Goal: Task Accomplishment & Management: Use online tool/utility

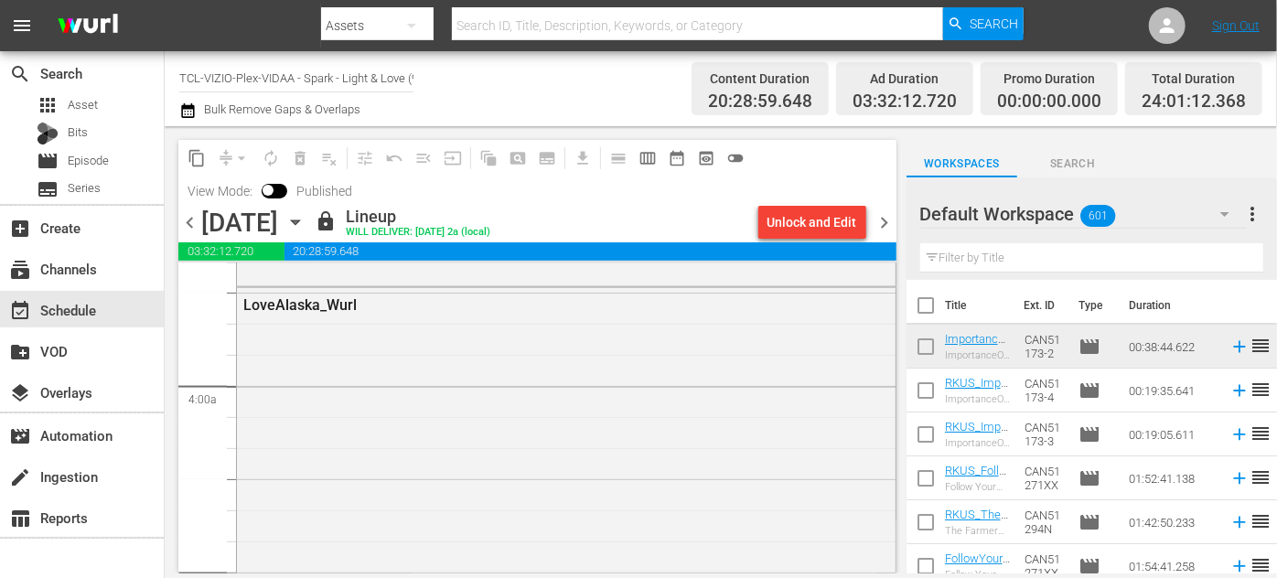
scroll to position [1747, 0]
click at [306, 220] on icon "button" at bounding box center [295, 222] width 20 height 20
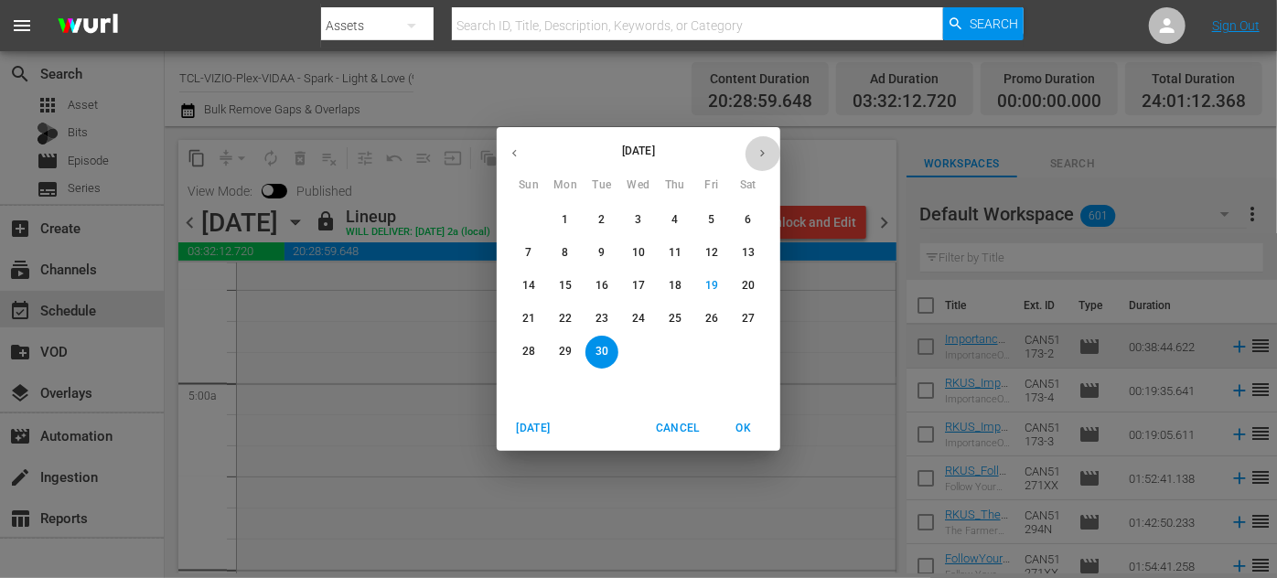
click at [766, 161] on button "button" at bounding box center [763, 153] width 36 height 36
click at [635, 216] on p "1" at bounding box center [638, 220] width 6 height 16
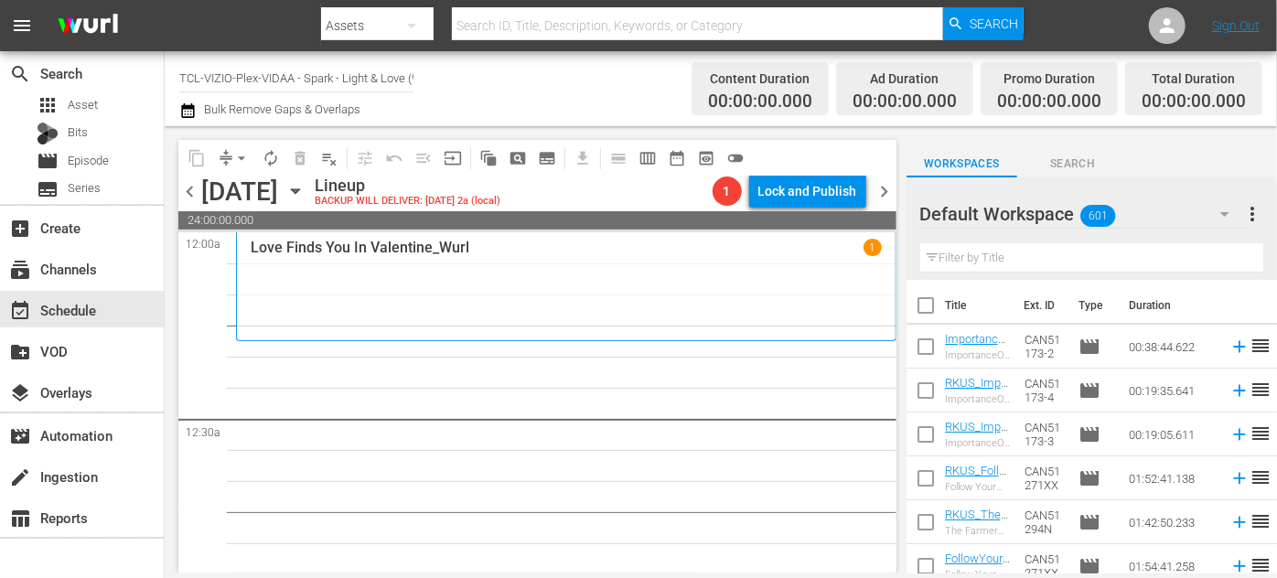
click at [1229, 214] on icon "button" at bounding box center [1225, 214] width 22 height 22
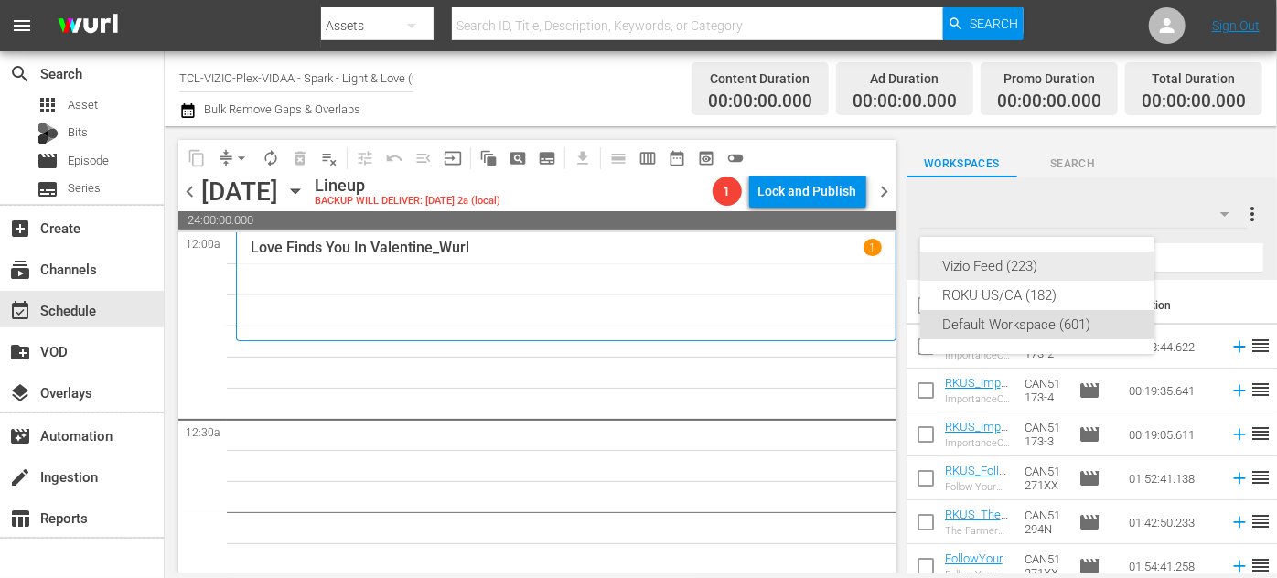
click at [1026, 270] on div "Vizio Feed (223)" at bounding box center [1037, 266] width 190 height 29
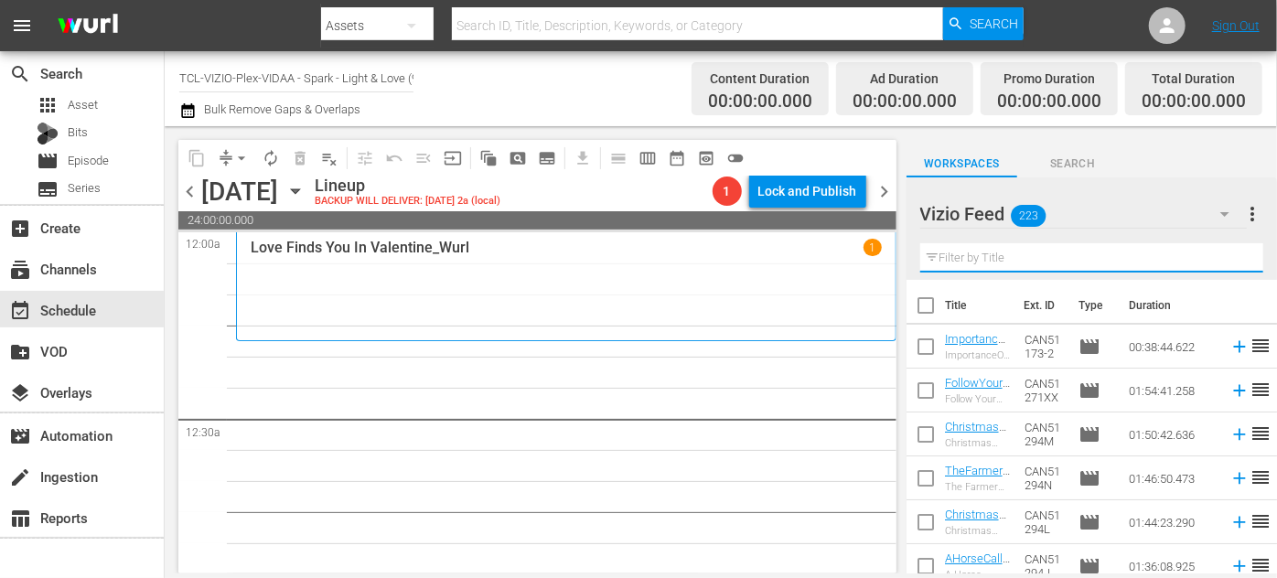
click at [1024, 261] on input "text" at bounding box center [1091, 257] width 343 height 29
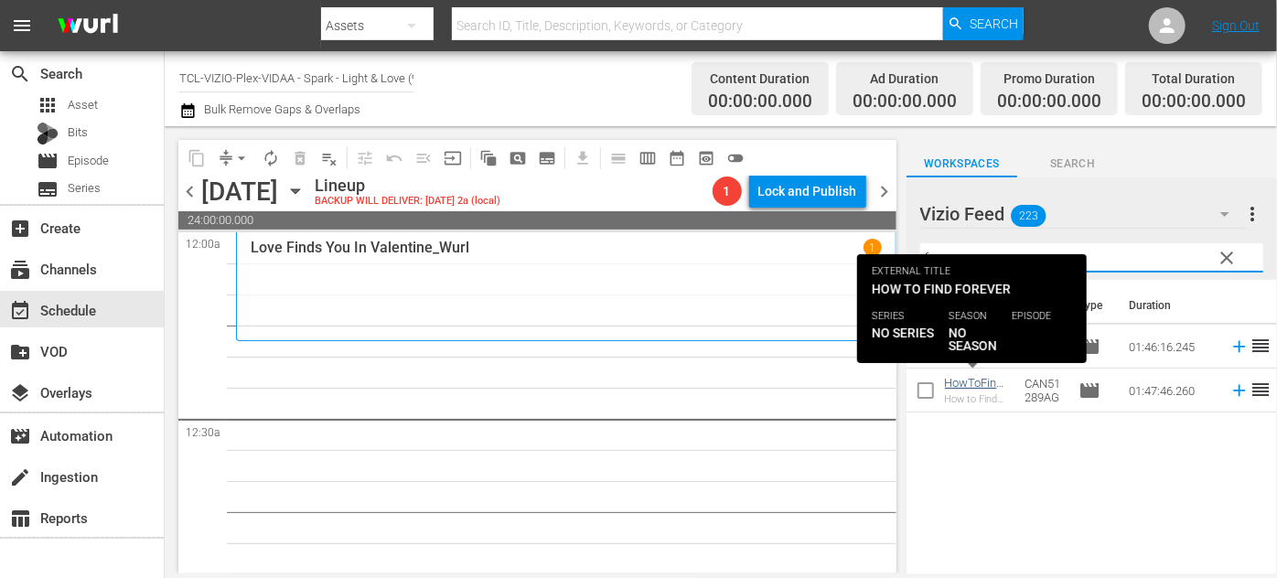
type input "forever"
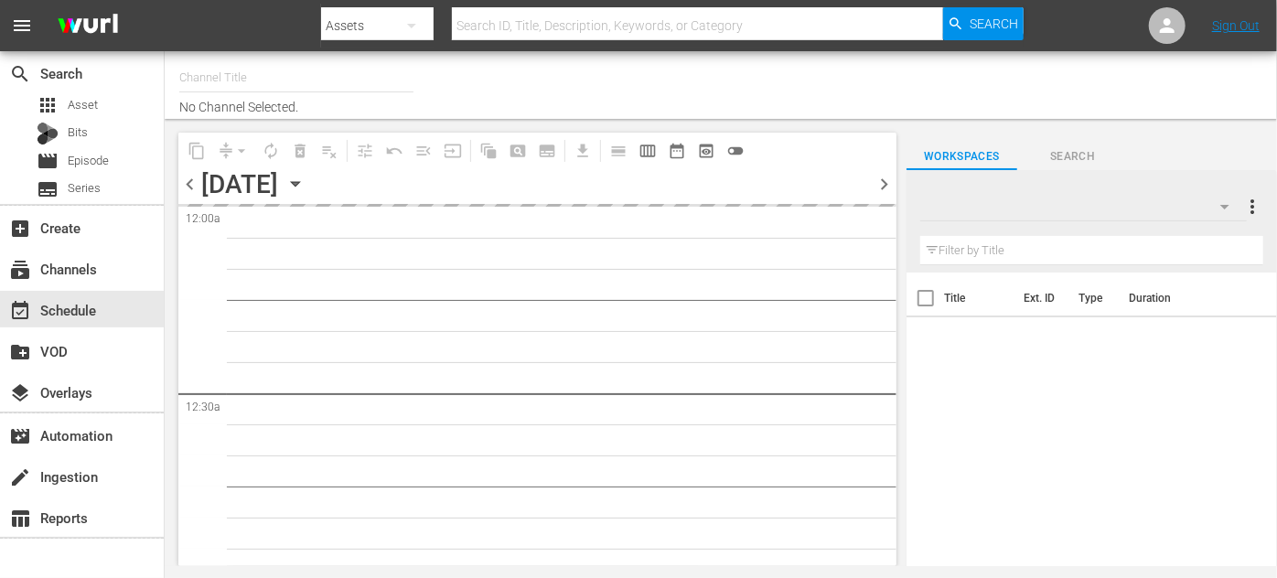
type input "TCL-VIZIO-Plex-VIDAA - Spark - Light & Love (939)"
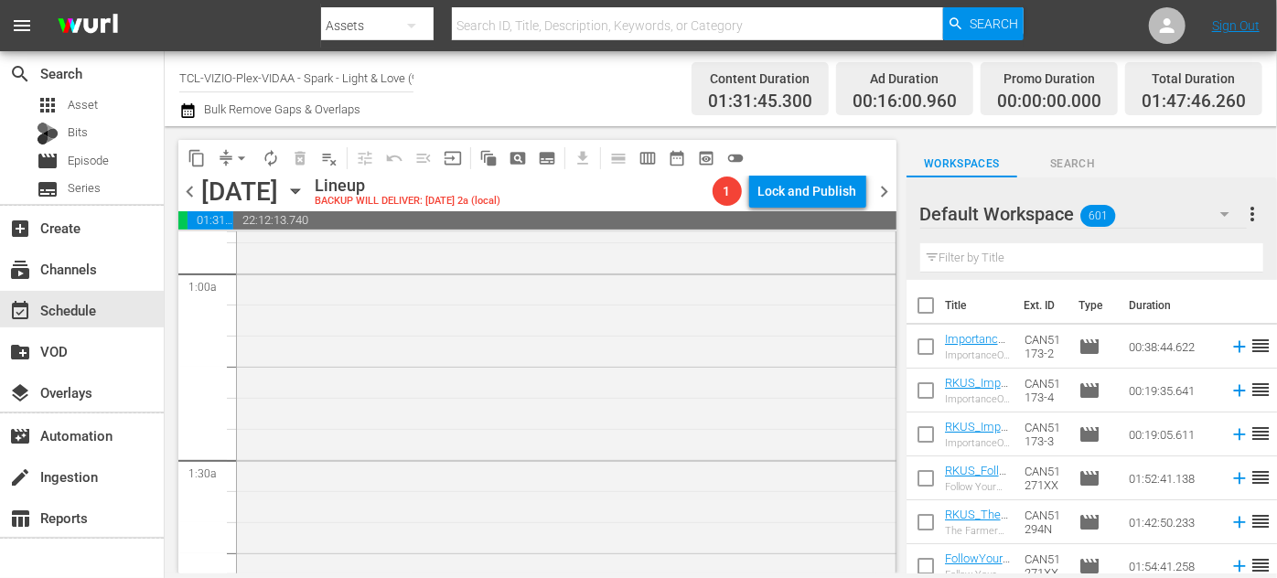
scroll to position [665, 0]
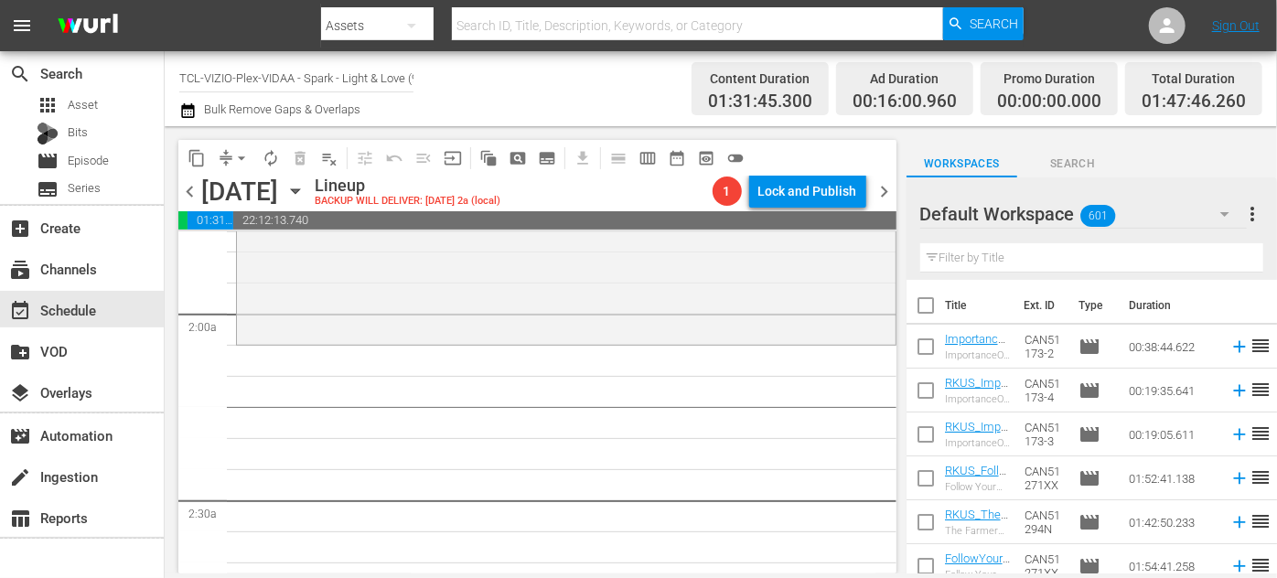
click at [1228, 215] on icon "button" at bounding box center [1225, 214] width 22 height 22
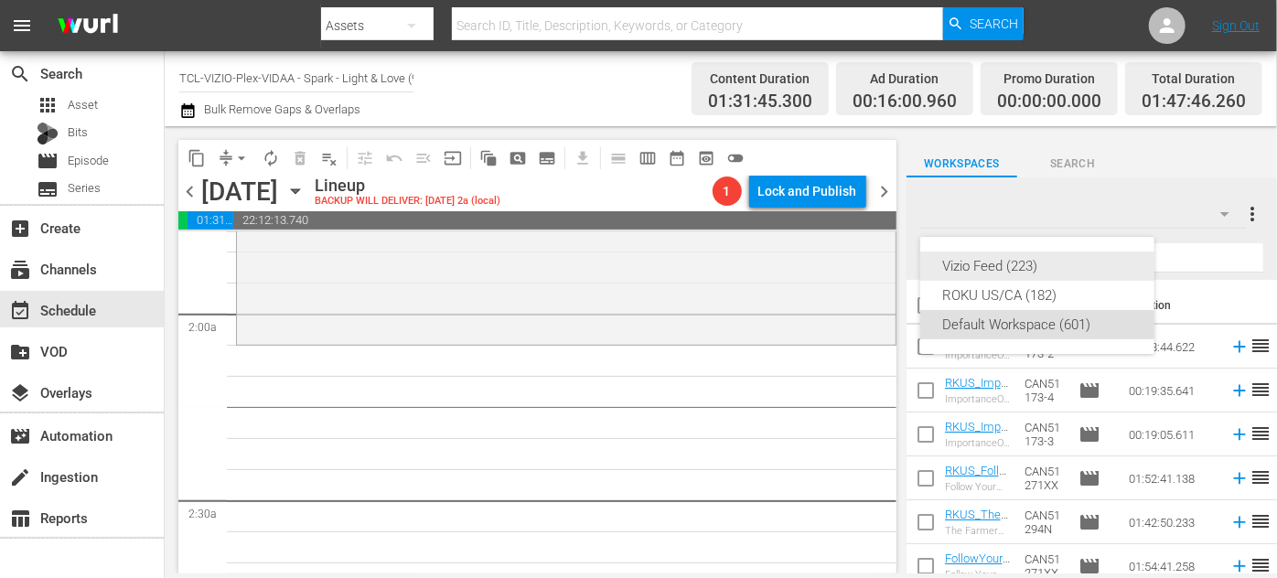
drag, startPoint x: 1060, startPoint y: 274, endPoint x: 1007, endPoint y: 265, distance: 52.8
click at [1060, 273] on div "Vizio Feed (223)" at bounding box center [1037, 266] width 190 height 29
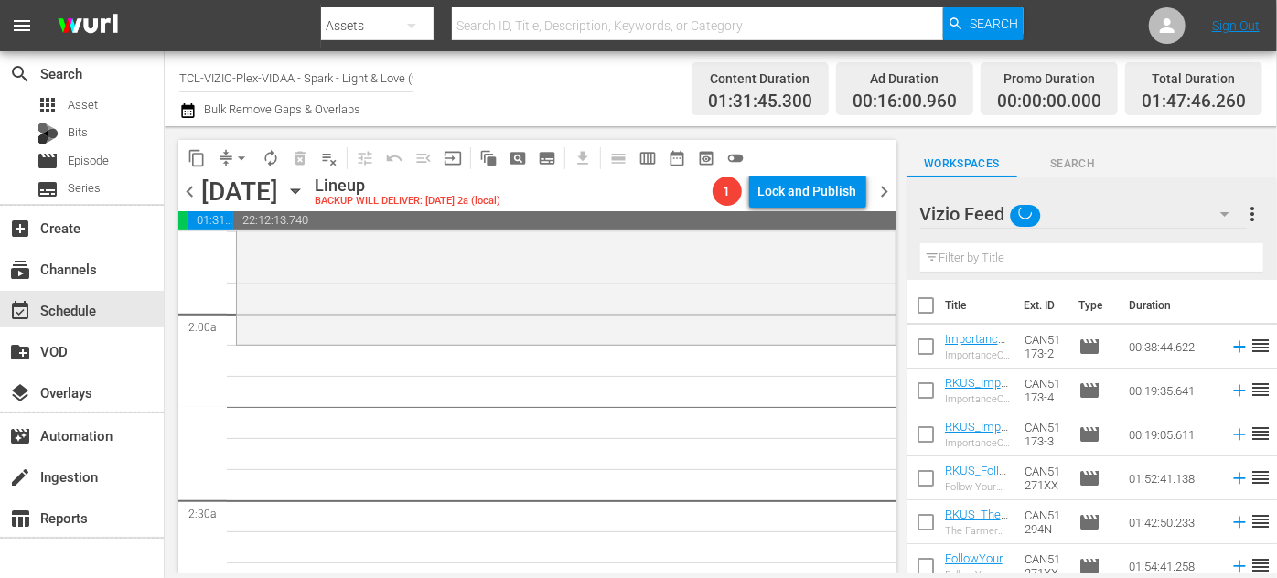
click at [1005, 264] on input "text" at bounding box center [1091, 257] width 343 height 29
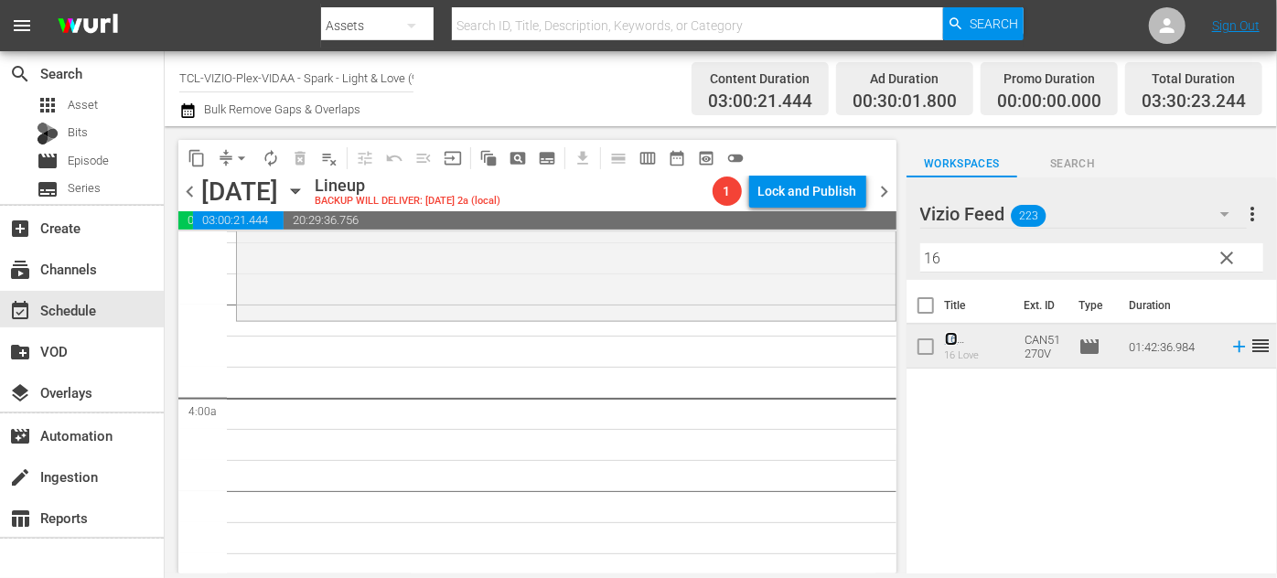
scroll to position [1330, 0]
drag, startPoint x: 952, startPoint y: 264, endPoint x: 905, endPoint y: 263, distance: 46.7
click at [905, 263] on div "content_copy compress arrow_drop_down autorenew_outlined delete_forever_outline…" at bounding box center [721, 349] width 1113 height 447
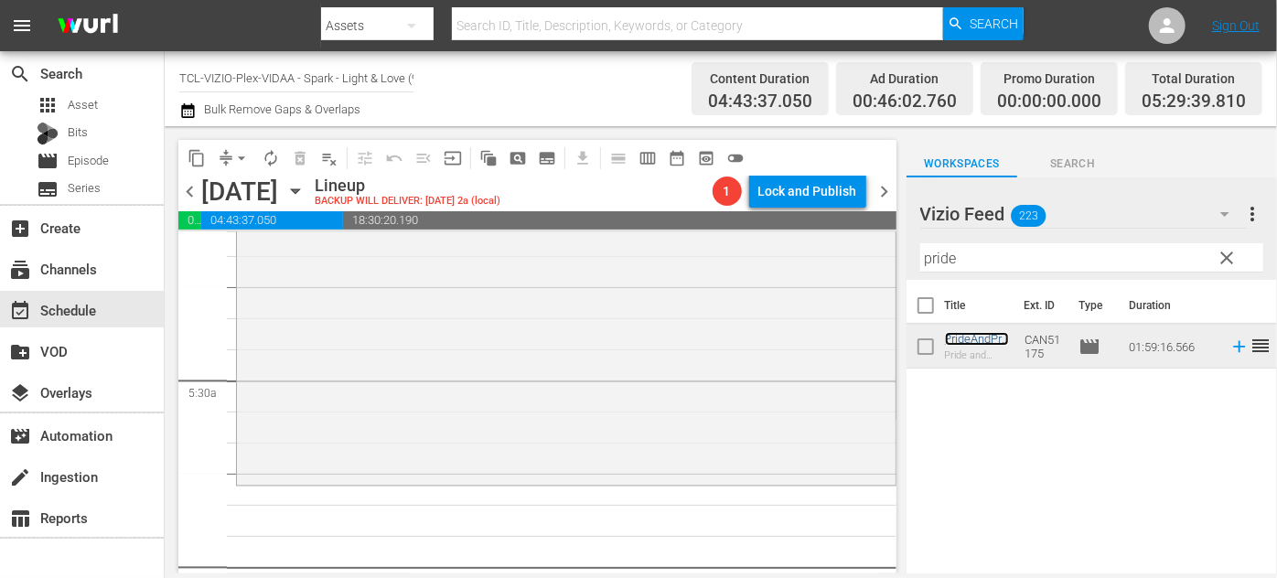
scroll to position [1912, 0]
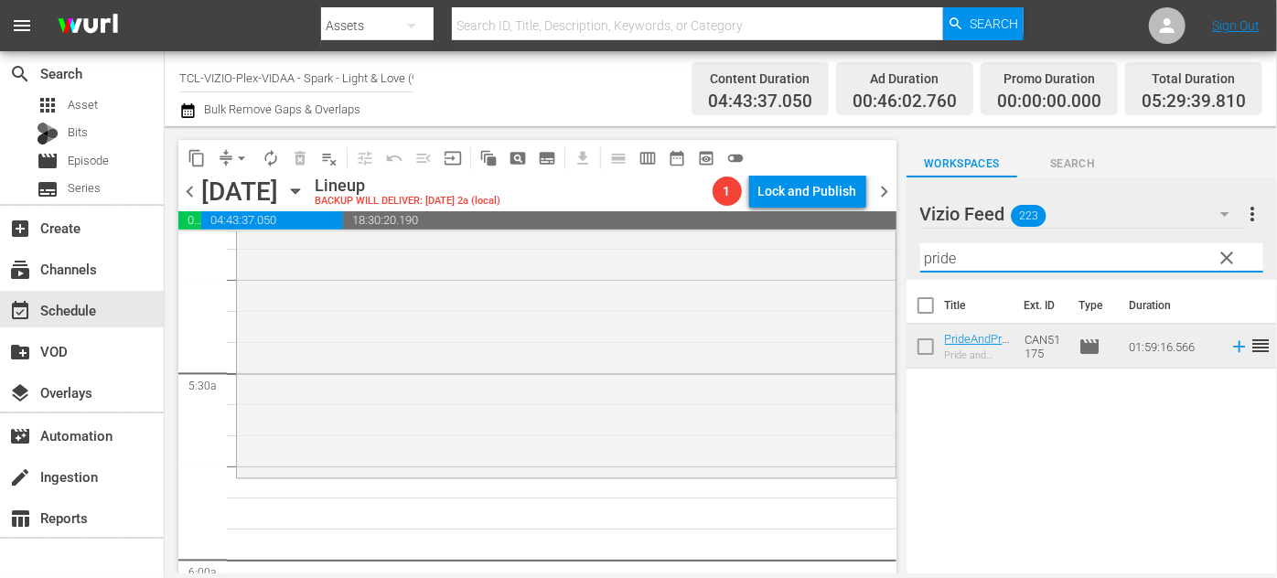
drag, startPoint x: 968, startPoint y: 259, endPoint x: 910, endPoint y: 260, distance: 58.6
click at [910, 260] on div "Vizio Feed 223 Vizio Feed more_vert clear Filter by Title pride" at bounding box center [1092, 229] width 371 height 102
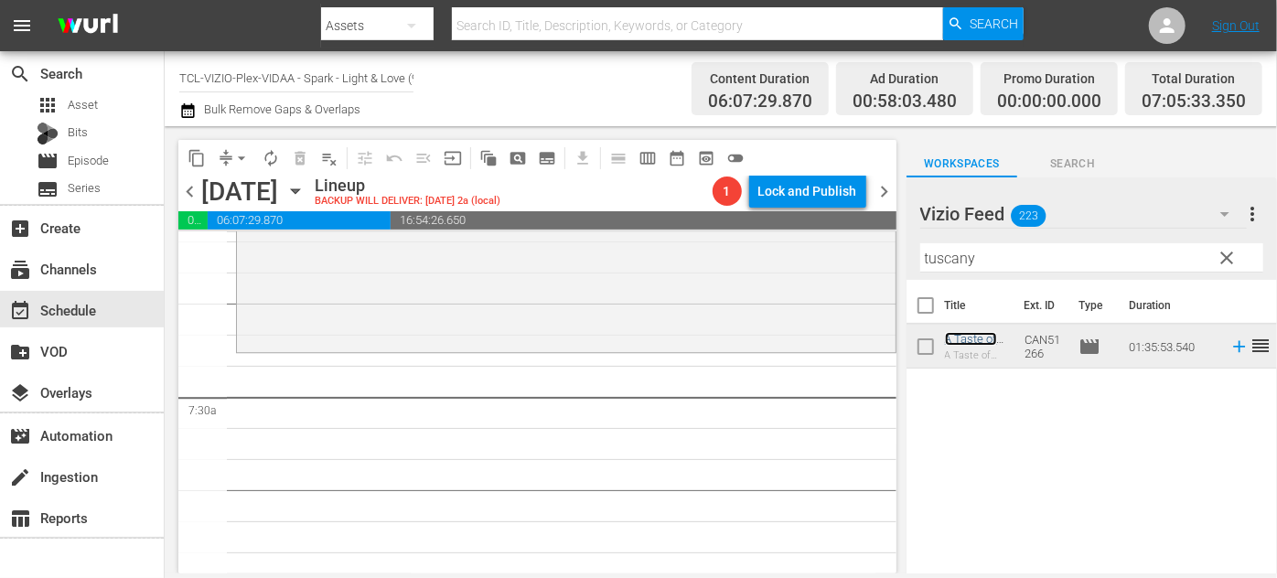
scroll to position [2662, 0]
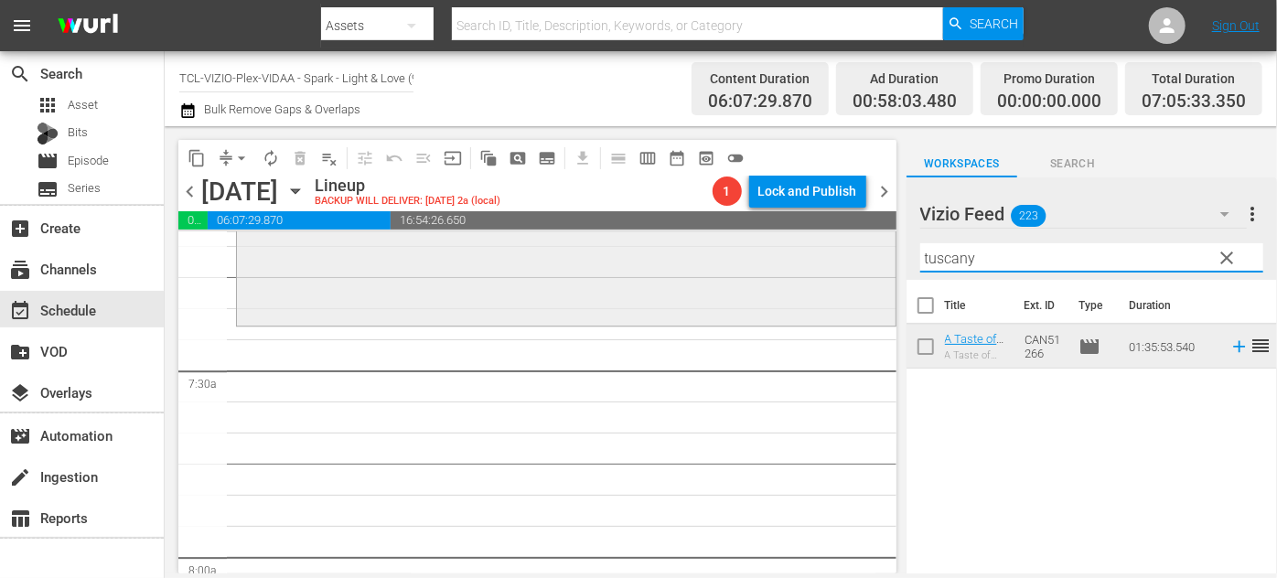
drag, startPoint x: 993, startPoint y: 257, endPoint x: 871, endPoint y: 280, distance: 123.8
click at [867, 278] on div "content_copy compress arrow_drop_down autorenew_outlined delete_forever_outline…" at bounding box center [721, 349] width 1113 height 447
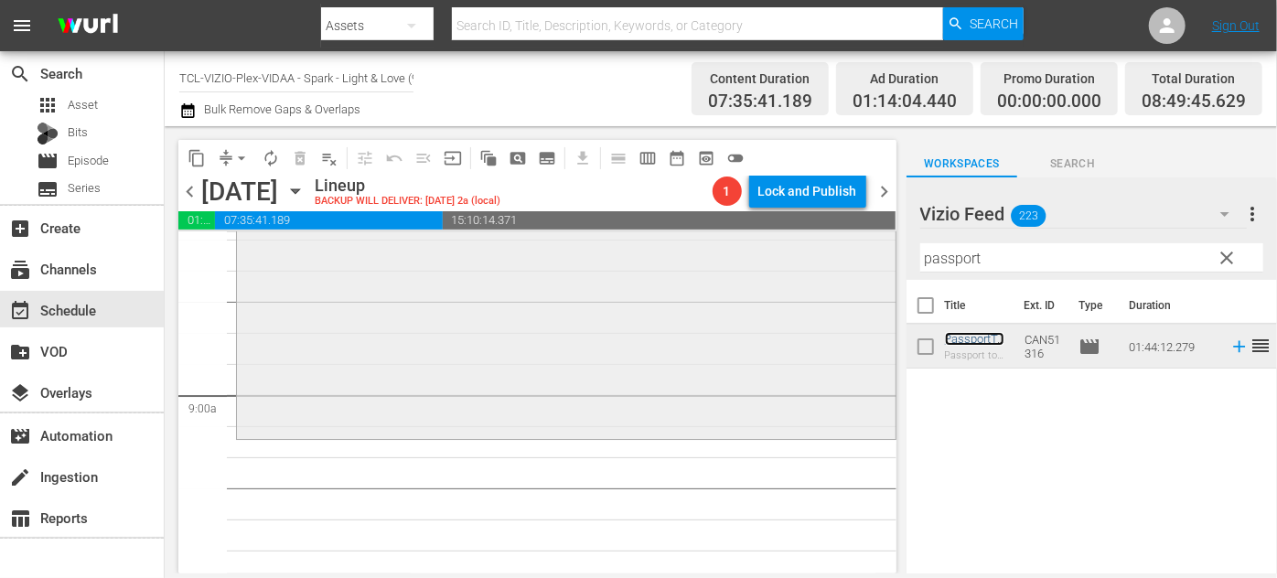
scroll to position [3244, 0]
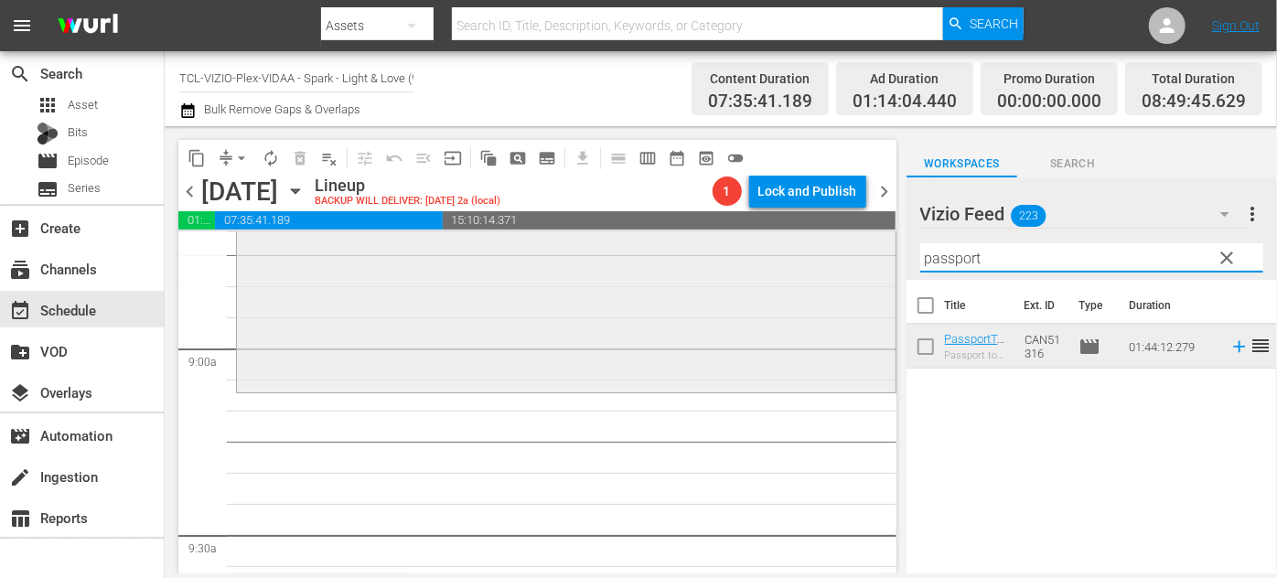
drag, startPoint x: 1002, startPoint y: 254, endPoint x: 882, endPoint y: 258, distance: 119.9
click at [882, 258] on div "content_copy compress arrow_drop_down autorenew_outlined delete_forever_outline…" at bounding box center [721, 349] width 1113 height 447
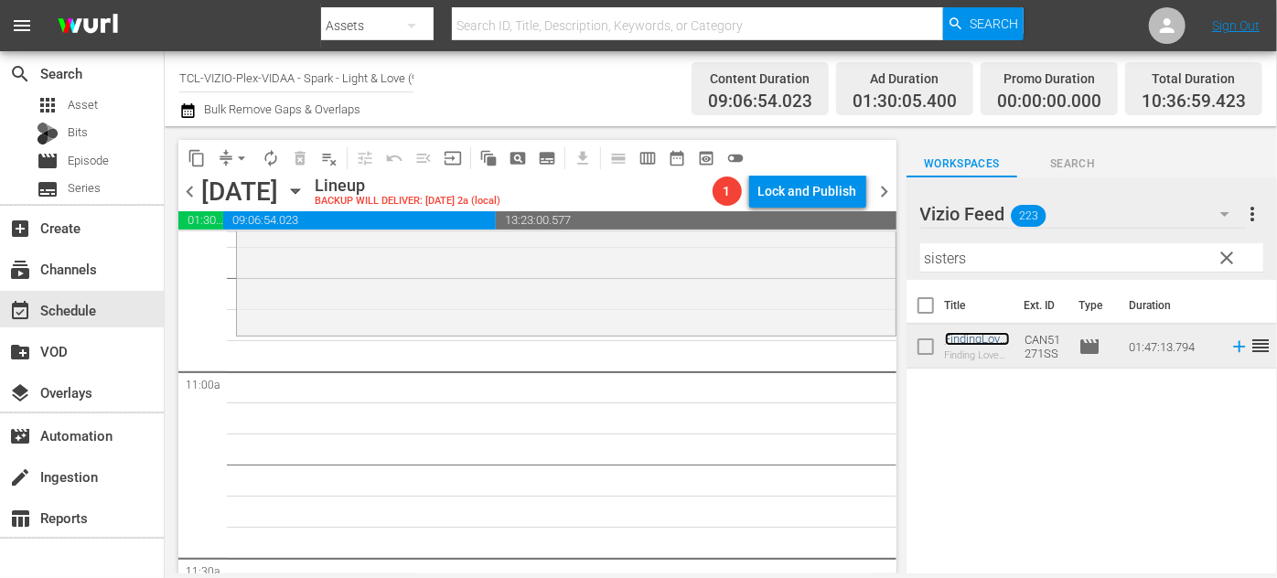
scroll to position [3992, 0]
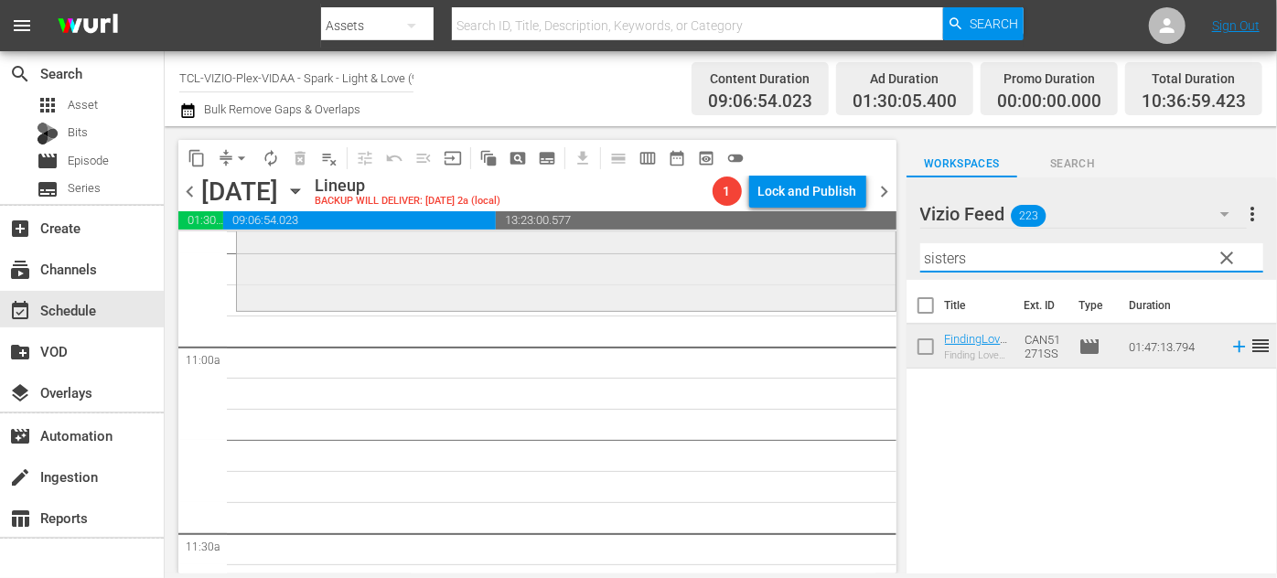
drag, startPoint x: 1015, startPoint y: 255, endPoint x: 831, endPoint y: 255, distance: 183.9
click at [831, 255] on div "content_copy compress arrow_drop_down autorenew_outlined delete_forever_outline…" at bounding box center [721, 349] width 1113 height 447
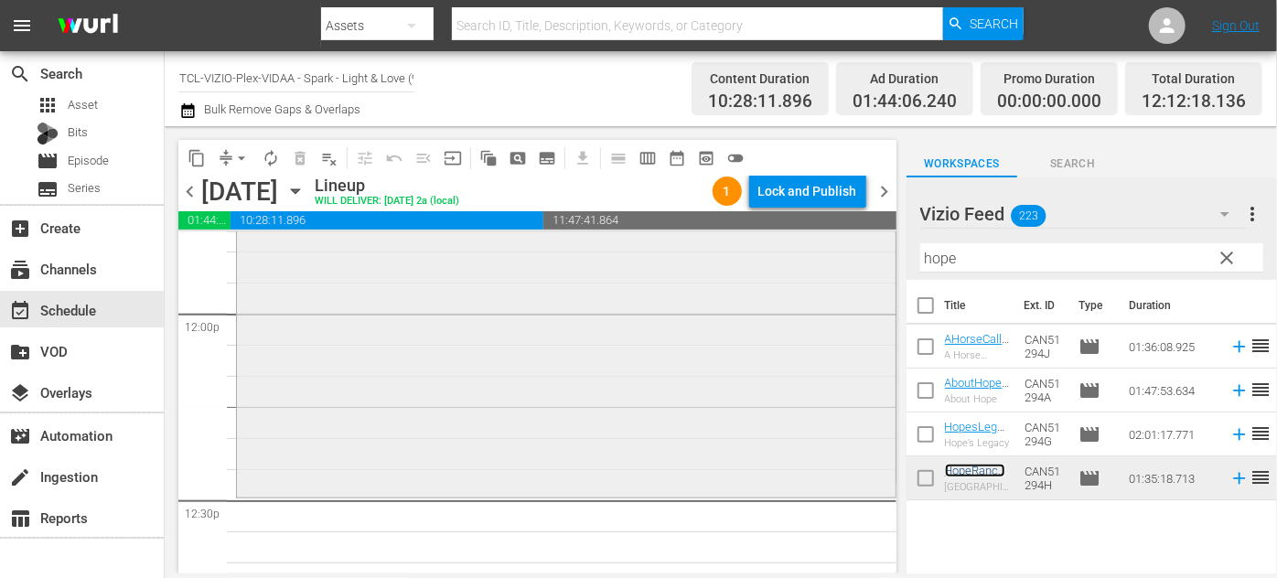
scroll to position [4575, 0]
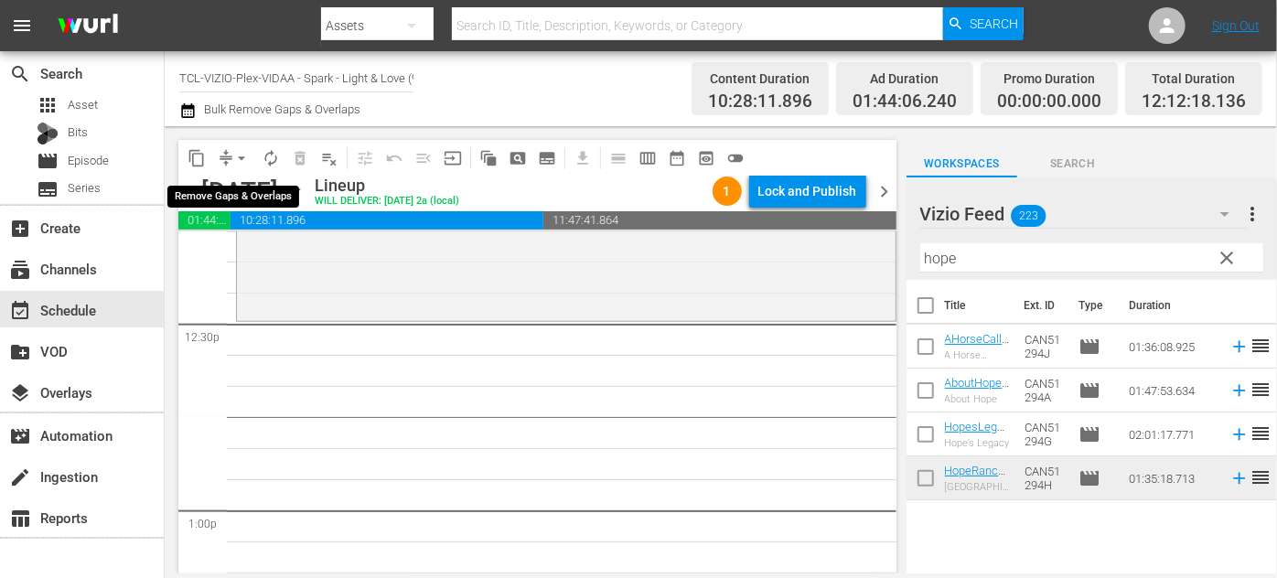
click at [240, 158] on span "arrow_drop_down" at bounding box center [241, 158] width 18 height 18
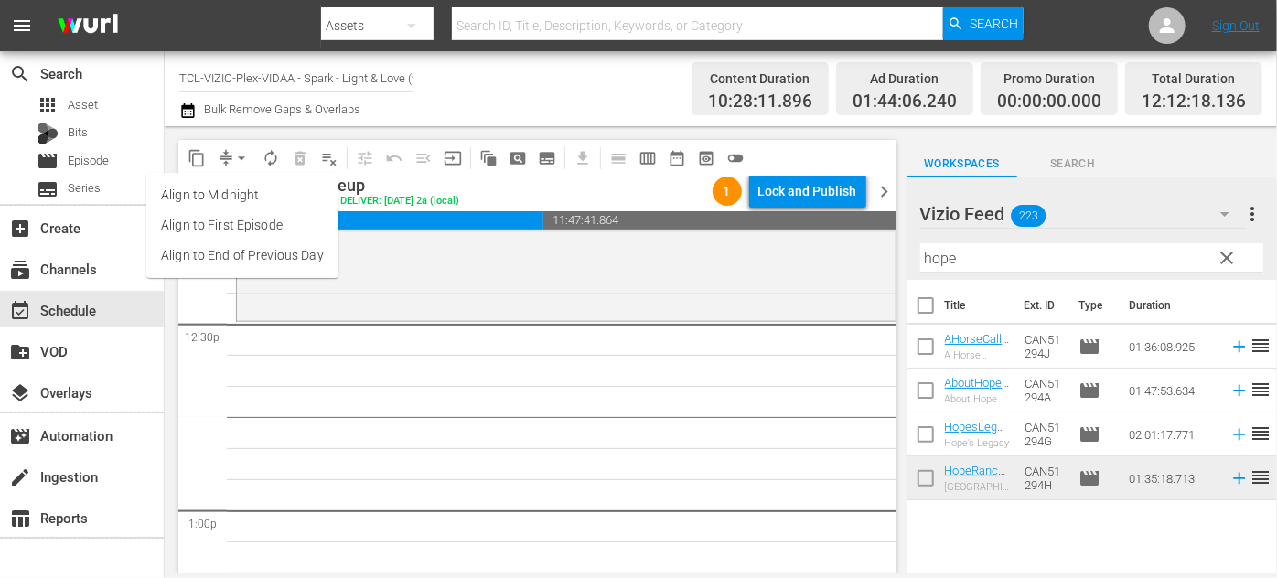
click at [247, 255] on li "Align to End of Previous Day" at bounding box center [242, 256] width 192 height 30
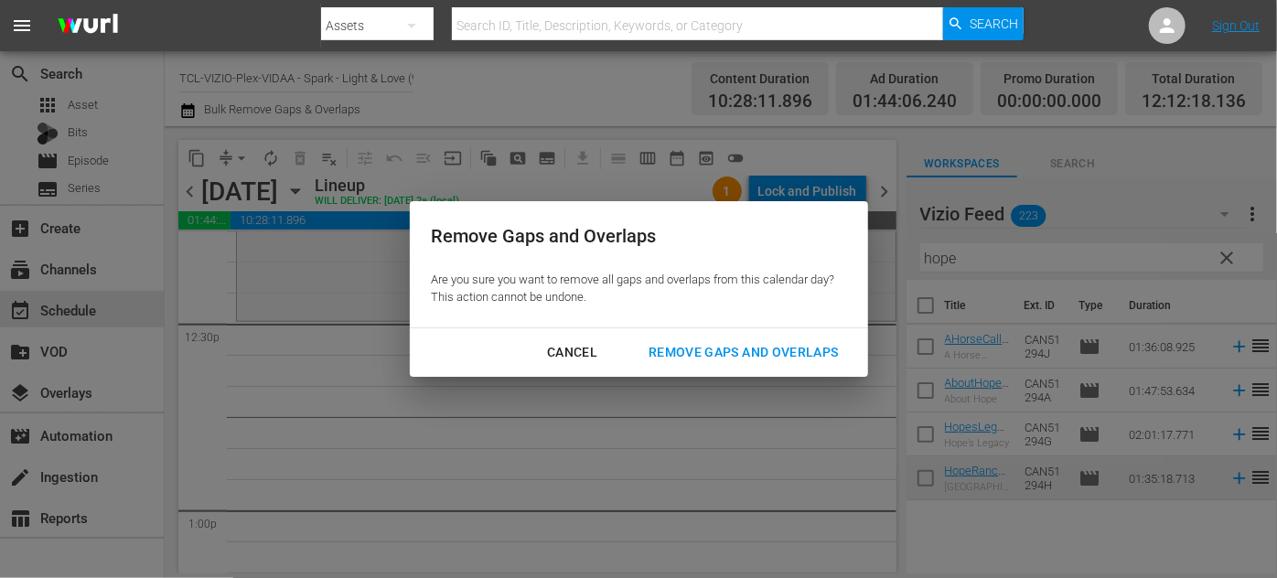
click at [712, 352] on div "Remove Gaps and Overlaps" at bounding box center [743, 352] width 219 height 23
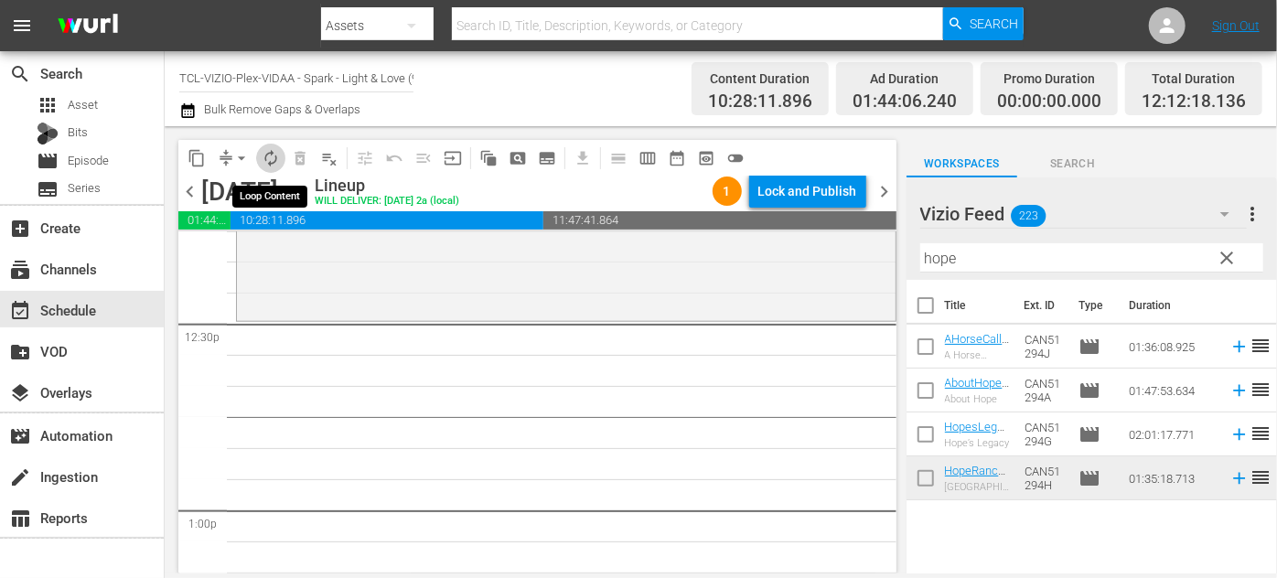
click at [274, 158] on span "autorenew_outlined" at bounding box center [271, 158] width 18 height 18
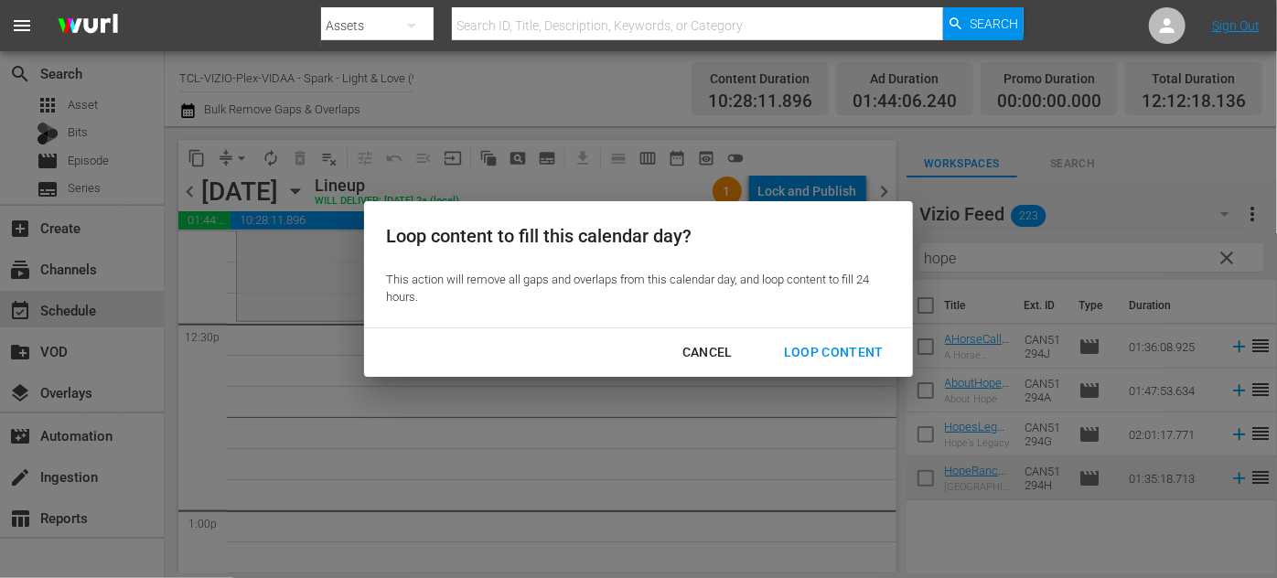
click at [857, 350] on div "Loop Content" at bounding box center [834, 352] width 129 height 23
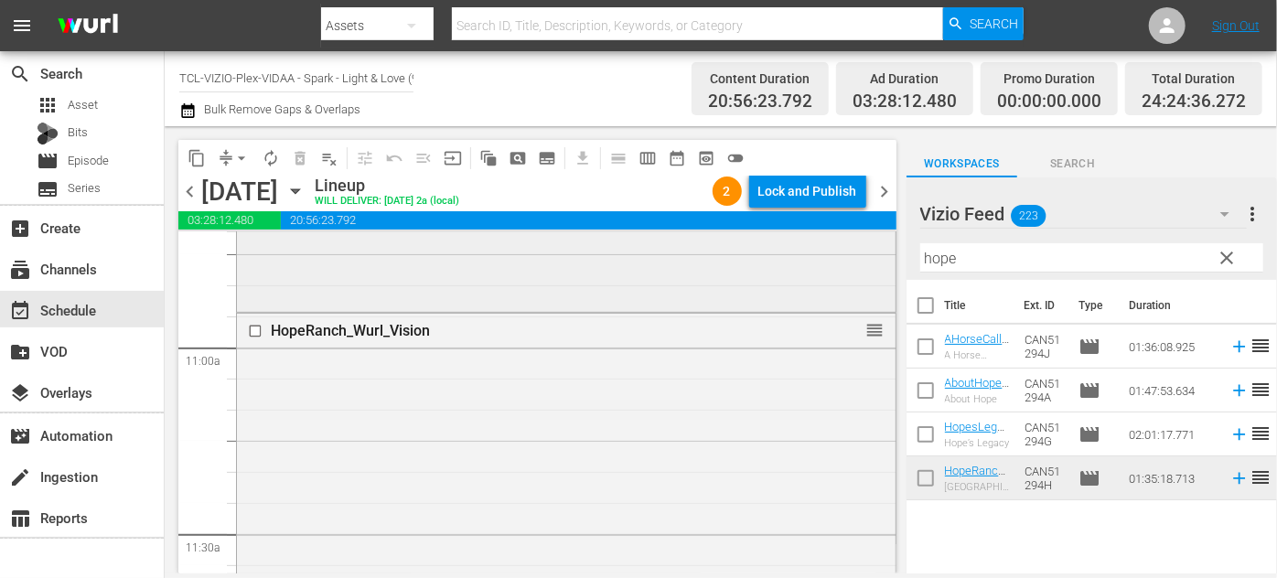
scroll to position [3992, 0]
click at [257, 324] on input "checkbox" at bounding box center [257, 330] width 19 height 16
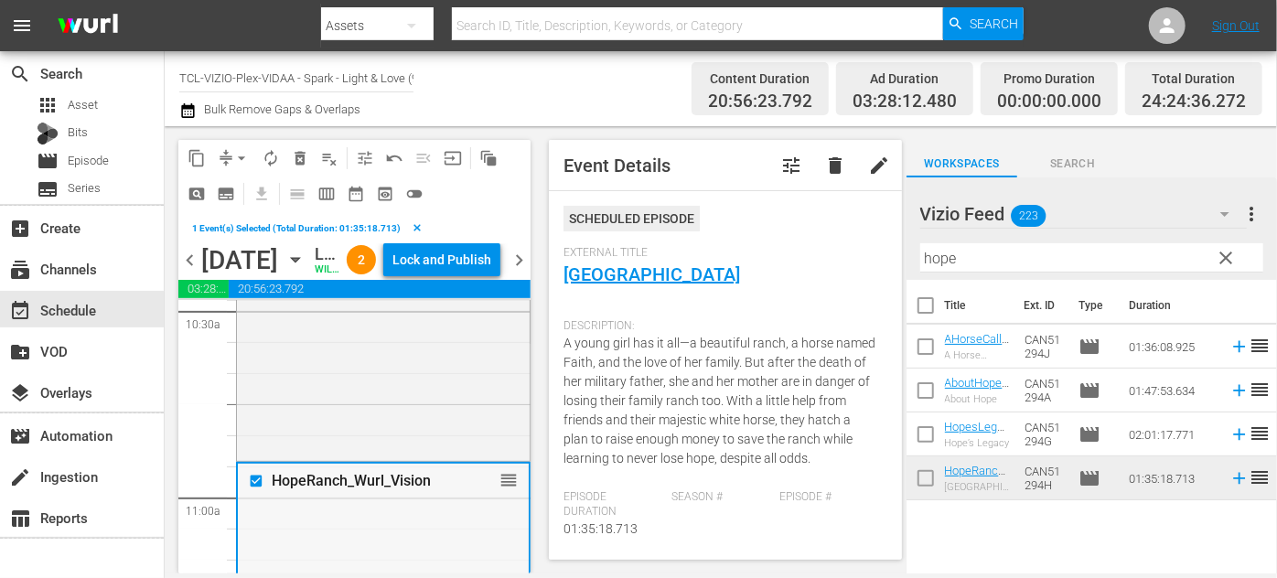
scroll to position [3909, 0]
click at [305, 163] on span "delete_forever_outlined" at bounding box center [300, 158] width 18 height 18
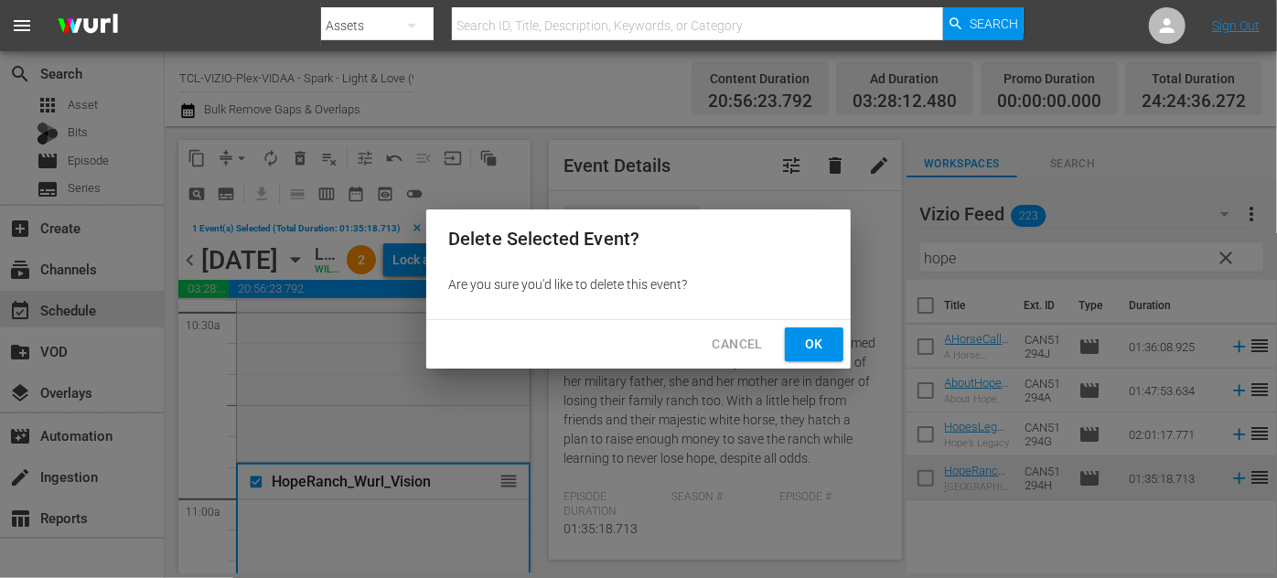
click at [823, 339] on span "Ok" at bounding box center [814, 344] width 29 height 23
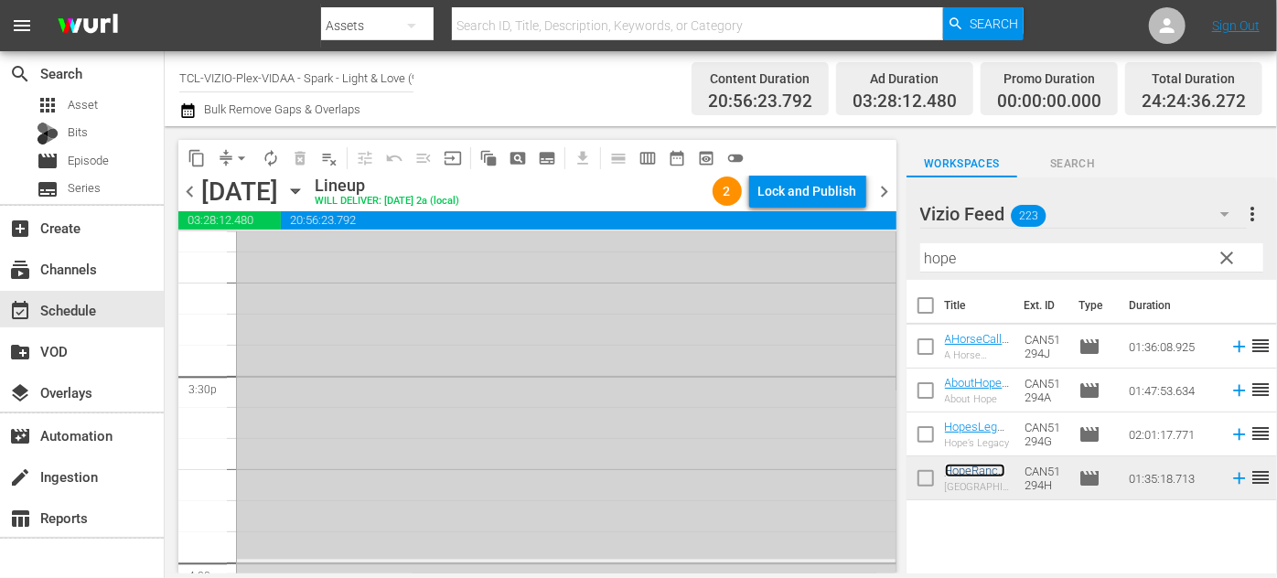
scroll to position [5822, 0]
click at [253, 399] on input "checkbox" at bounding box center [257, 402] width 19 height 16
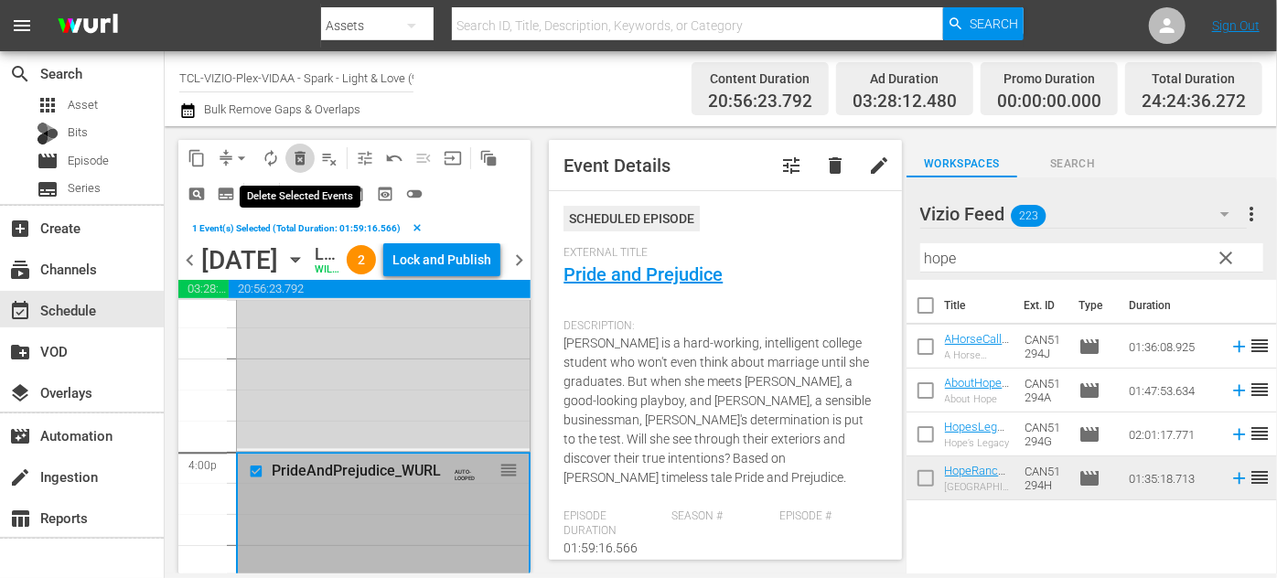
click at [296, 159] on span "delete_forever_outlined" at bounding box center [300, 158] width 18 height 18
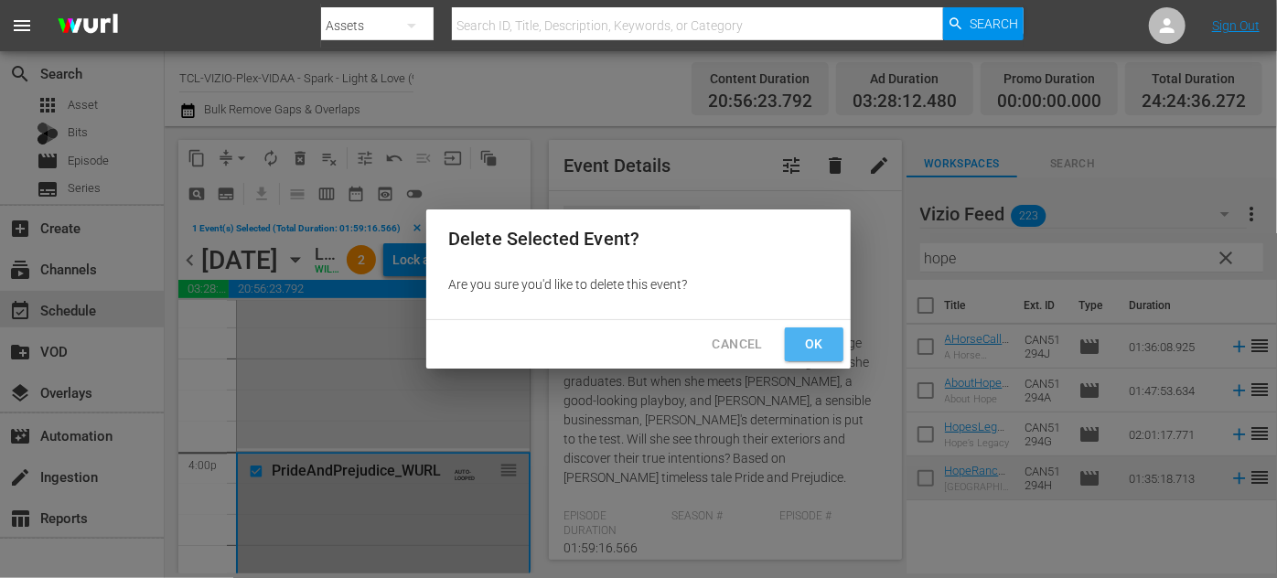
click at [828, 350] on span "Ok" at bounding box center [814, 344] width 29 height 23
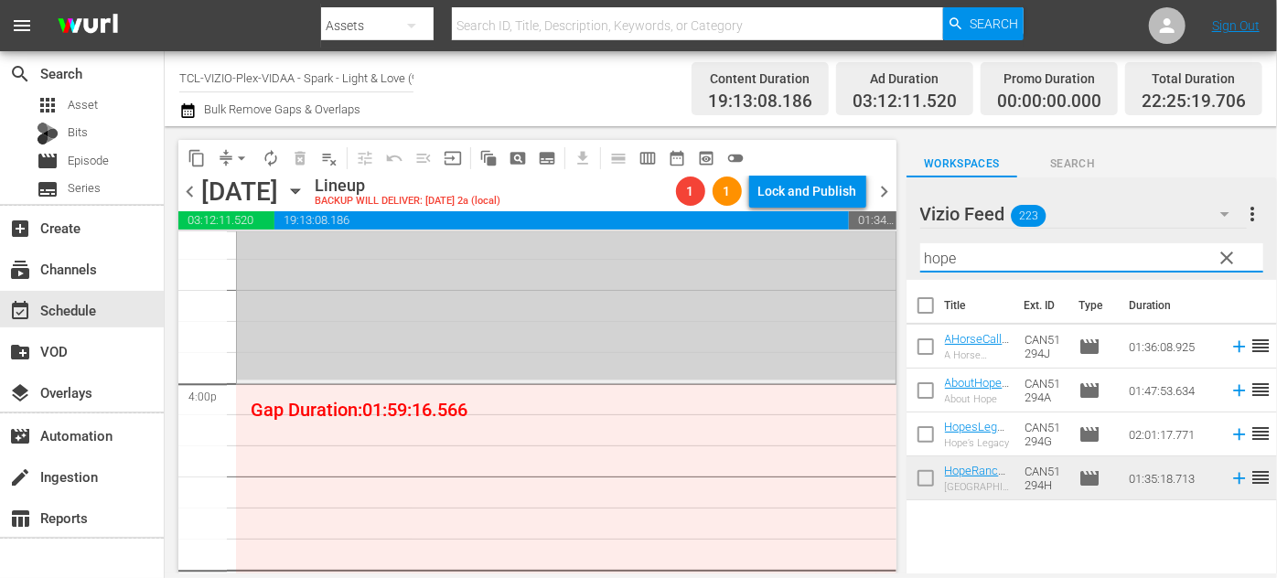
drag, startPoint x: 989, startPoint y: 258, endPoint x: 883, endPoint y: 262, distance: 106.2
click at [883, 262] on div "content_copy compress arrow_drop_down autorenew_outlined delete_forever_outline…" at bounding box center [721, 349] width 1113 height 447
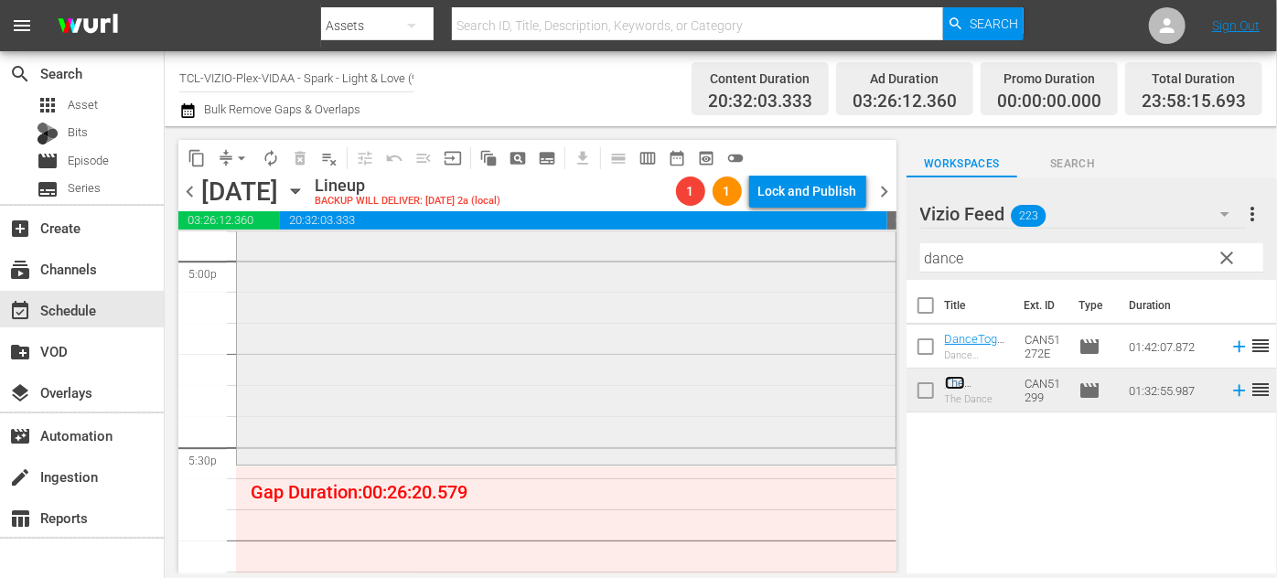
scroll to position [6322, 0]
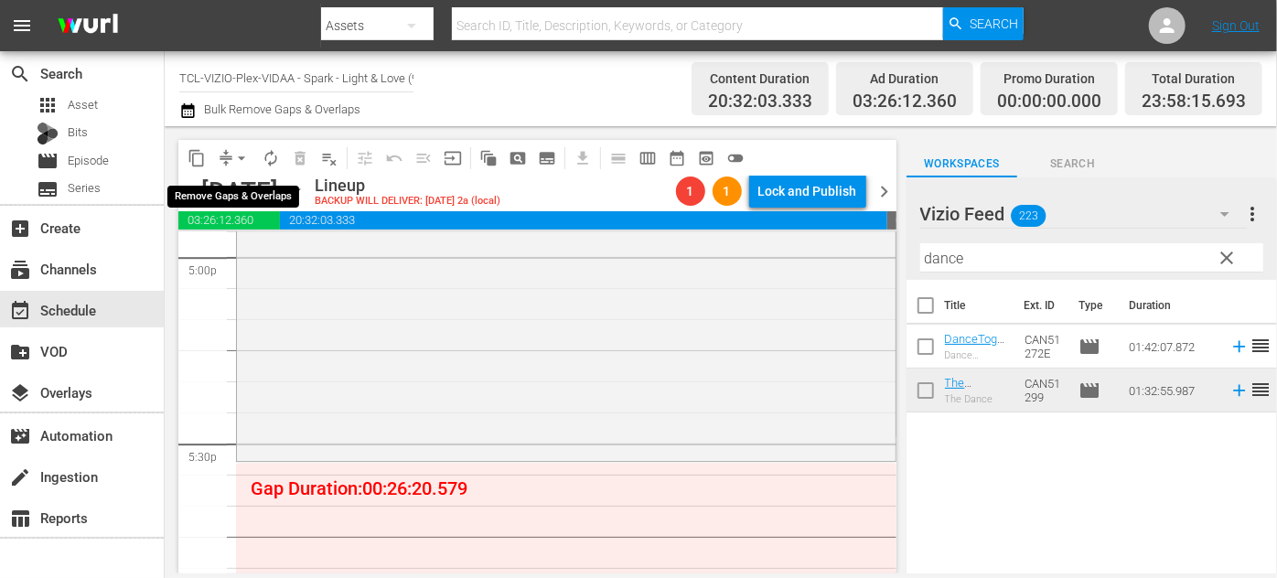
click at [242, 155] on span "arrow_drop_down" at bounding box center [241, 158] width 18 height 18
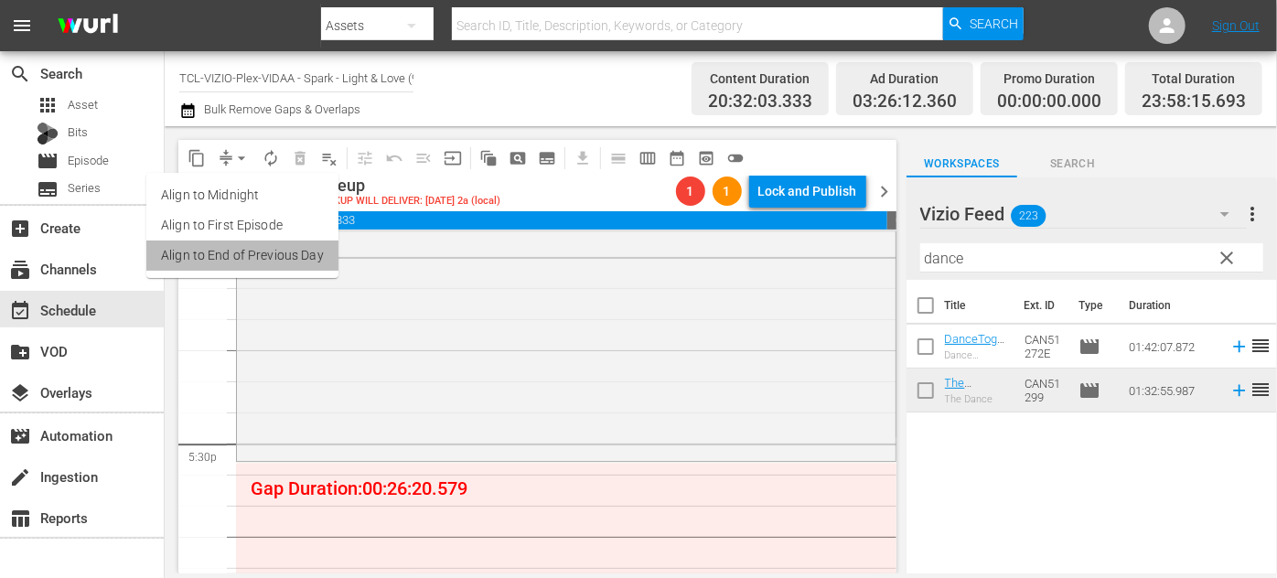
click at [251, 262] on li "Align to End of Previous Day" at bounding box center [242, 256] width 192 height 30
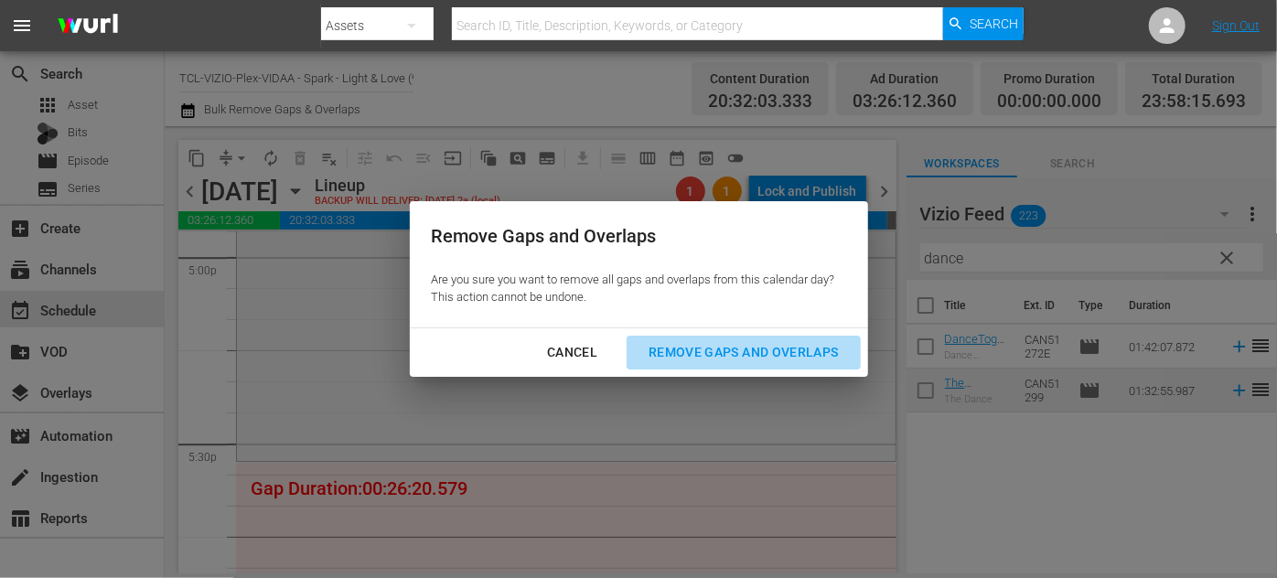
click at [723, 346] on div "Remove Gaps and Overlaps" at bounding box center [743, 352] width 219 height 23
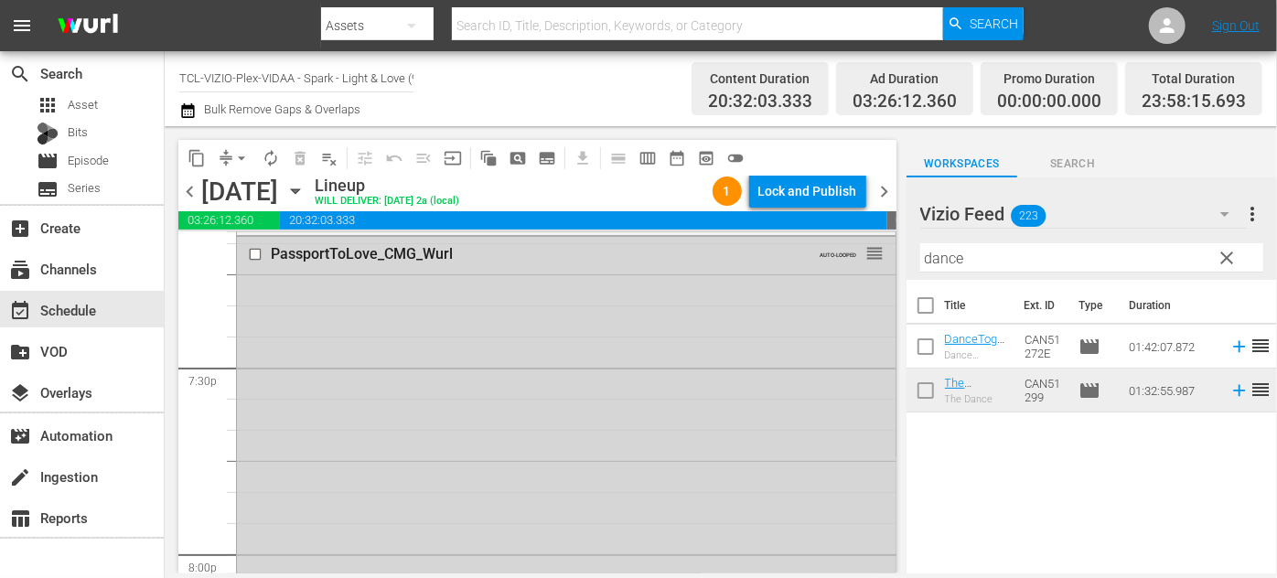
scroll to position [7135, 0]
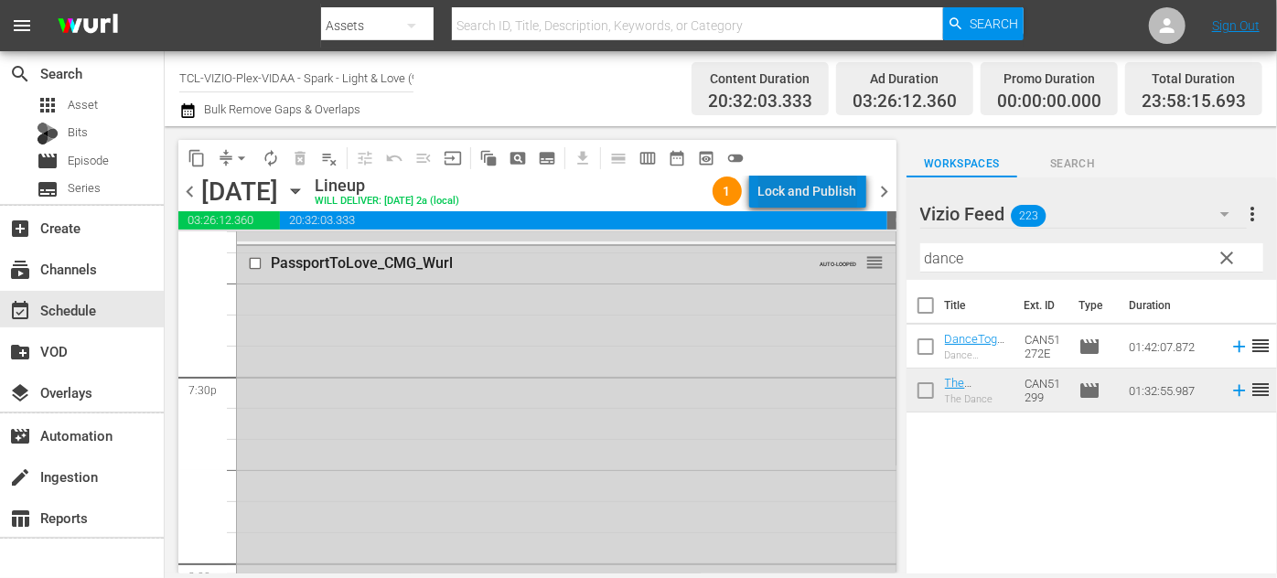
click at [823, 187] on div "Lock and Publish" at bounding box center [808, 191] width 99 height 33
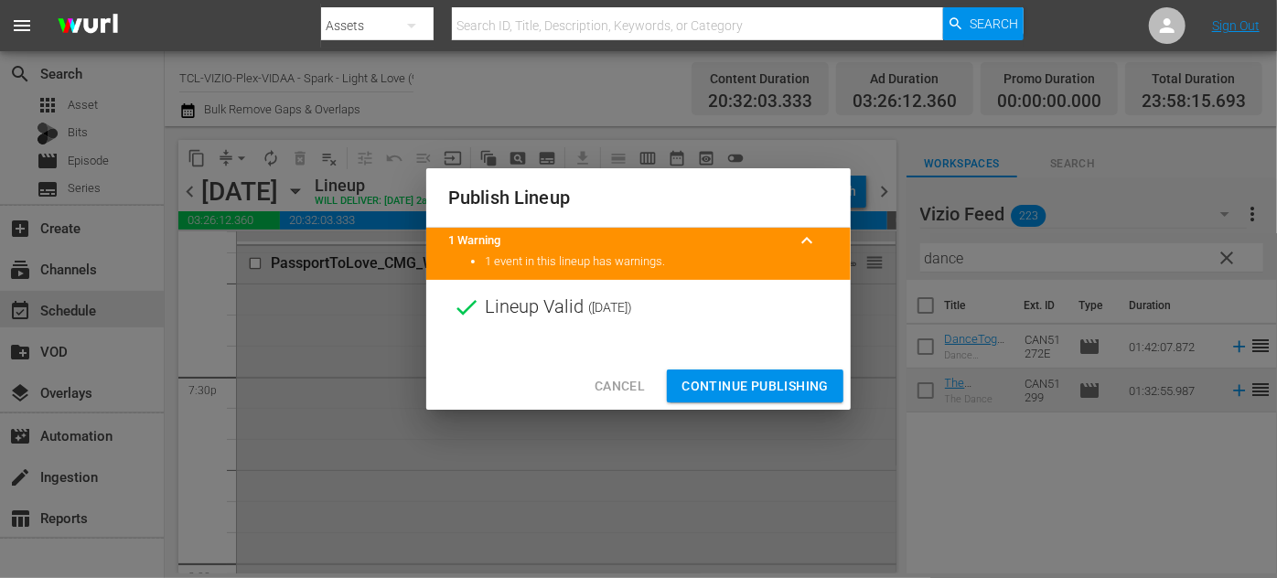
click at [757, 384] on span "Continue Publishing" at bounding box center [755, 386] width 147 height 23
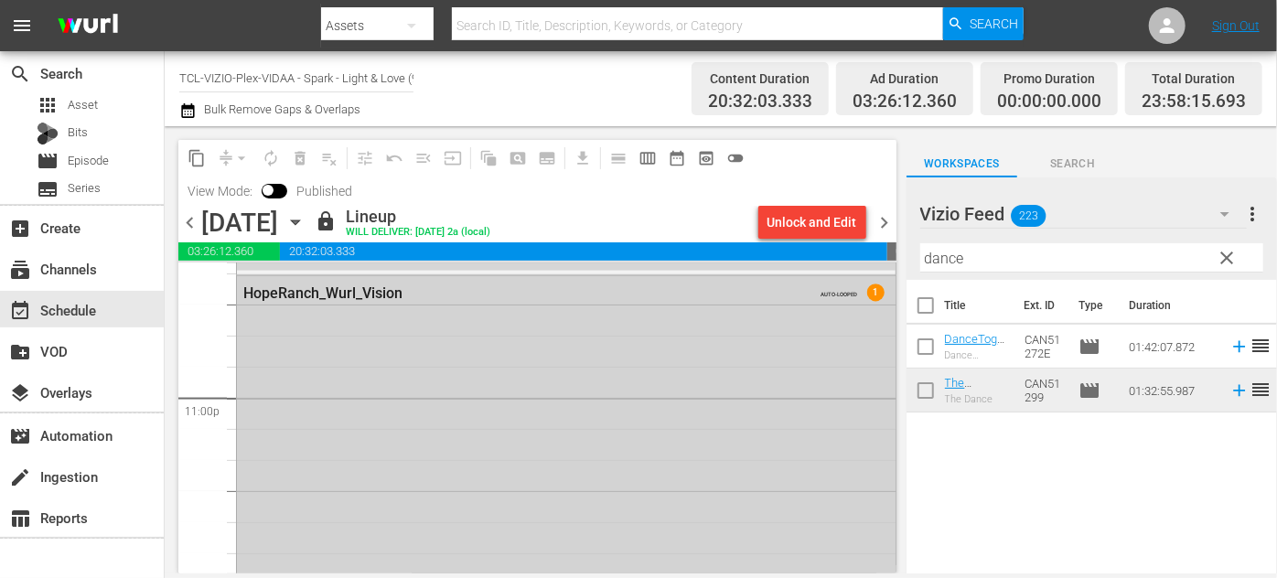
scroll to position [8466, 0]
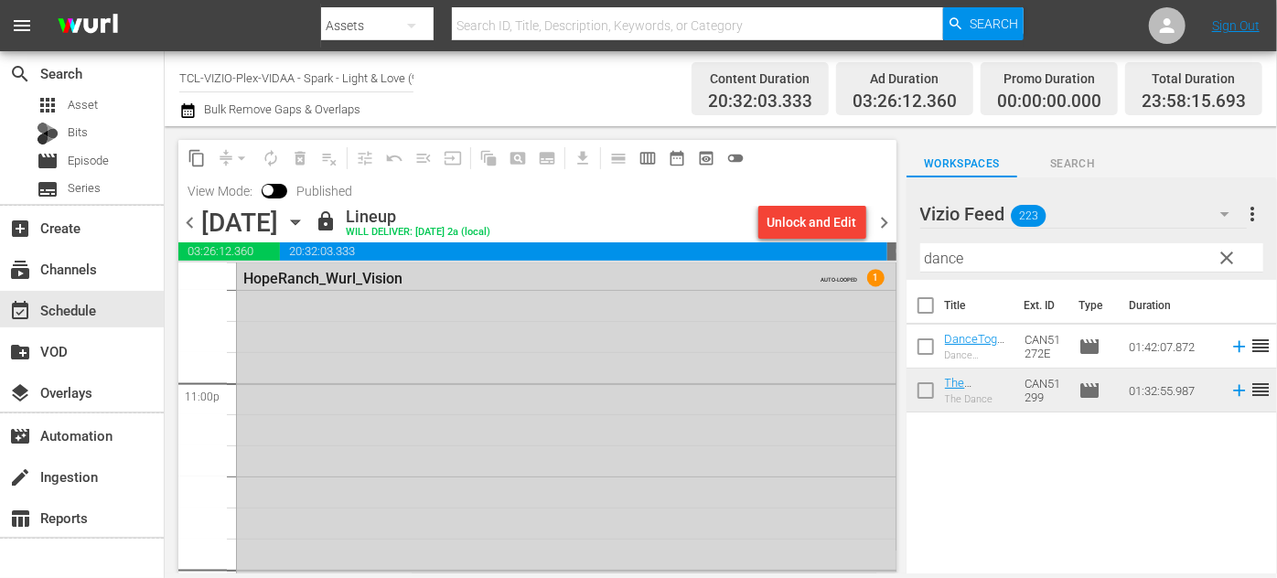
click at [299, 221] on icon "button" at bounding box center [295, 223] width 8 height 5
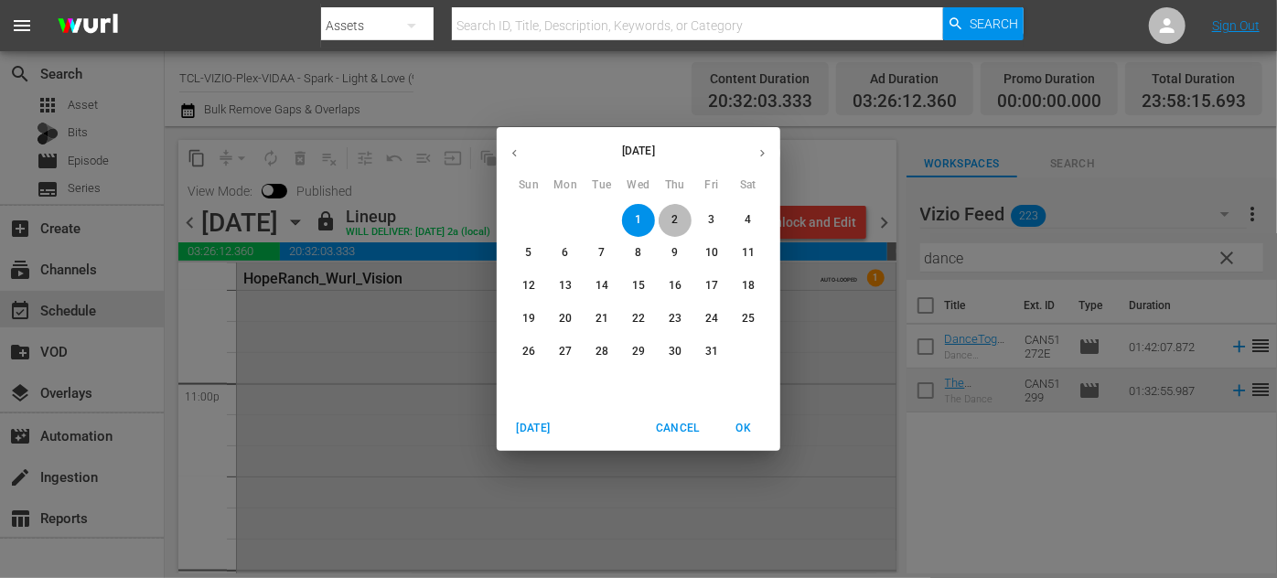
click at [683, 219] on span "2" at bounding box center [675, 220] width 33 height 16
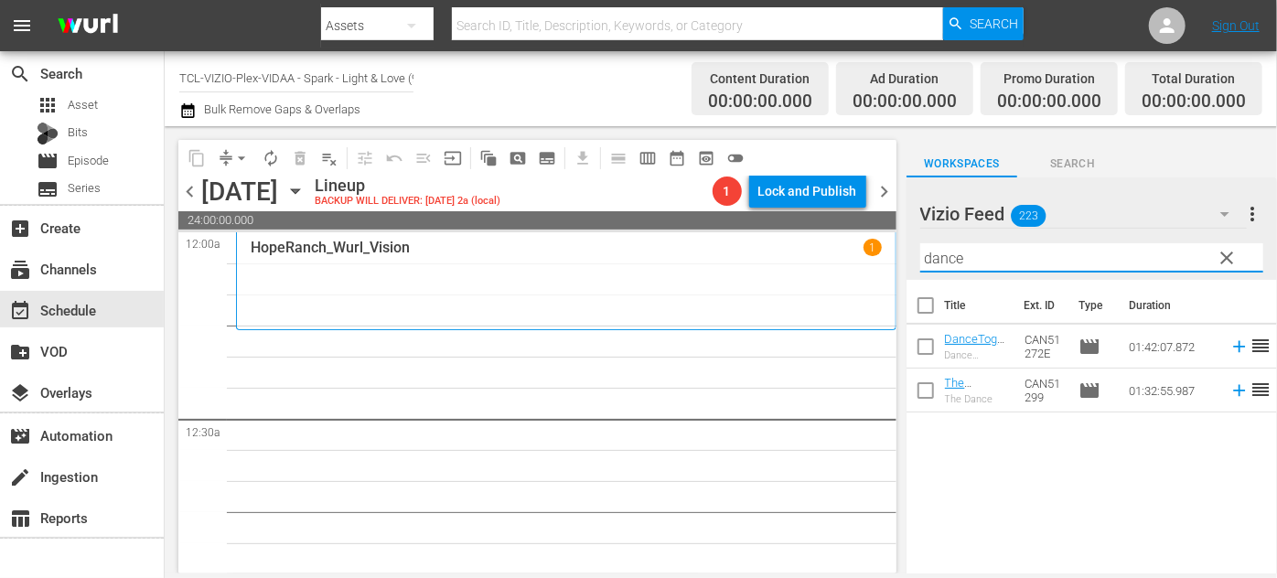
drag, startPoint x: 998, startPoint y: 255, endPoint x: 879, endPoint y: 255, distance: 118.9
click at [879, 255] on div "content_copy compress arrow_drop_down autorenew_outlined delete_forever_outline…" at bounding box center [721, 349] width 1113 height 447
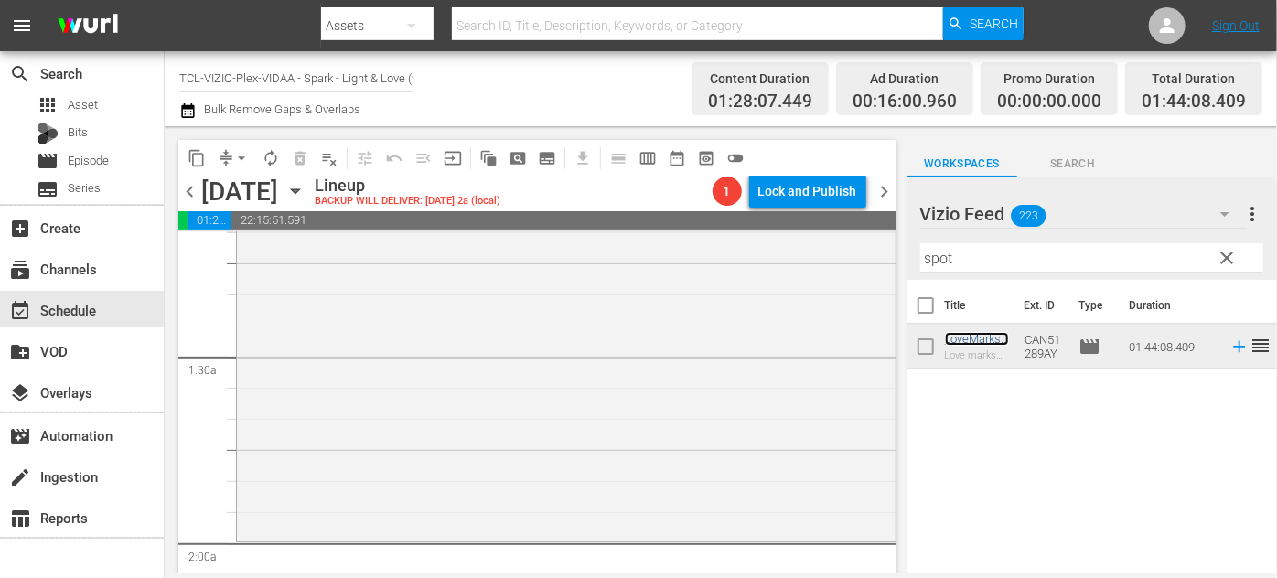
scroll to position [582, 0]
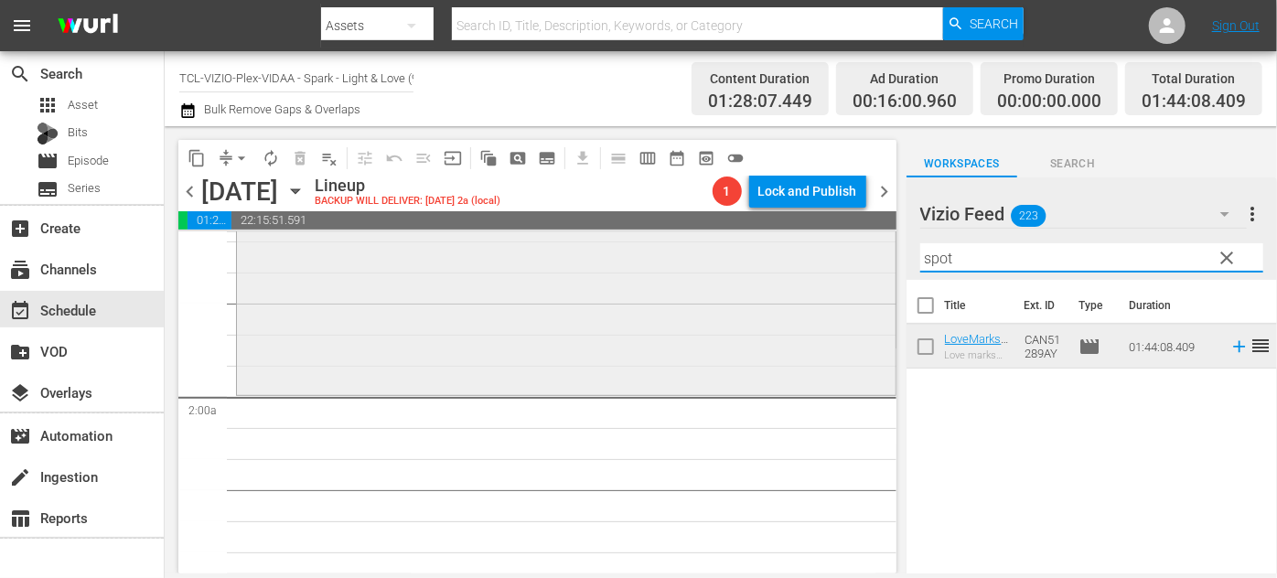
drag, startPoint x: 972, startPoint y: 259, endPoint x: 814, endPoint y: 252, distance: 157.6
click at [814, 252] on div "content_copy compress arrow_drop_down autorenew_outlined delete_forever_outline…" at bounding box center [721, 349] width 1113 height 447
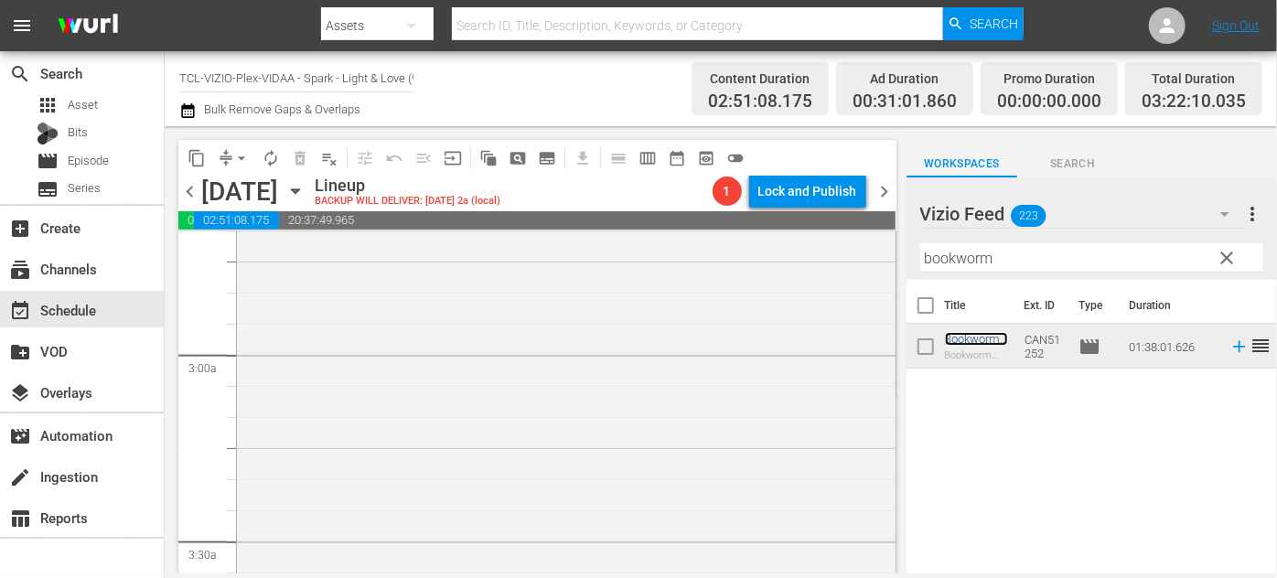
scroll to position [1247, 0]
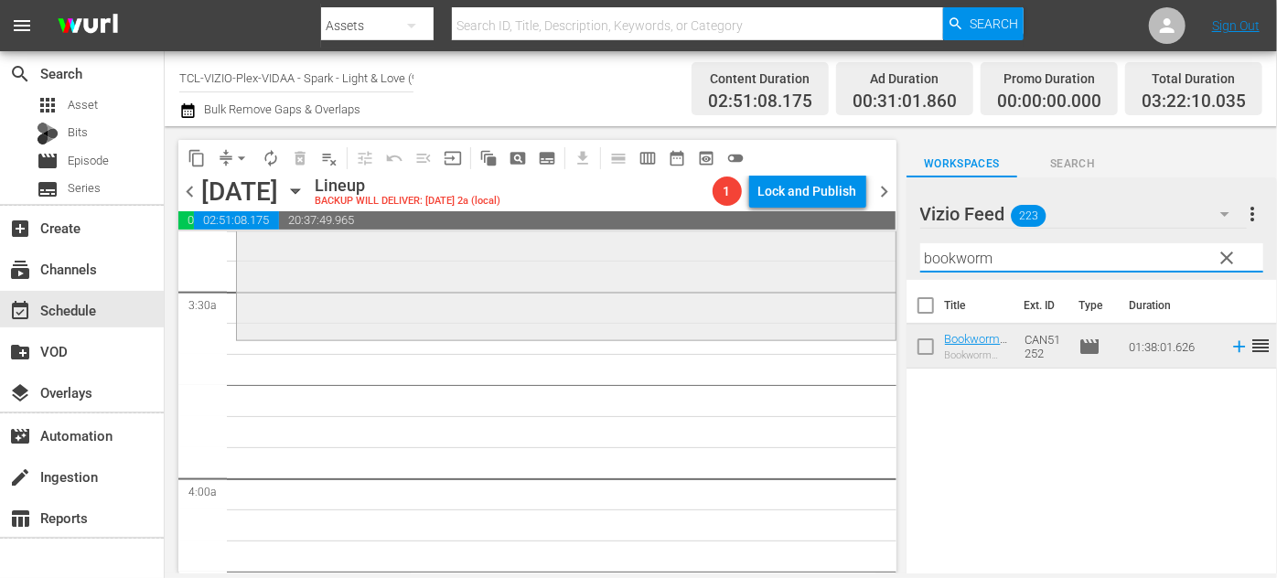
drag, startPoint x: 993, startPoint y: 257, endPoint x: 871, endPoint y: 253, distance: 121.7
click at [871, 253] on div "content_copy compress arrow_drop_down autorenew_outlined delete_forever_outline…" at bounding box center [721, 349] width 1113 height 447
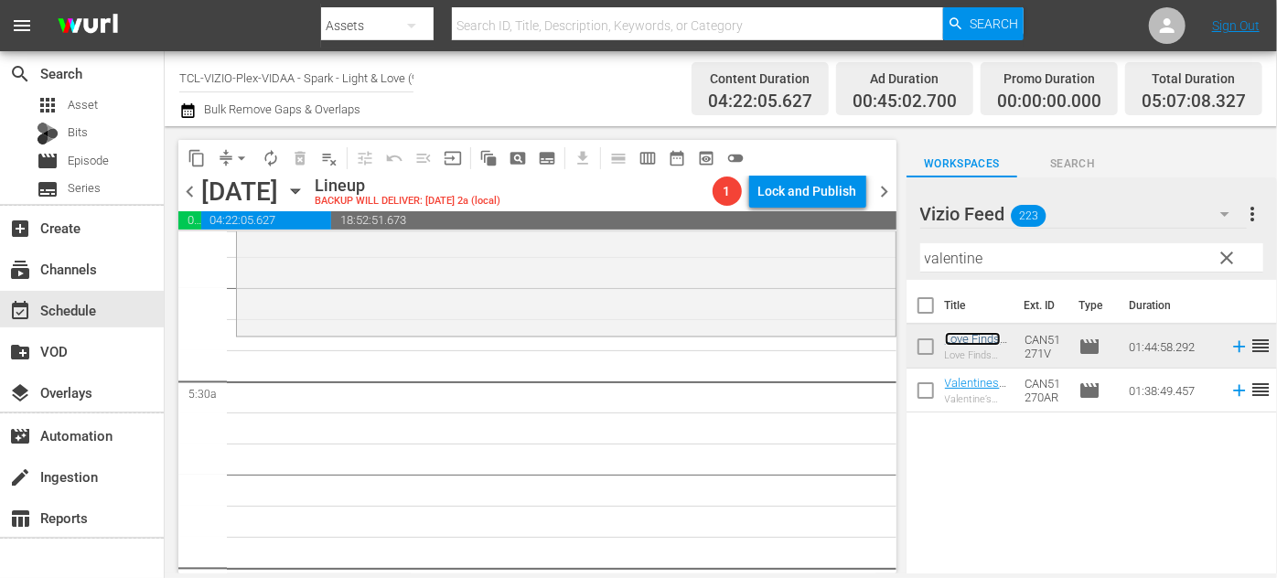
scroll to position [1912, 0]
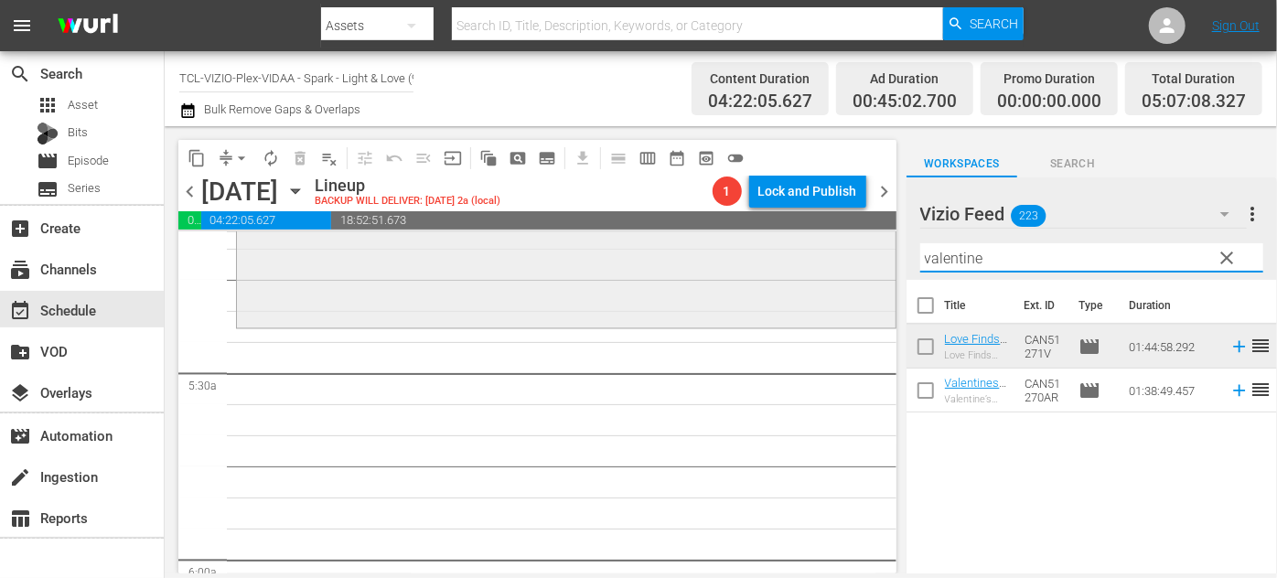
drag, startPoint x: 993, startPoint y: 251, endPoint x: 807, endPoint y: 253, distance: 185.8
click at [807, 253] on div "content_copy compress arrow_drop_down autorenew_outlined delete_forever_outline…" at bounding box center [721, 349] width 1113 height 447
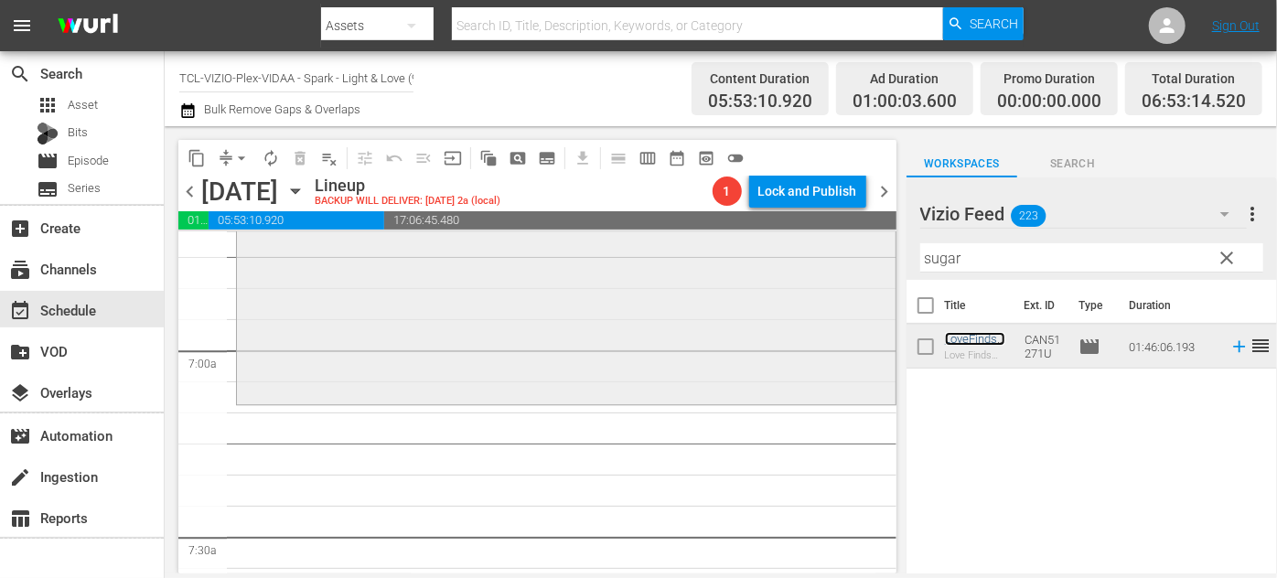
scroll to position [2578, 0]
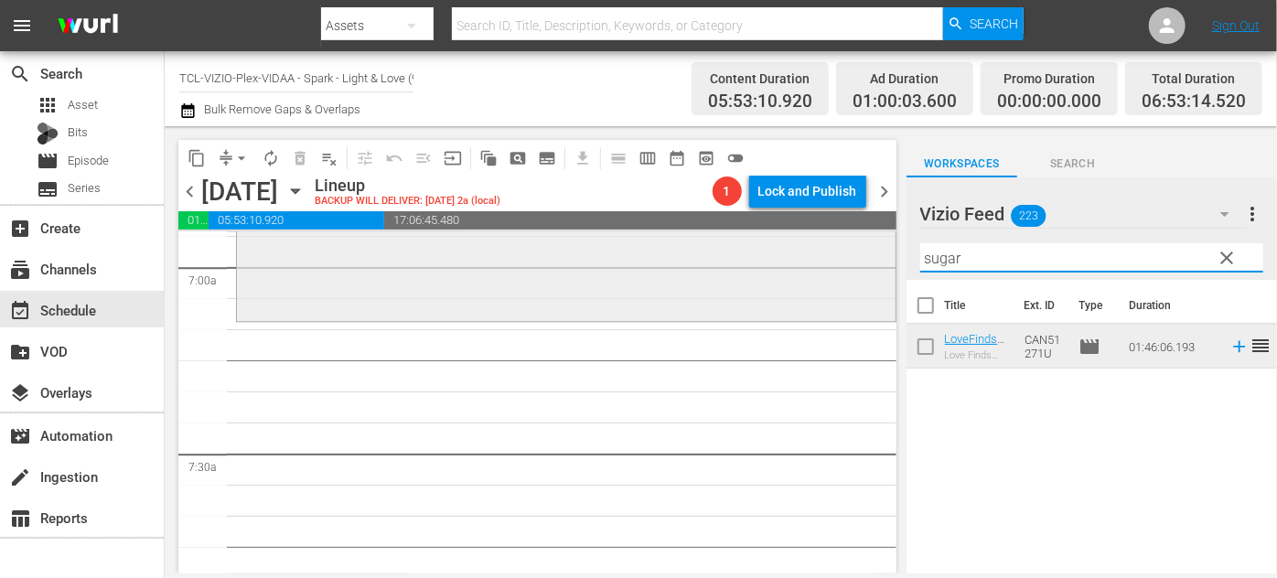
drag, startPoint x: 1000, startPoint y: 248, endPoint x: 835, endPoint y: 253, distance: 164.8
click at [835, 253] on div "content_copy compress arrow_drop_down autorenew_outlined delete_forever_outline…" at bounding box center [721, 349] width 1113 height 447
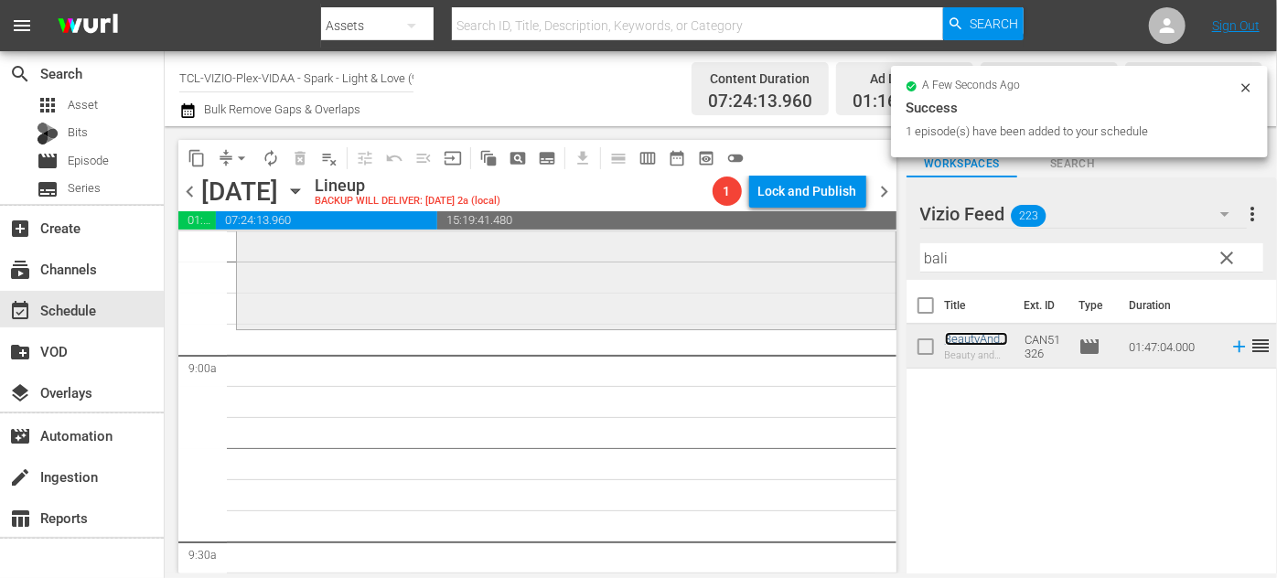
scroll to position [3244, 0]
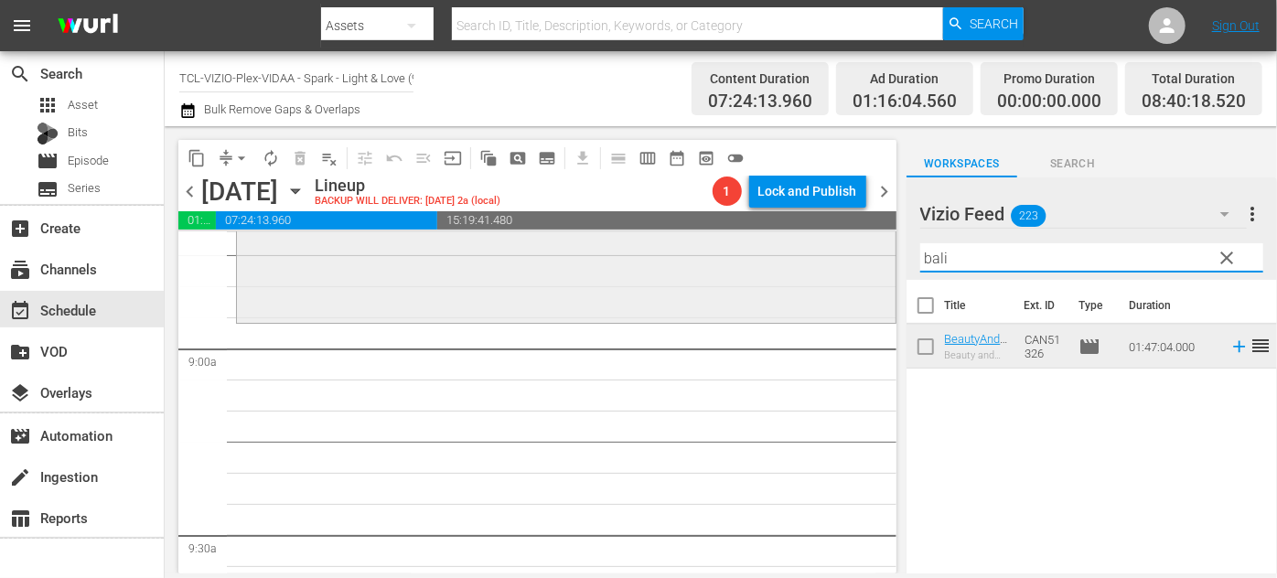
drag, startPoint x: 974, startPoint y: 265, endPoint x: 814, endPoint y: 258, distance: 159.4
click at [814, 258] on div "content_copy compress arrow_drop_down autorenew_outlined delete_forever_outline…" at bounding box center [721, 349] width 1113 height 447
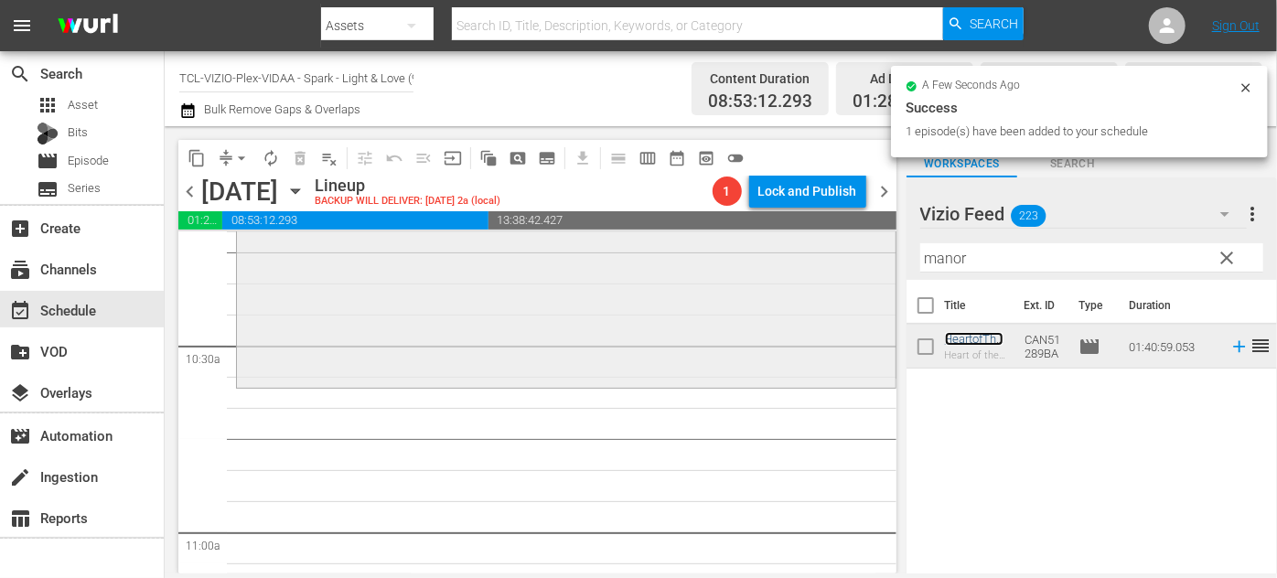
scroll to position [3826, 0]
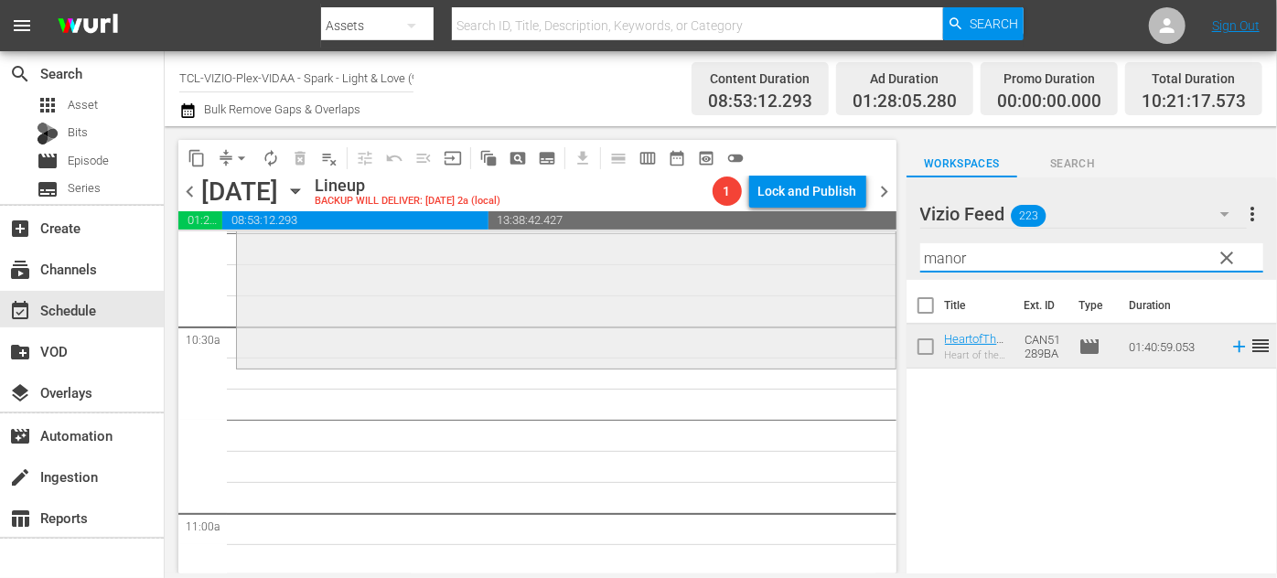
drag, startPoint x: 988, startPoint y: 258, endPoint x: 829, endPoint y: 259, distance: 159.2
click at [829, 259] on div "content_copy compress arrow_drop_down autorenew_outlined delete_forever_outline…" at bounding box center [721, 349] width 1113 height 447
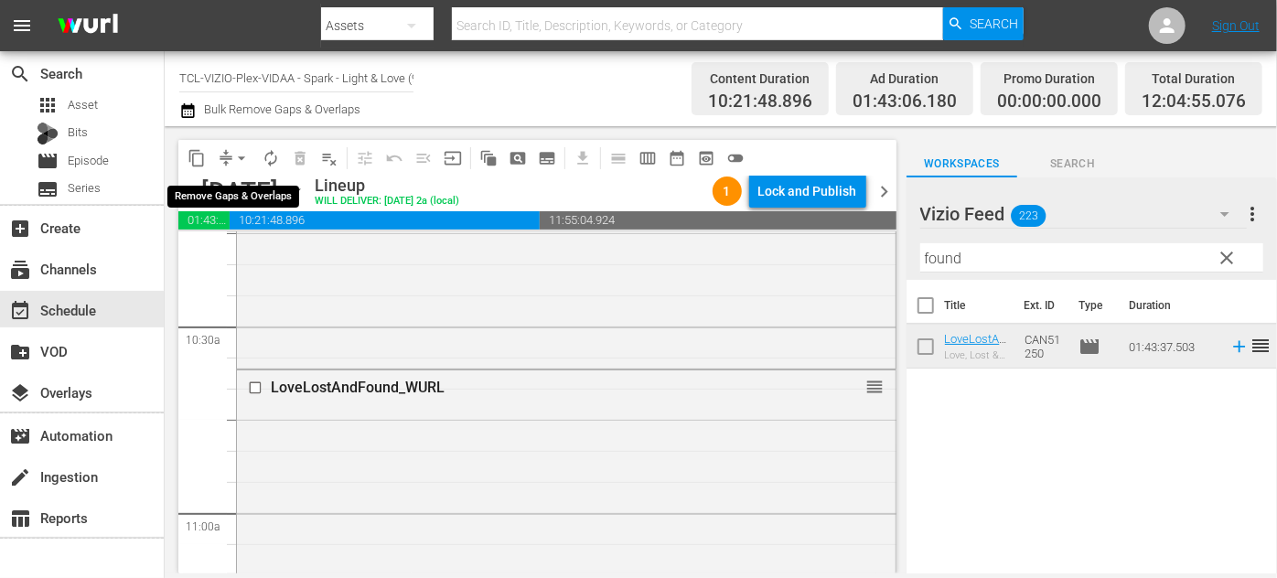
click at [232, 155] on span "arrow_drop_down" at bounding box center [241, 158] width 18 height 18
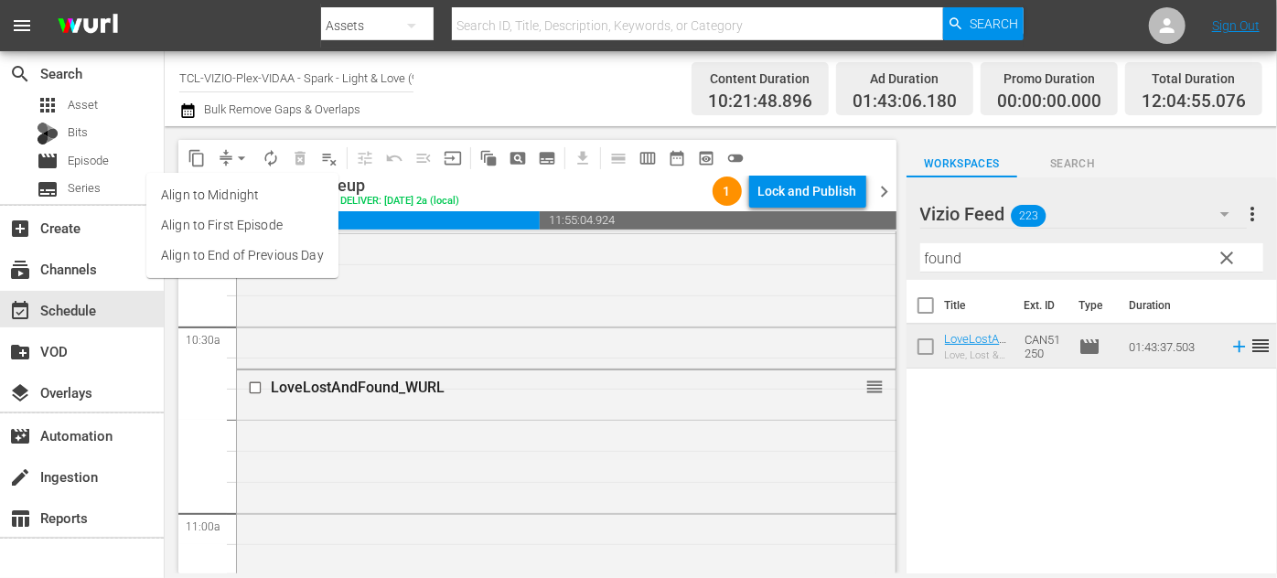
click at [285, 260] on li "Align to End of Previous Day" at bounding box center [242, 256] width 192 height 30
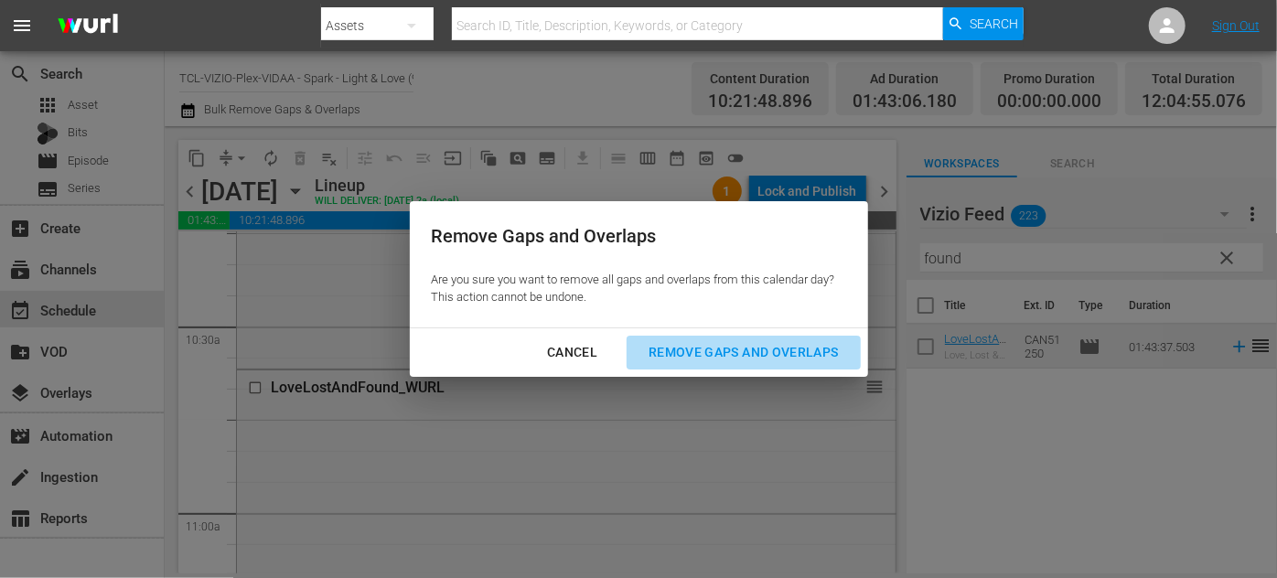
click at [729, 347] on div "Remove Gaps and Overlaps" at bounding box center [743, 352] width 219 height 23
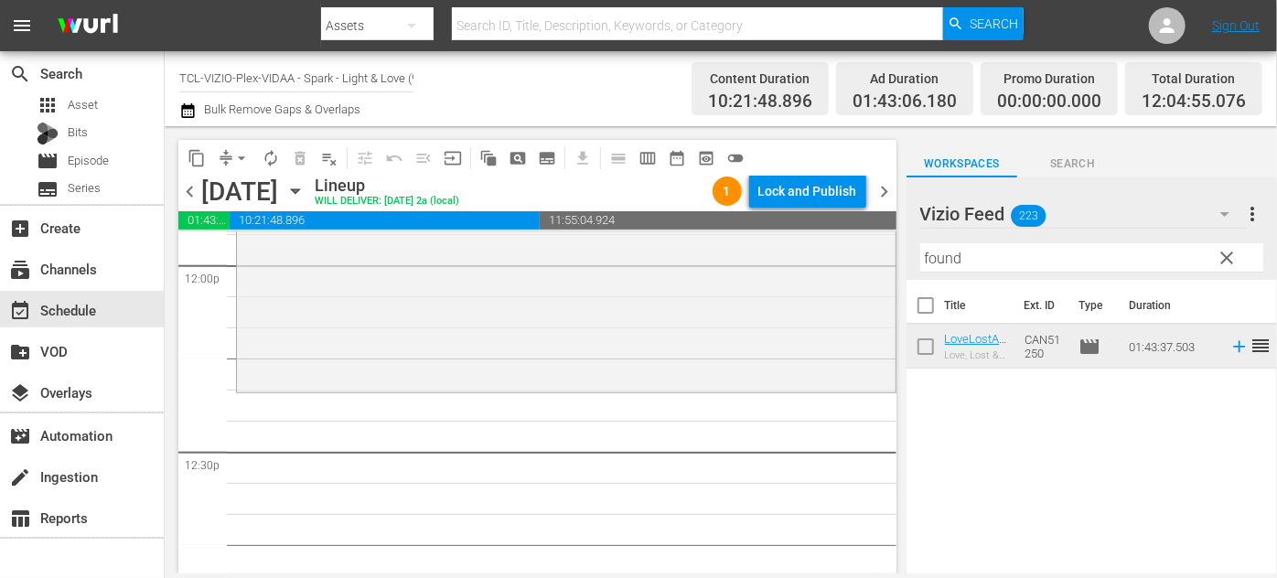
scroll to position [4492, 0]
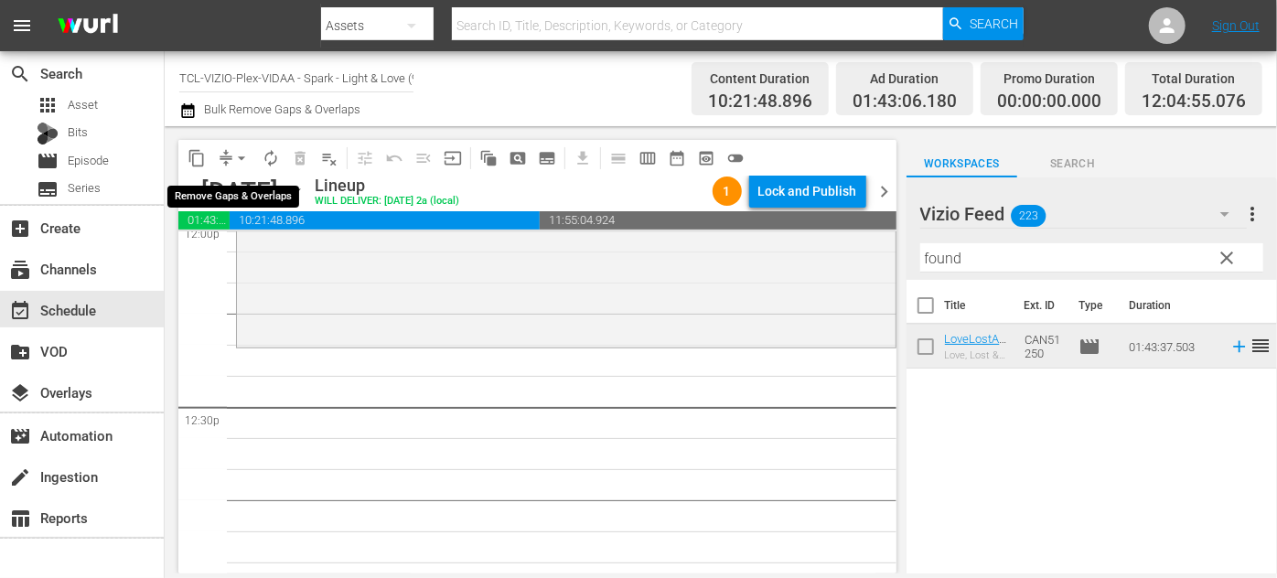
click at [232, 147] on button "arrow_drop_down" at bounding box center [241, 158] width 29 height 29
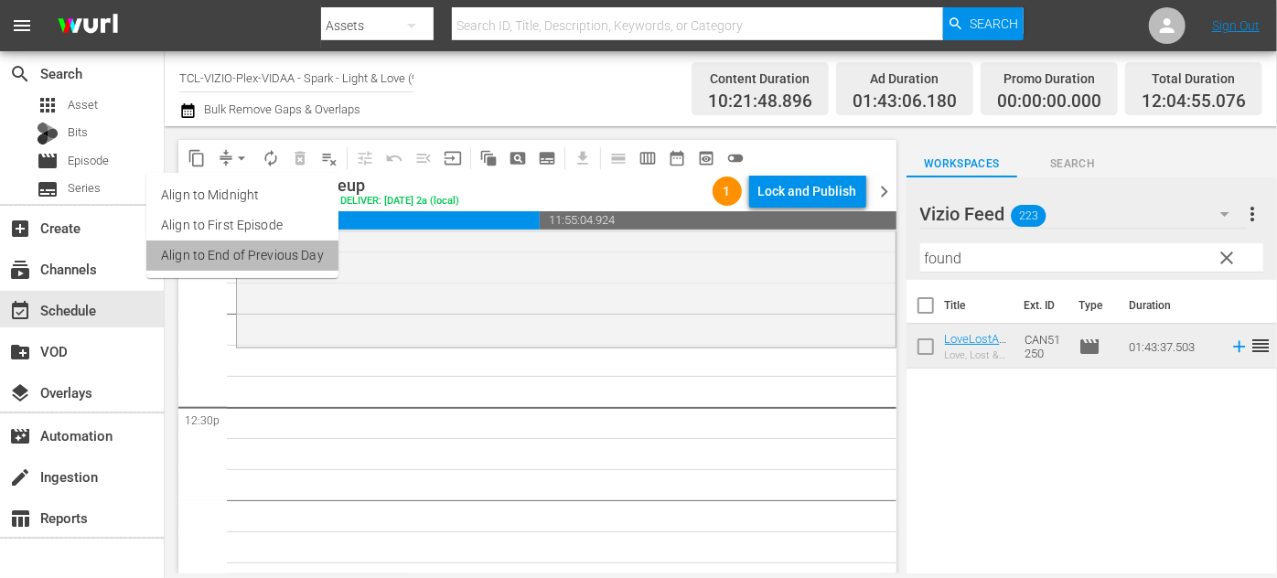
click at [258, 249] on li "Align to End of Previous Day" at bounding box center [242, 256] width 192 height 30
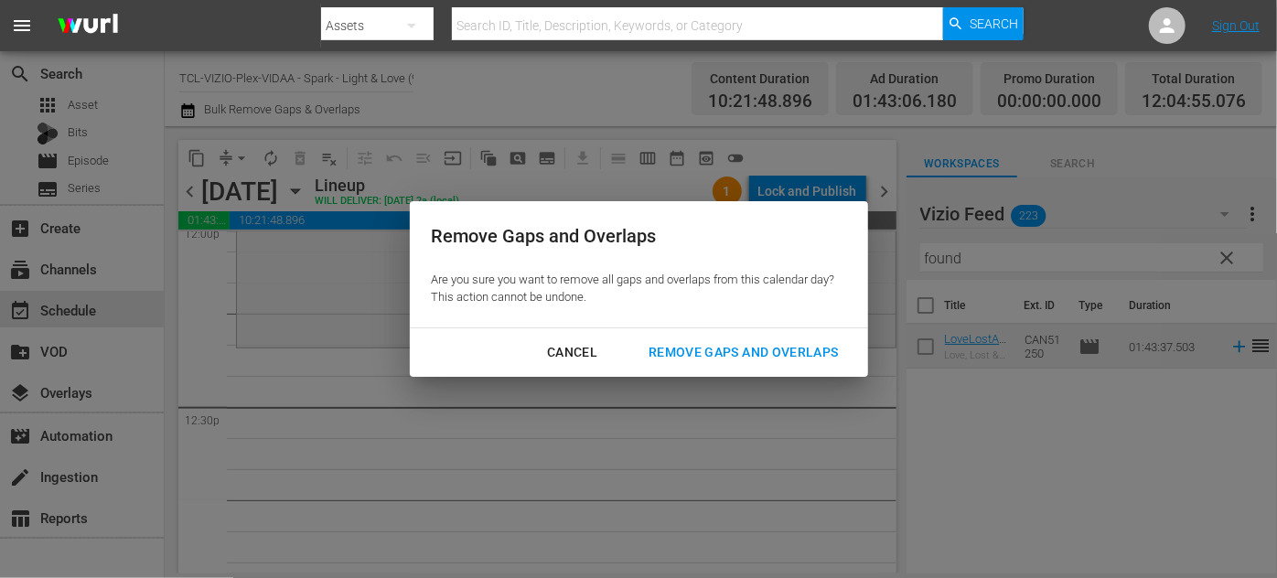
click at [712, 355] on div "Remove Gaps and Overlaps" at bounding box center [743, 352] width 219 height 23
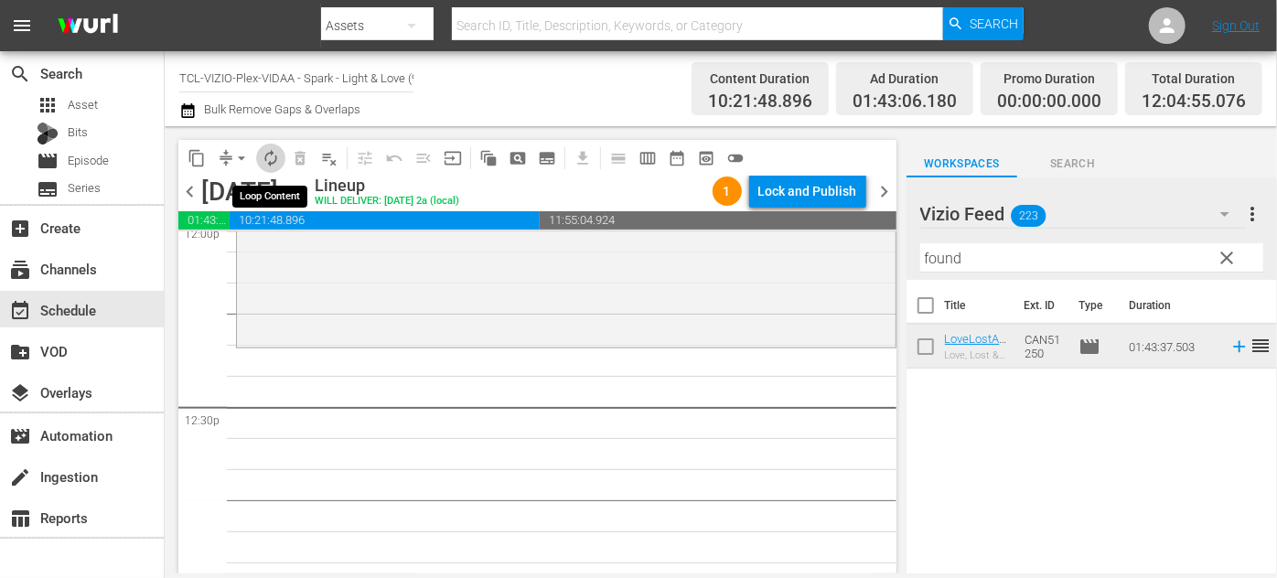
click at [268, 154] on span "autorenew_outlined" at bounding box center [271, 158] width 18 height 18
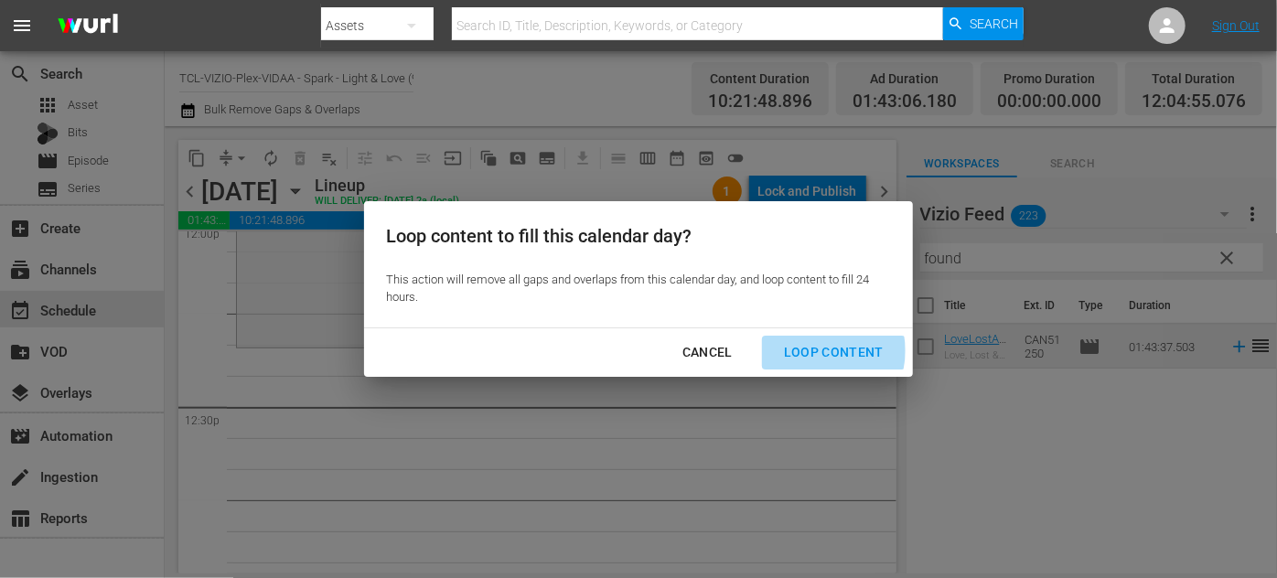
click at [822, 350] on div "Loop Content" at bounding box center [834, 352] width 129 height 23
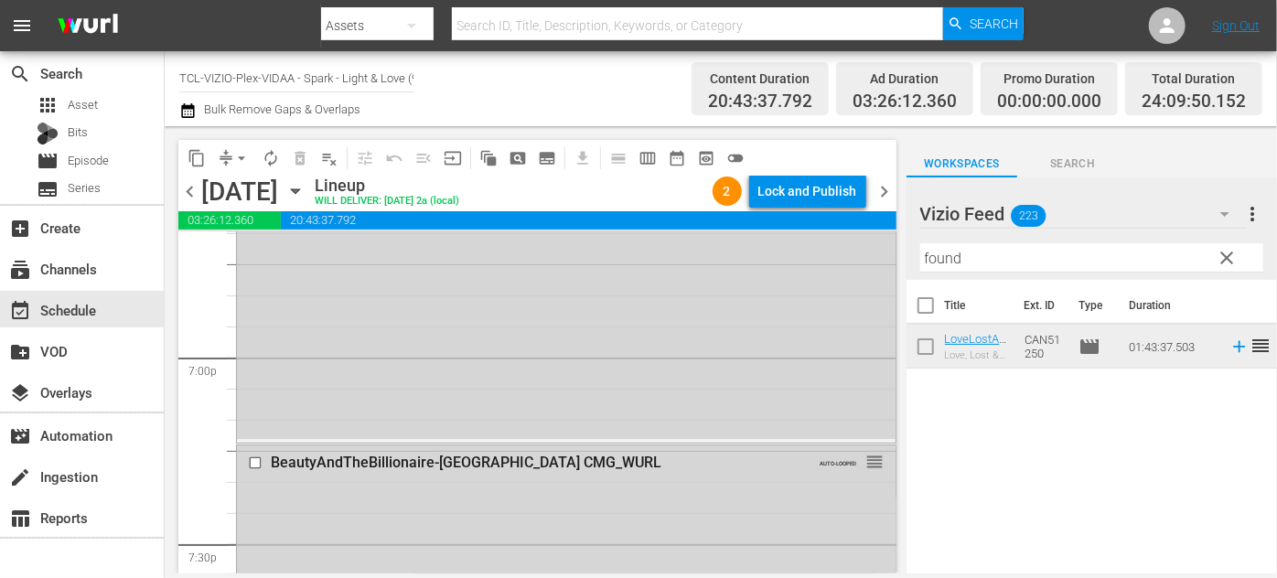
scroll to position [6987, 0]
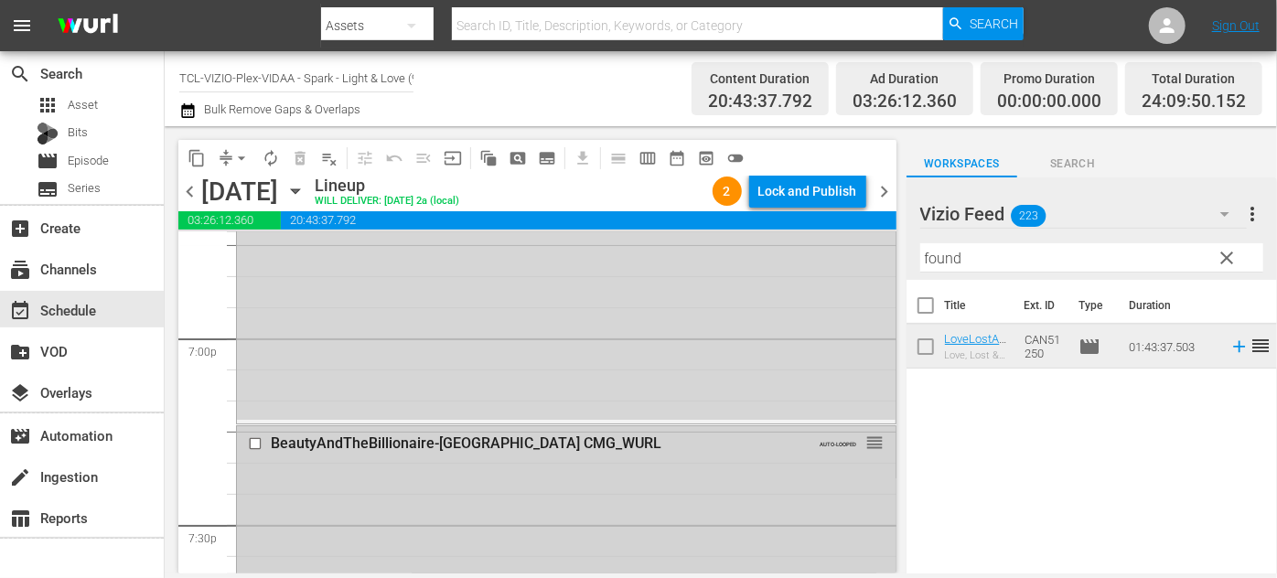
click at [624, 444] on div "BeautyAndTheBillionaire-Bali_ CMG_WURL" at bounding box center [534, 443] width 527 height 17
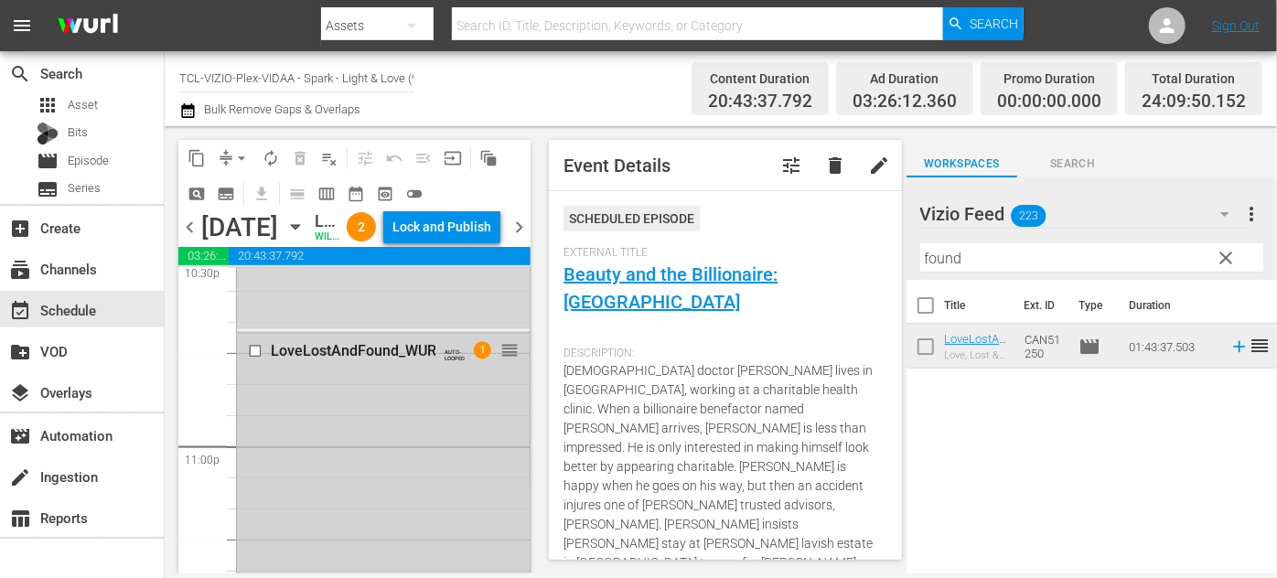
scroll to position [8345, 0]
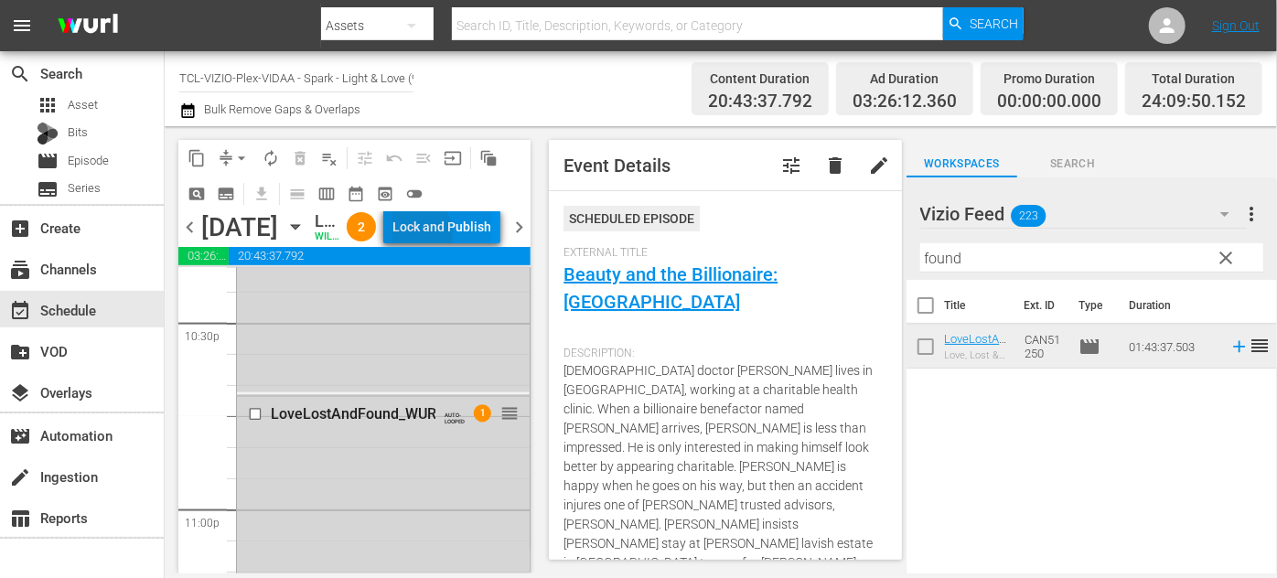
click at [453, 237] on div "Lock and Publish" at bounding box center [442, 226] width 99 height 33
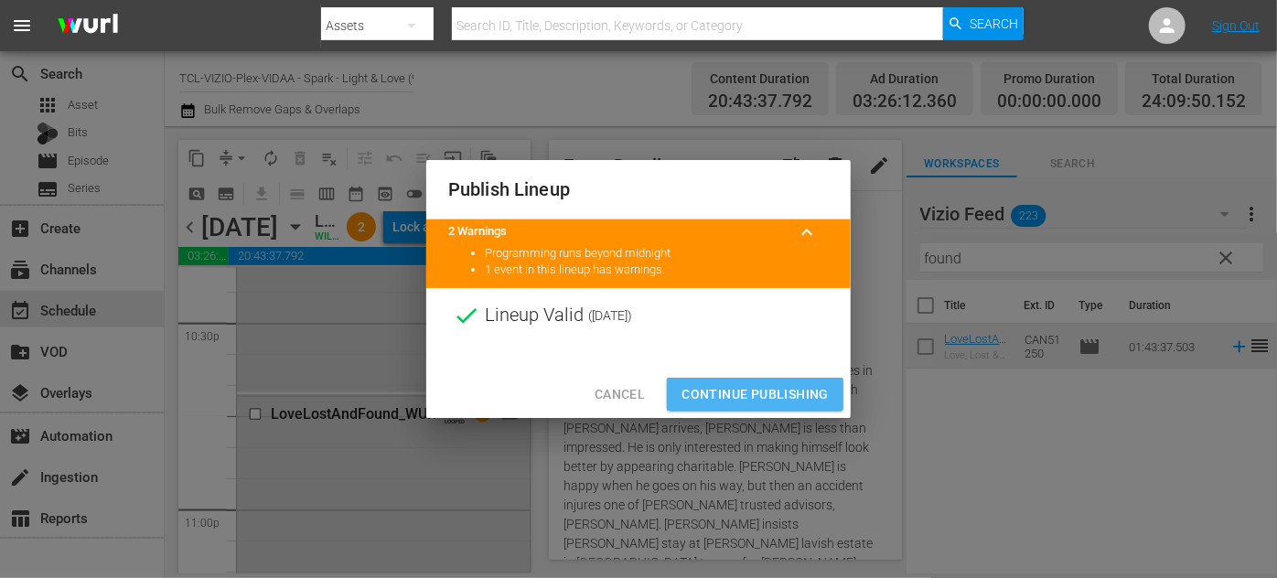
click at [763, 392] on span "Continue Publishing" at bounding box center [755, 394] width 147 height 23
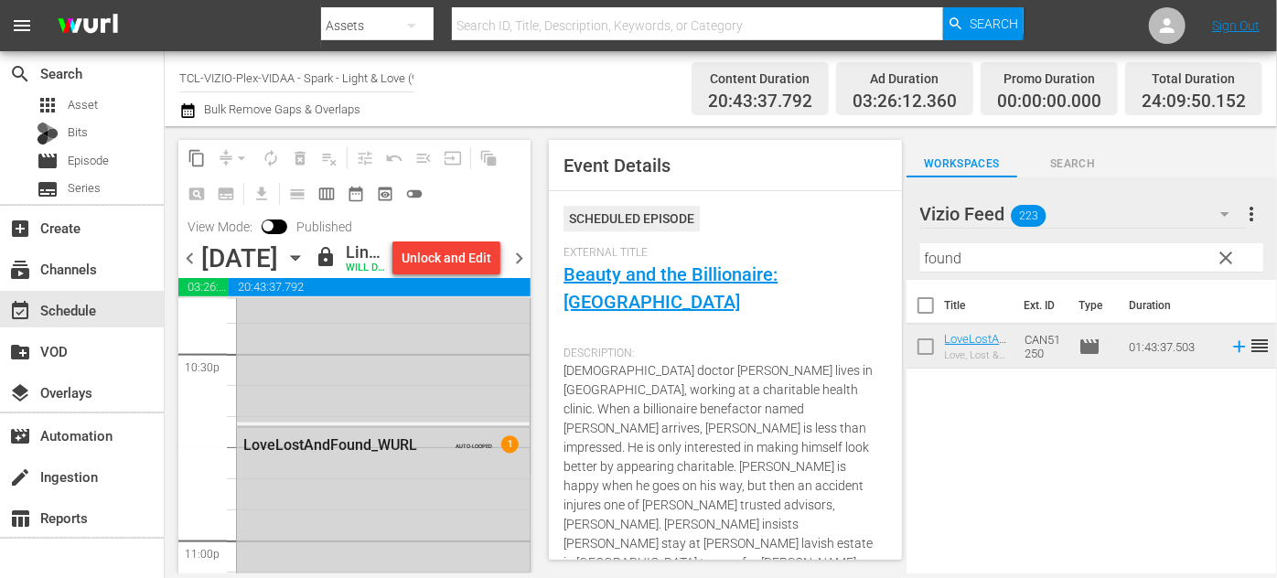
click at [306, 268] on icon "button" at bounding box center [295, 258] width 20 height 20
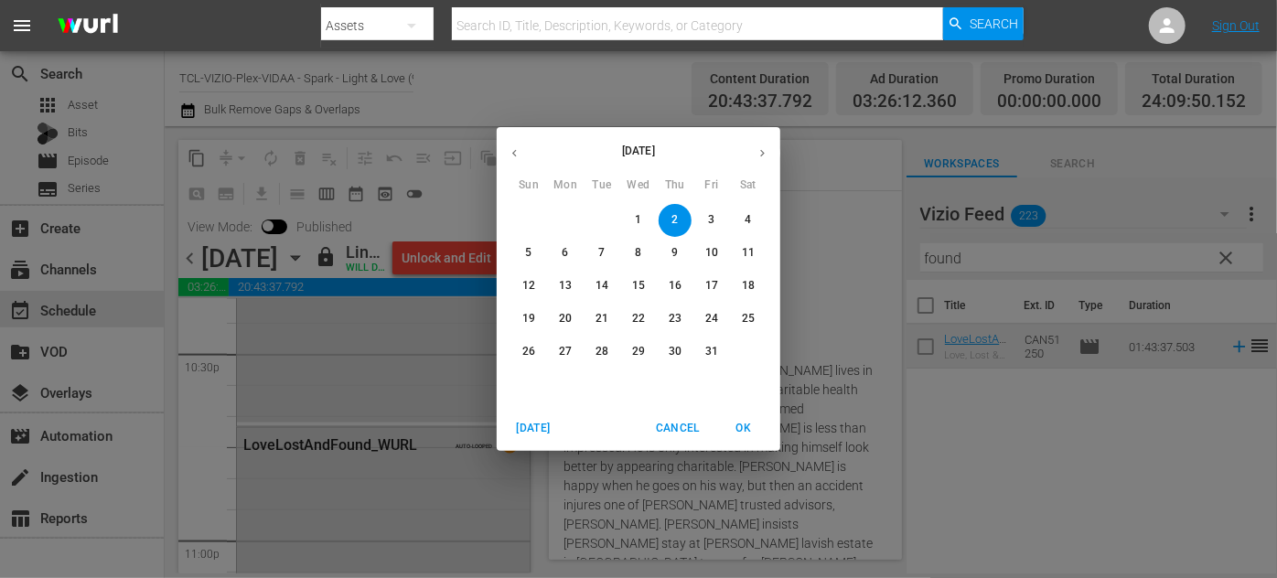
click at [717, 219] on span "3" at bounding box center [711, 220] width 33 height 16
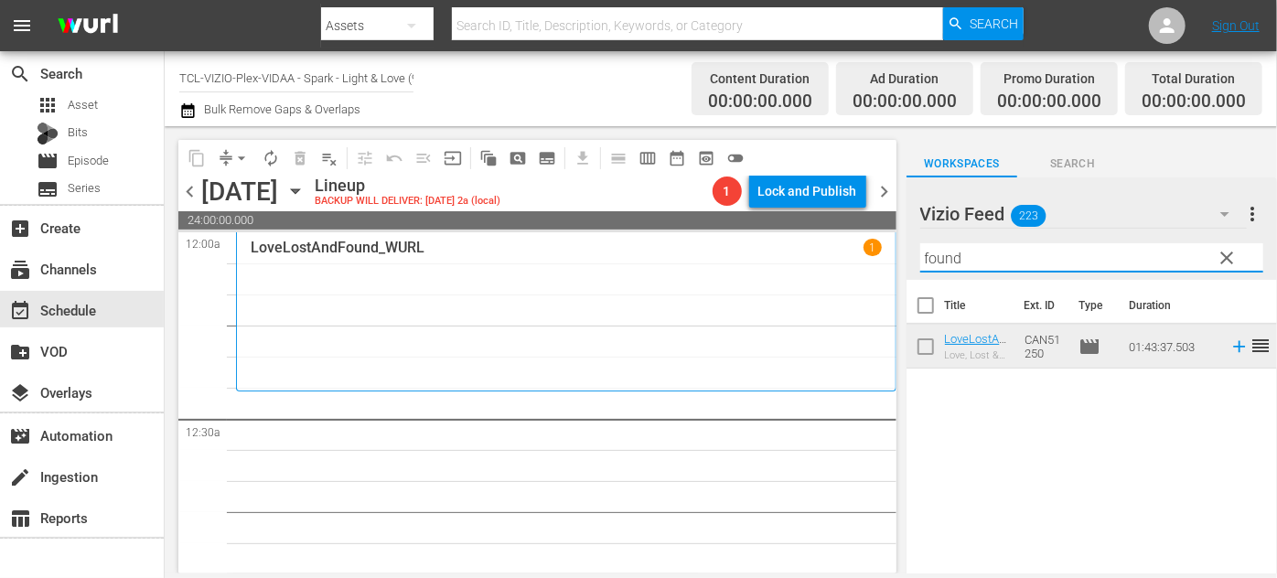
drag, startPoint x: 967, startPoint y: 264, endPoint x: 904, endPoint y: 262, distance: 63.2
click at [904, 262] on div "content_copy compress arrow_drop_down autorenew_outlined delete_forever_outline…" at bounding box center [721, 349] width 1113 height 447
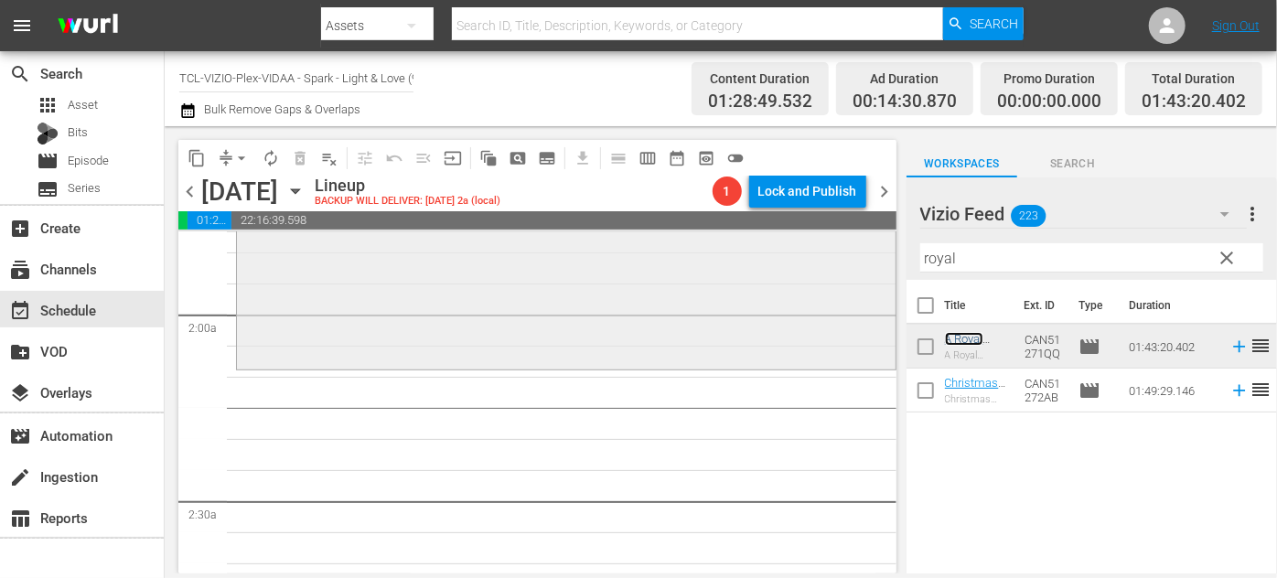
scroll to position [748, 0]
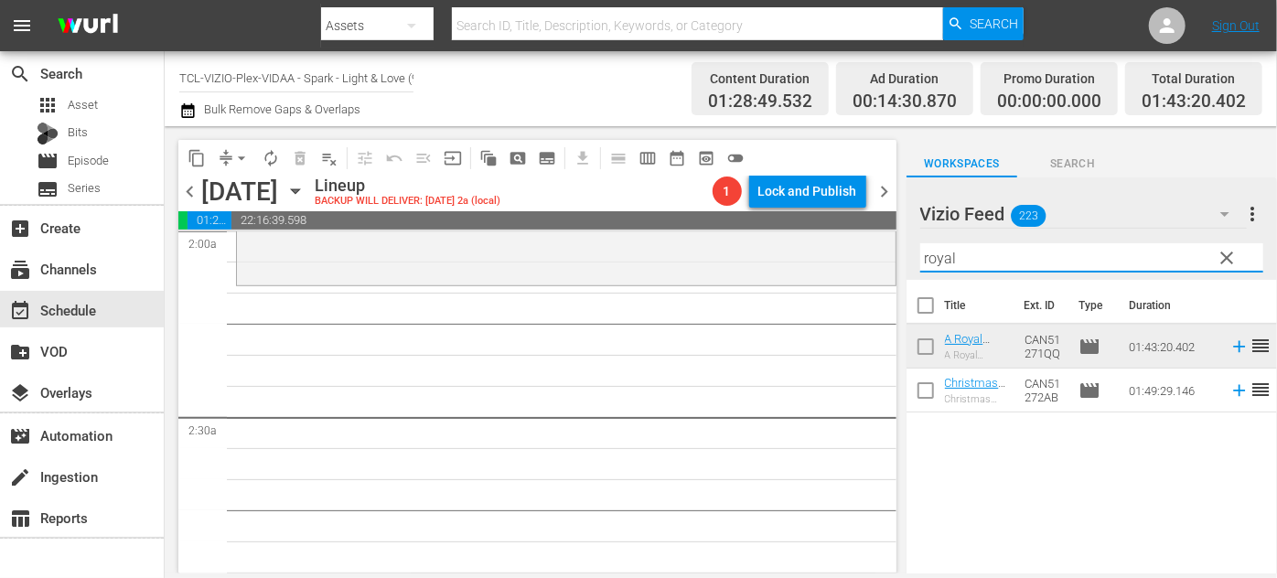
drag, startPoint x: 963, startPoint y: 253, endPoint x: 890, endPoint y: 255, distance: 73.2
click at [890, 255] on div "content_copy compress arrow_drop_down autorenew_outlined delete_forever_outline…" at bounding box center [721, 349] width 1113 height 447
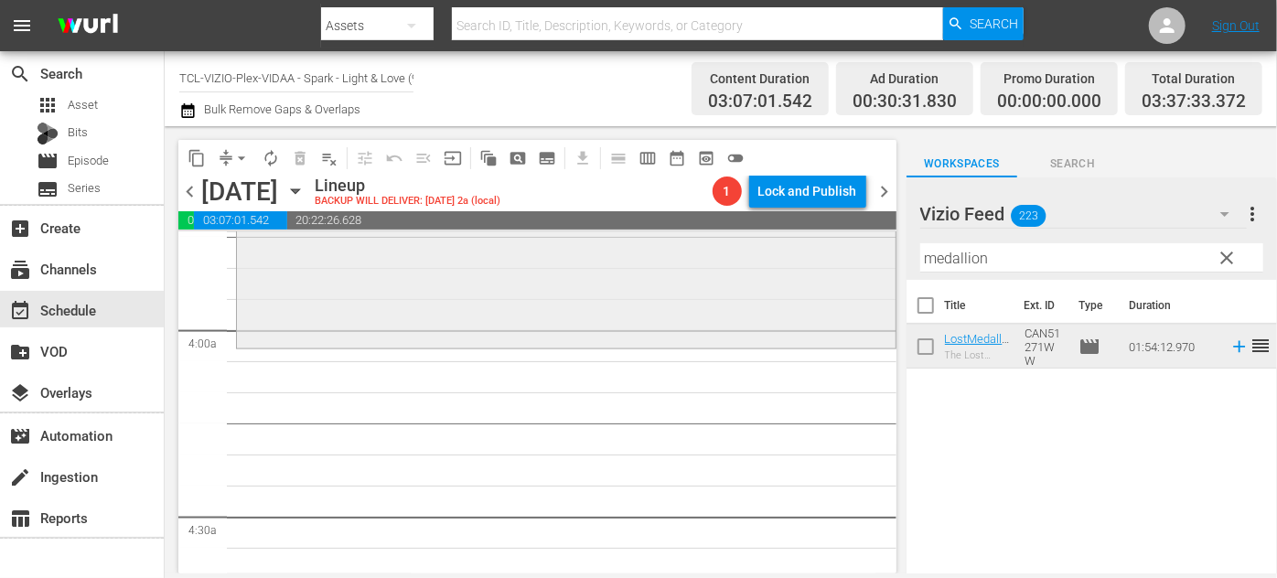
scroll to position [1414, 0]
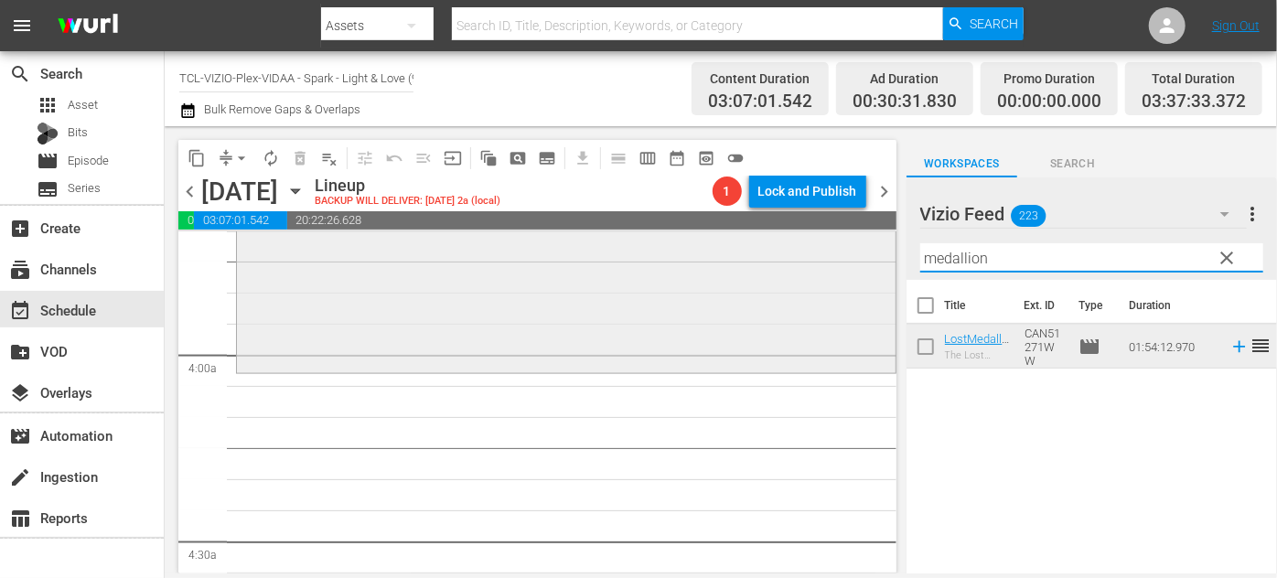
drag, startPoint x: 1024, startPoint y: 260, endPoint x: 838, endPoint y: 237, distance: 187.1
click at [838, 237] on div "content_copy compress arrow_drop_down autorenew_outlined delete_forever_outline…" at bounding box center [721, 349] width 1113 height 447
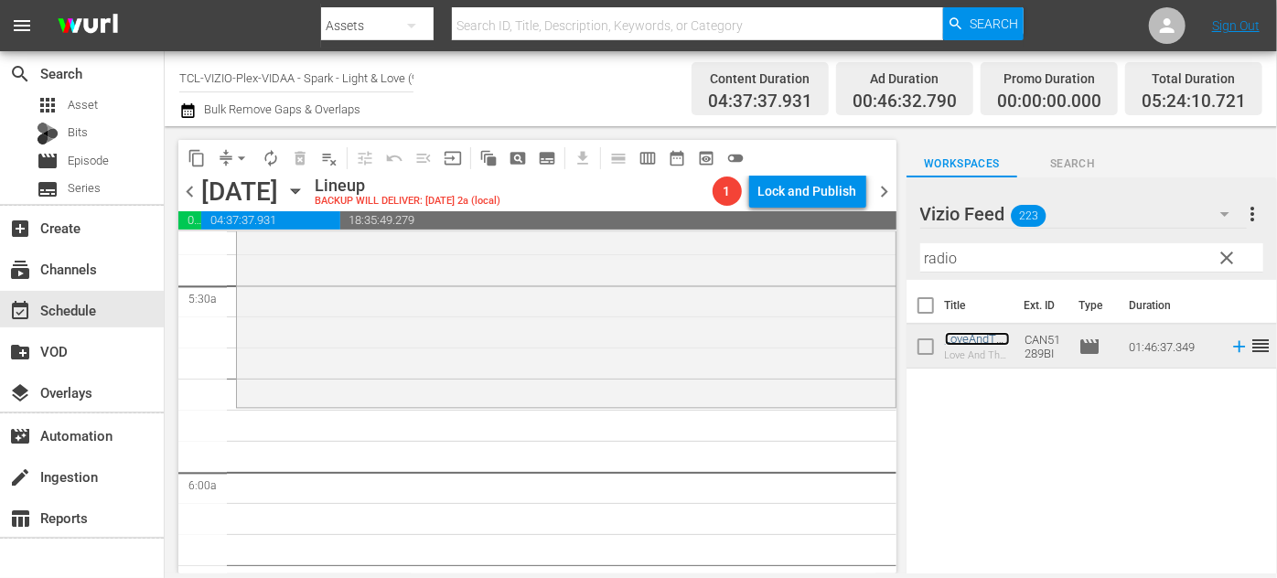
scroll to position [2028, 0]
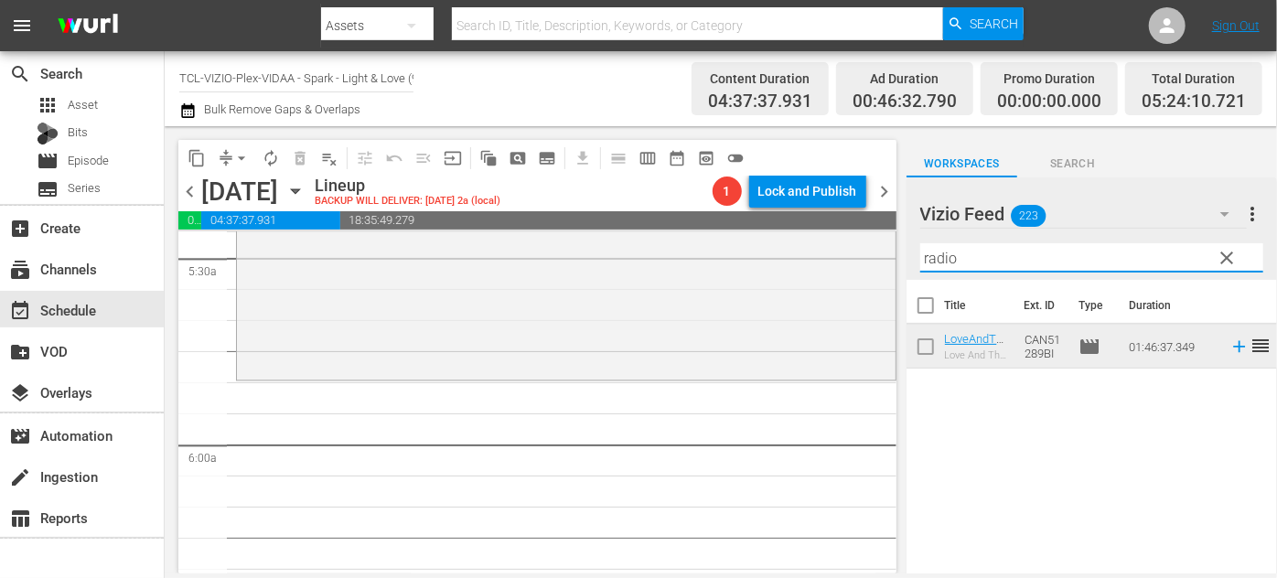
drag, startPoint x: 970, startPoint y: 260, endPoint x: 909, endPoint y: 263, distance: 61.4
click at [909, 263] on div "Vizio Feed 223 Vizio Feed more_vert clear Filter by Title radio" at bounding box center [1092, 229] width 371 height 102
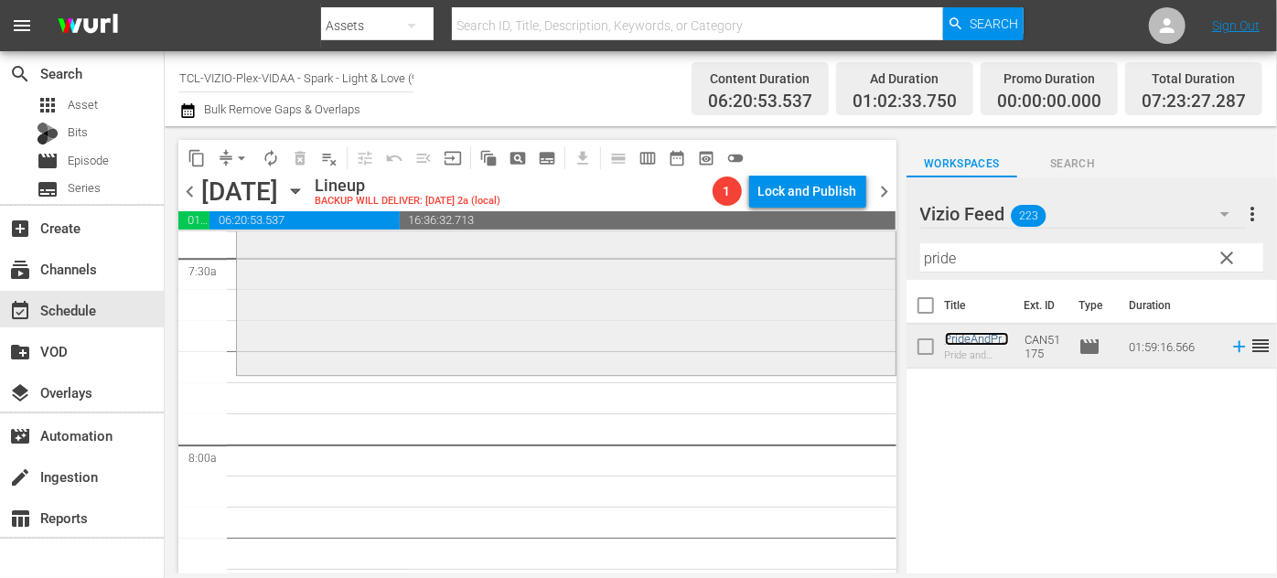
scroll to position [2776, 0]
drag, startPoint x: 990, startPoint y: 260, endPoint x: 883, endPoint y: 259, distance: 107.1
click at [883, 259] on div "content_copy compress arrow_drop_down autorenew_outlined delete_forever_outline…" at bounding box center [721, 349] width 1113 height 447
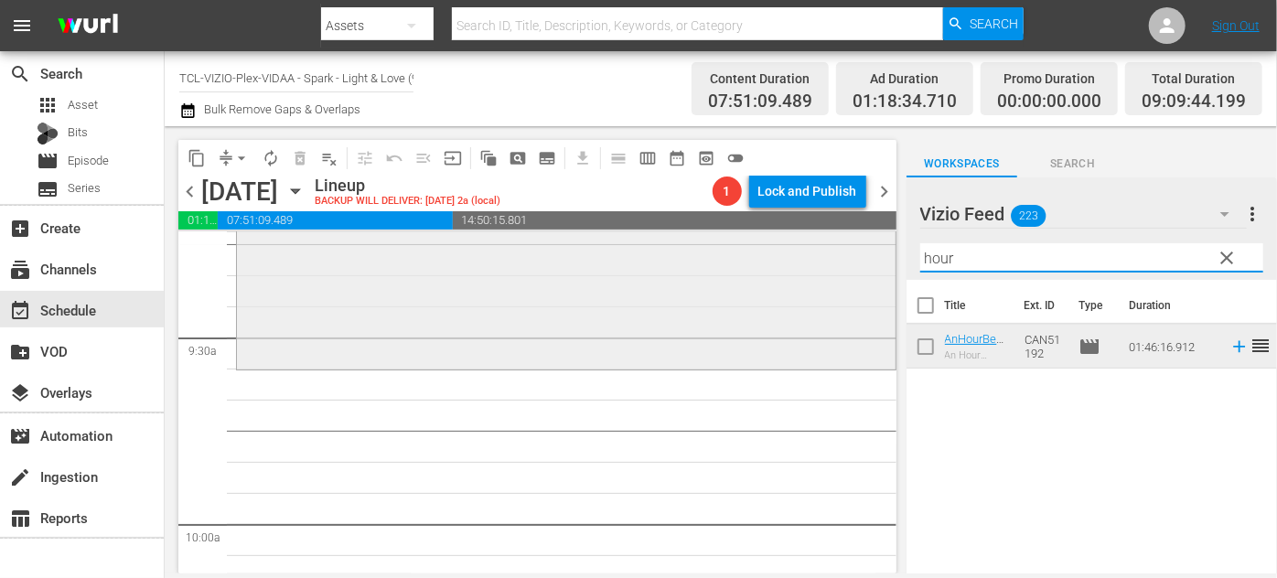
drag, startPoint x: 974, startPoint y: 252, endPoint x: 865, endPoint y: 256, distance: 109.9
click at [865, 256] on div "content_copy compress arrow_drop_down autorenew_outlined delete_forever_outline…" at bounding box center [721, 349] width 1113 height 447
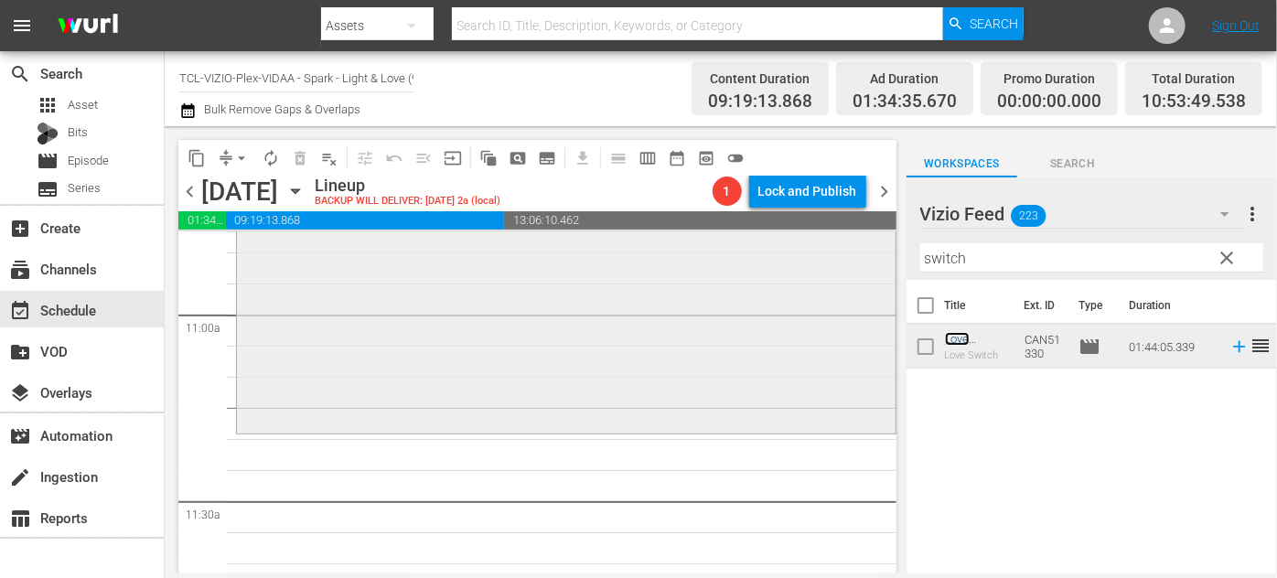
scroll to position [4107, 0]
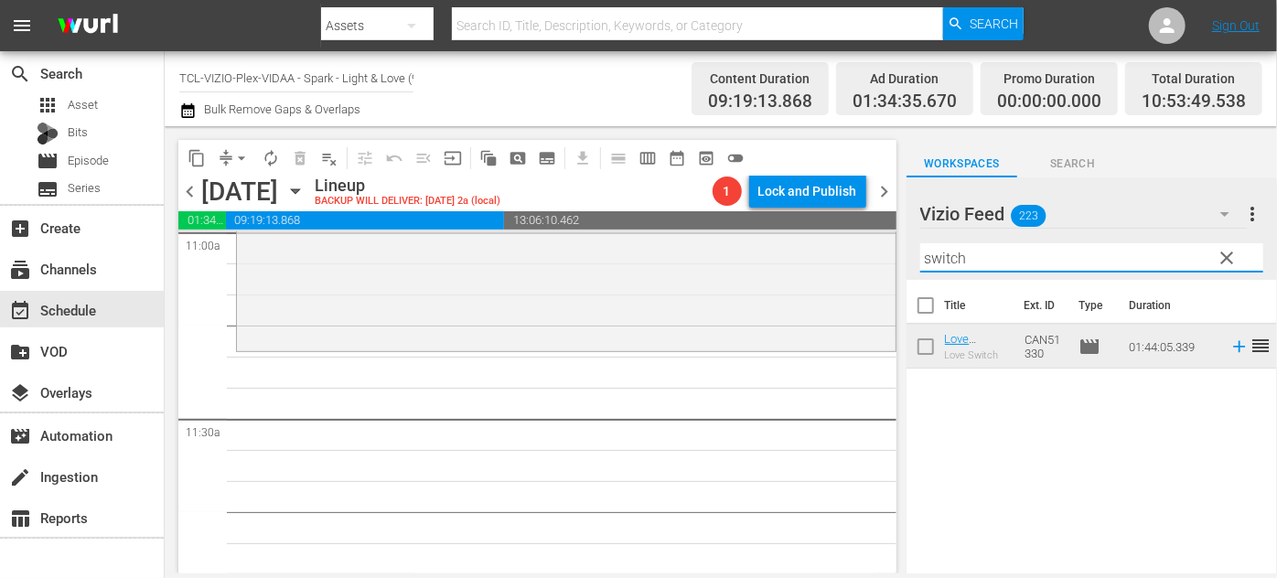
drag, startPoint x: 985, startPoint y: 262, endPoint x: 886, endPoint y: 260, distance: 99.8
click at [884, 260] on div "content_copy compress arrow_drop_down autorenew_outlined delete_forever_outline…" at bounding box center [721, 349] width 1113 height 447
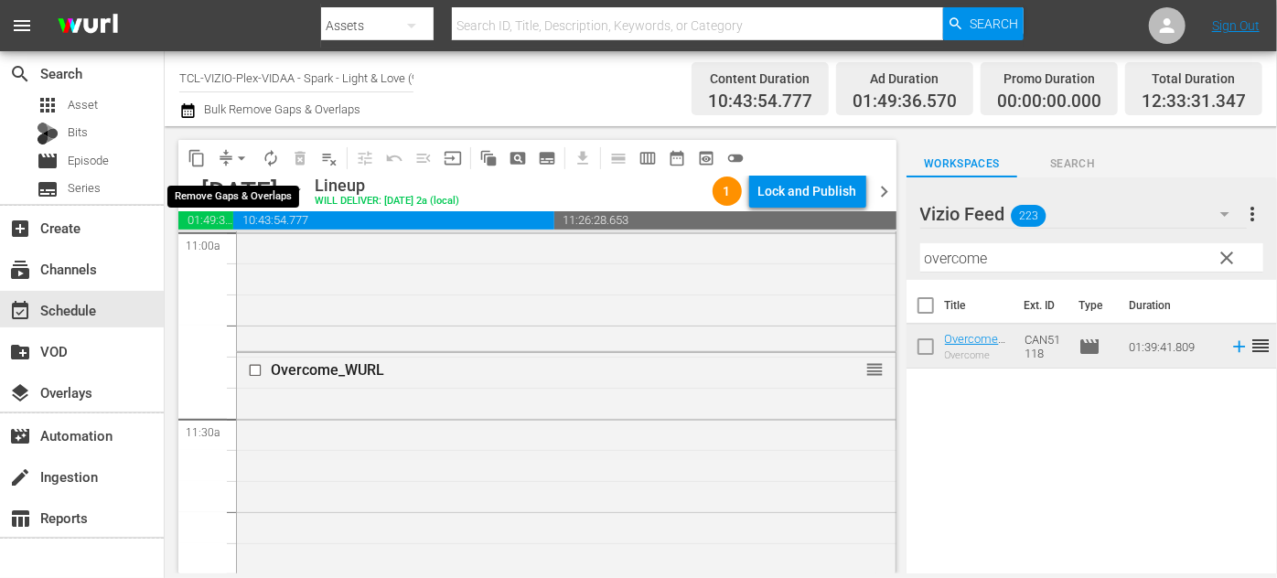
click at [236, 150] on span "arrow_drop_down" at bounding box center [241, 158] width 18 height 18
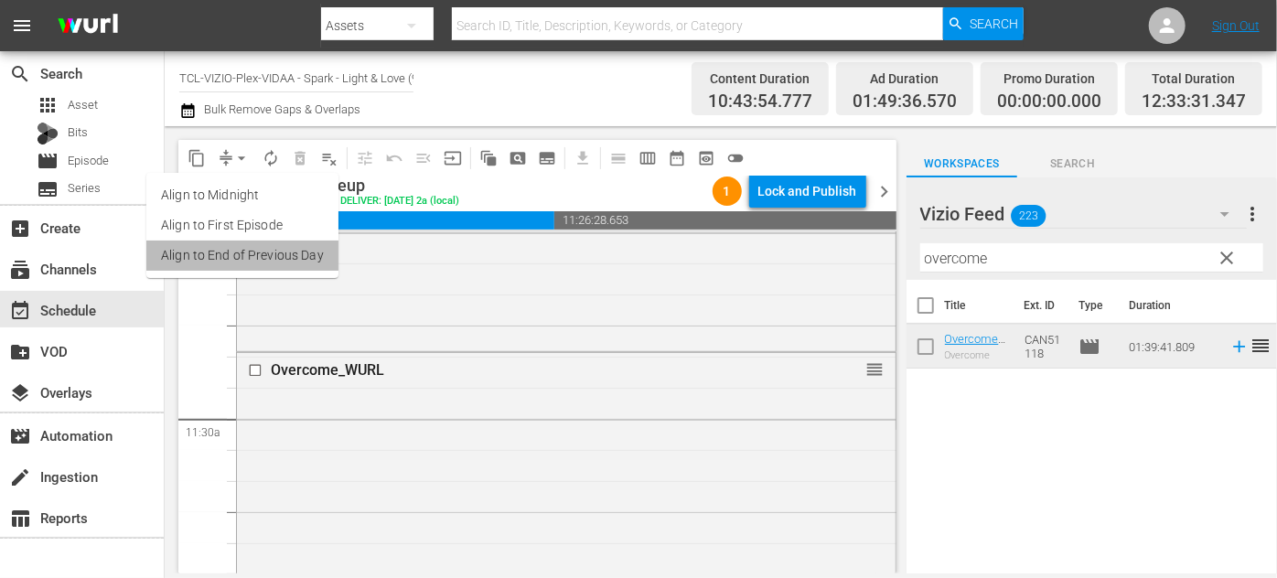
click at [260, 263] on li "Align to End of Previous Day" at bounding box center [242, 256] width 192 height 30
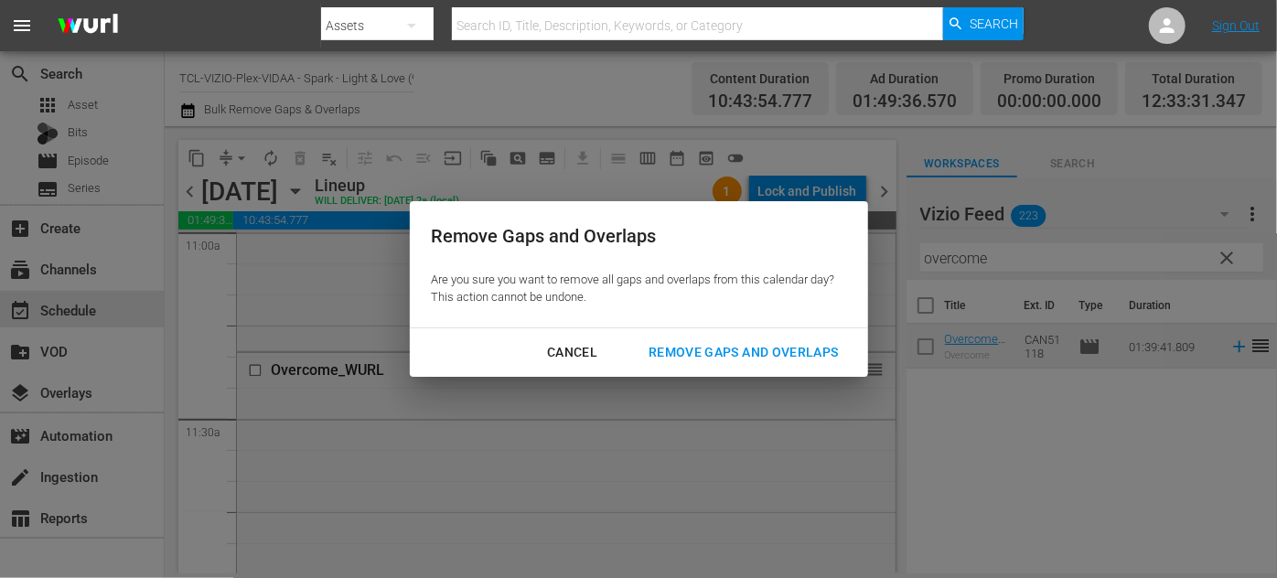
click at [673, 348] on div "Remove Gaps and Overlaps" at bounding box center [743, 352] width 219 height 23
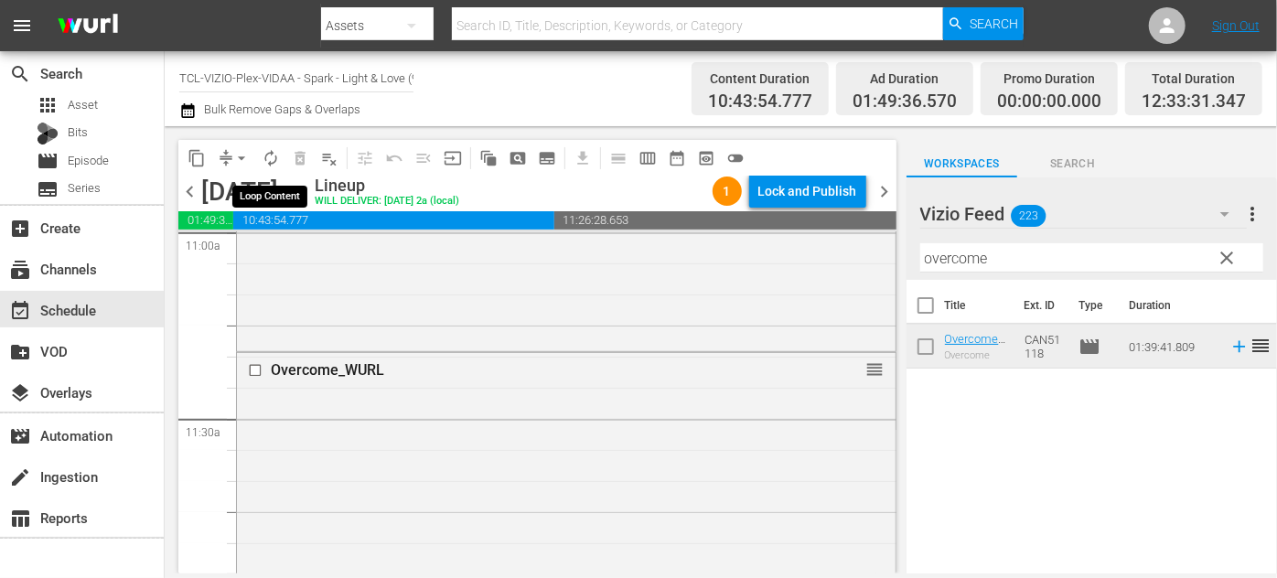
click at [274, 157] on span "autorenew_outlined" at bounding box center [271, 158] width 18 height 18
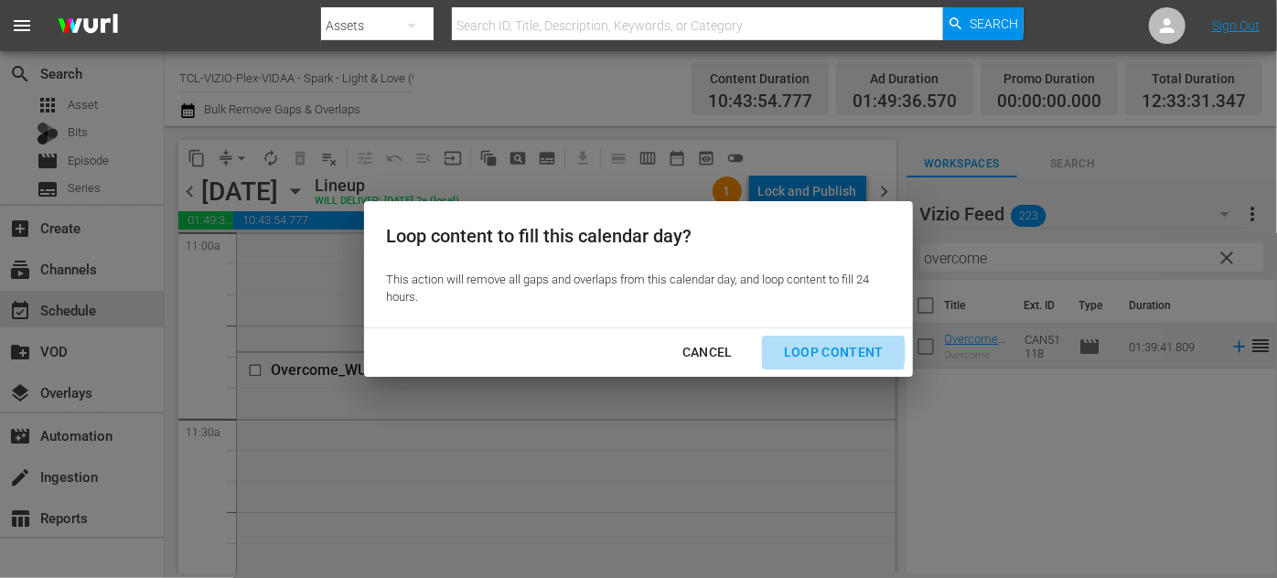
click at [823, 351] on div "Loop Content" at bounding box center [834, 352] width 129 height 23
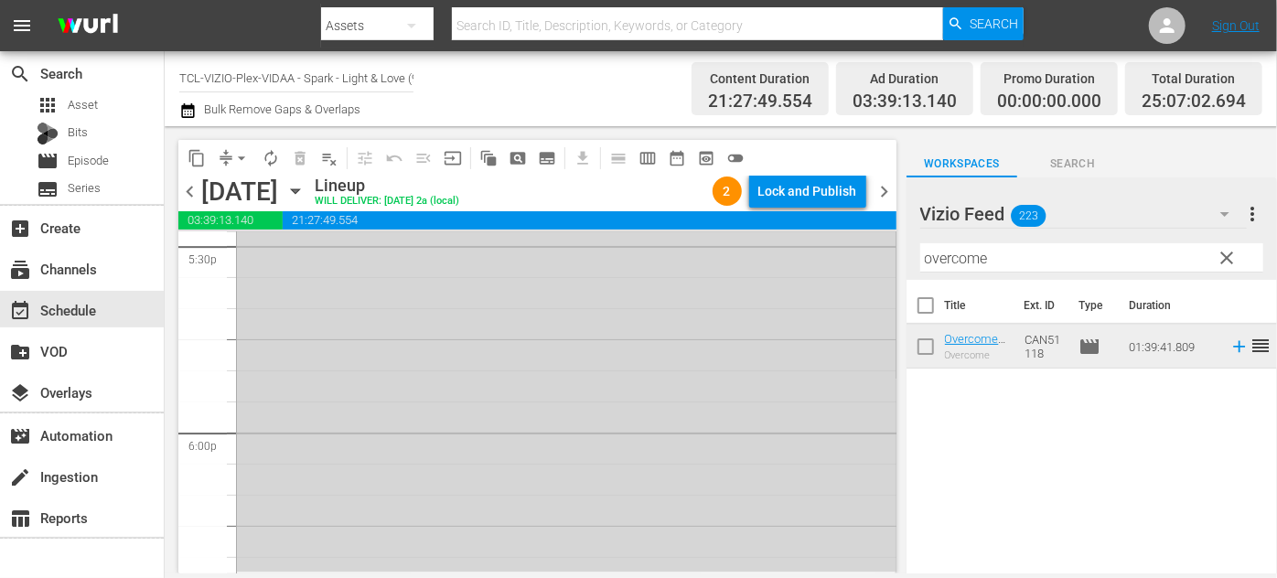
scroll to position [6685, 0]
click at [251, 425] on input "checkbox" at bounding box center [257, 431] width 19 height 16
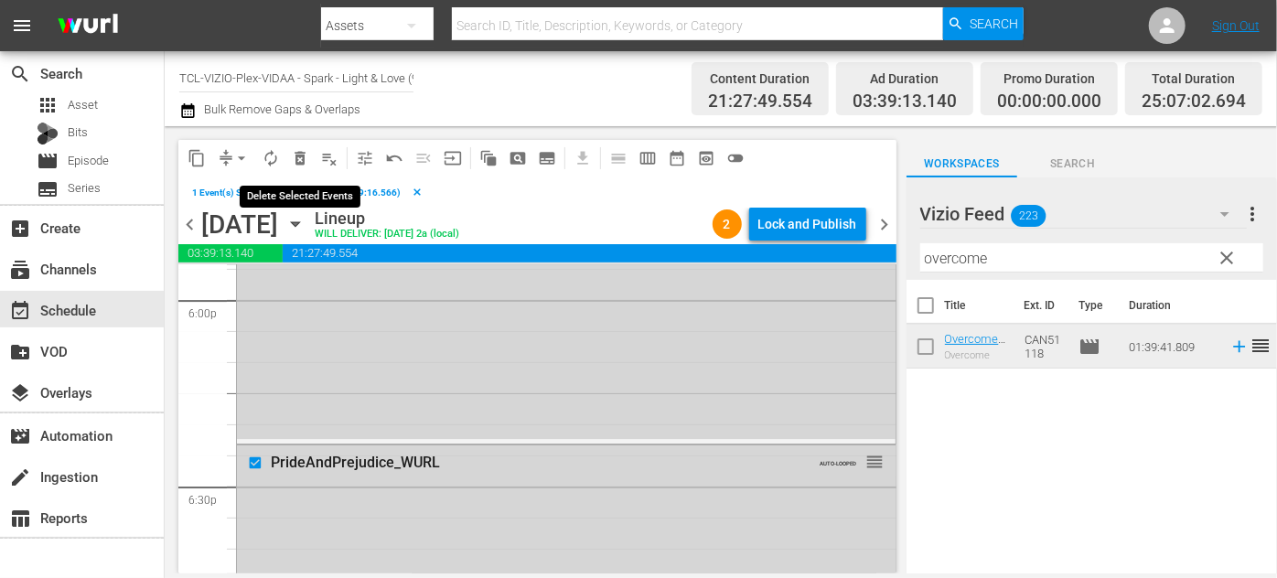
click at [302, 155] on span "delete_forever_outlined" at bounding box center [300, 158] width 18 height 18
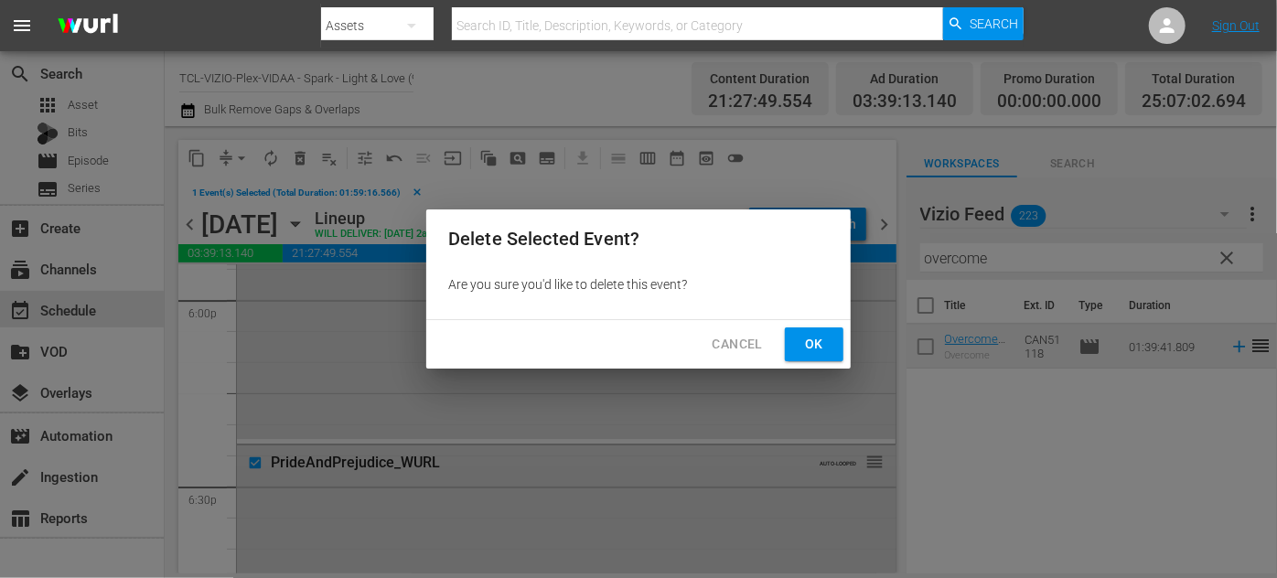
click at [824, 346] on span "Ok" at bounding box center [814, 344] width 29 height 23
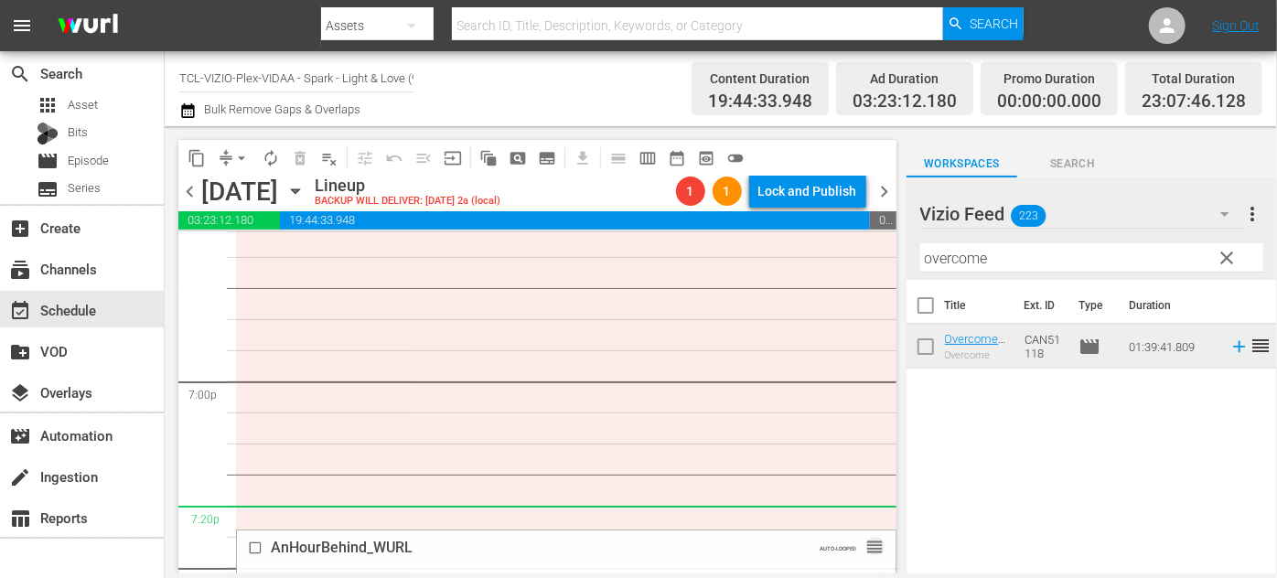
scroll to position [6935, 0]
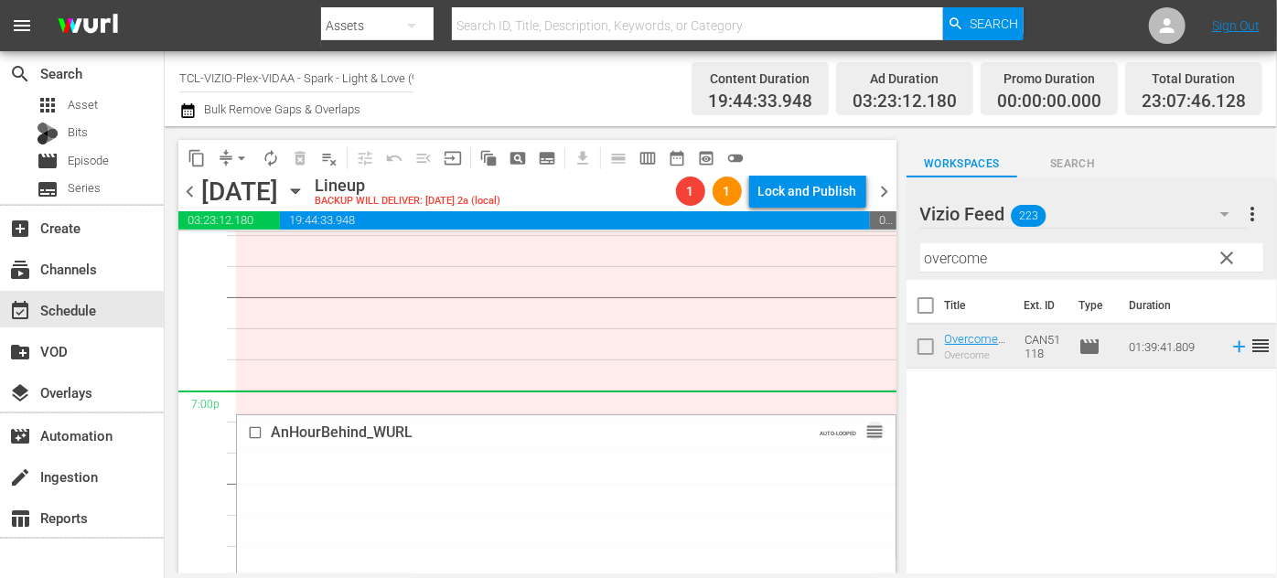
drag, startPoint x: 861, startPoint y: 336, endPoint x: 674, endPoint y: 393, distance: 195.4
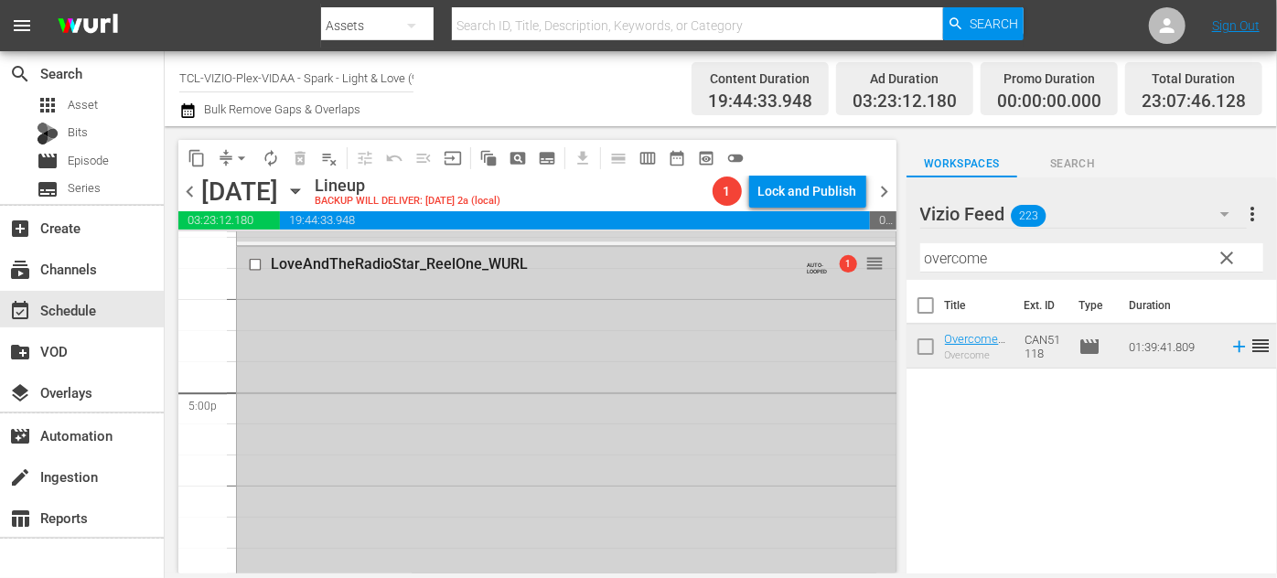
scroll to position [6103, 0]
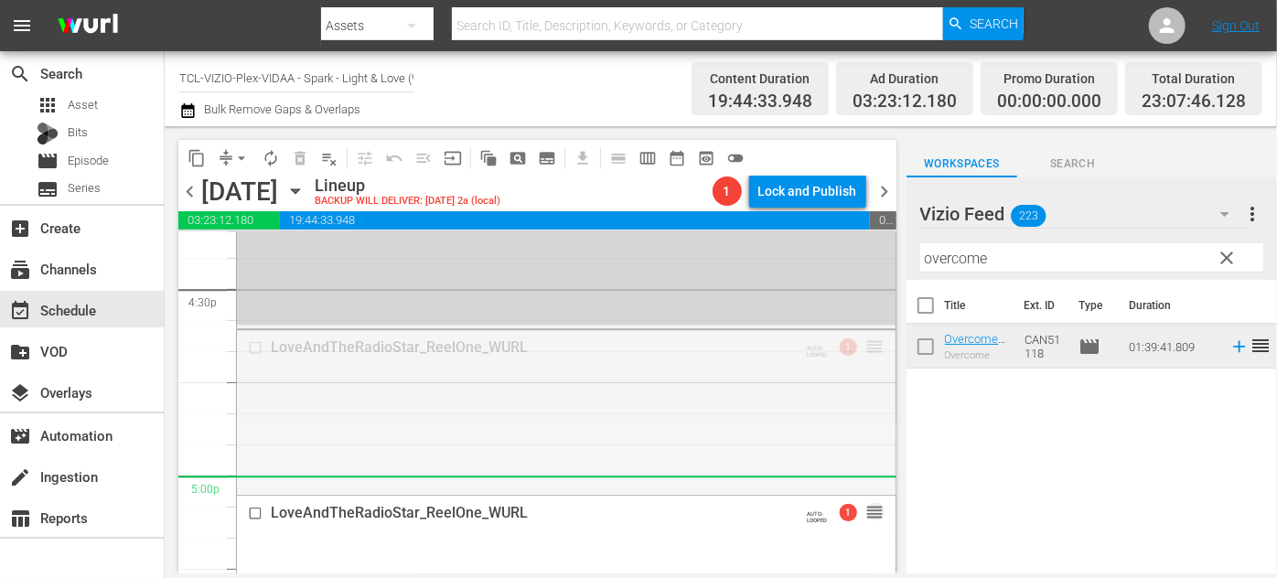
drag, startPoint x: 855, startPoint y: 344, endPoint x: 834, endPoint y: 478, distance: 135.2
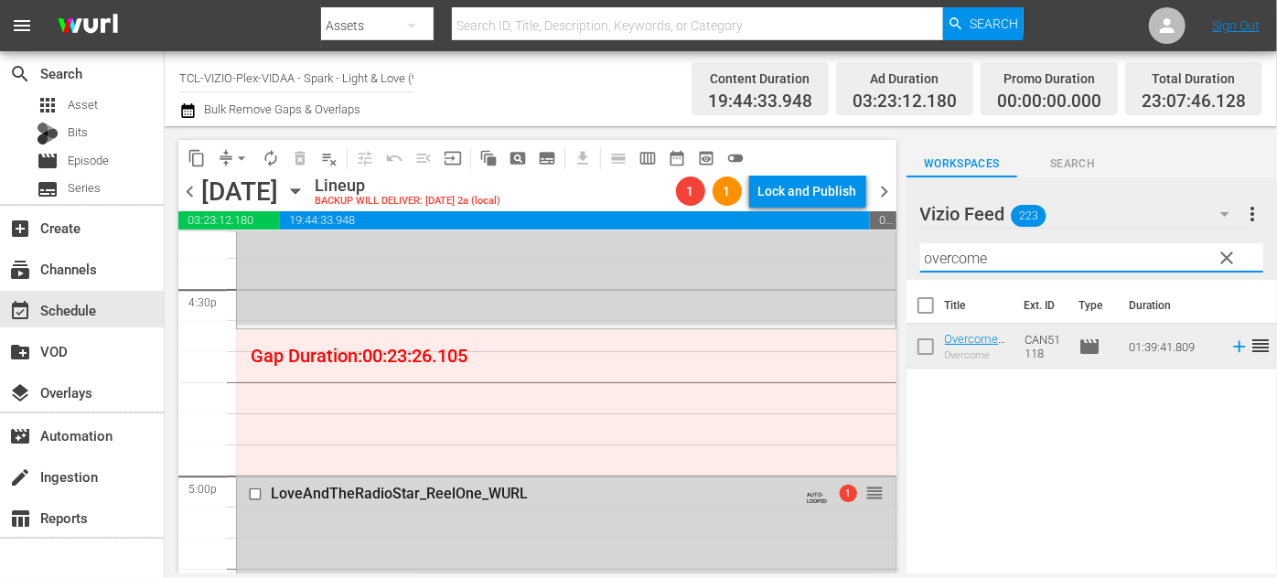
drag, startPoint x: 1012, startPoint y: 260, endPoint x: 900, endPoint y: 256, distance: 111.7
click at [900, 256] on div "content_copy compress arrow_drop_down autorenew_outlined delete_forever_outline…" at bounding box center [721, 349] width 1113 height 447
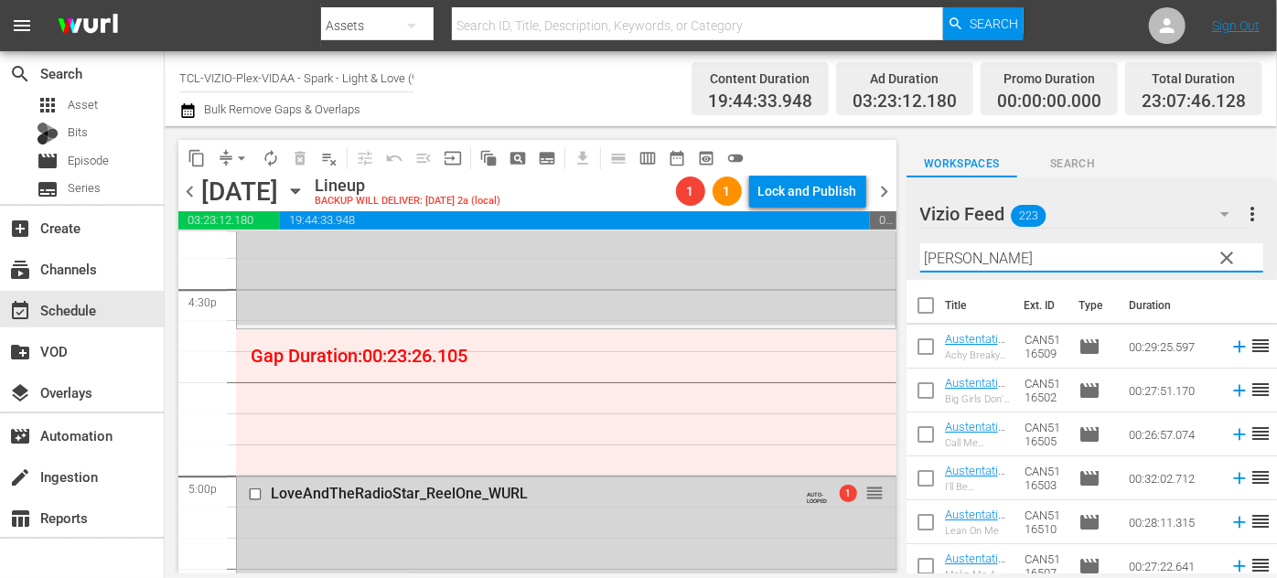
click at [909, 256] on div "Vizio Feed 223 Vizio Feed more_vert clear Filter by Title Austen" at bounding box center [1092, 229] width 371 height 102
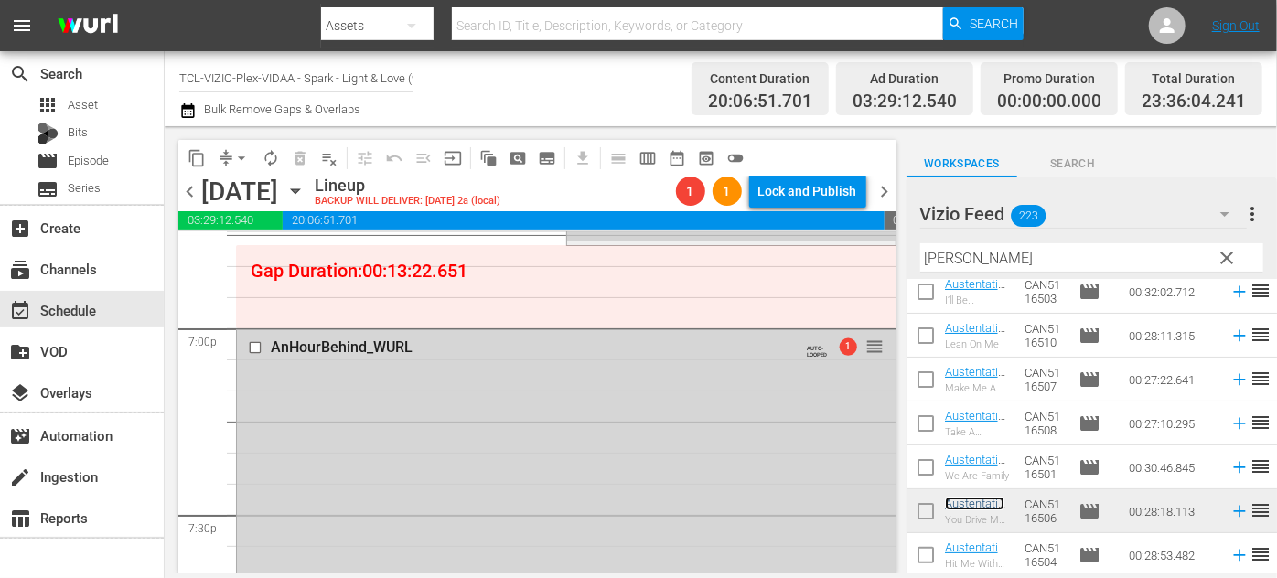
scroll to position [7018, 0]
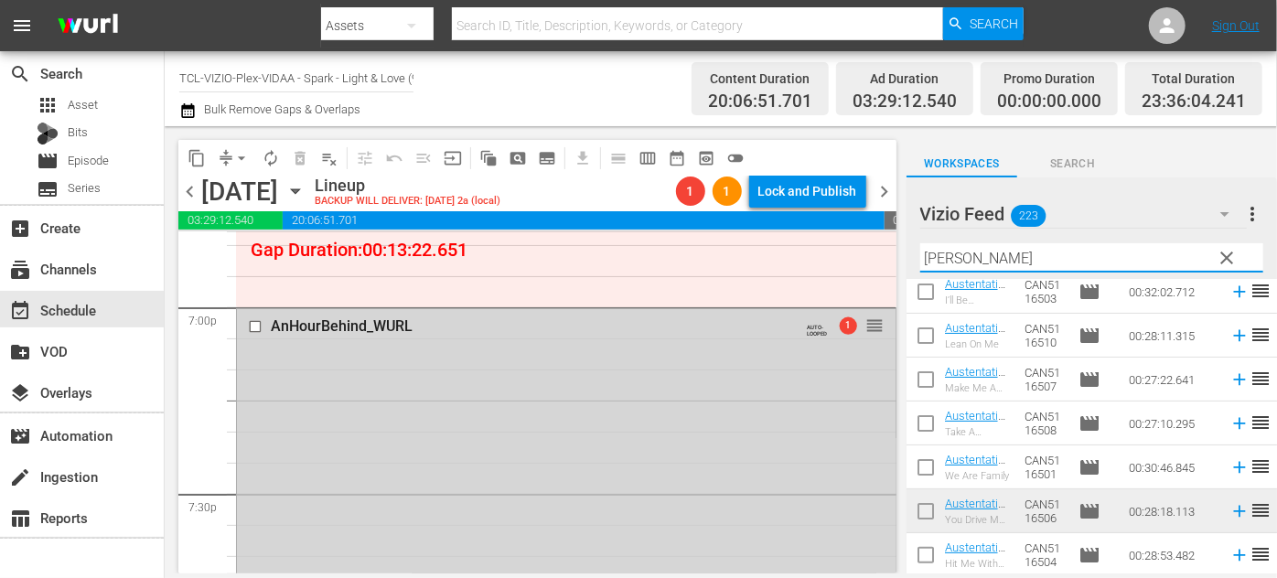
drag, startPoint x: 985, startPoint y: 258, endPoint x: 900, endPoint y: 253, distance: 84.4
click at [900, 253] on div "content_copy compress arrow_drop_down autorenew_outlined delete_forever_outline…" at bounding box center [721, 349] width 1113 height 447
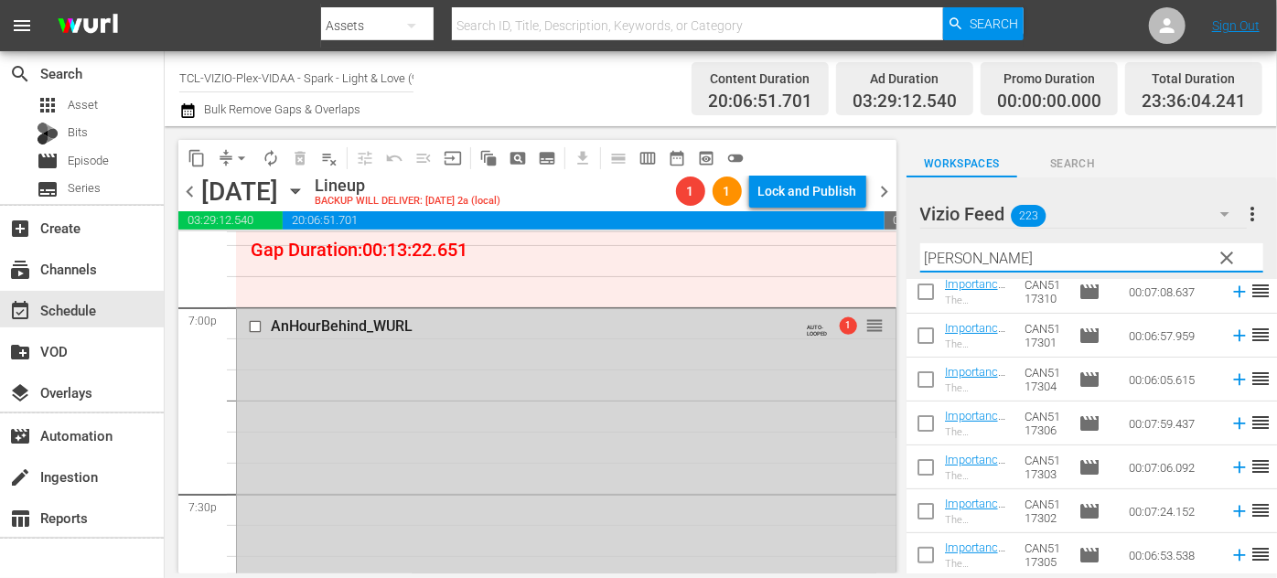
click at [911, 256] on div "Vizio Feed 223 Vizio Feed more_vert clear Filter by Title Mike" at bounding box center [1092, 229] width 371 height 102
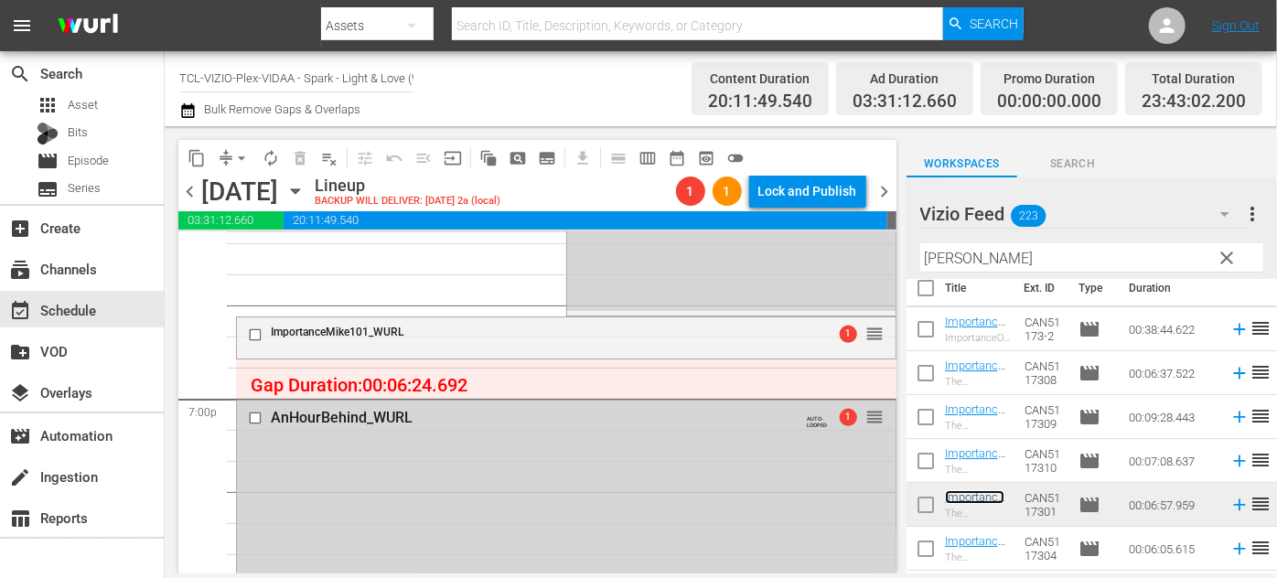
scroll to position [0, 0]
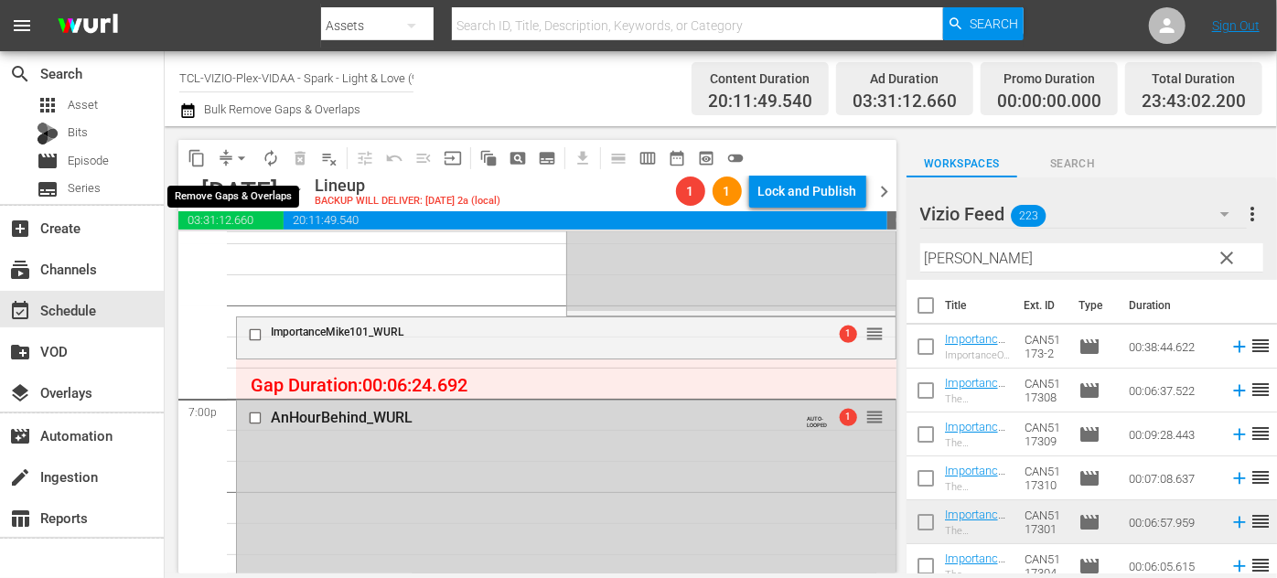
click at [240, 150] on span "arrow_drop_down" at bounding box center [241, 158] width 18 height 18
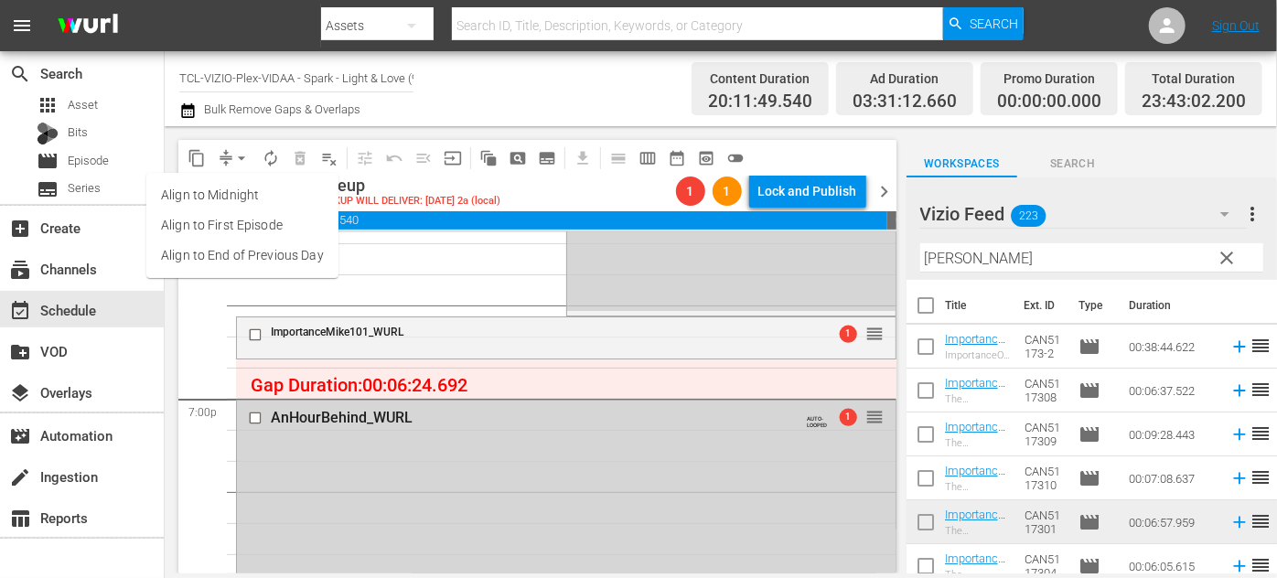
click at [267, 259] on li "Align to End of Previous Day" at bounding box center [242, 256] width 192 height 30
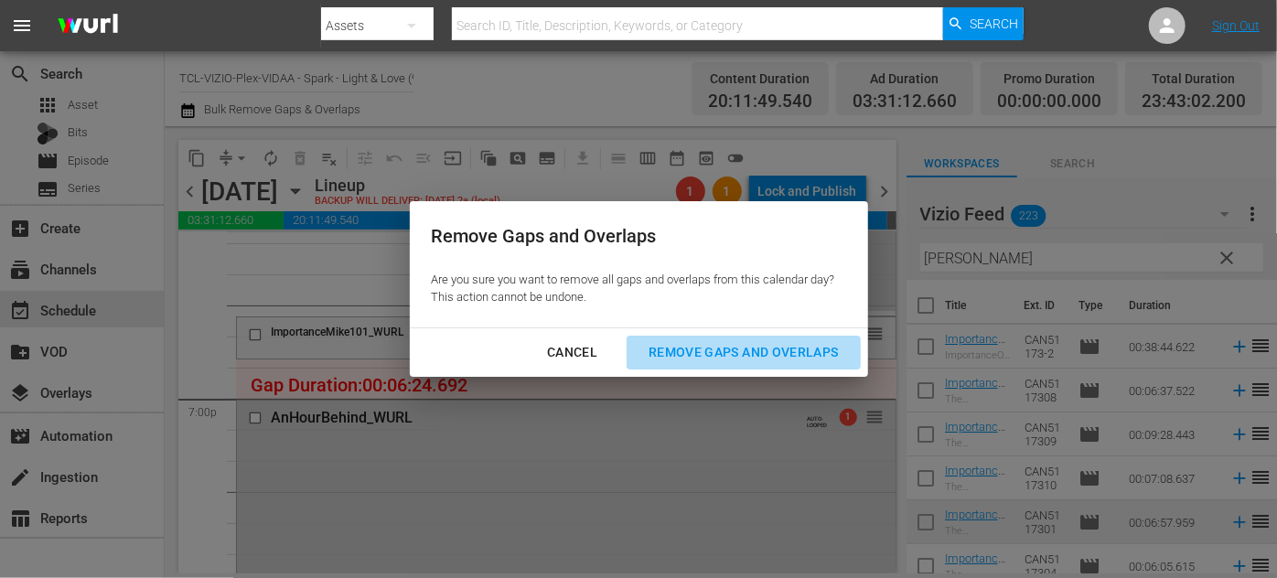
click at [715, 350] on div "Remove Gaps and Overlaps" at bounding box center [743, 352] width 219 height 23
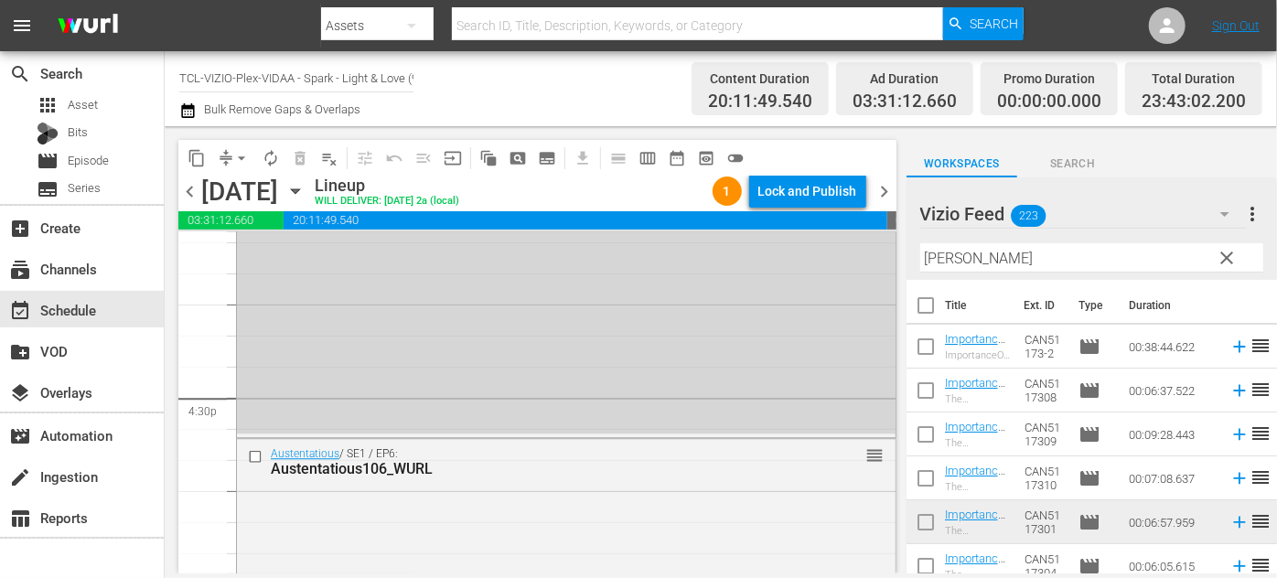
scroll to position [6010, 0]
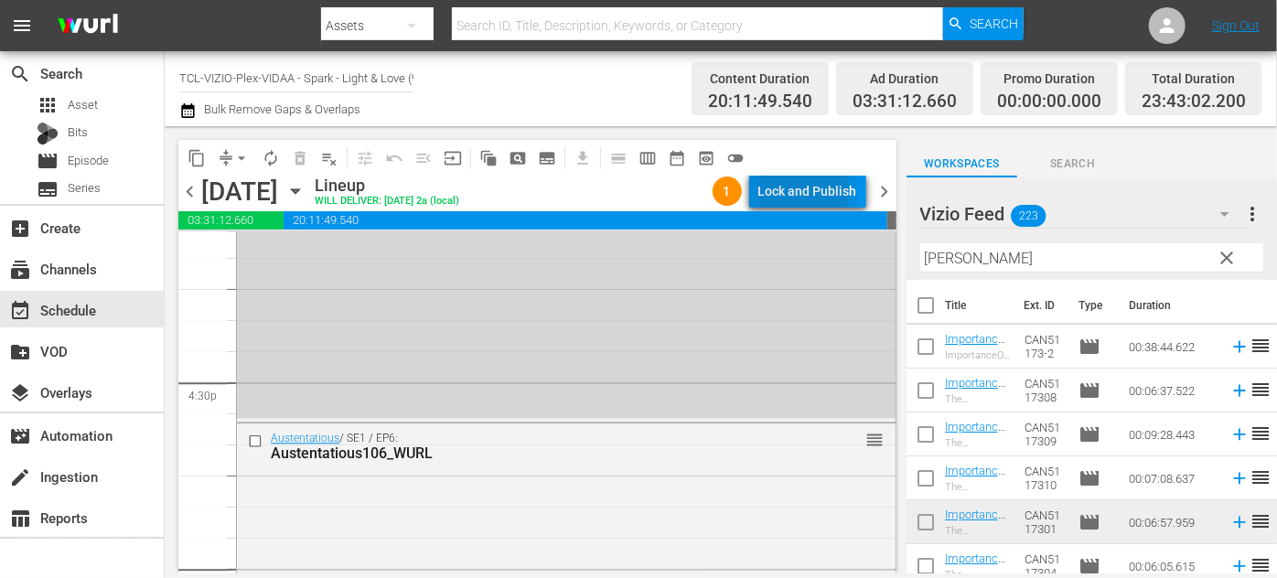
click at [788, 192] on div "Lock and Publish" at bounding box center [808, 191] width 99 height 33
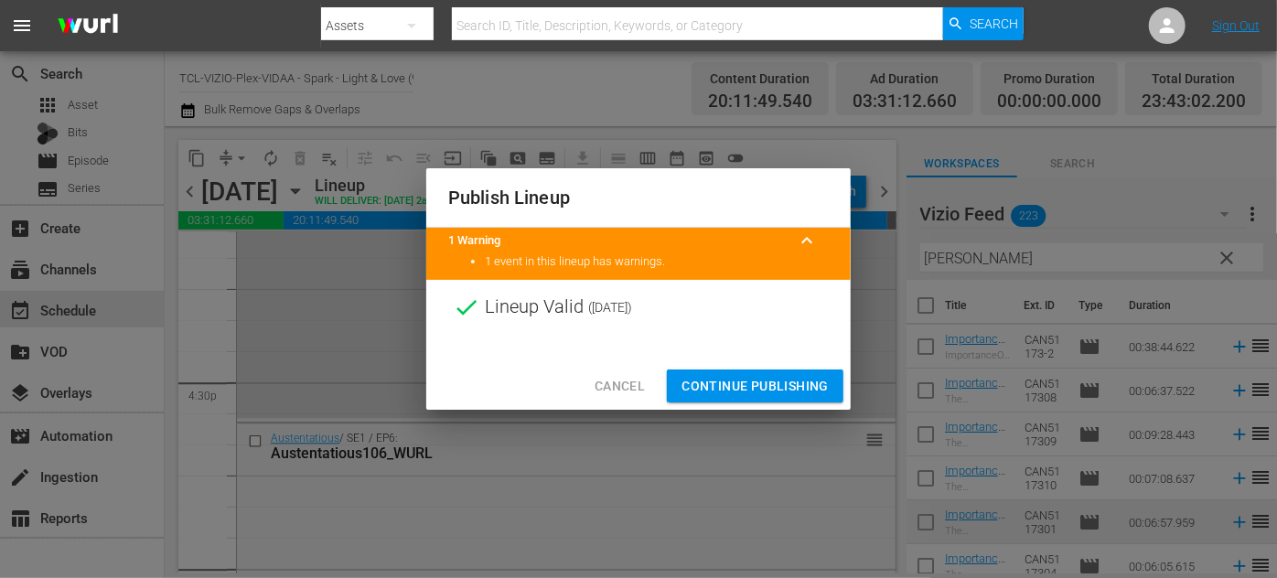
click at [768, 381] on span "Continue Publishing" at bounding box center [755, 386] width 147 height 23
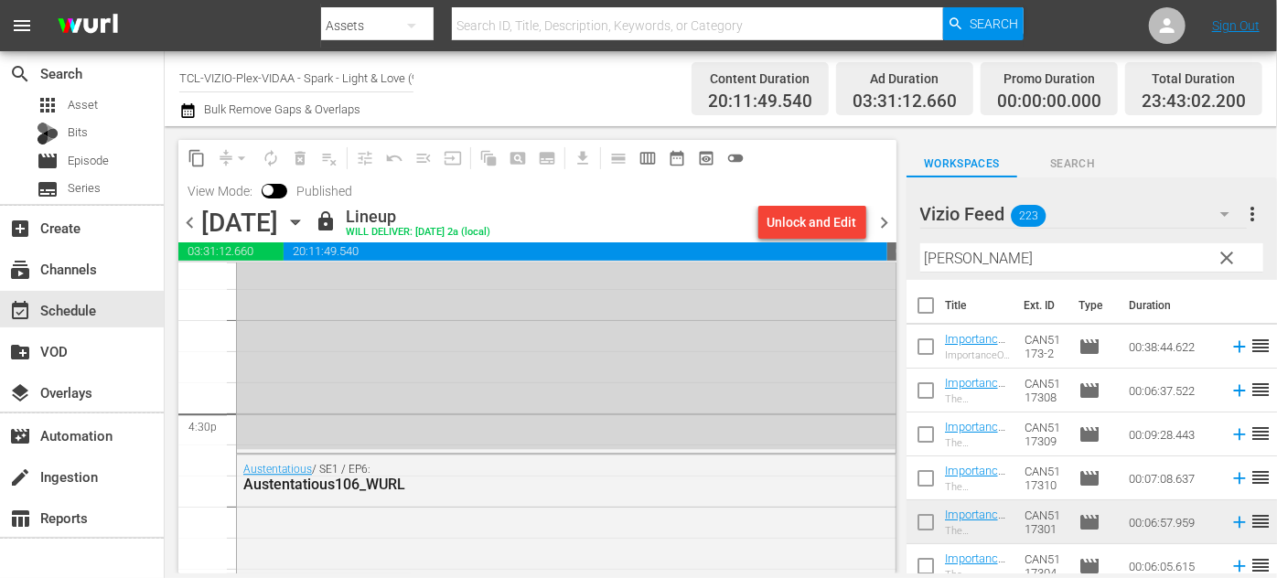
click at [306, 219] on icon "button" at bounding box center [295, 222] width 20 height 20
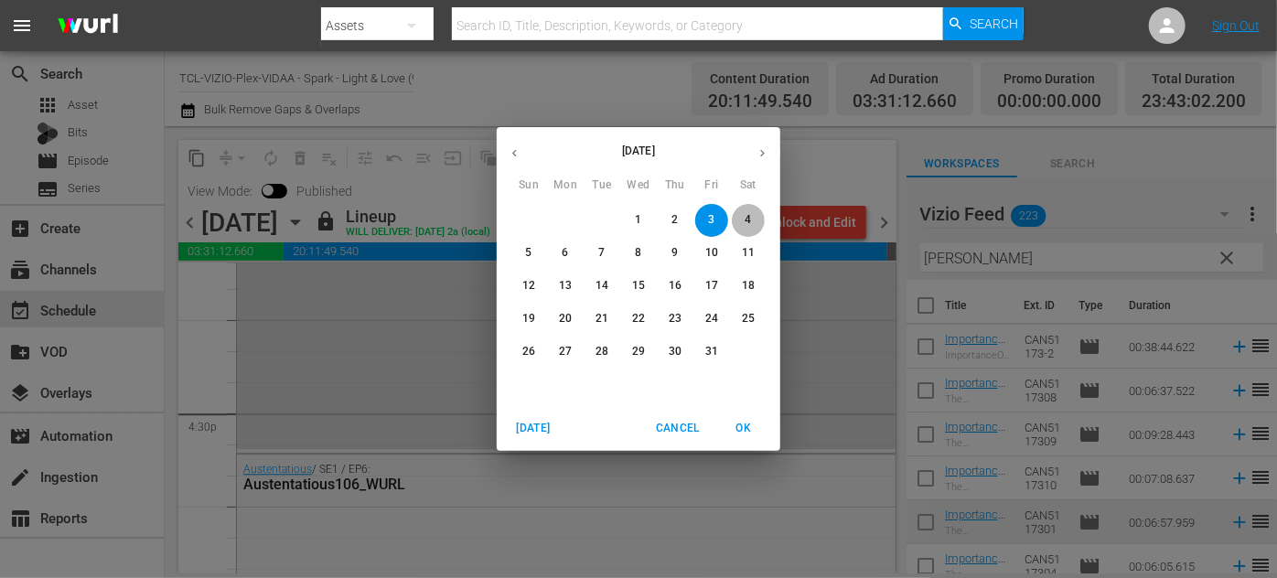
click at [753, 221] on span "4" at bounding box center [748, 220] width 33 height 16
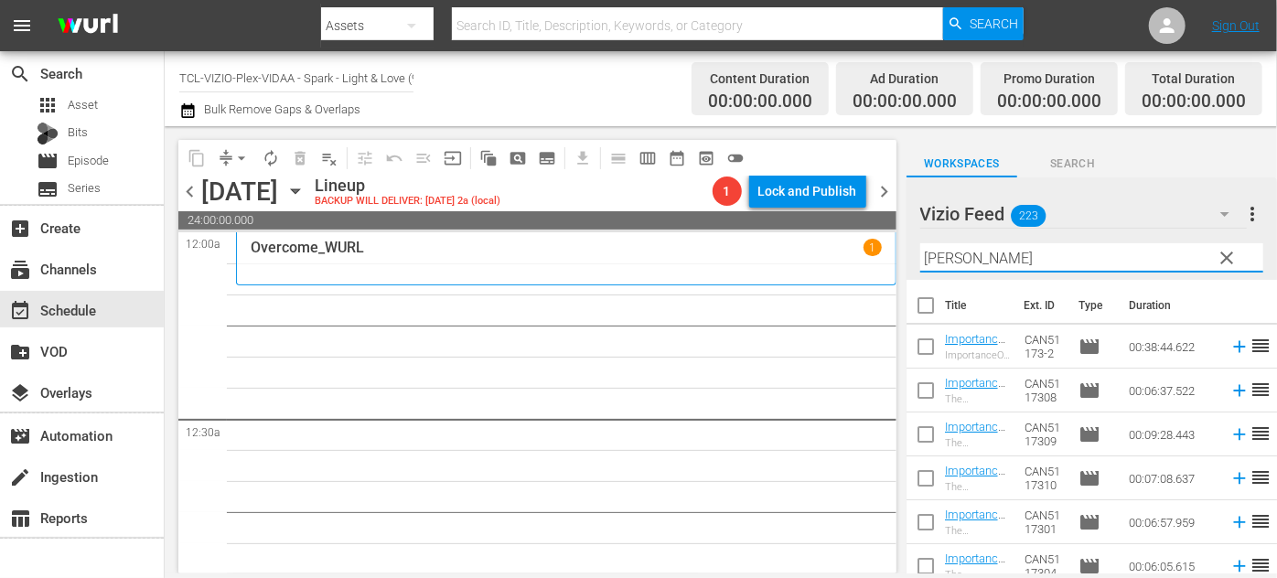
drag, startPoint x: 1034, startPoint y: 265, endPoint x: 910, endPoint y: 253, distance: 125.0
click at [910, 253] on div "Vizio Feed 223 Vizio Feed more_vert clear Filter by Title Mike" at bounding box center [1092, 229] width 371 height 102
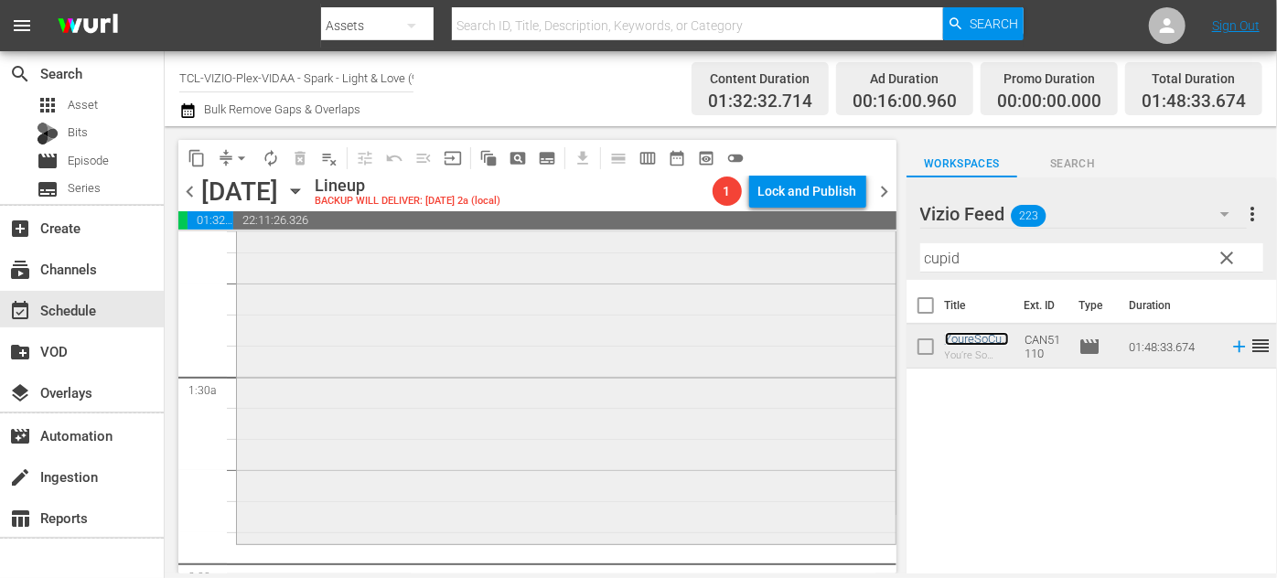
scroll to position [582, 0]
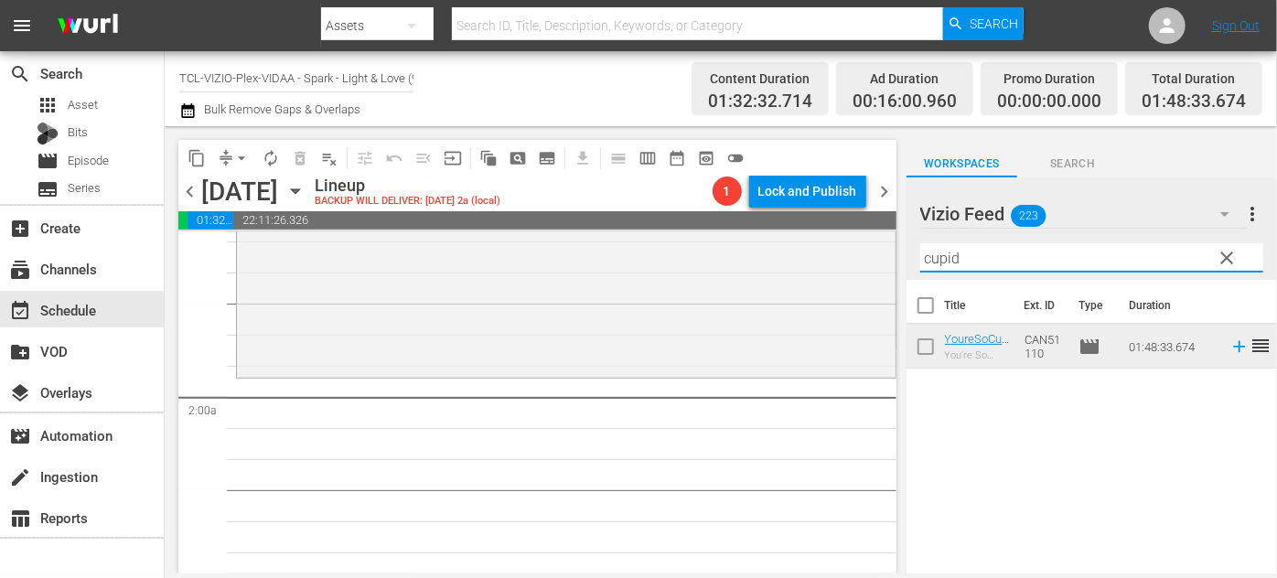
drag, startPoint x: 986, startPoint y: 253, endPoint x: 916, endPoint y: 258, distance: 70.7
click at [916, 258] on div "Vizio Feed 223 Vizio Feed more_vert clear Filter by Title cupid" at bounding box center [1092, 229] width 371 height 102
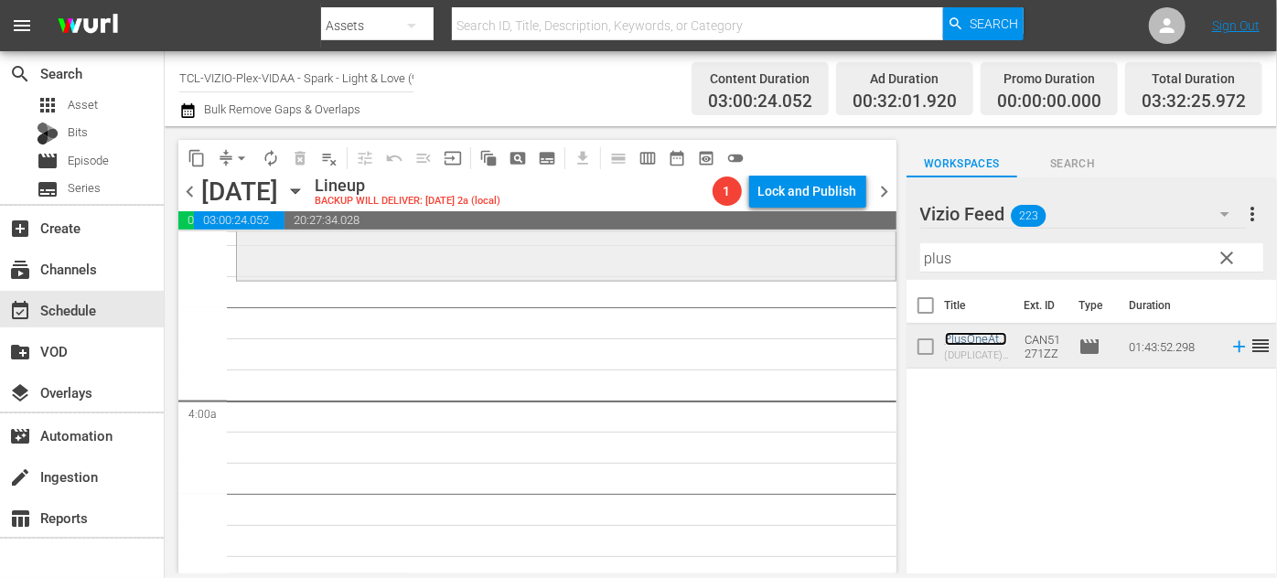
scroll to position [1330, 0]
drag, startPoint x: 969, startPoint y: 260, endPoint x: 927, endPoint y: 258, distance: 42.1
click at [927, 258] on input "plus" at bounding box center [1091, 257] width 343 height 29
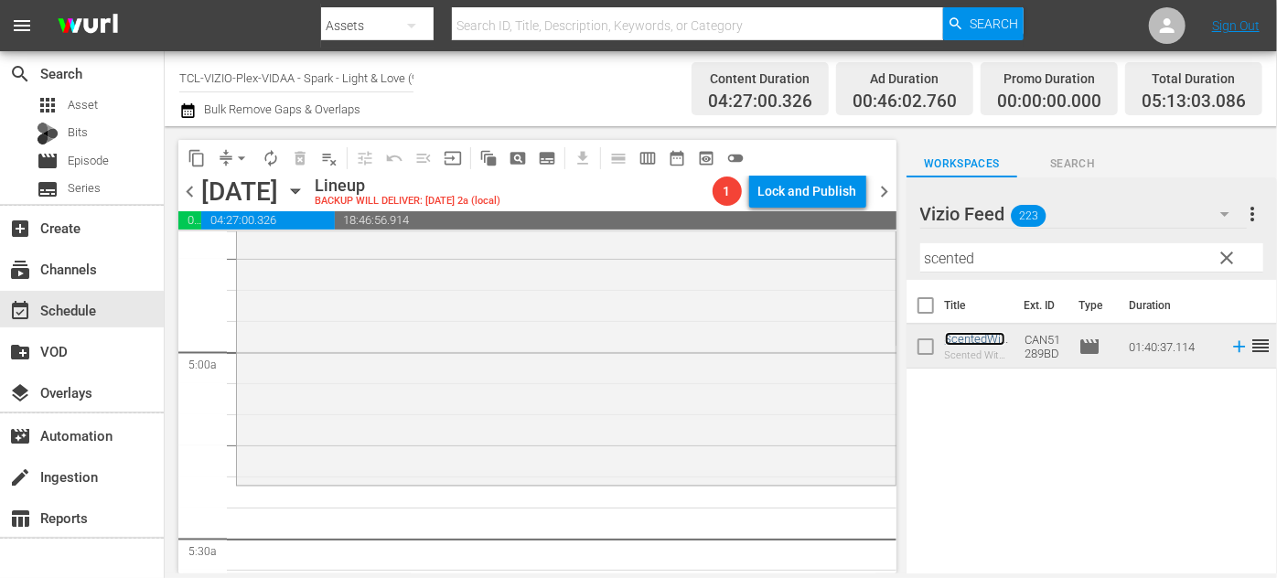
scroll to position [1912, 0]
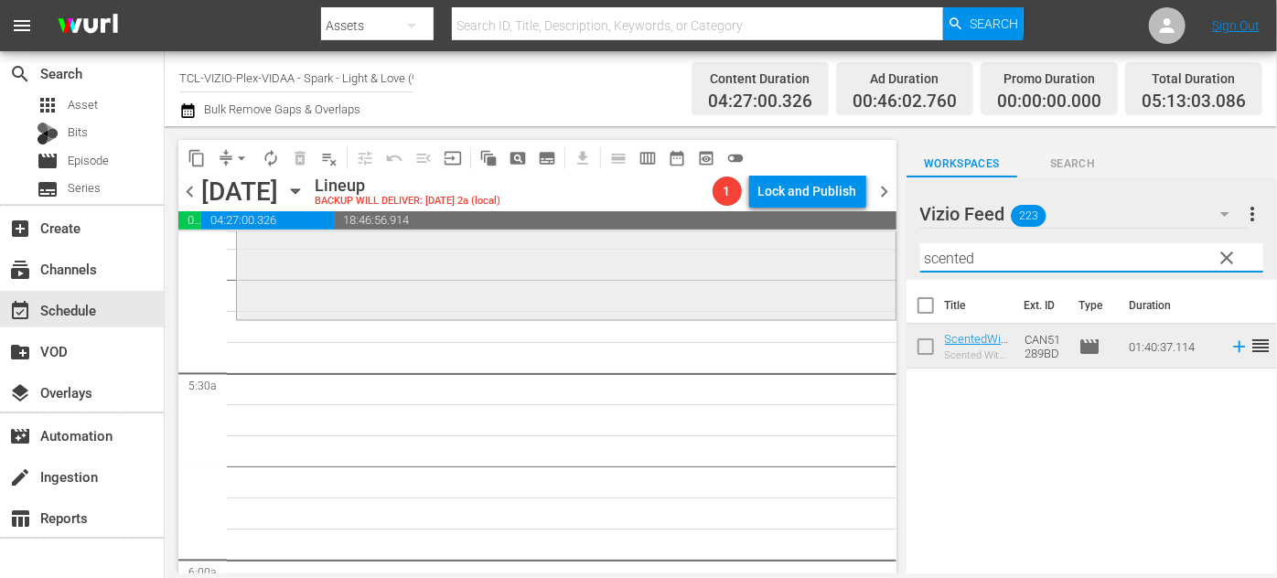
drag, startPoint x: 999, startPoint y: 260, endPoint x: 820, endPoint y: 260, distance: 179.3
click at [820, 260] on div "content_copy compress arrow_drop_down autorenew_outlined delete_forever_outline…" at bounding box center [721, 349] width 1113 height 447
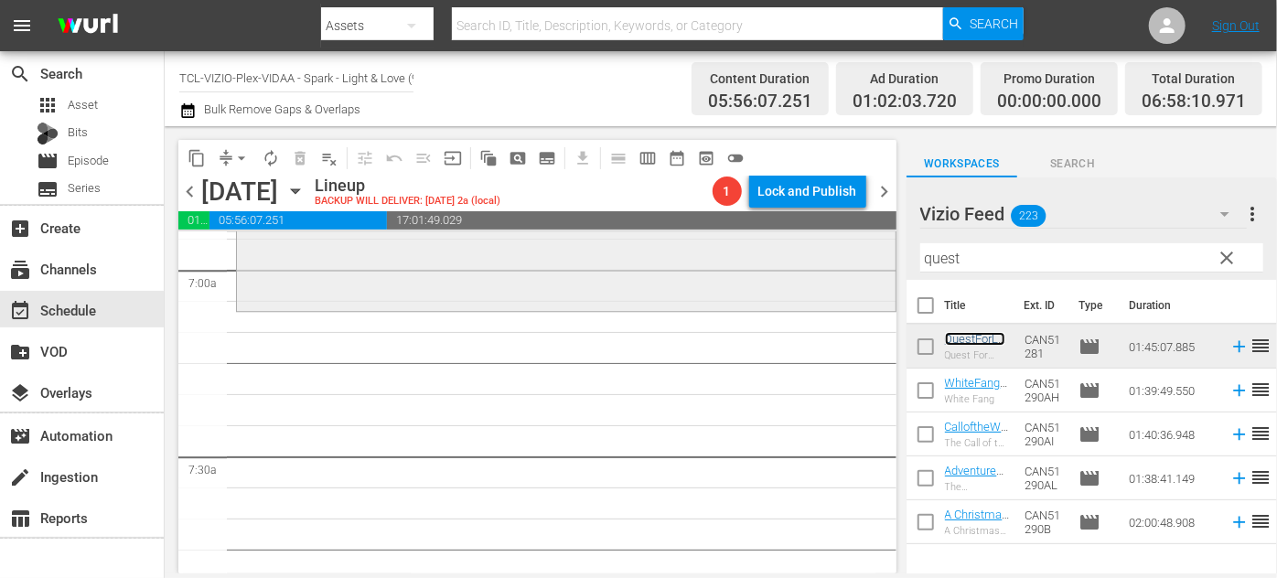
scroll to position [2578, 0]
drag, startPoint x: 934, startPoint y: 263, endPoint x: 888, endPoint y: 263, distance: 45.7
click at [888, 263] on div "content_copy compress arrow_drop_down autorenew_outlined delete_forever_outline…" at bounding box center [721, 349] width 1113 height 447
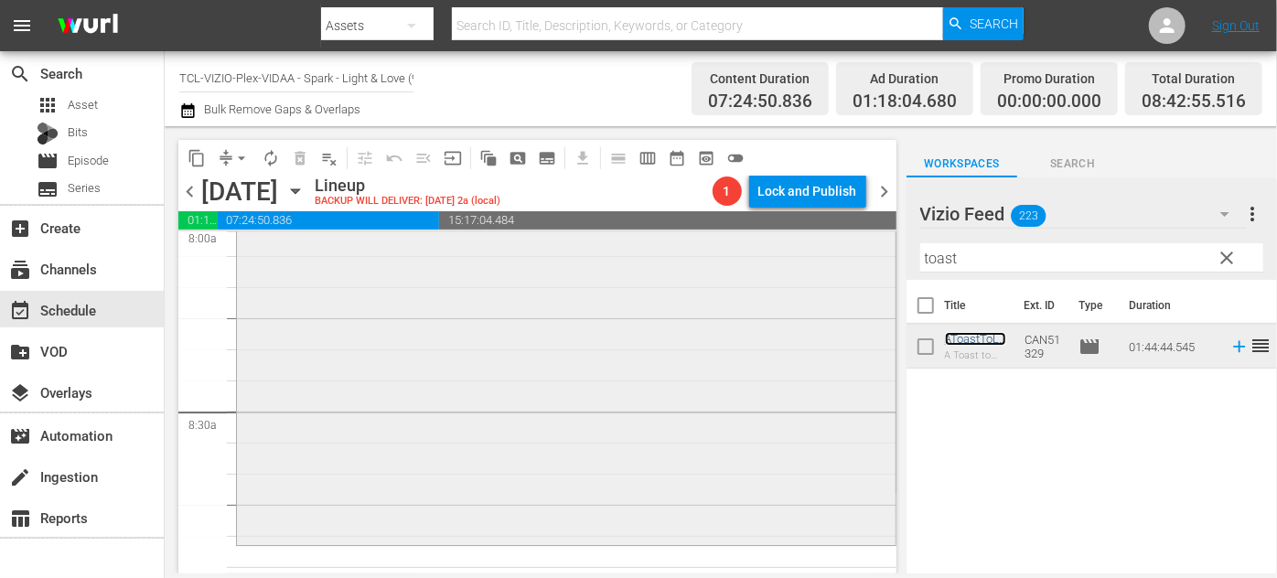
scroll to position [3160, 0]
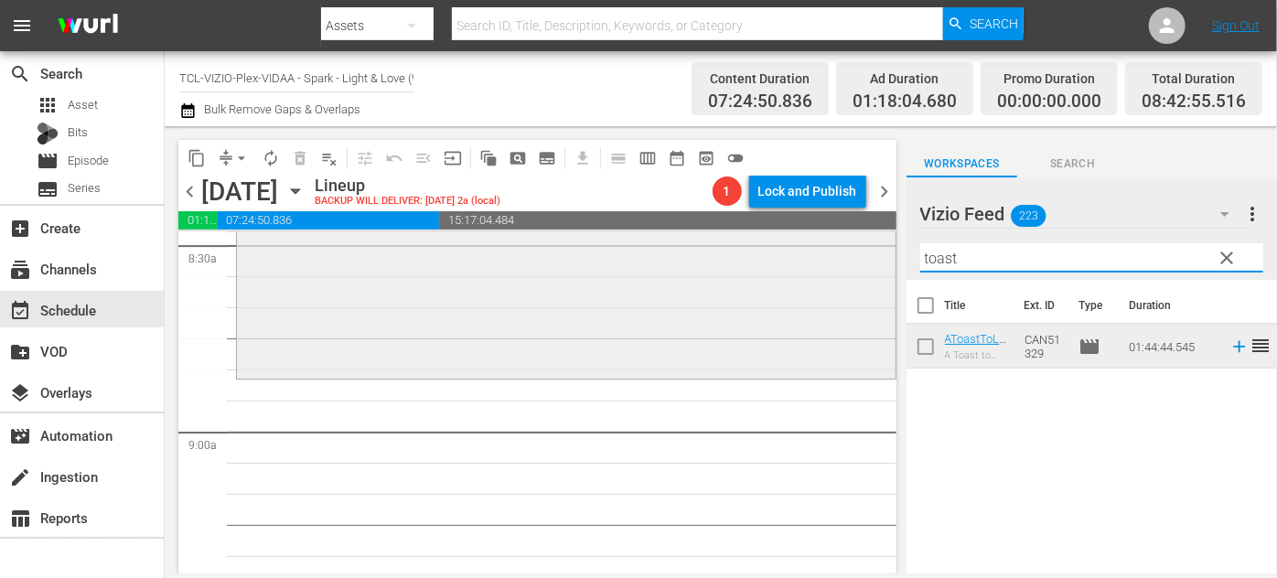
drag, startPoint x: 968, startPoint y: 255, endPoint x: 871, endPoint y: 258, distance: 97.0
click at [871, 258] on div "content_copy compress arrow_drop_down autorenew_outlined delete_forever_outline…" at bounding box center [721, 349] width 1113 height 447
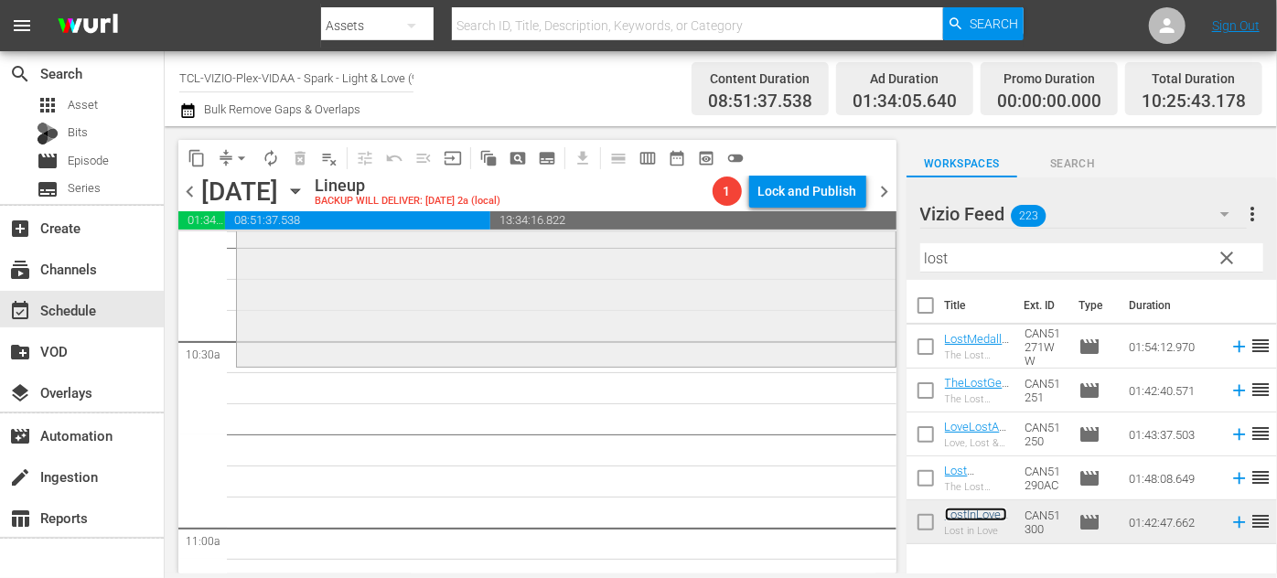
scroll to position [3826, 0]
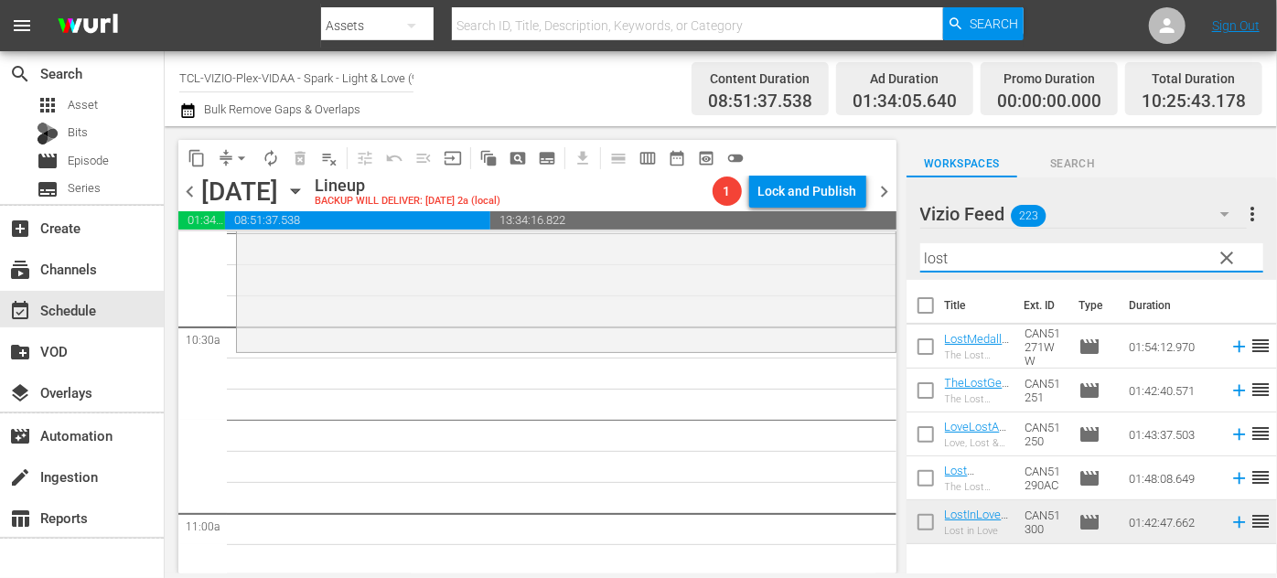
drag, startPoint x: 978, startPoint y: 257, endPoint x: 905, endPoint y: 258, distance: 73.2
click at [905, 258] on div "content_copy compress arrow_drop_down autorenew_outlined delete_forever_outline…" at bounding box center [721, 349] width 1113 height 447
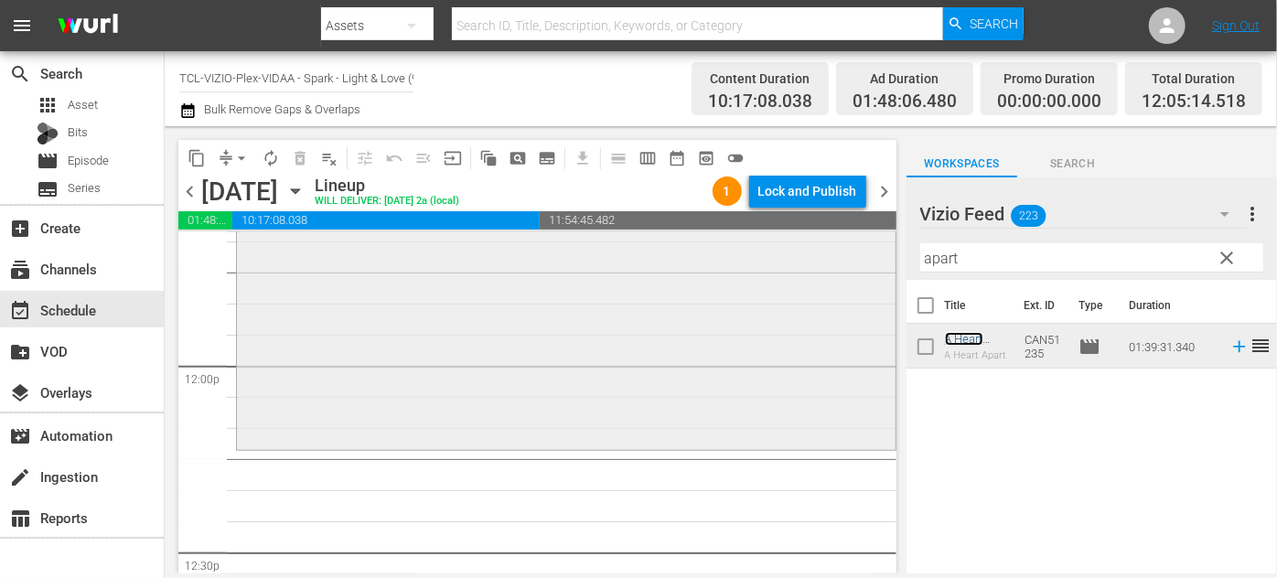
scroll to position [4408, 0]
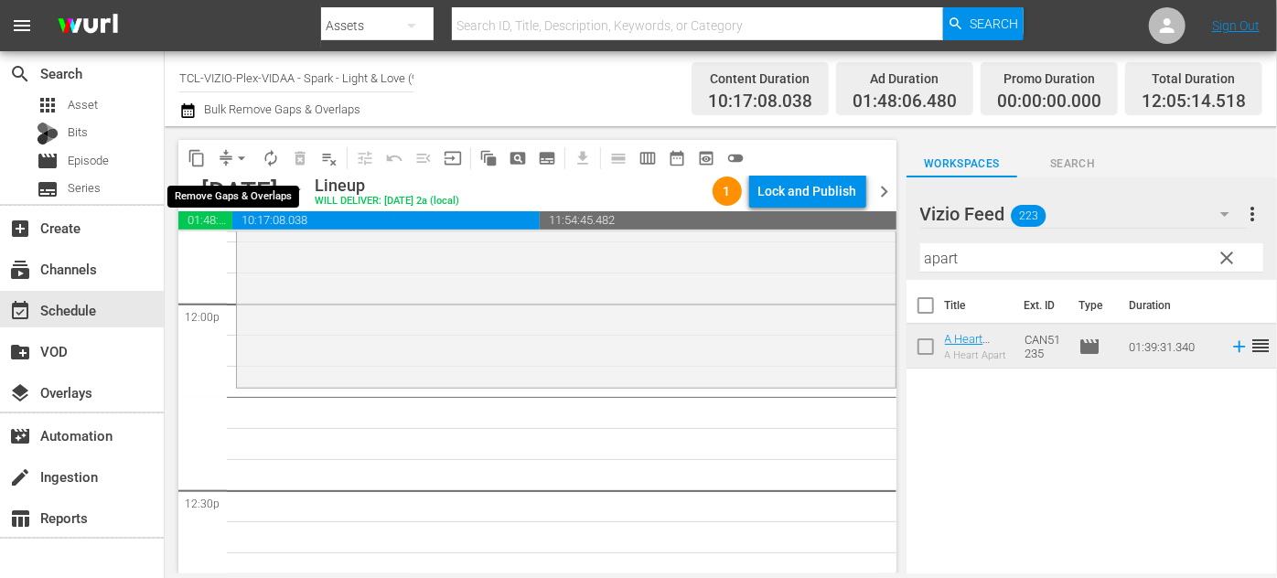
click at [242, 153] on span "arrow_drop_down" at bounding box center [241, 158] width 18 height 18
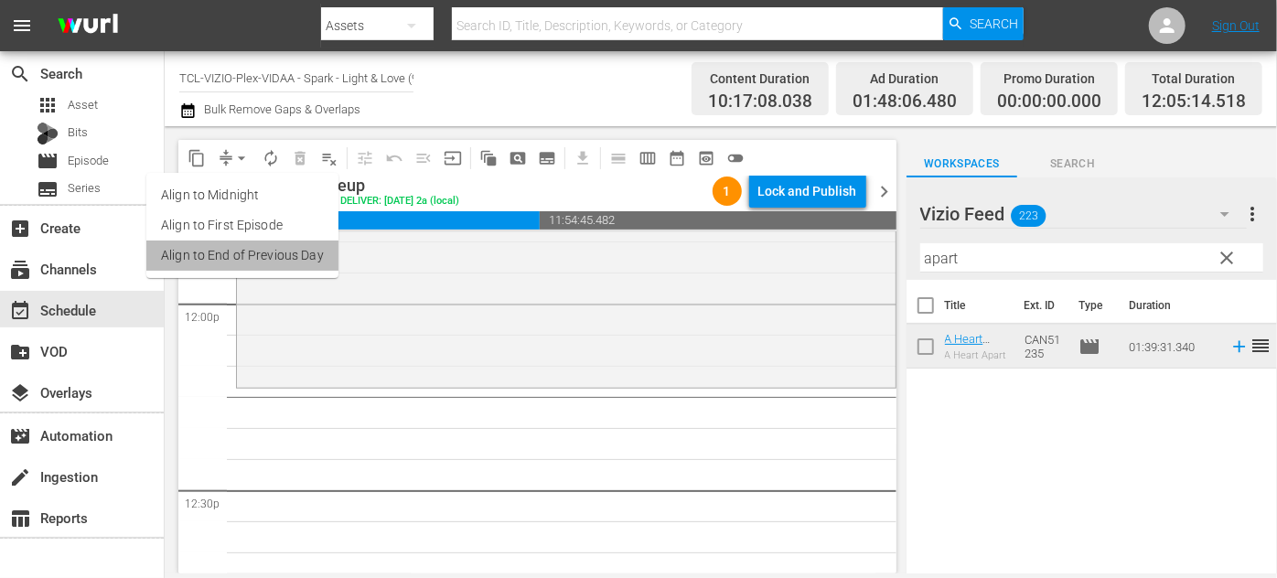
click at [264, 245] on li "Align to End of Previous Day" at bounding box center [242, 256] width 192 height 30
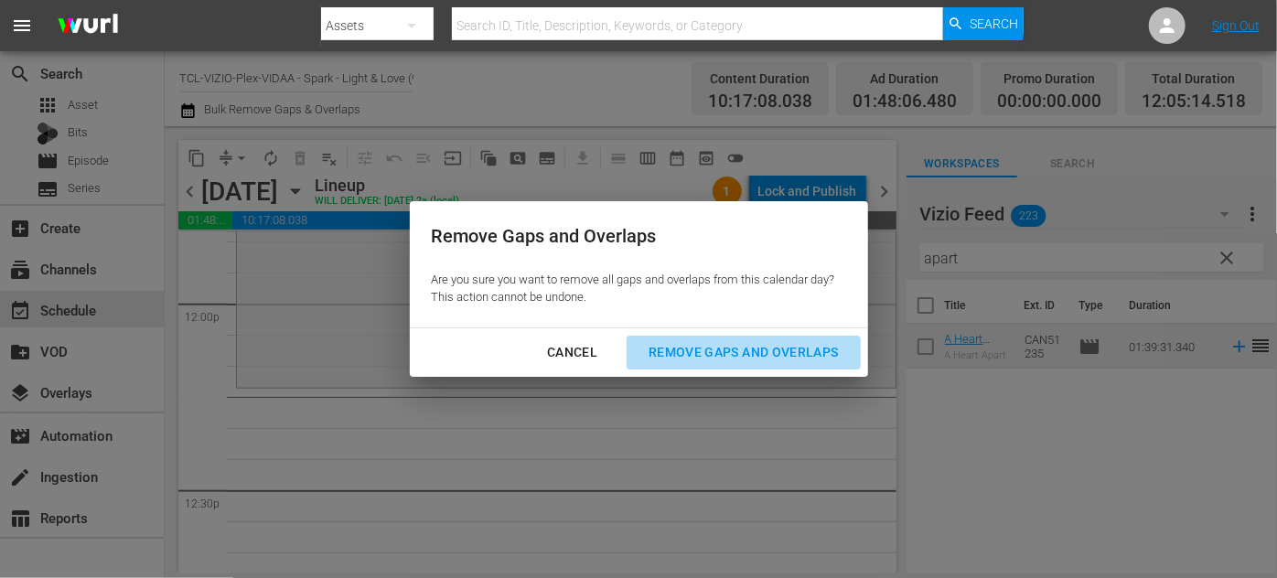
click at [683, 358] on div "Remove Gaps and Overlaps" at bounding box center [743, 352] width 219 height 23
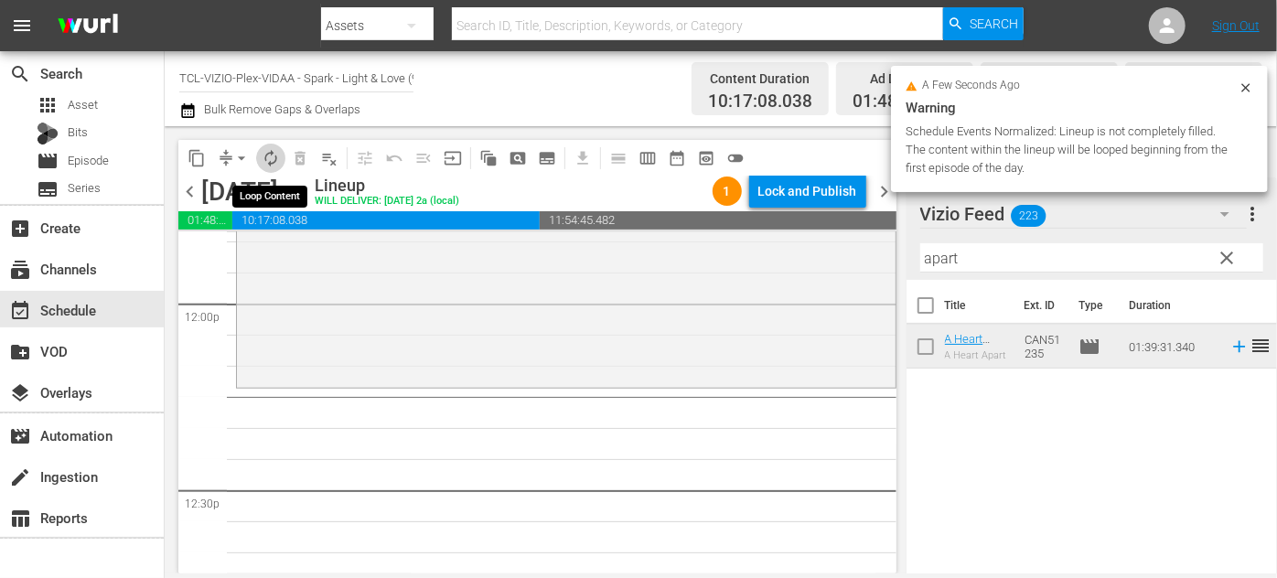
click at [271, 157] on span "autorenew_outlined" at bounding box center [271, 158] width 18 height 18
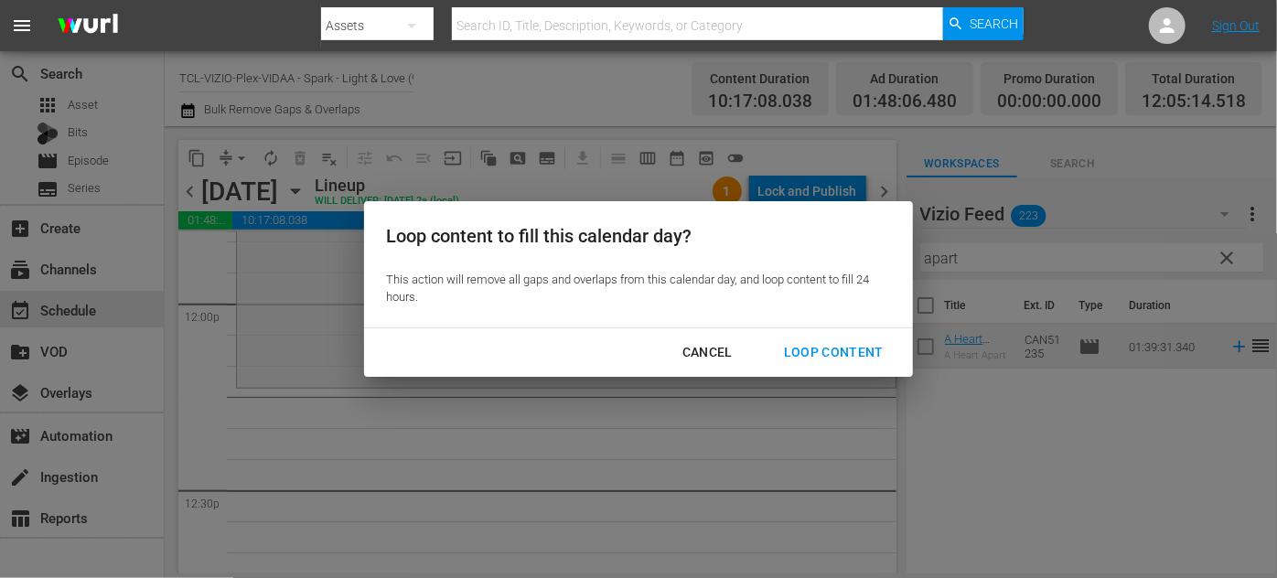
click at [806, 353] on div "Loop Content" at bounding box center [834, 352] width 129 height 23
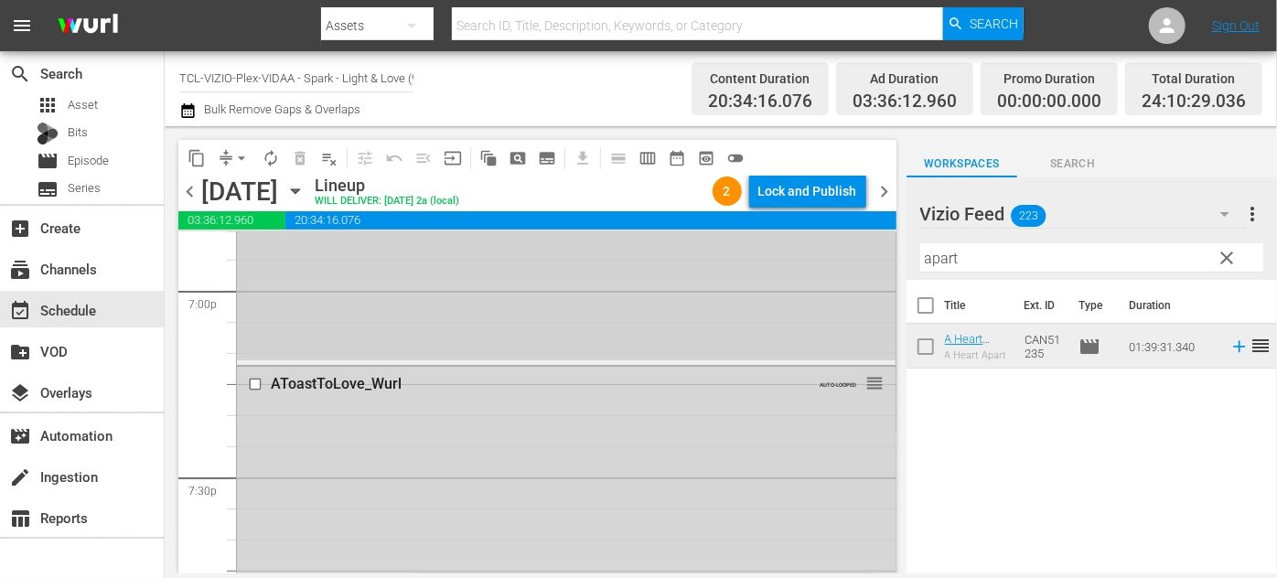
scroll to position [7070, 0]
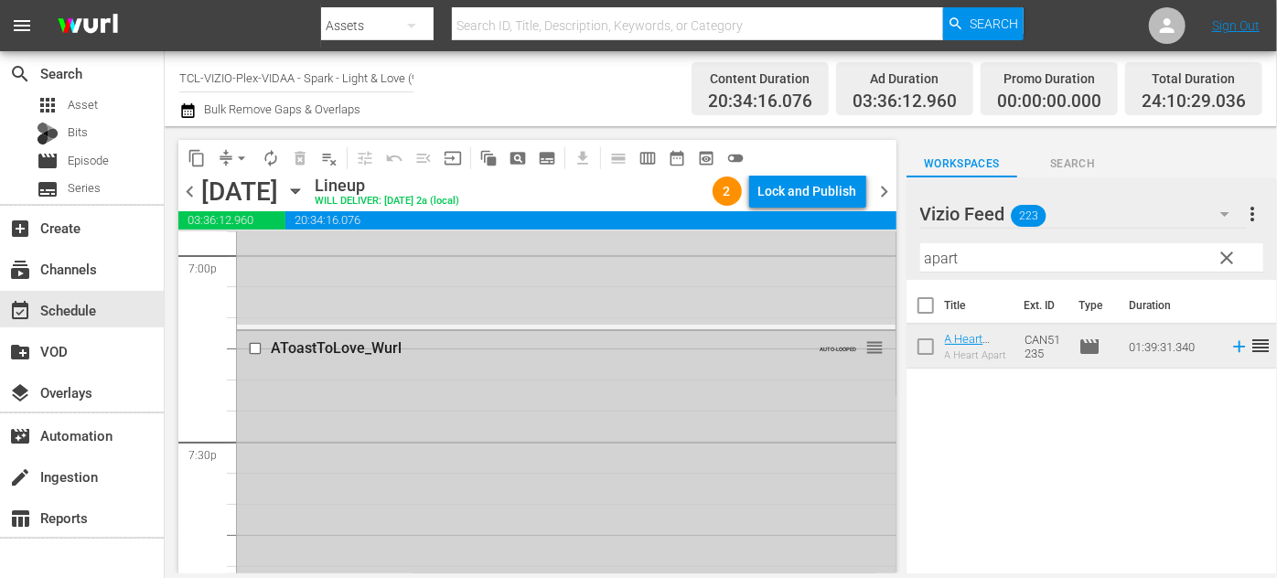
click at [716, 363] on div "AToastToLove_Wurl AUTO-LOOPED reorder" at bounding box center [566, 348] width 659 height 35
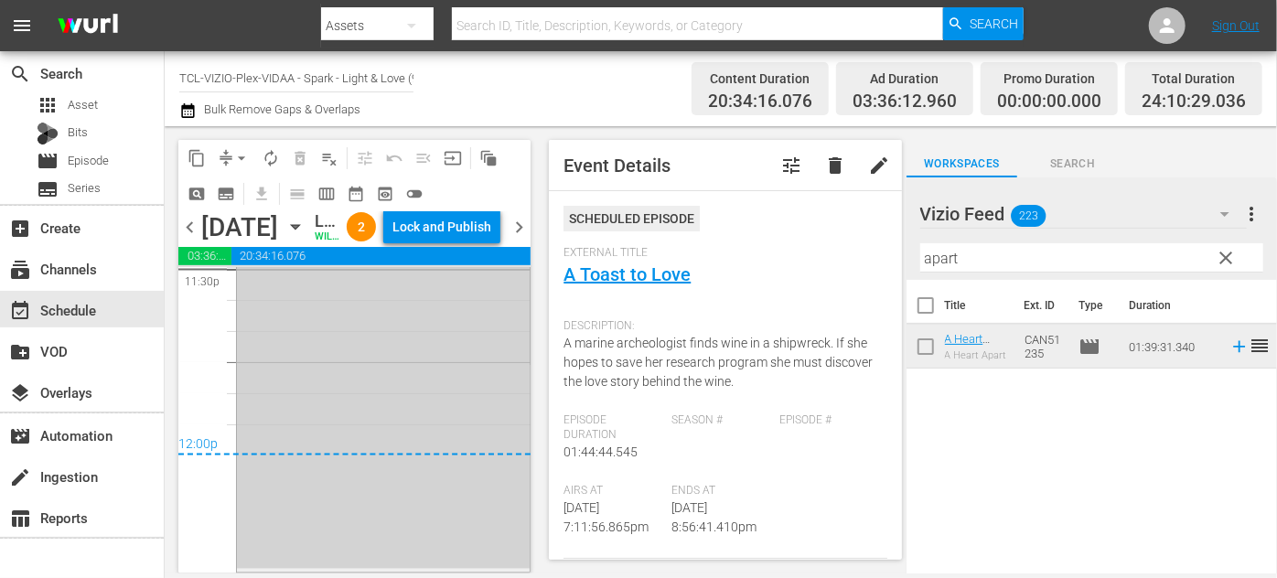
scroll to position [8553, 0]
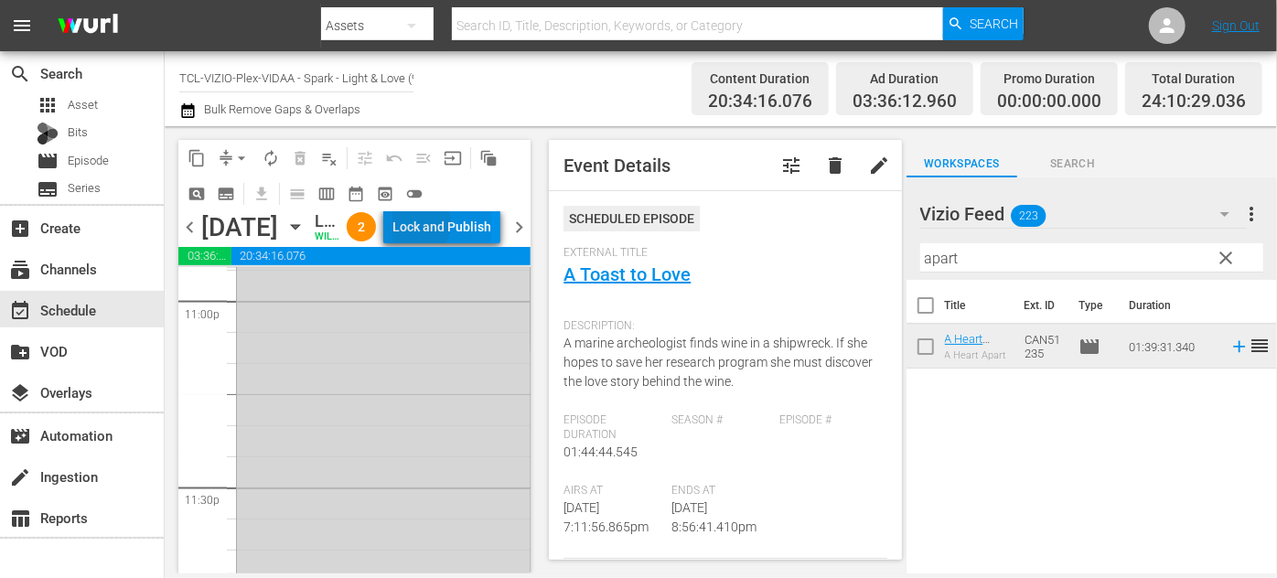
click at [458, 227] on div "Lock and Publish" at bounding box center [442, 226] width 99 height 33
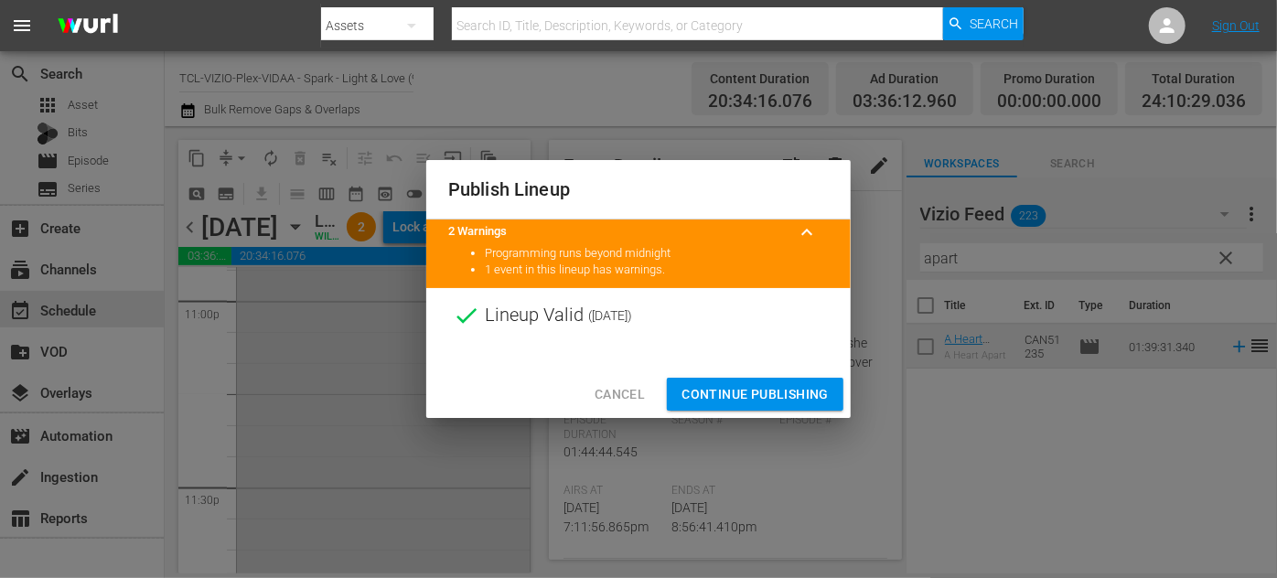
click at [765, 389] on span "Continue Publishing" at bounding box center [755, 394] width 147 height 23
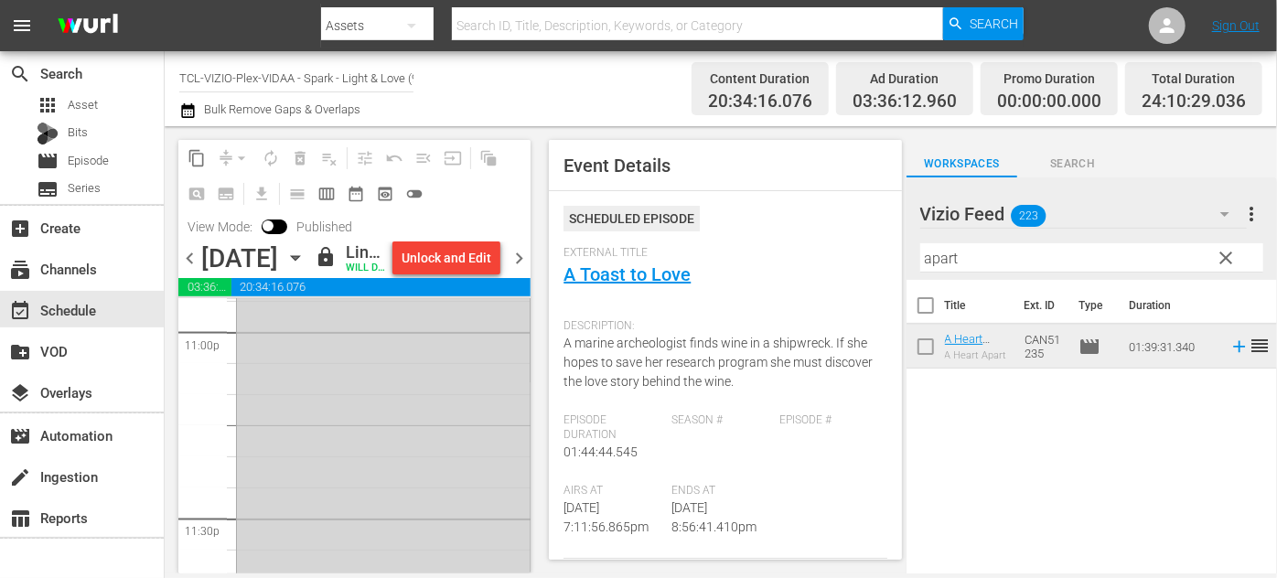
click at [299, 261] on icon "button" at bounding box center [295, 258] width 8 height 5
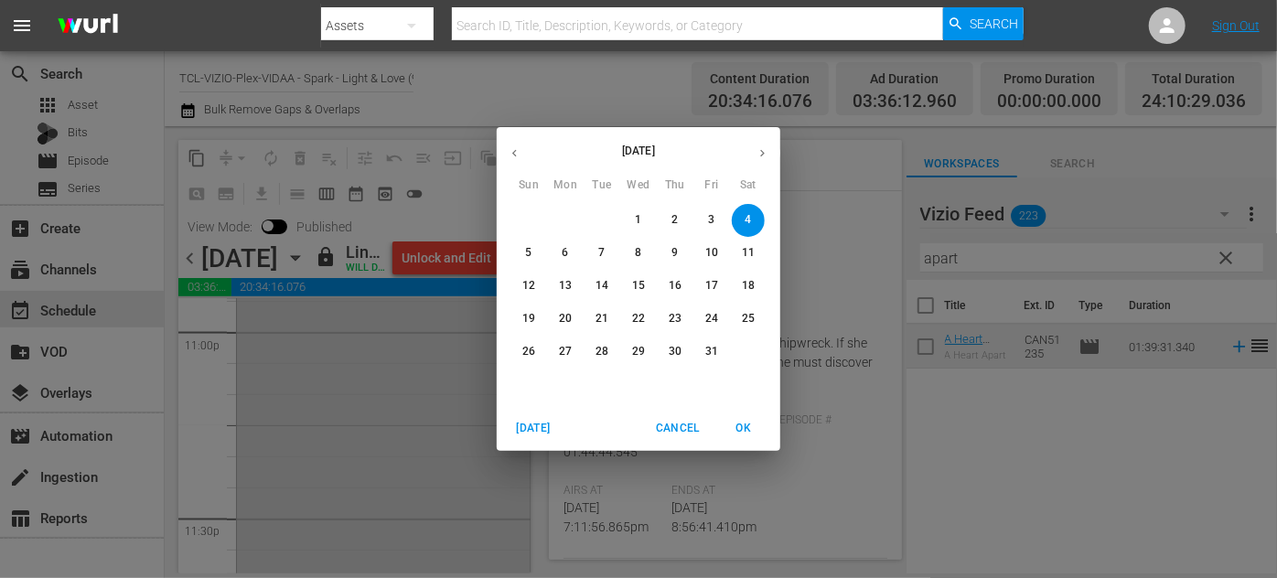
click at [531, 258] on p "5" at bounding box center [528, 253] width 6 height 16
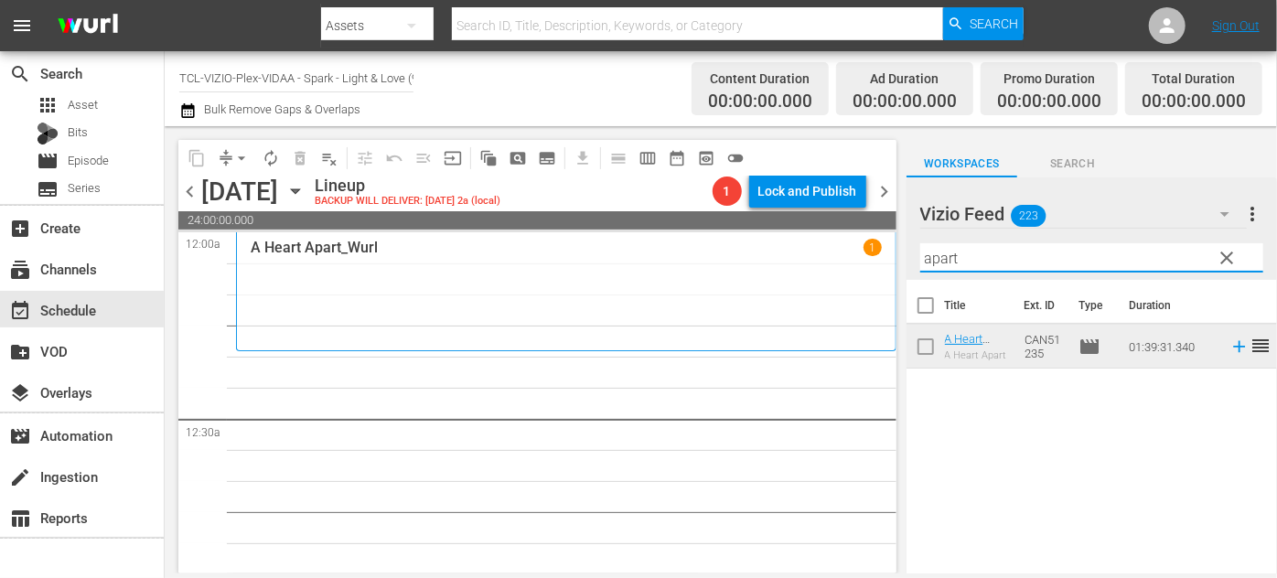
drag, startPoint x: 1028, startPoint y: 255, endPoint x: 899, endPoint y: 253, distance: 130.0
click at [899, 253] on div "content_copy compress arrow_drop_down autorenew_outlined delete_forever_outline…" at bounding box center [721, 349] width 1113 height 447
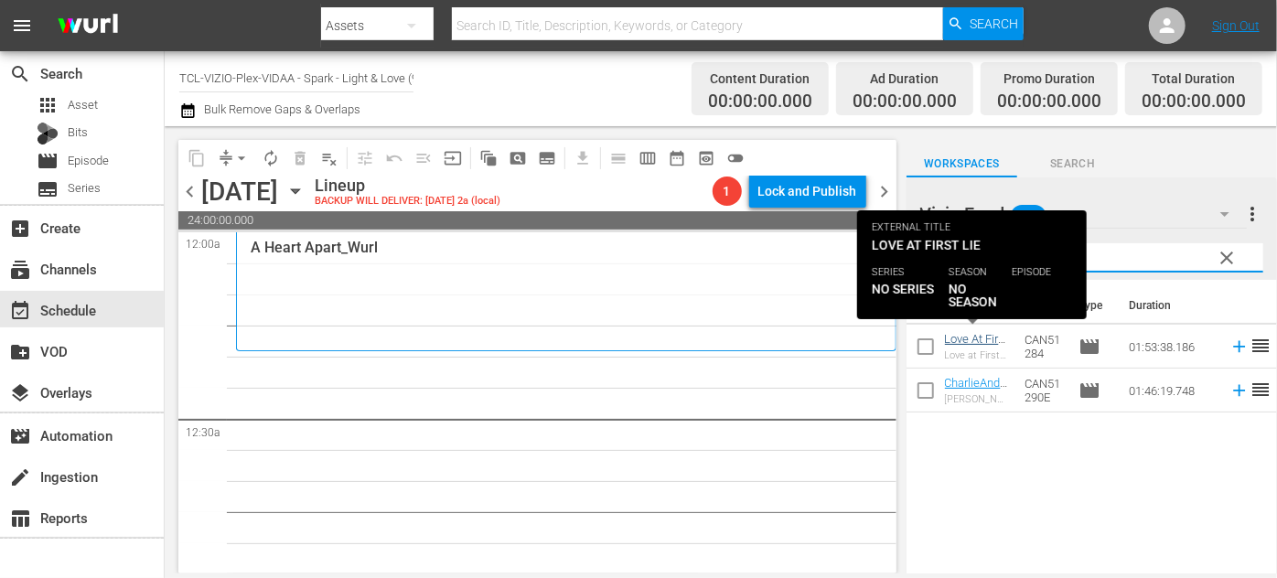
type input "lie"
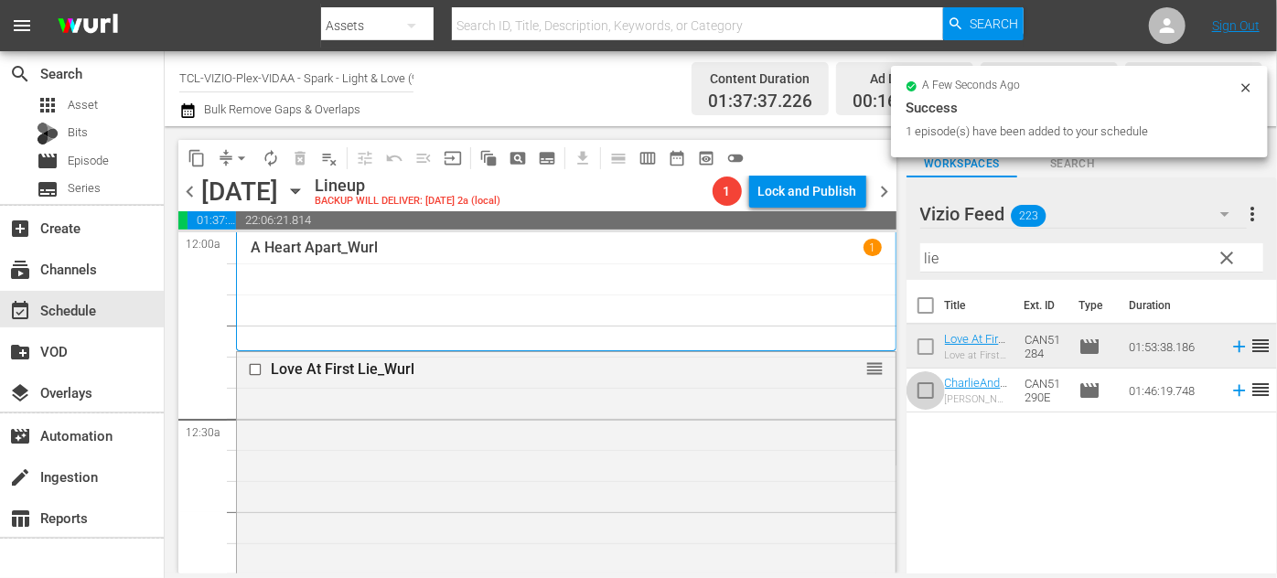
click at [937, 393] on input "checkbox" at bounding box center [926, 394] width 38 height 38
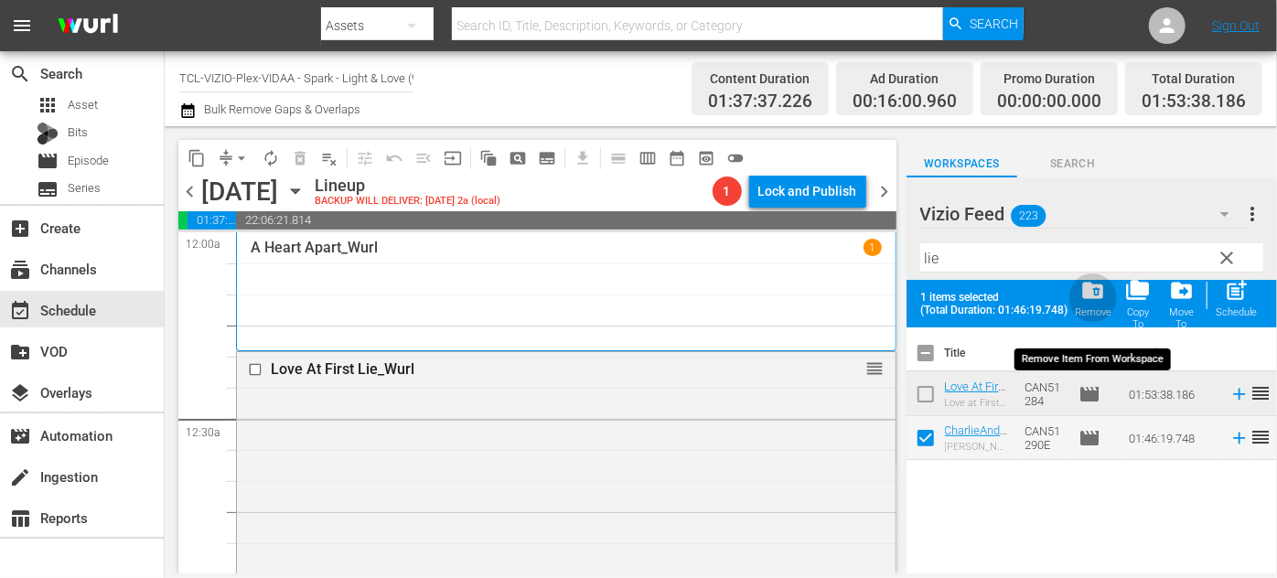
click at [1092, 288] on span "folder_delete" at bounding box center [1093, 290] width 25 height 25
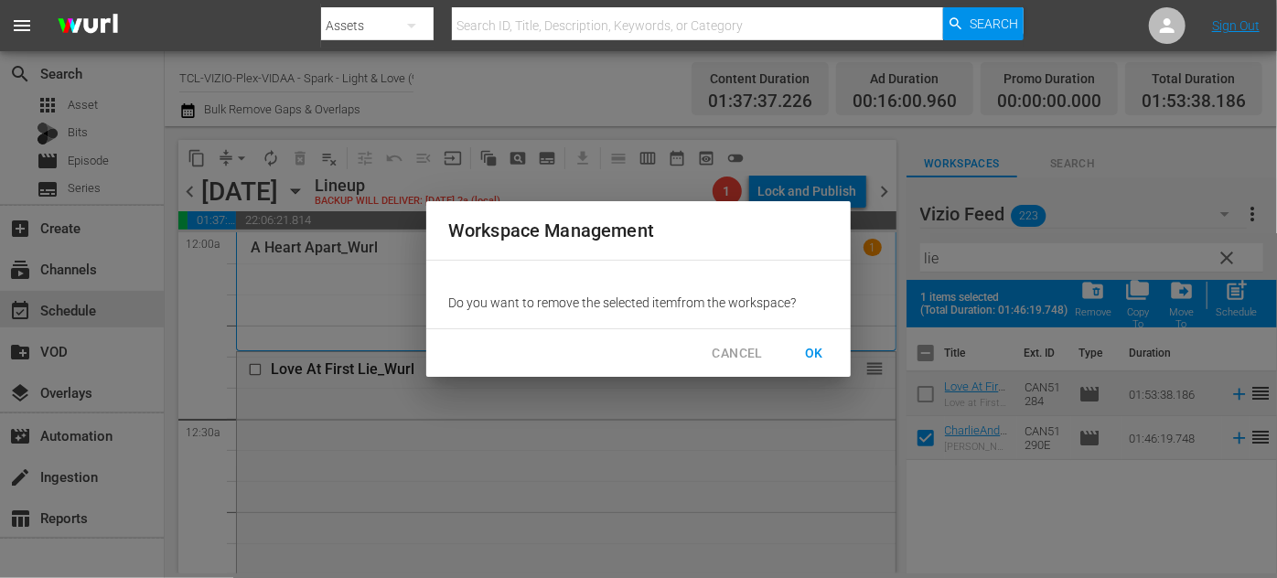
click at [816, 344] on span "OK" at bounding box center [814, 353] width 29 height 23
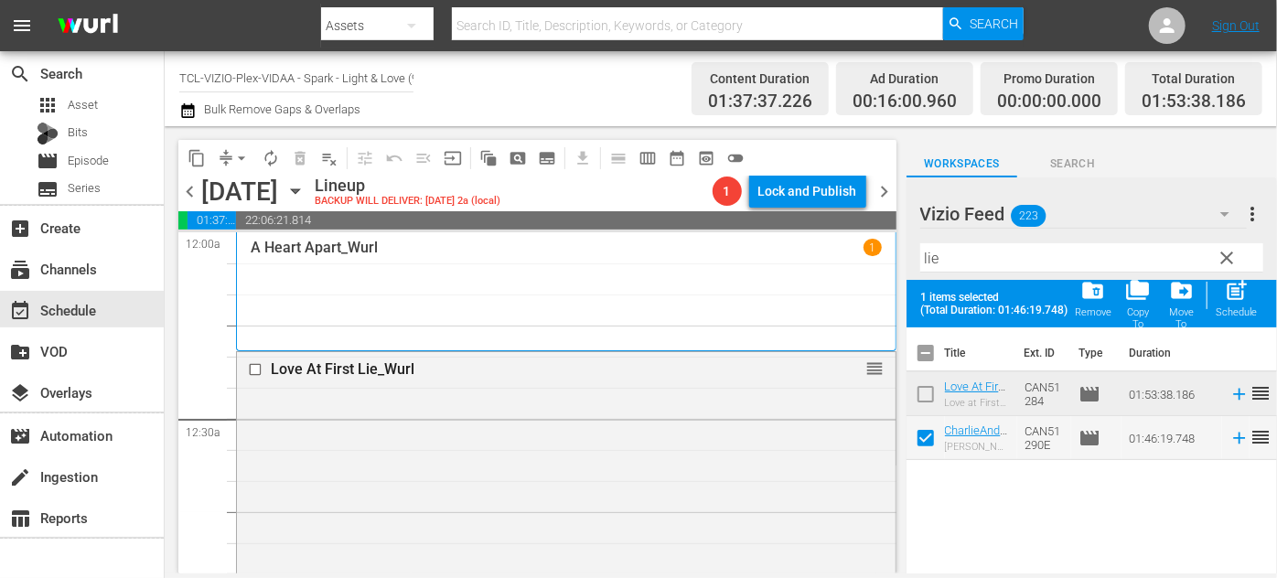
checkbox input "false"
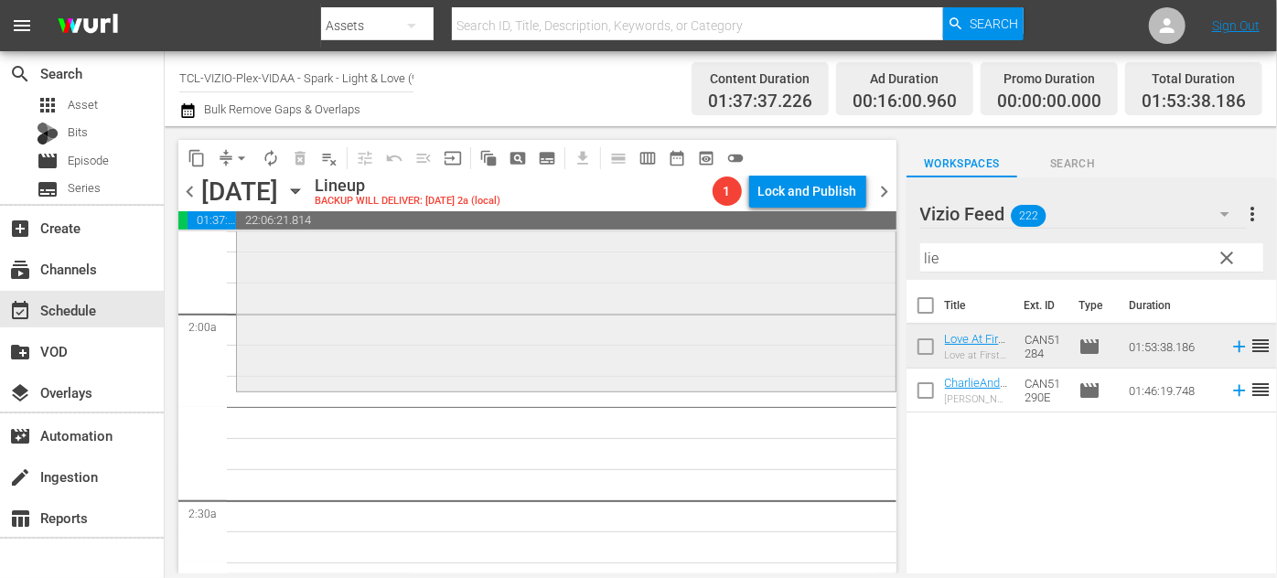
scroll to position [748, 0]
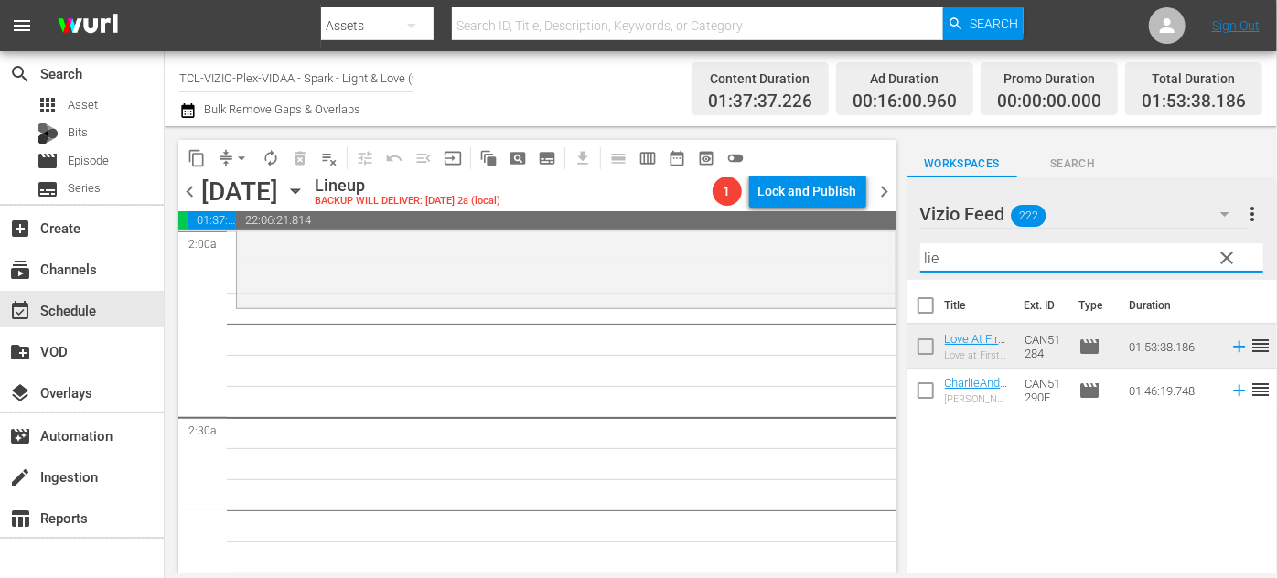
drag, startPoint x: 958, startPoint y: 255, endPoint x: 893, endPoint y: 251, distance: 65.1
click at [893, 251] on div "content_copy compress arrow_drop_down autorenew_outlined delete_forever_outline…" at bounding box center [721, 349] width 1113 height 447
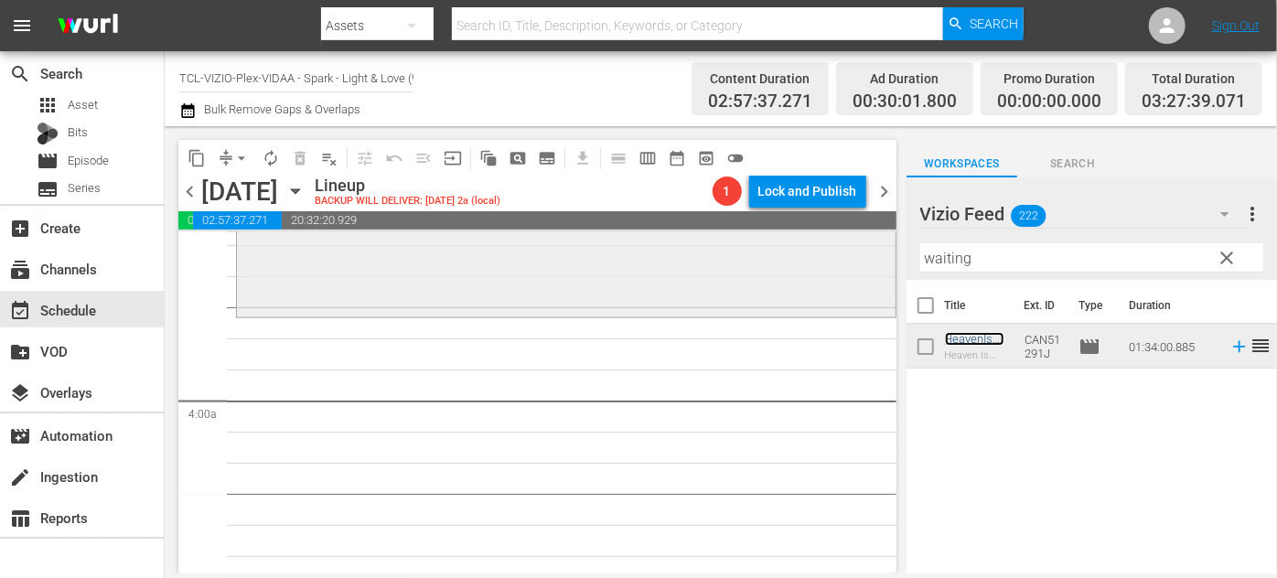
scroll to position [1330, 0]
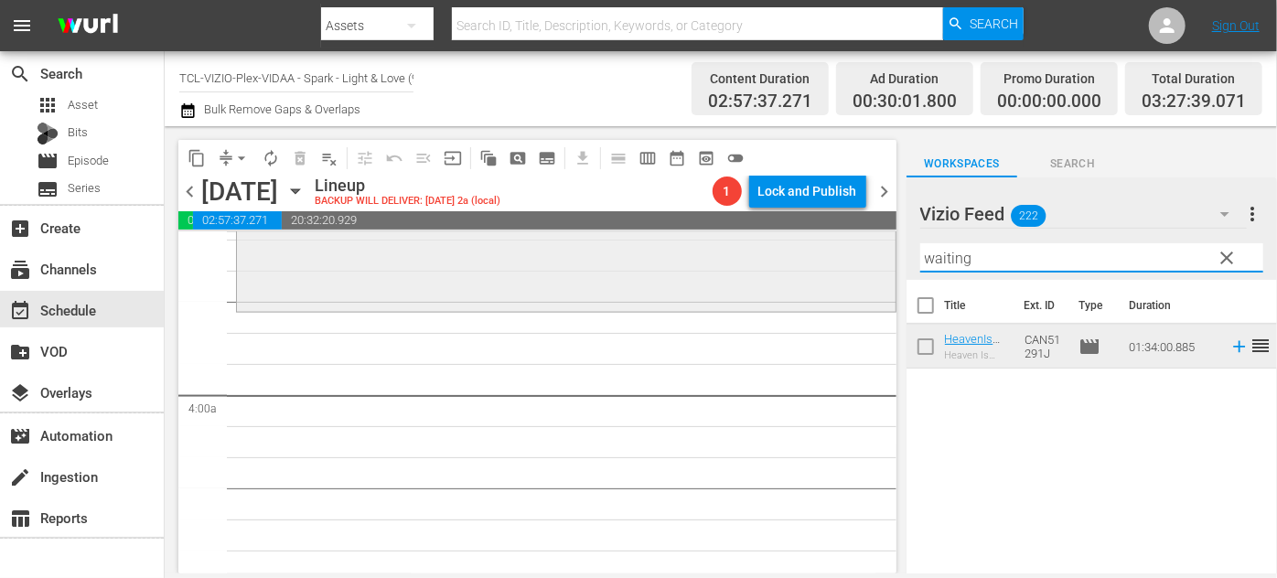
drag, startPoint x: 989, startPoint y: 261, endPoint x: 836, endPoint y: 259, distance: 152.8
click at [836, 259] on div "content_copy compress arrow_drop_down autorenew_outlined delete_forever_outline…" at bounding box center [721, 349] width 1113 height 447
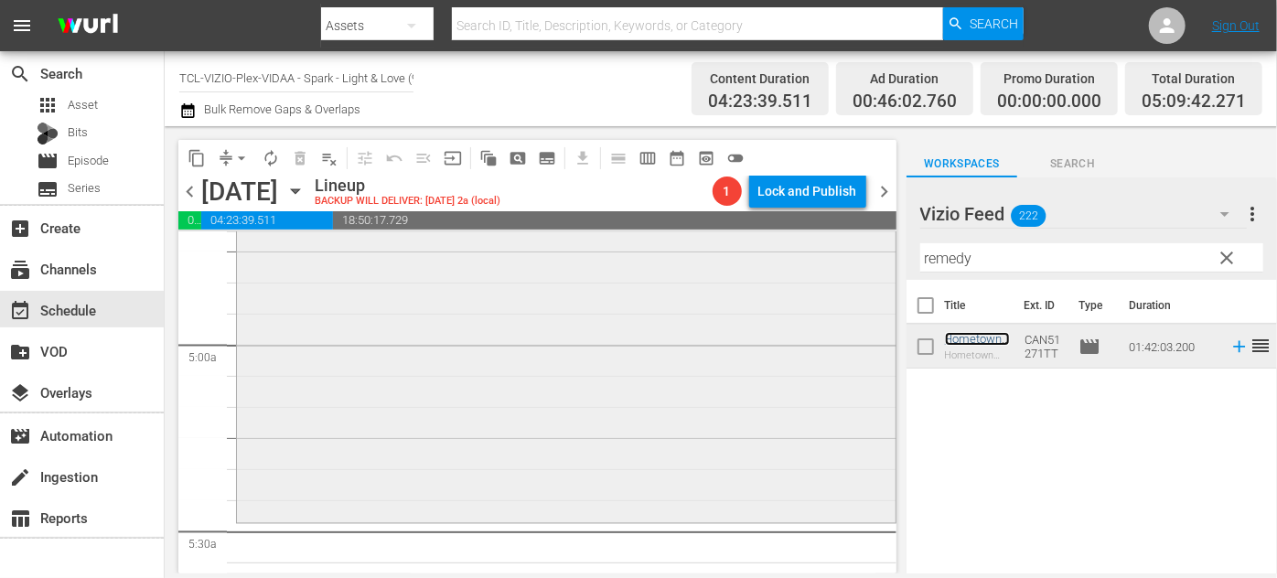
scroll to position [1912, 0]
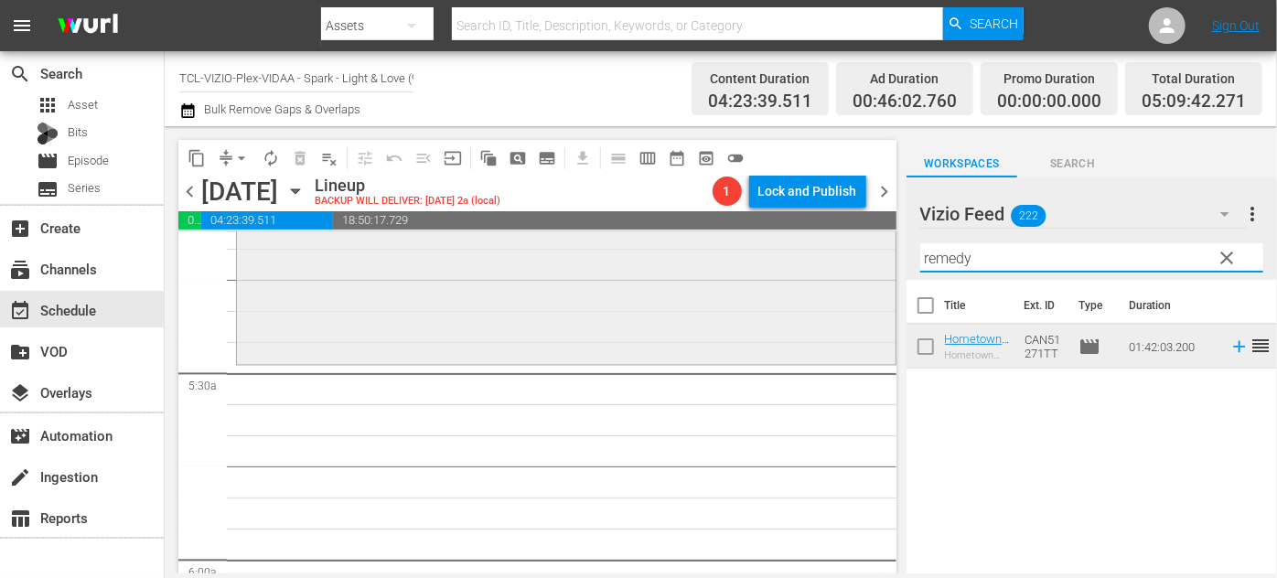
drag, startPoint x: 996, startPoint y: 263, endPoint x: 880, endPoint y: 256, distance: 116.4
click at [880, 256] on div "content_copy compress arrow_drop_down autorenew_outlined delete_forever_outline…" at bounding box center [721, 349] width 1113 height 447
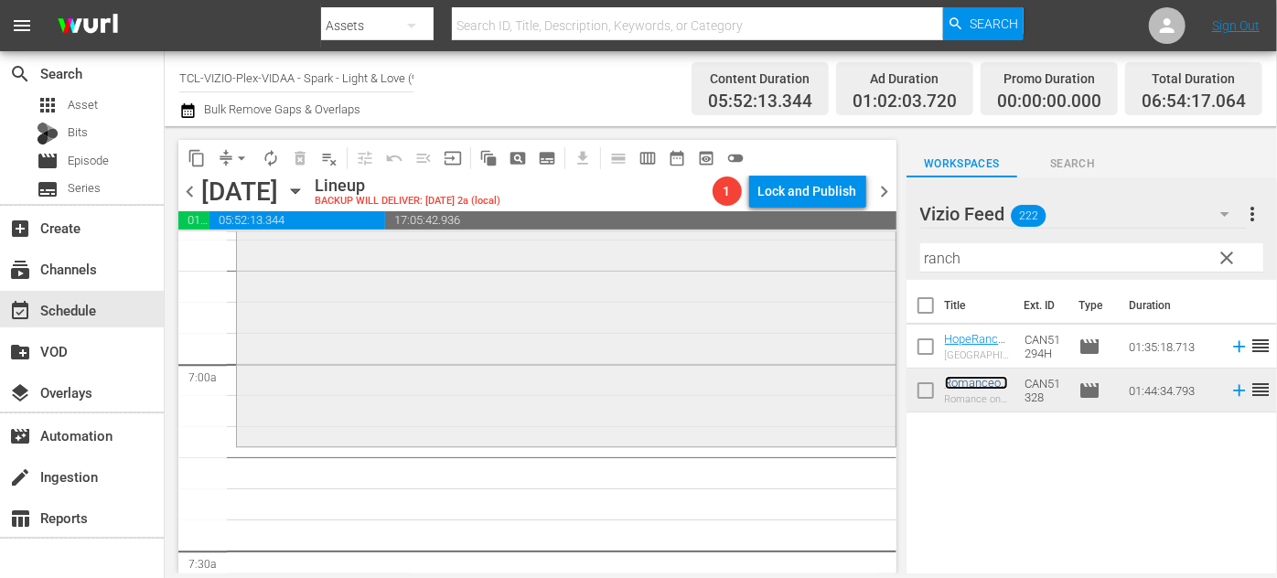
scroll to position [2495, 0]
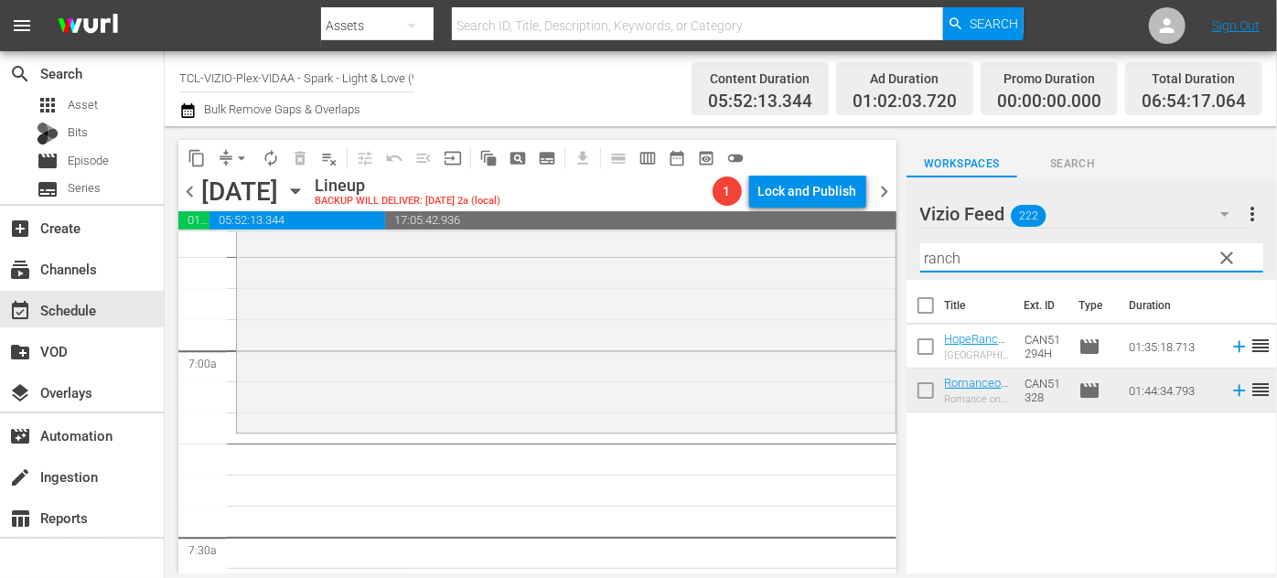
drag, startPoint x: 978, startPoint y: 252, endPoint x: 891, endPoint y: 251, distance: 86.9
click at [891, 251] on div "content_copy compress arrow_drop_down autorenew_outlined delete_forever_outline…" at bounding box center [721, 349] width 1113 height 447
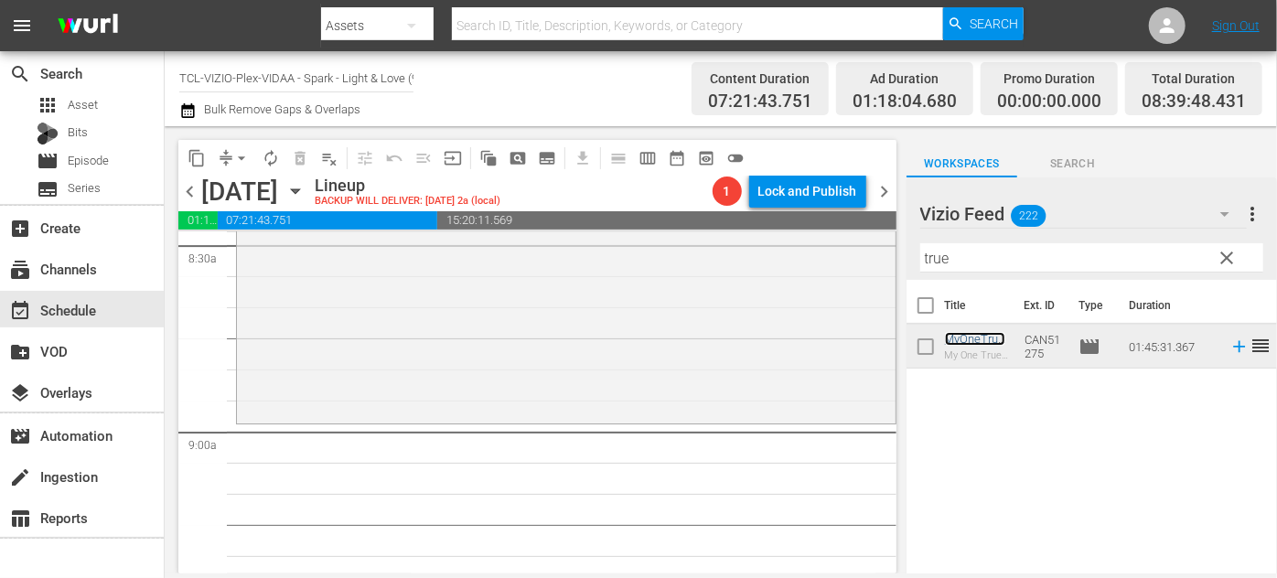
scroll to position [3244, 0]
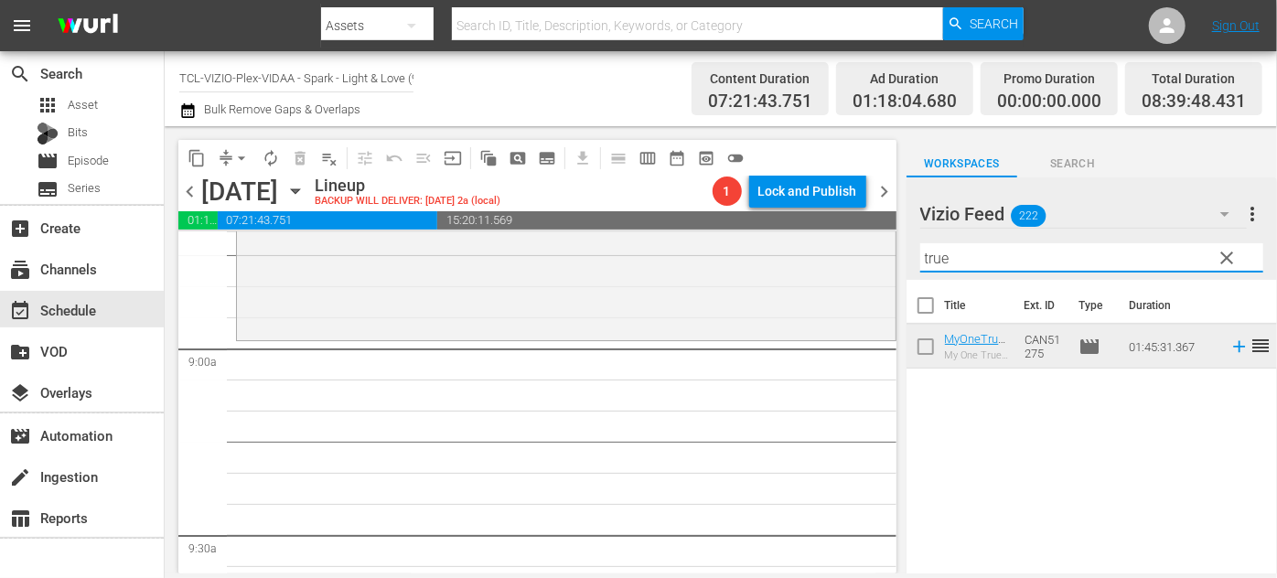
drag, startPoint x: 982, startPoint y: 264, endPoint x: 889, endPoint y: 260, distance: 92.5
click at [889, 260] on div "content_copy compress arrow_drop_down autorenew_outlined delete_forever_outline…" at bounding box center [721, 349] width 1113 height 447
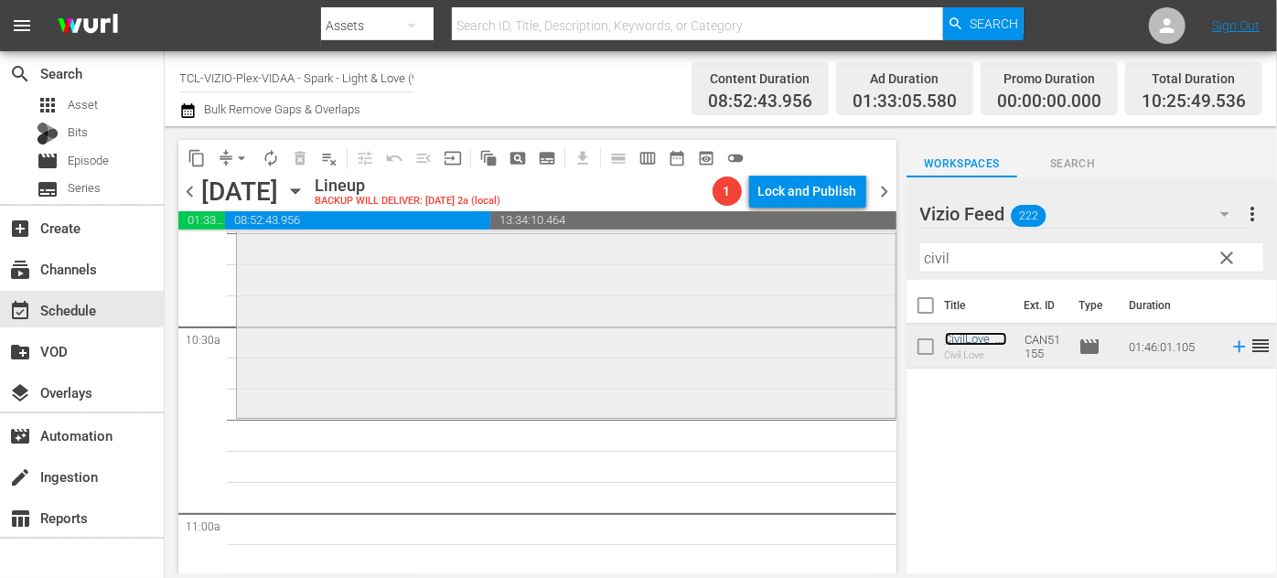
scroll to position [3909, 0]
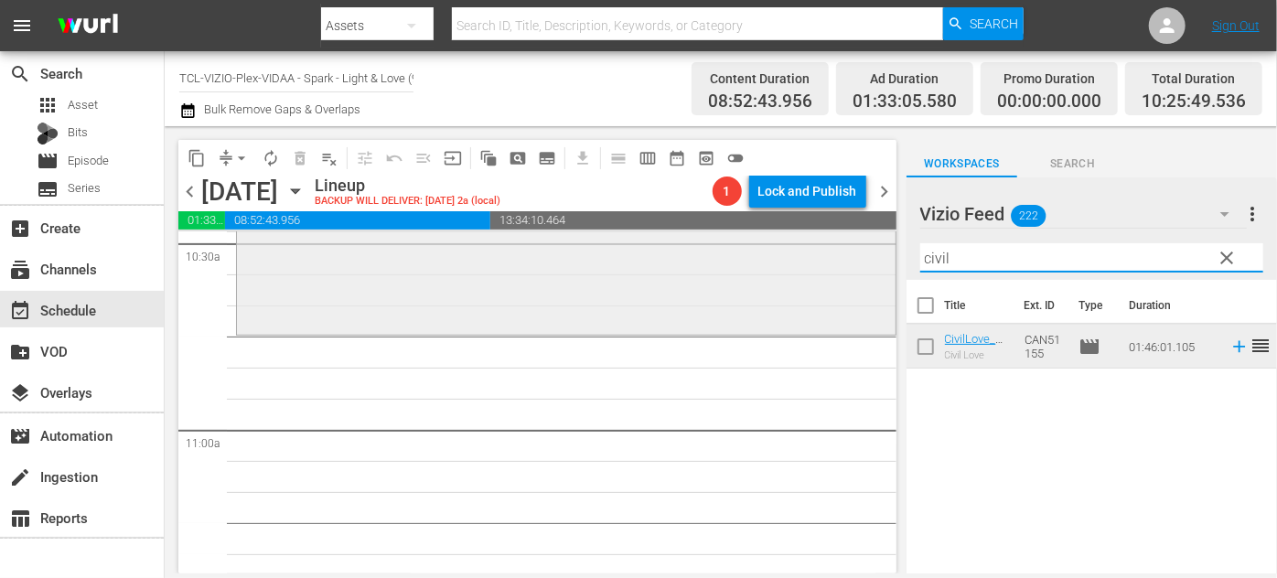
drag, startPoint x: 975, startPoint y: 257, endPoint x: 800, endPoint y: 258, distance: 175.7
click at [800, 258] on div "content_copy compress arrow_drop_down autorenew_outlined delete_forever_outline…" at bounding box center [721, 349] width 1113 height 447
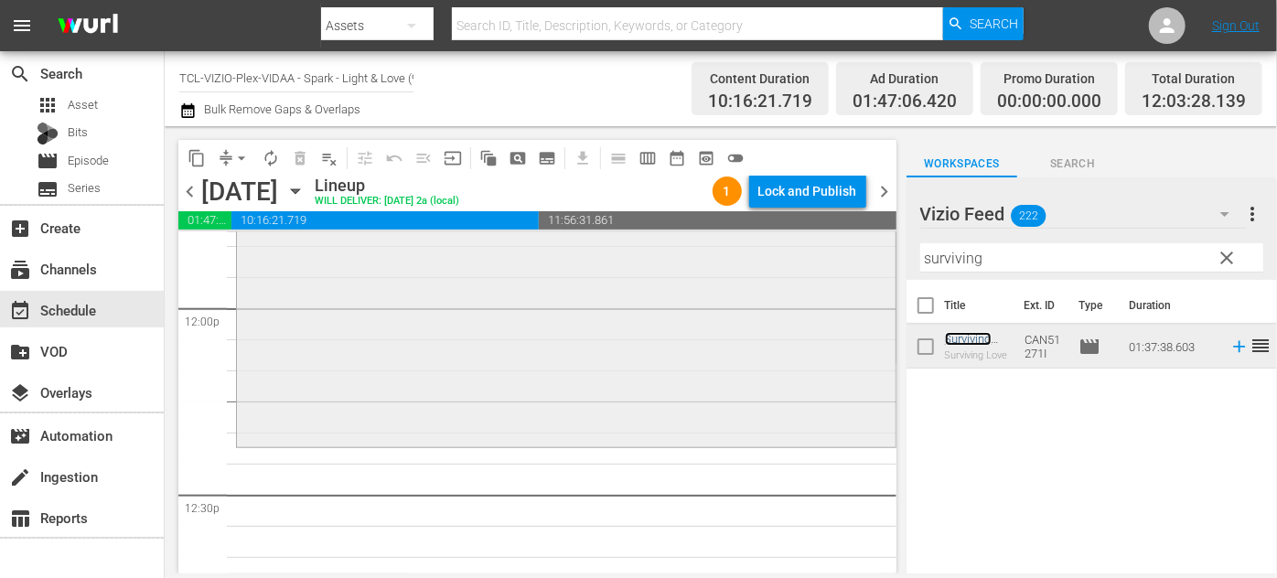
scroll to position [4492, 0]
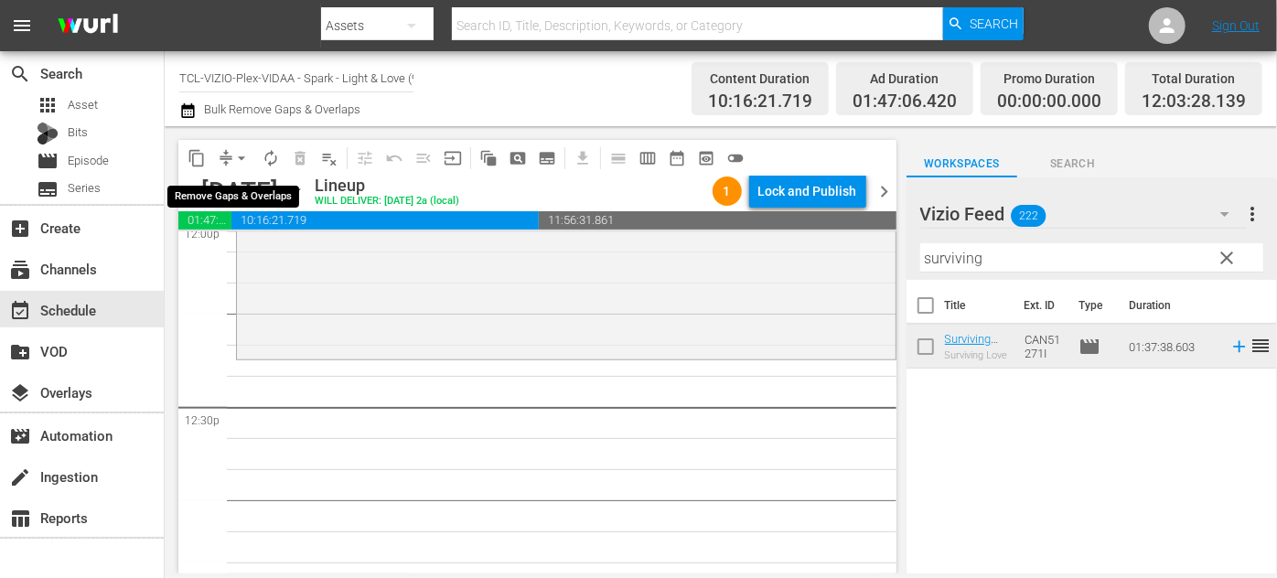
click at [240, 157] on span "arrow_drop_down" at bounding box center [241, 158] width 18 height 18
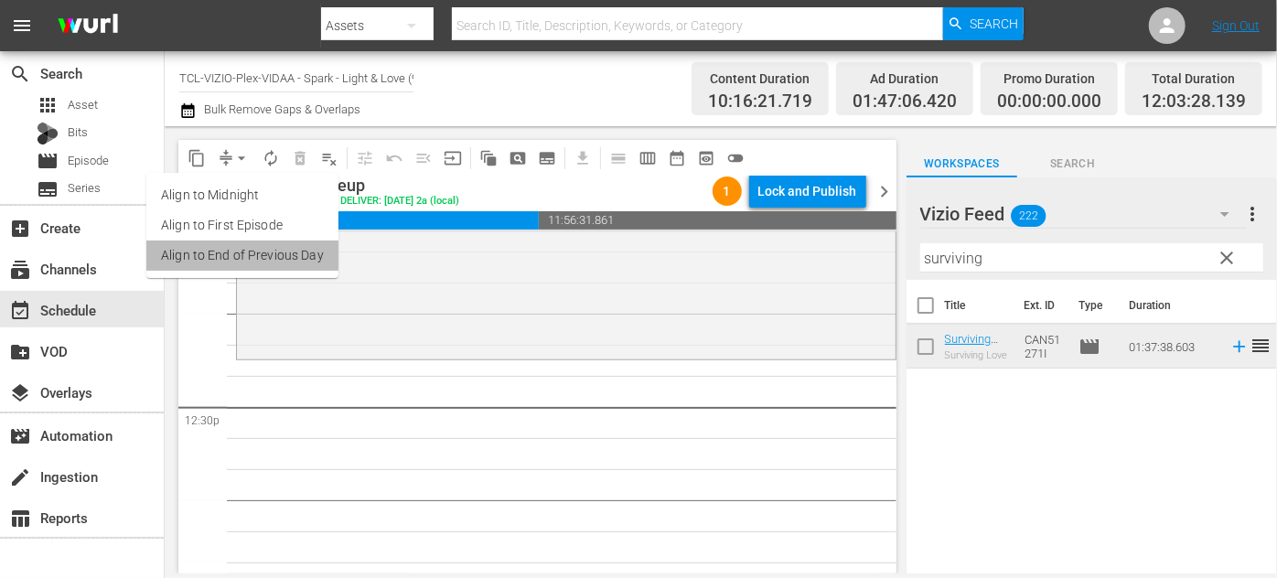
click at [268, 255] on li "Align to End of Previous Day" at bounding box center [242, 256] width 192 height 30
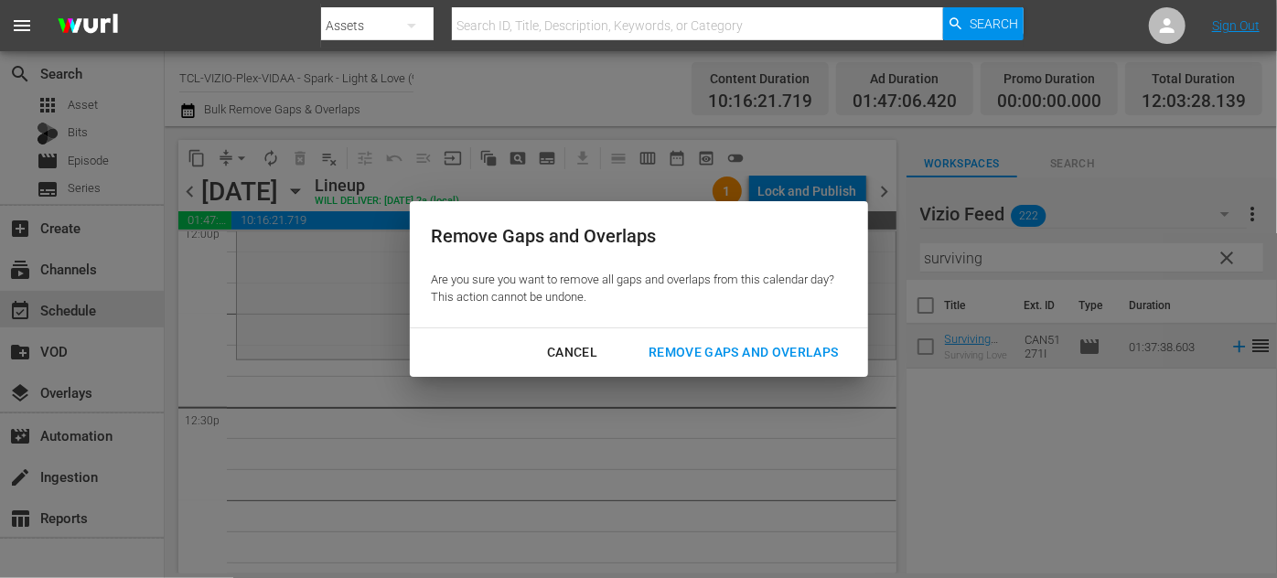
click at [695, 349] on div "Remove Gaps and Overlaps" at bounding box center [743, 352] width 219 height 23
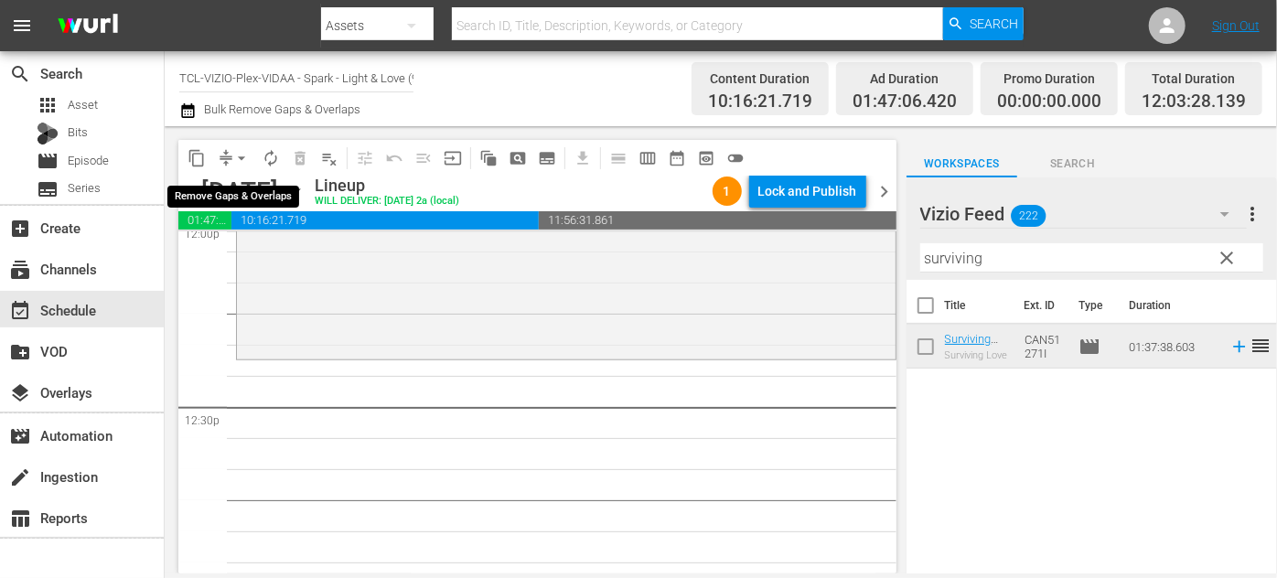
click at [241, 163] on span "arrow_drop_down" at bounding box center [241, 158] width 18 height 18
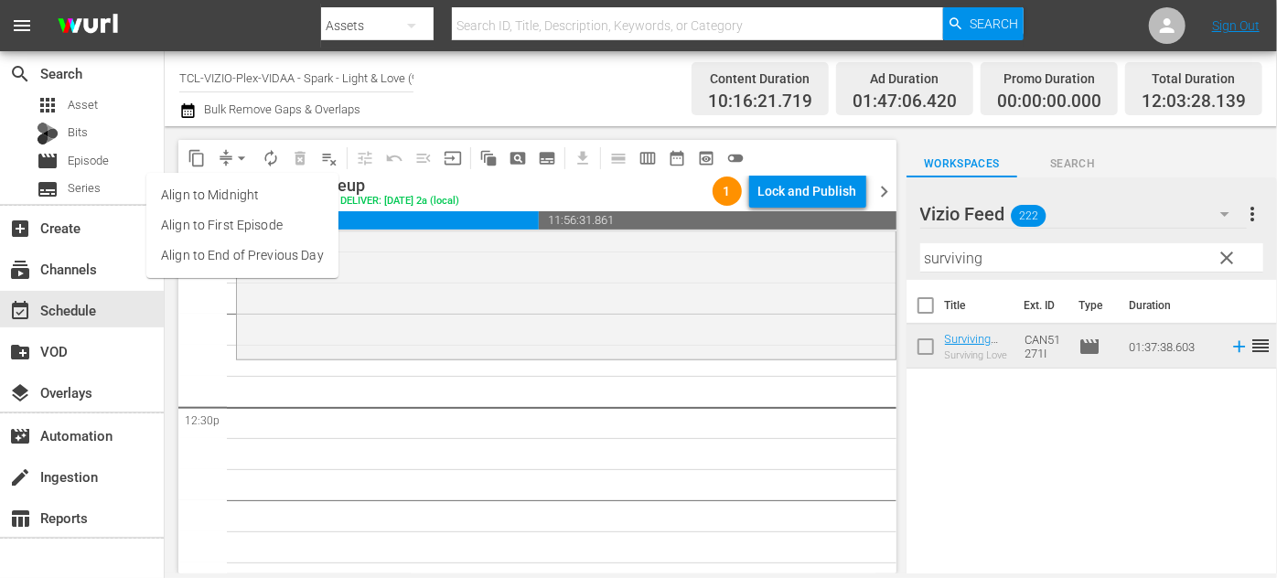
click at [271, 258] on li "Align to End of Previous Day" at bounding box center [242, 256] width 192 height 30
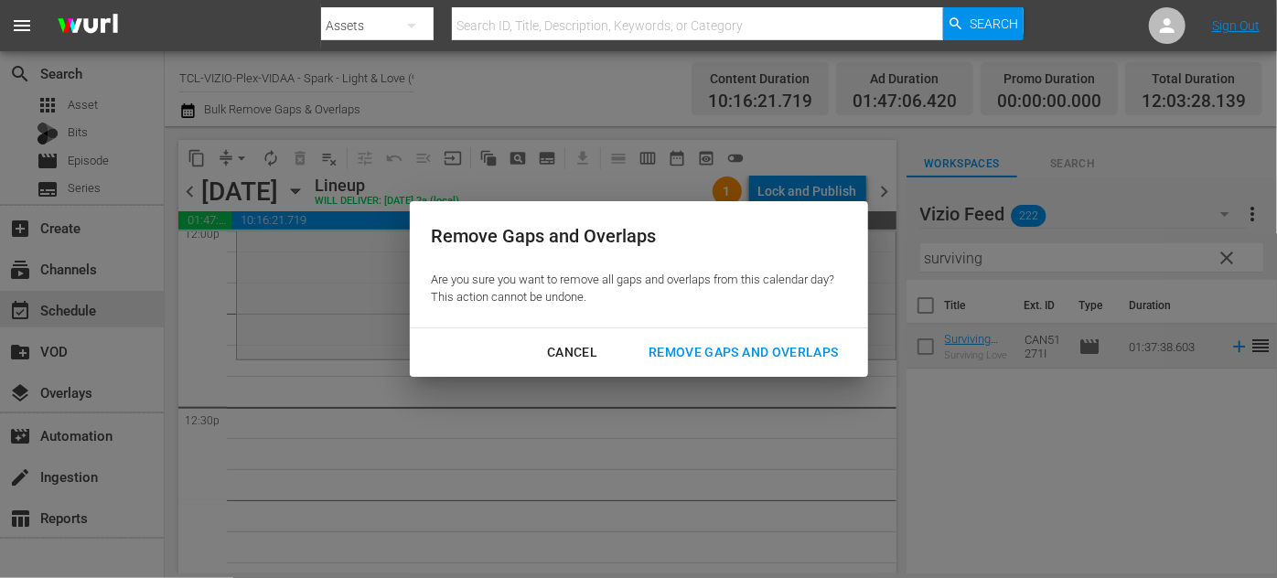
click at [780, 358] on div "Remove Gaps and Overlaps" at bounding box center [743, 352] width 219 height 23
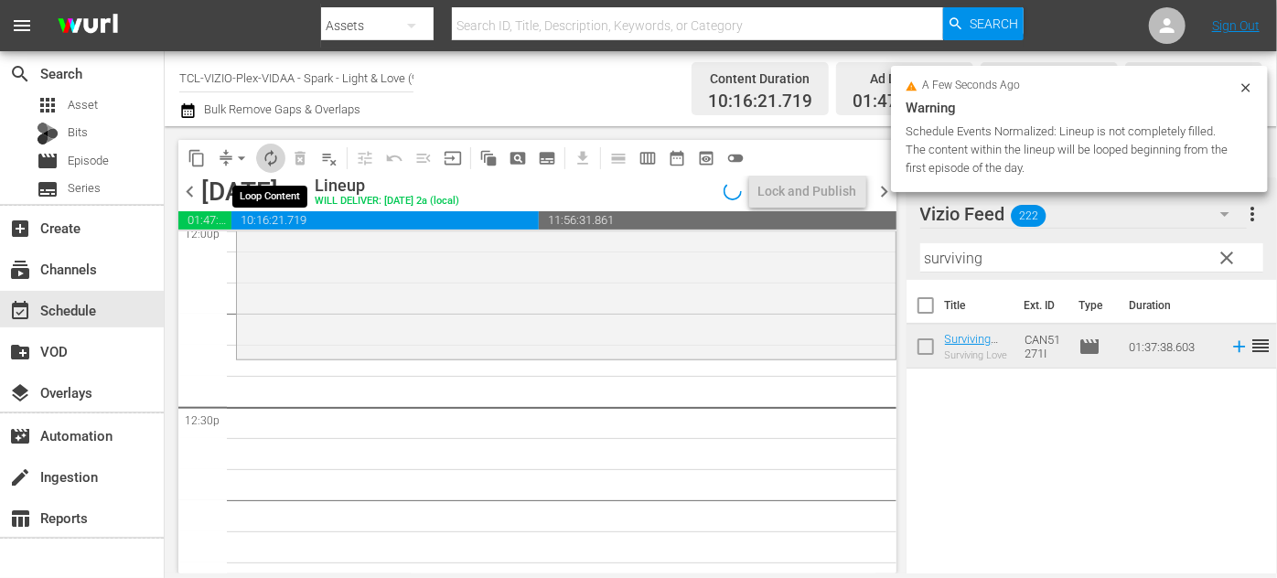
click at [275, 156] on span "autorenew_outlined" at bounding box center [271, 158] width 18 height 18
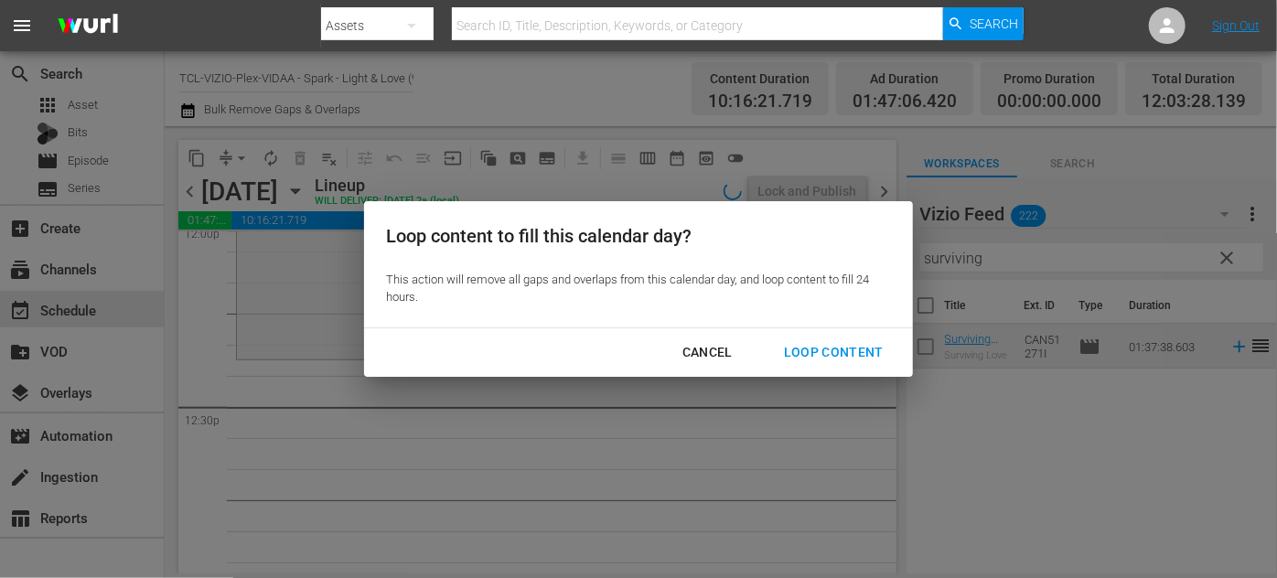
click at [825, 355] on div "Loop Content" at bounding box center [834, 352] width 129 height 23
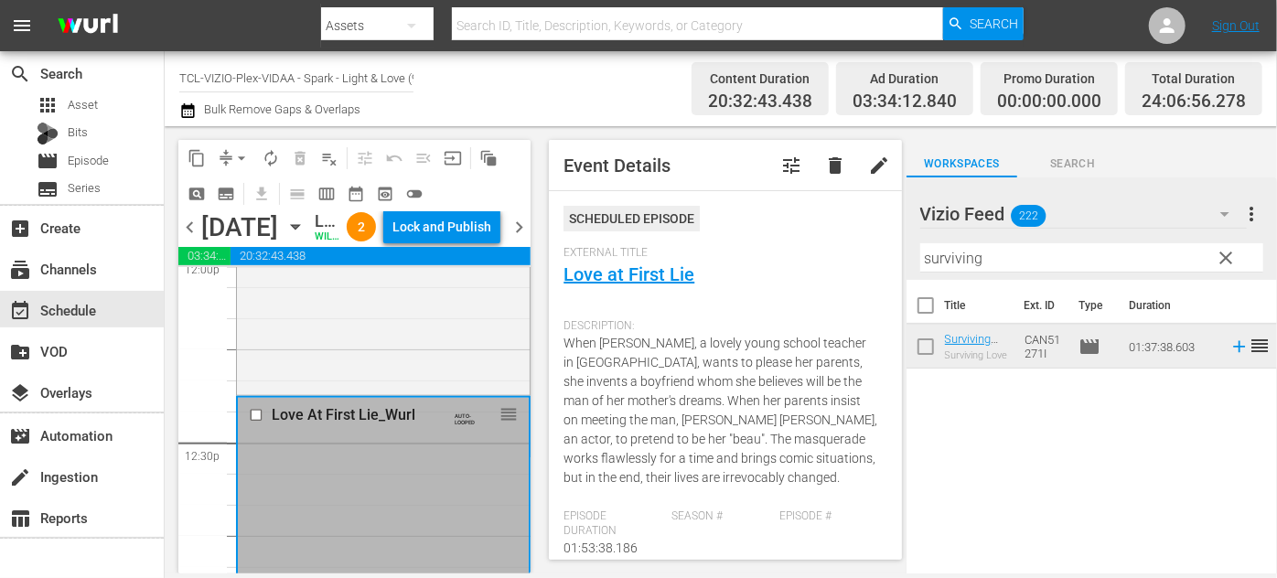
click at [253, 423] on input "checkbox" at bounding box center [258, 415] width 19 height 16
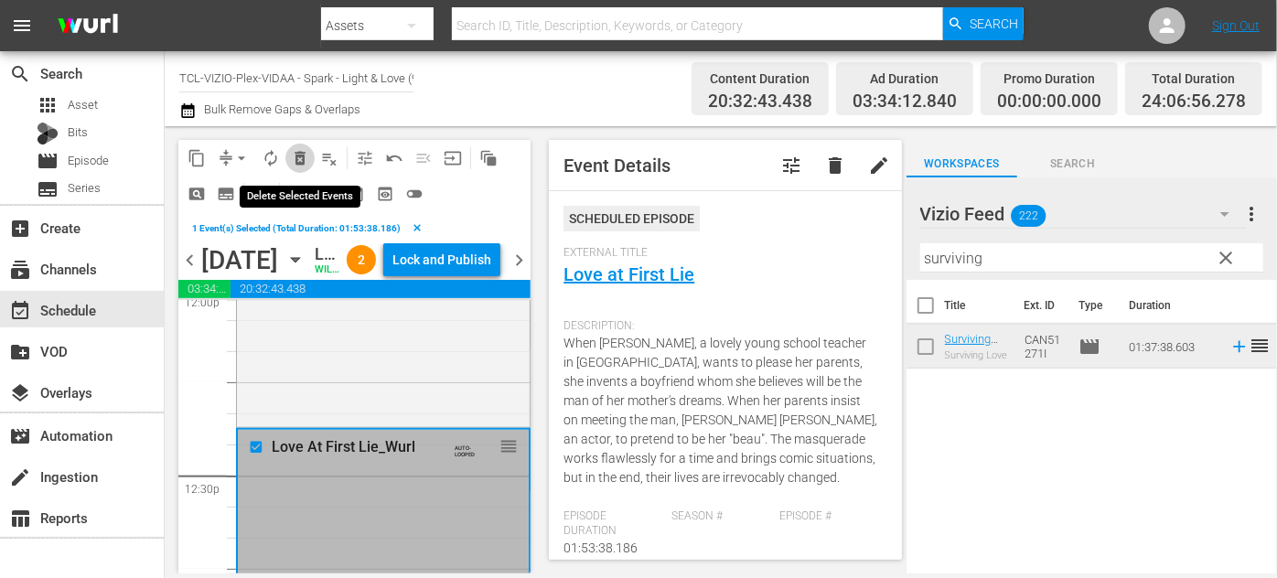
click at [301, 164] on span "delete_forever_outlined" at bounding box center [300, 158] width 18 height 18
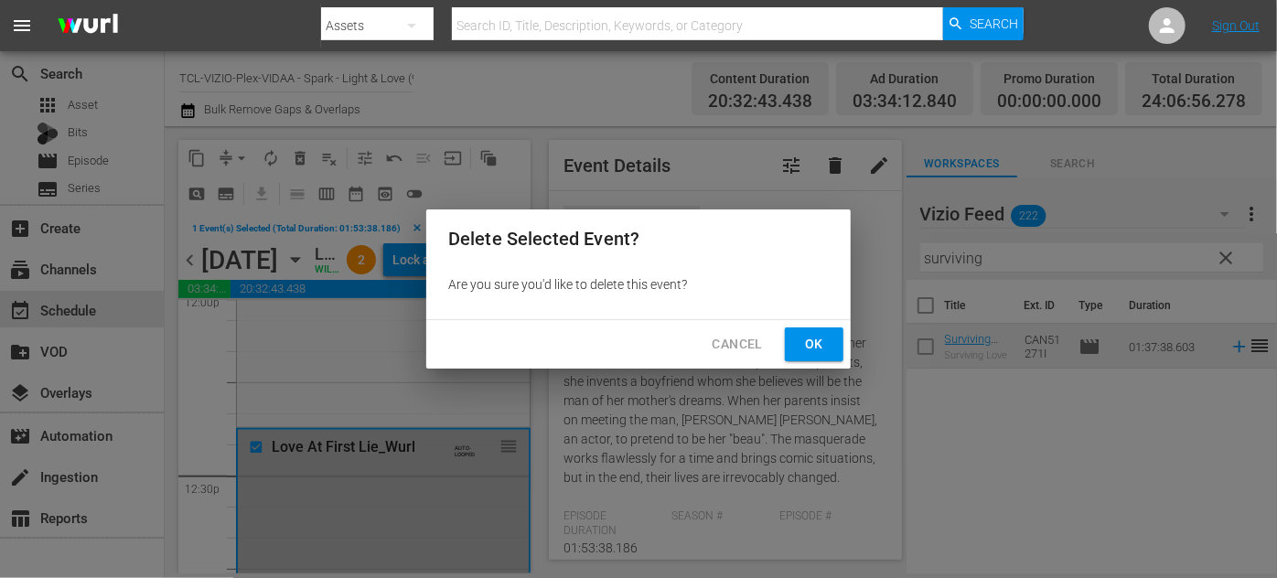
click at [823, 345] on span "Ok" at bounding box center [814, 344] width 29 height 23
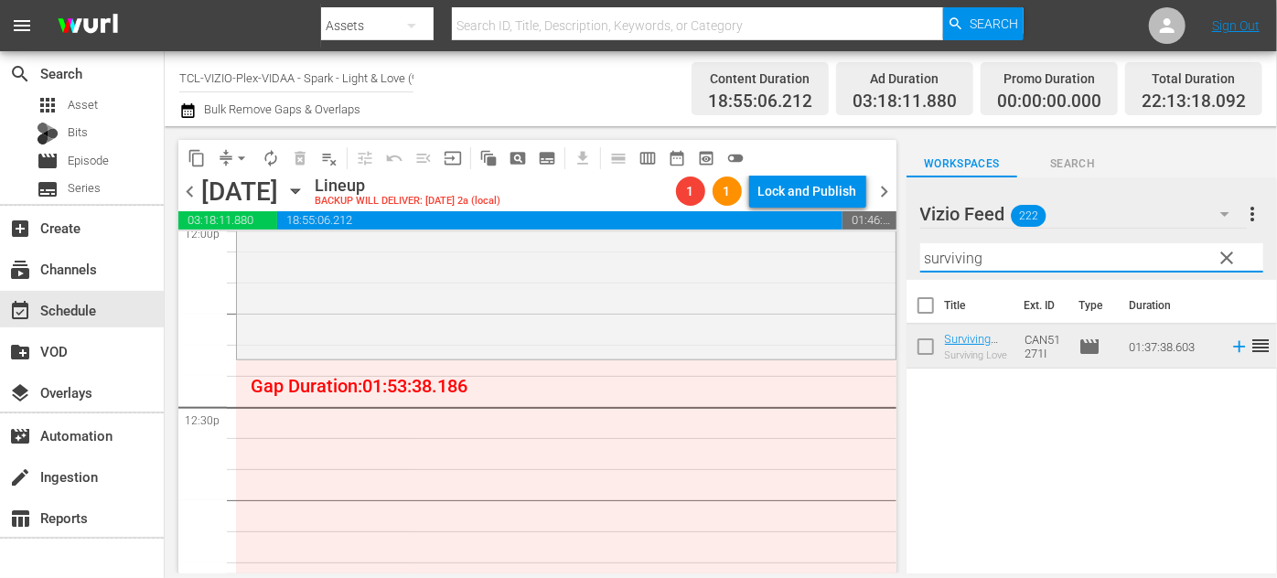
drag, startPoint x: 997, startPoint y: 253, endPoint x: 890, endPoint y: 254, distance: 107.1
click at [890, 254] on div "content_copy compress arrow_drop_down autorenew_outlined delete_forever_outline…" at bounding box center [721, 349] width 1113 height 447
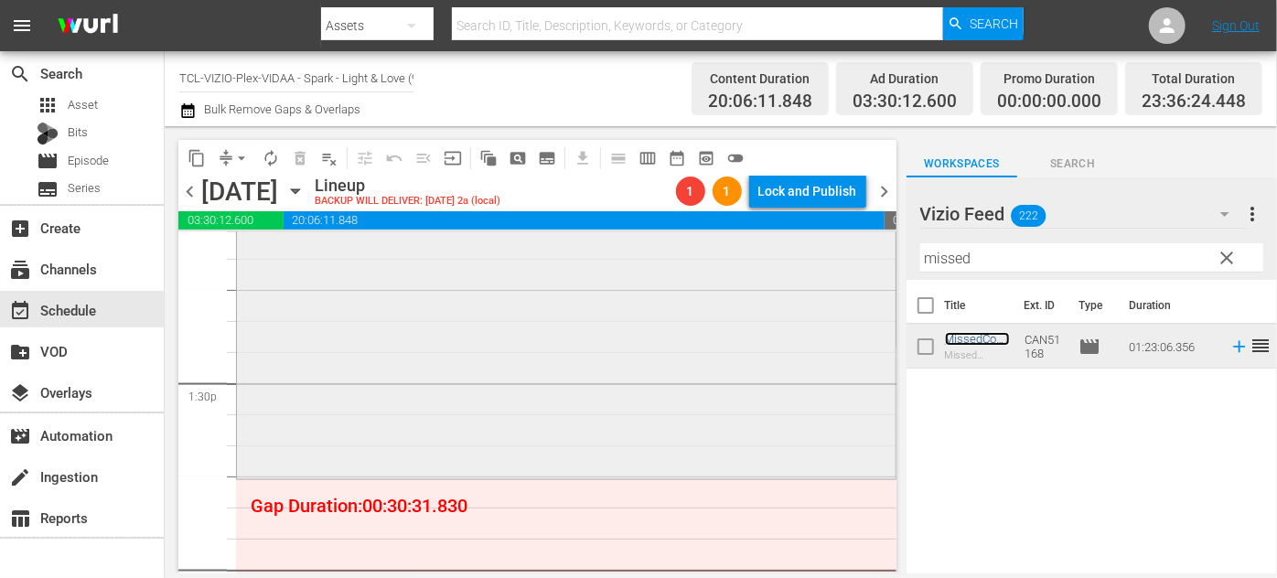
scroll to position [4907, 0]
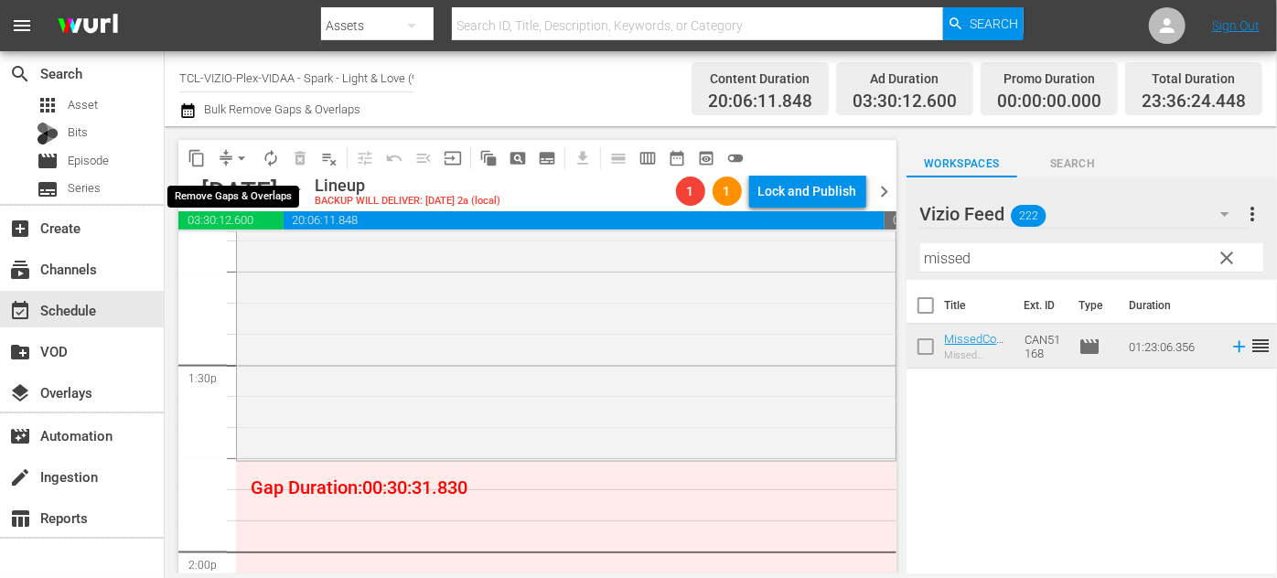
click at [241, 160] on span "arrow_drop_down" at bounding box center [241, 158] width 18 height 18
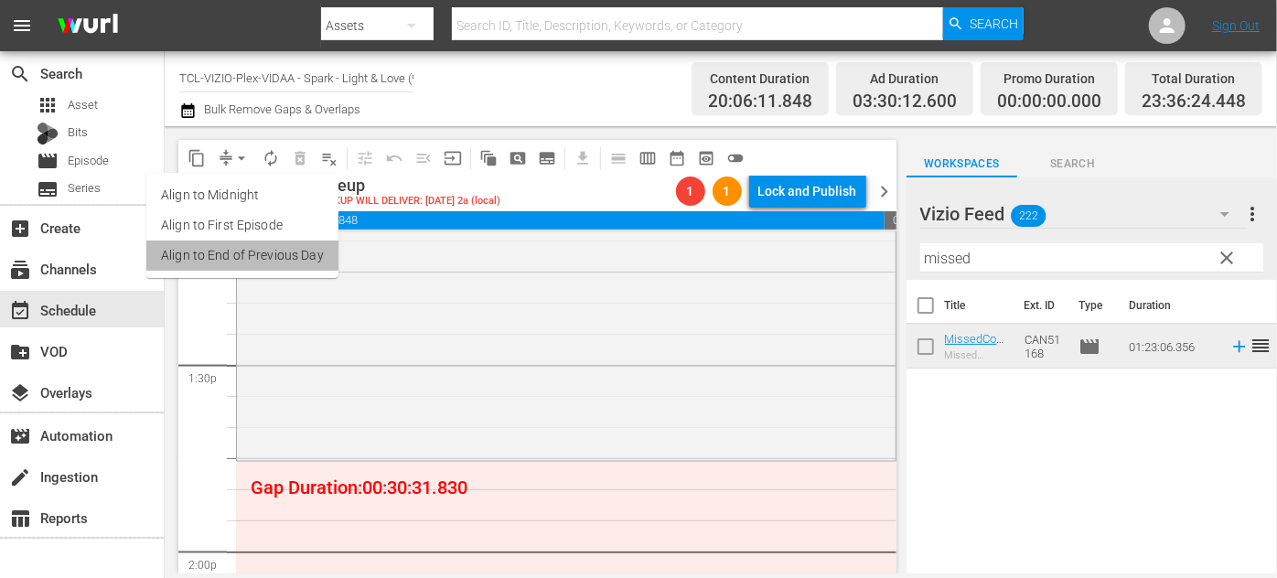
click at [275, 258] on li "Align to End of Previous Day" at bounding box center [242, 256] width 192 height 30
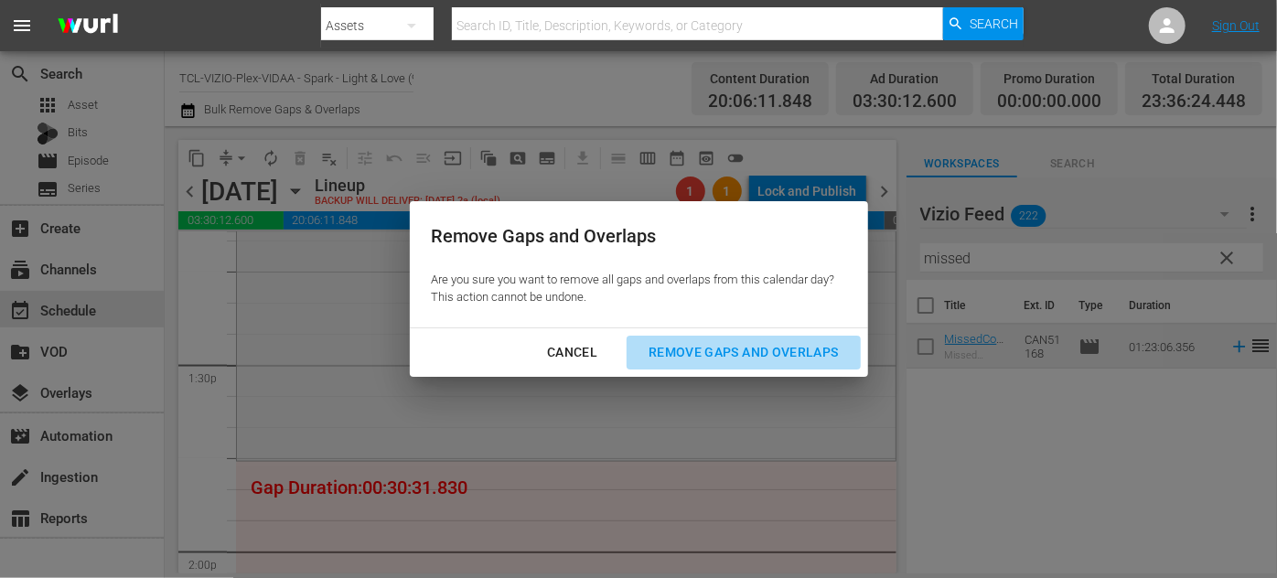
click at [706, 348] on div "Remove Gaps and Overlaps" at bounding box center [743, 352] width 219 height 23
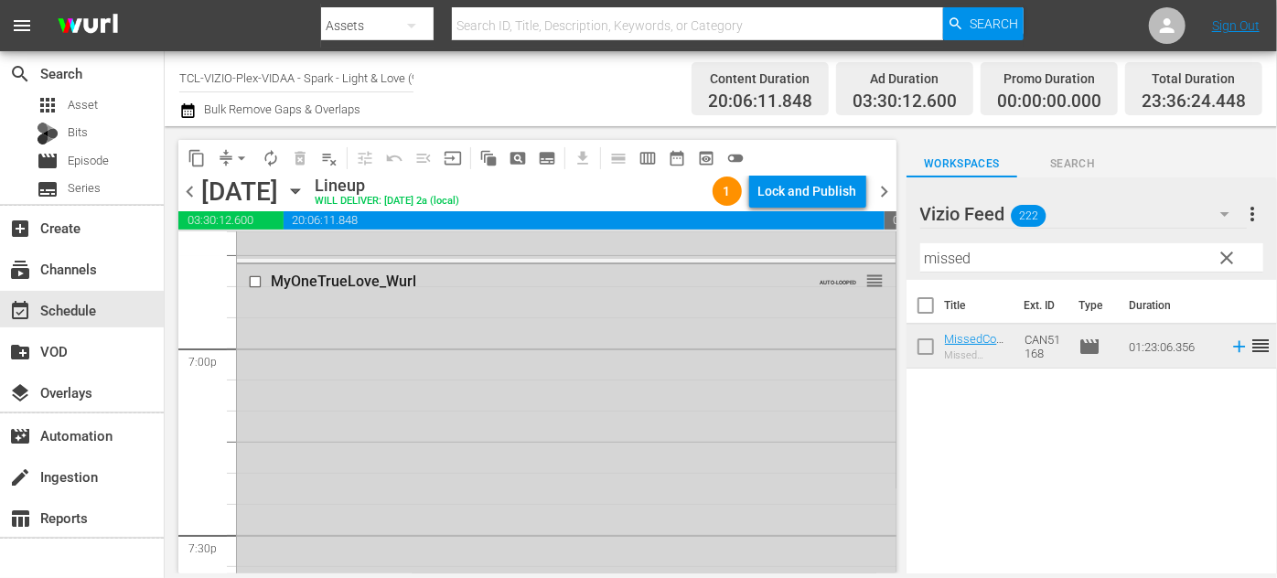
scroll to position [6987, 0]
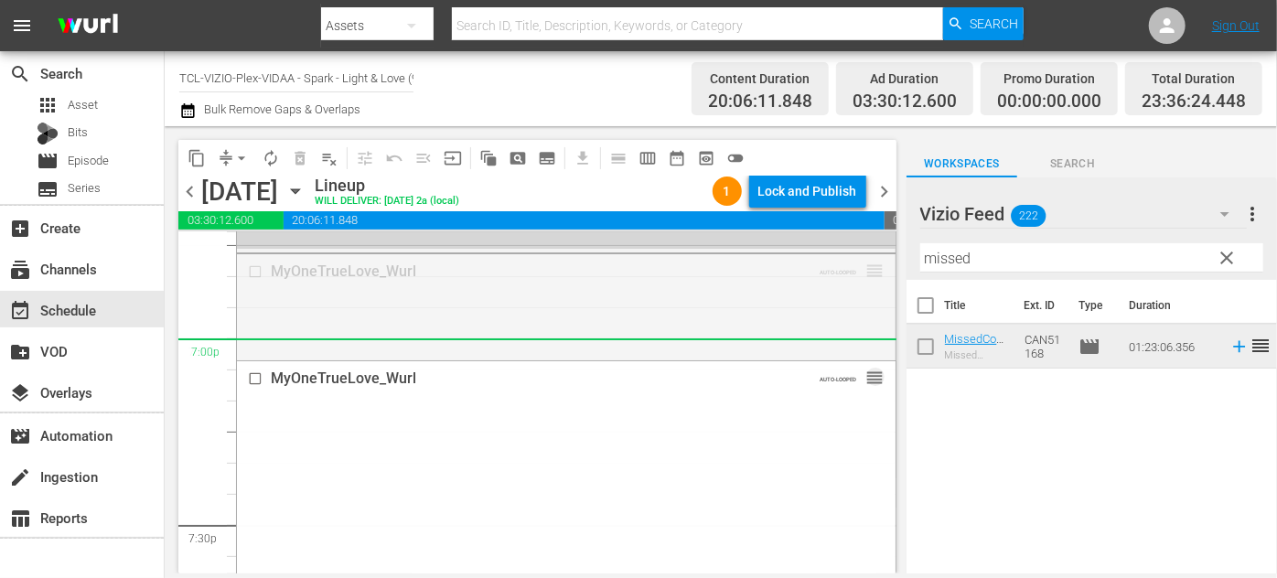
drag, startPoint x: 864, startPoint y: 271, endPoint x: 827, endPoint y: 348, distance: 85.1
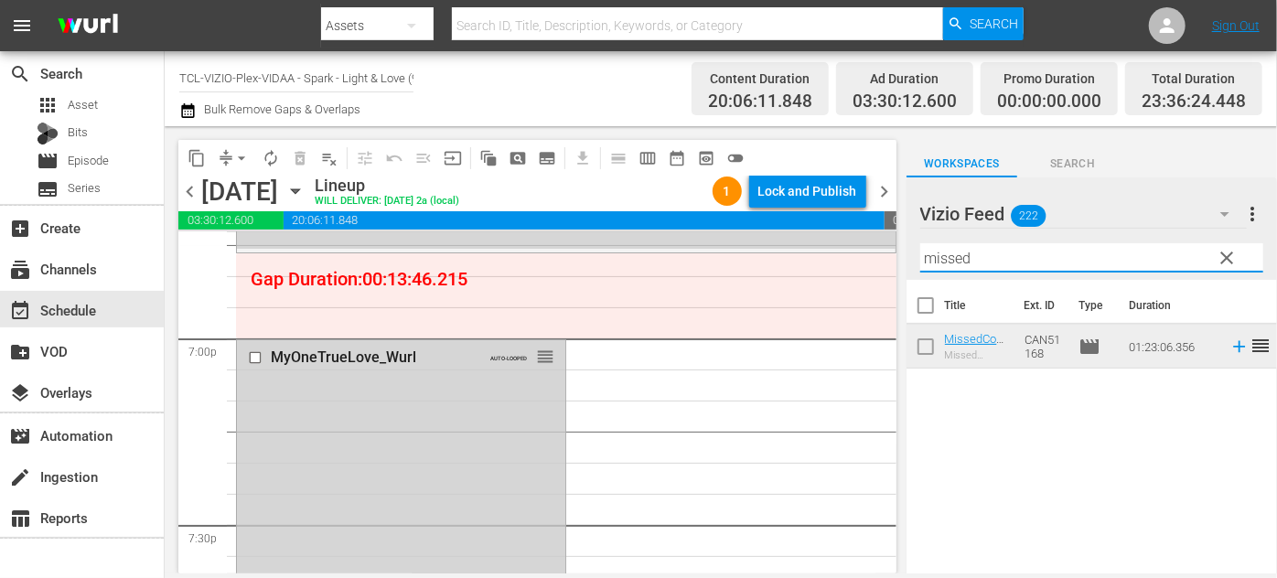
drag, startPoint x: 994, startPoint y: 253, endPoint x: 904, endPoint y: 252, distance: 89.7
click at [904, 252] on div "content_copy compress arrow_drop_down autorenew_outlined delete_forever_outline…" at bounding box center [721, 349] width 1113 height 447
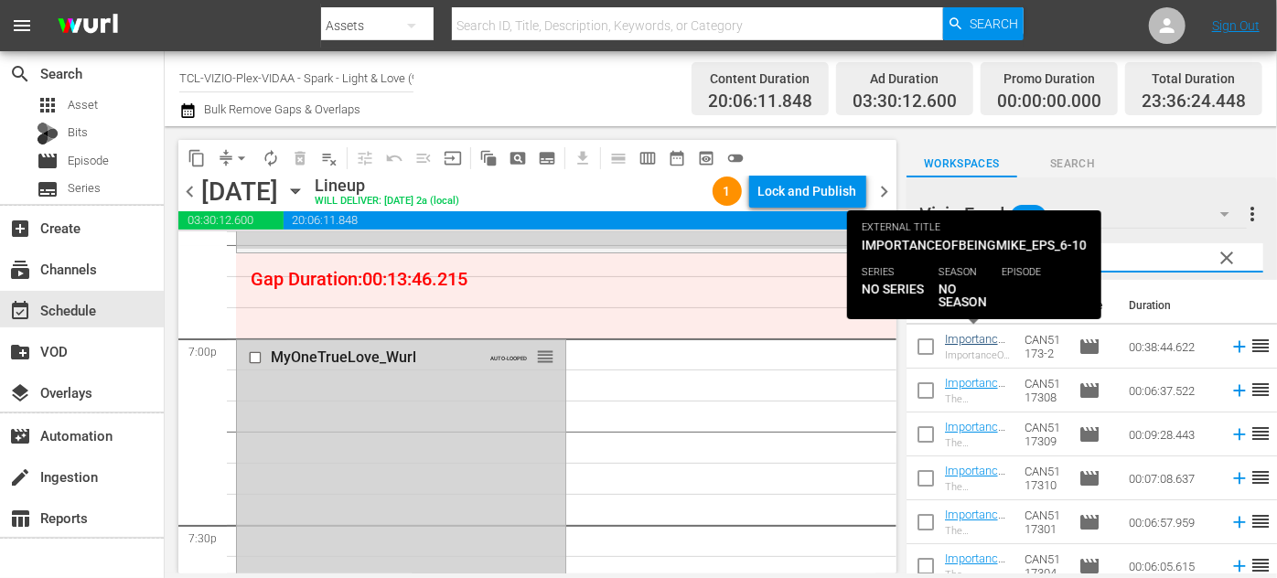
type input "Mike"
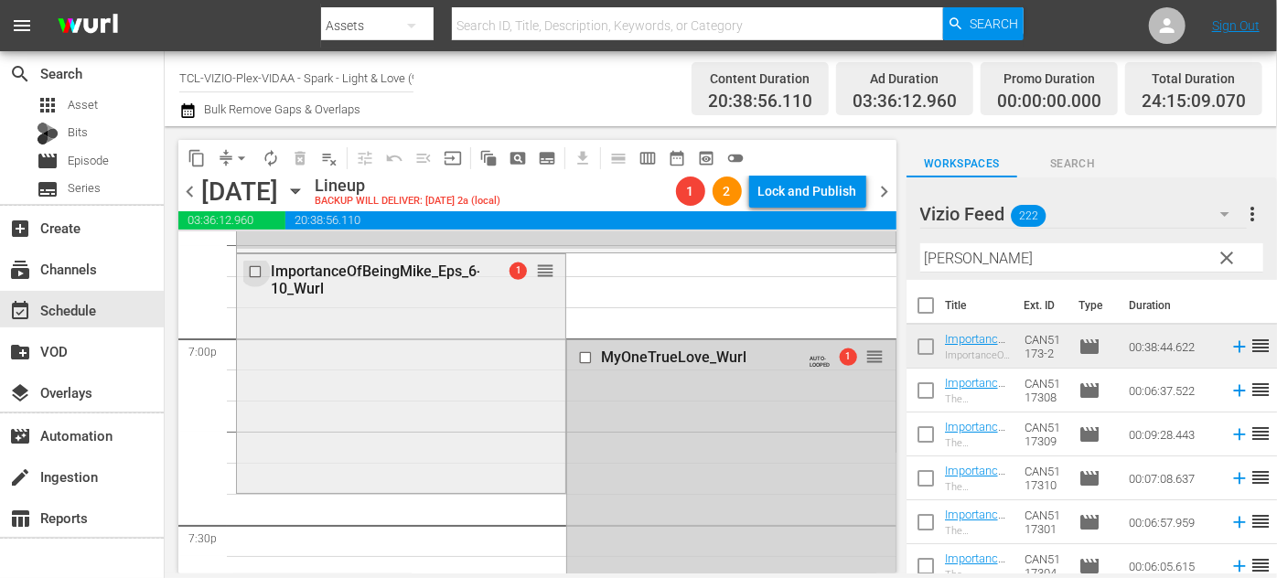
click at [254, 267] on input "checkbox" at bounding box center [257, 272] width 19 height 16
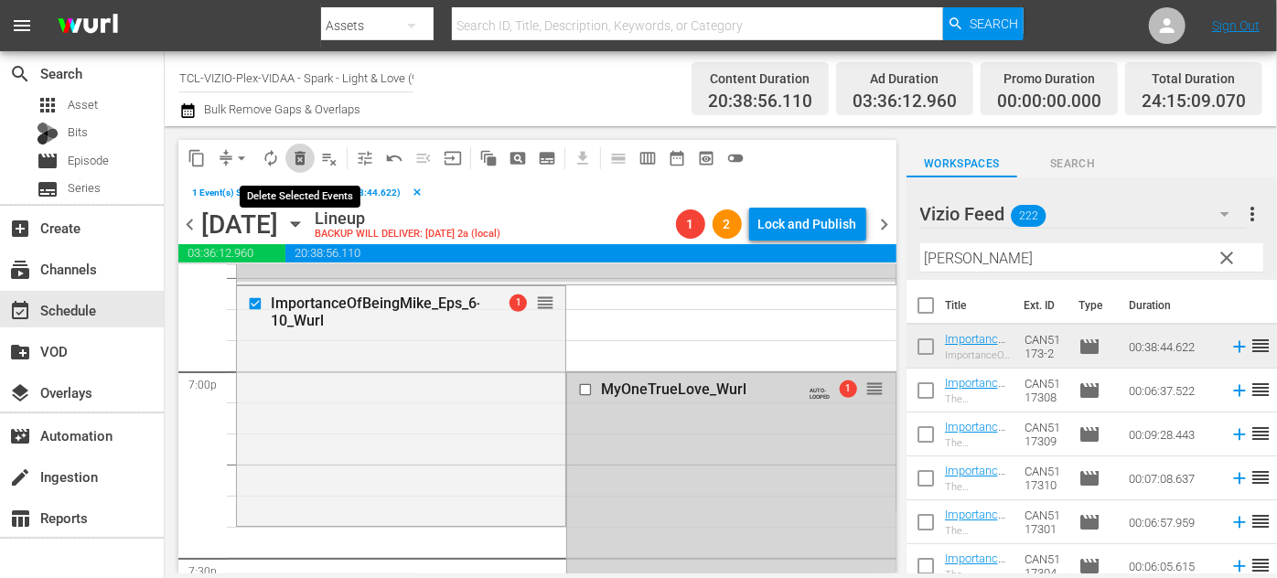
click at [297, 157] on span "delete_forever_outlined" at bounding box center [300, 158] width 18 height 18
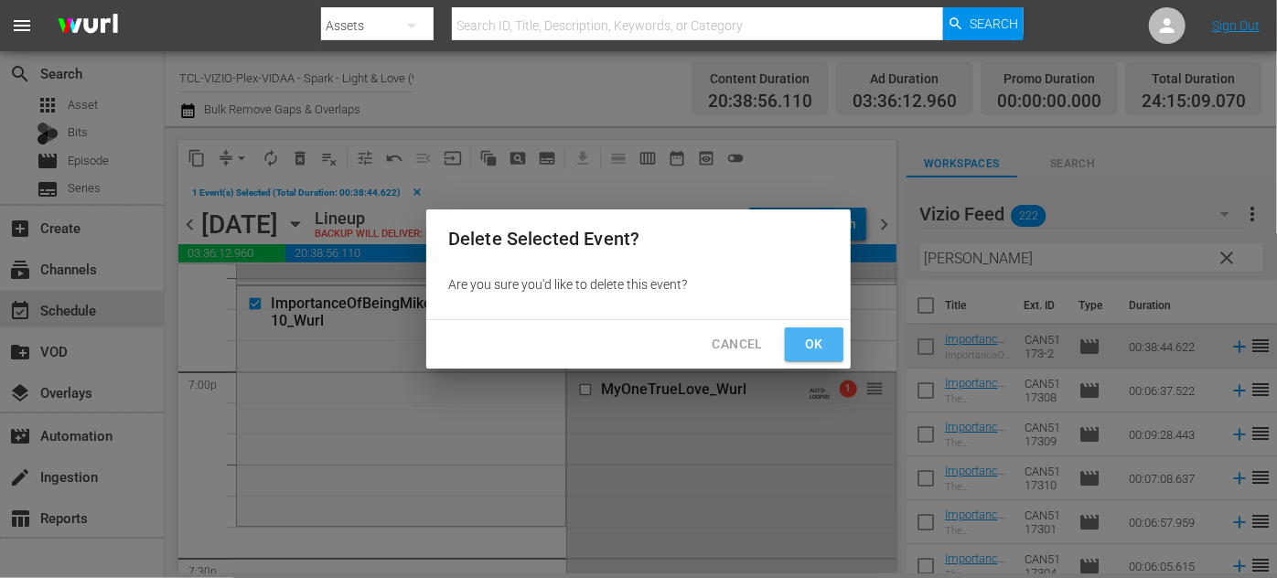
click at [817, 346] on span "Ok" at bounding box center [814, 344] width 29 height 23
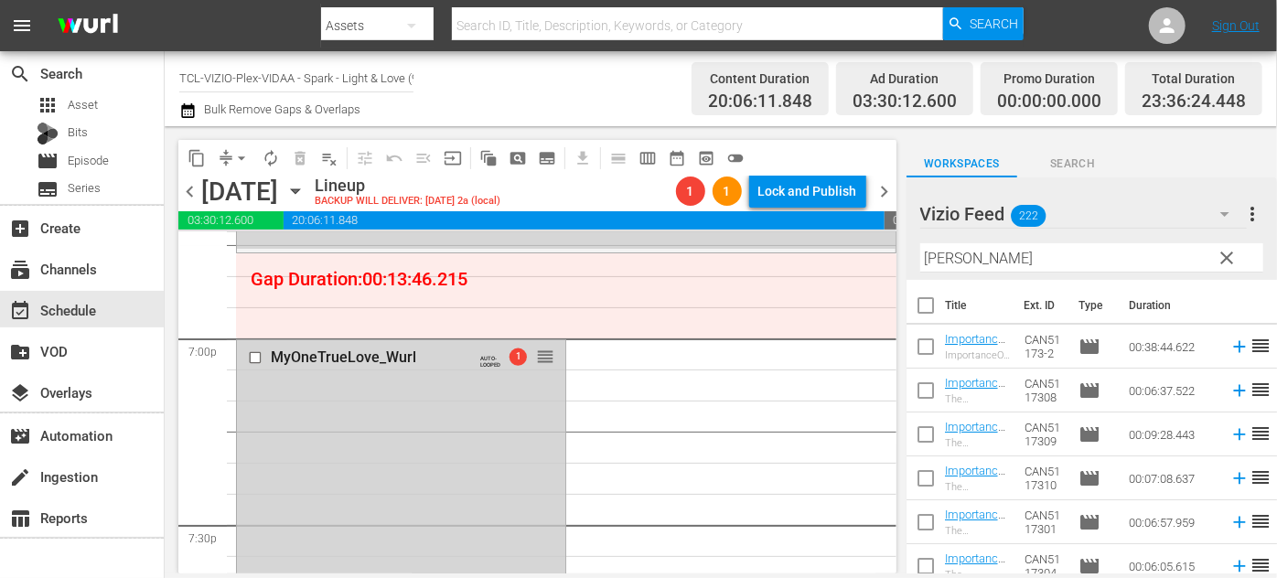
scroll to position [231, 0]
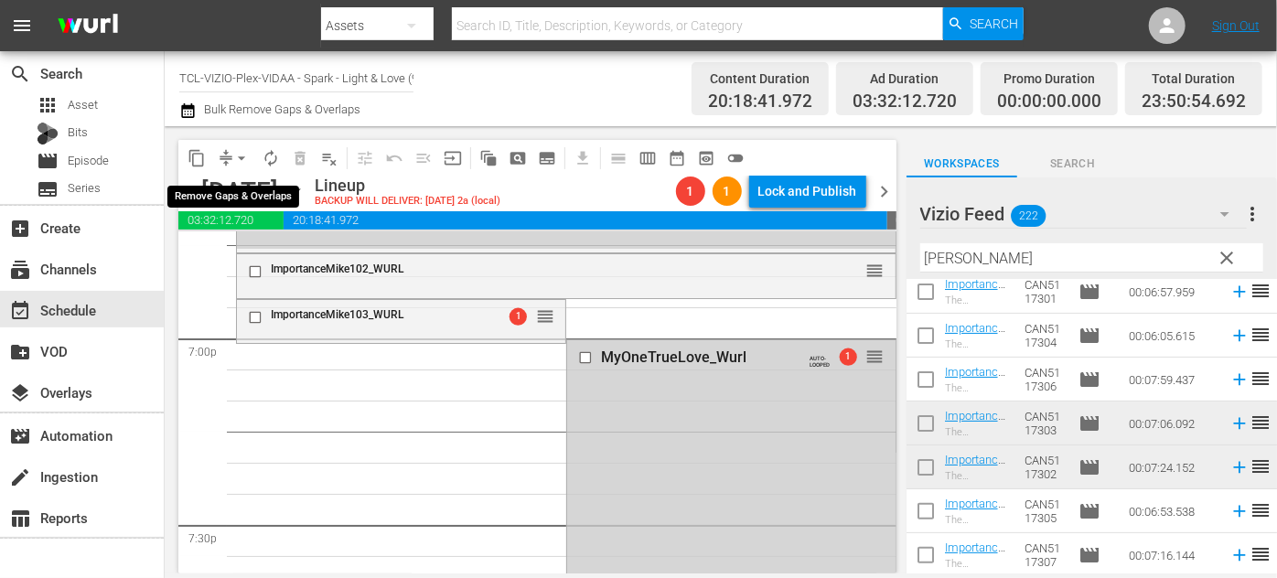
click at [242, 161] on span "arrow_drop_down" at bounding box center [241, 158] width 18 height 18
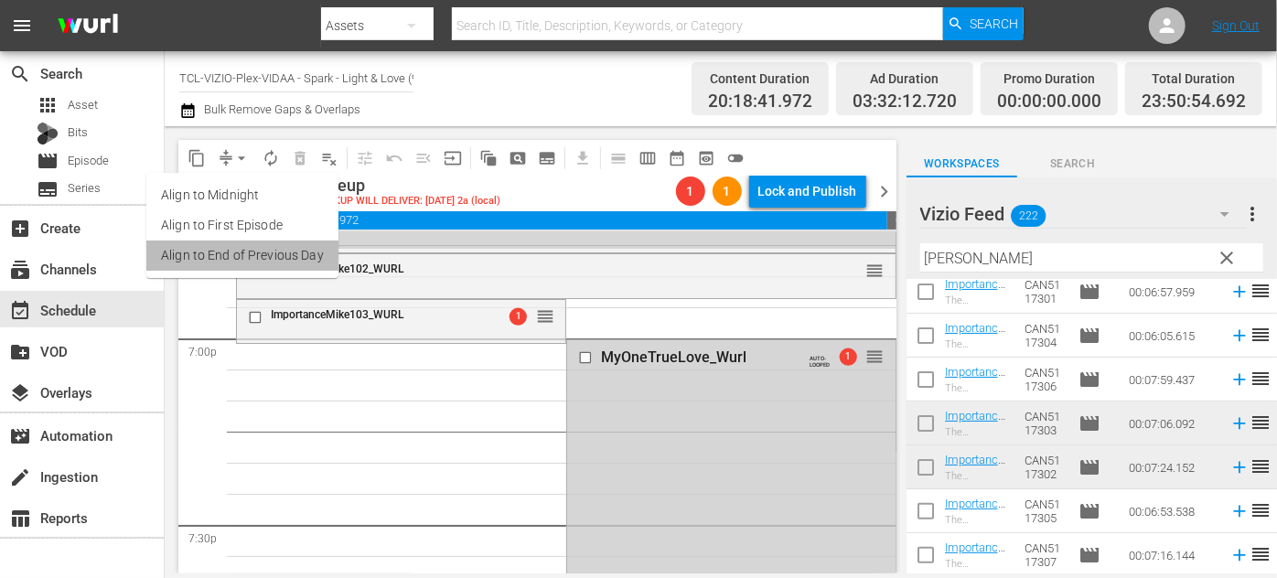
click at [291, 258] on li "Align to End of Previous Day" at bounding box center [242, 256] width 192 height 30
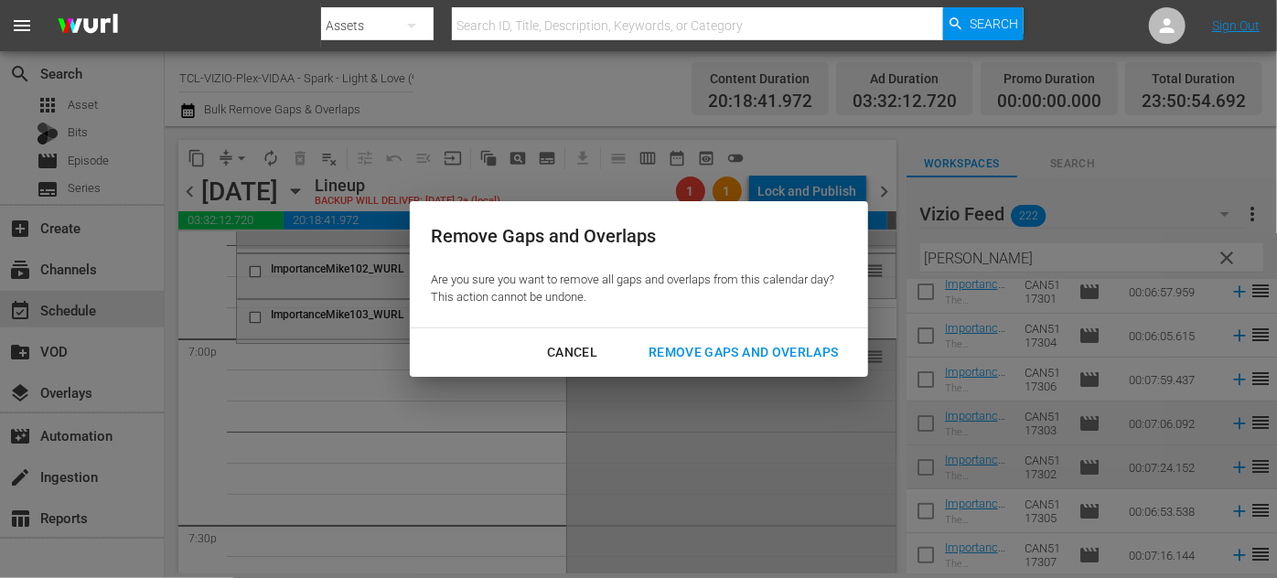
click at [701, 359] on div "Remove Gaps and Overlaps" at bounding box center [743, 352] width 219 height 23
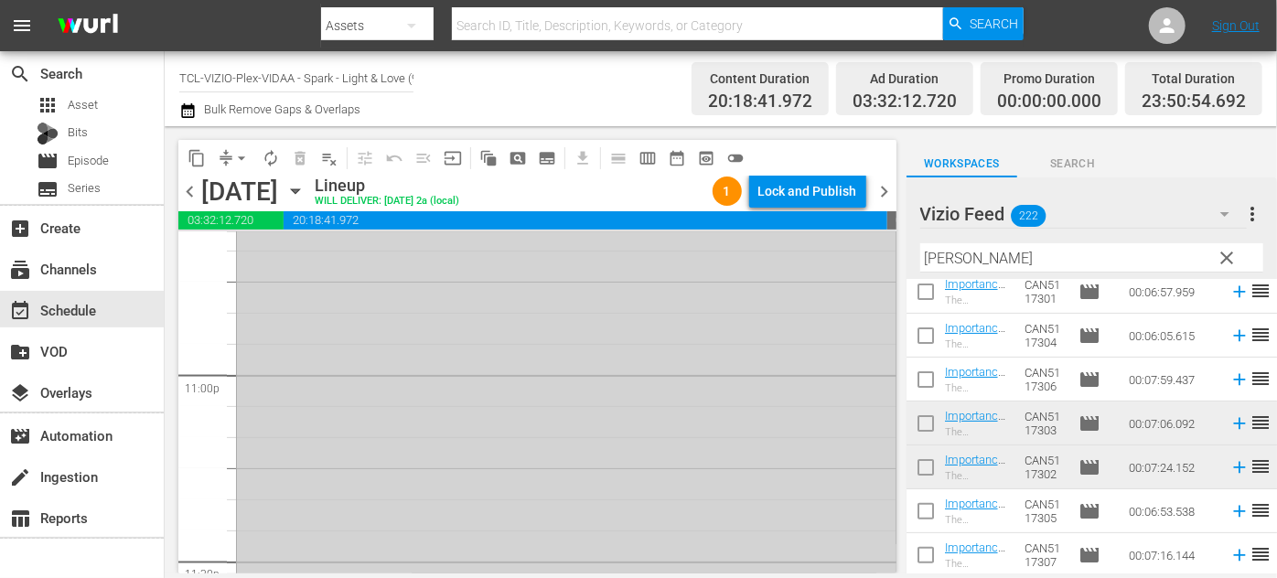
scroll to position [8348, 0]
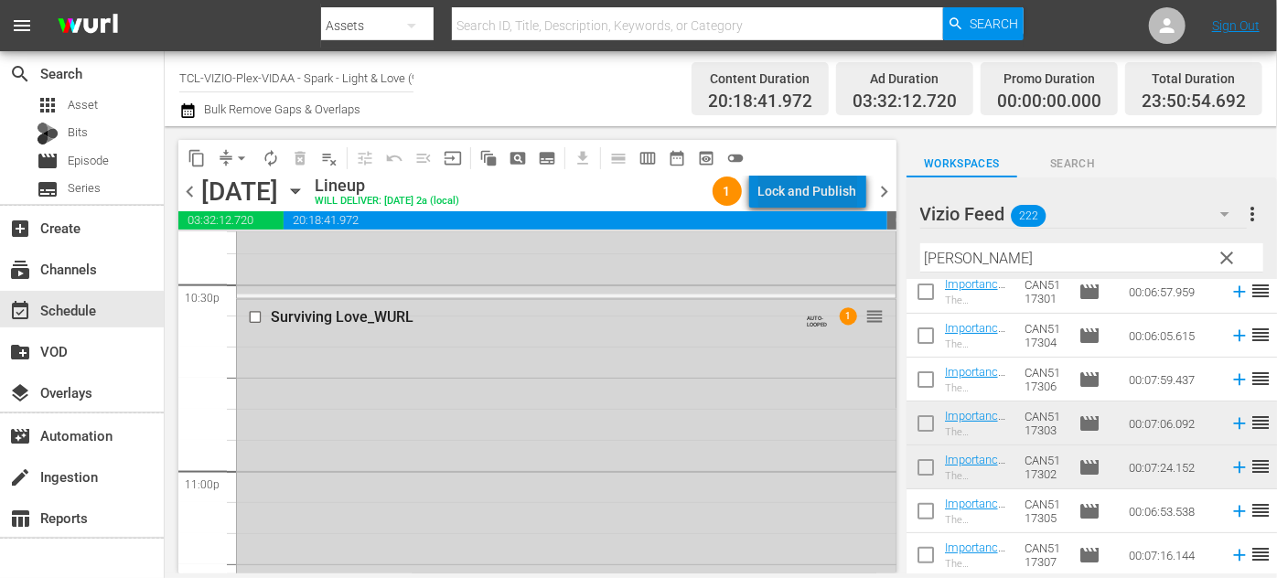
click at [822, 184] on div "Lock and Publish" at bounding box center [808, 191] width 99 height 33
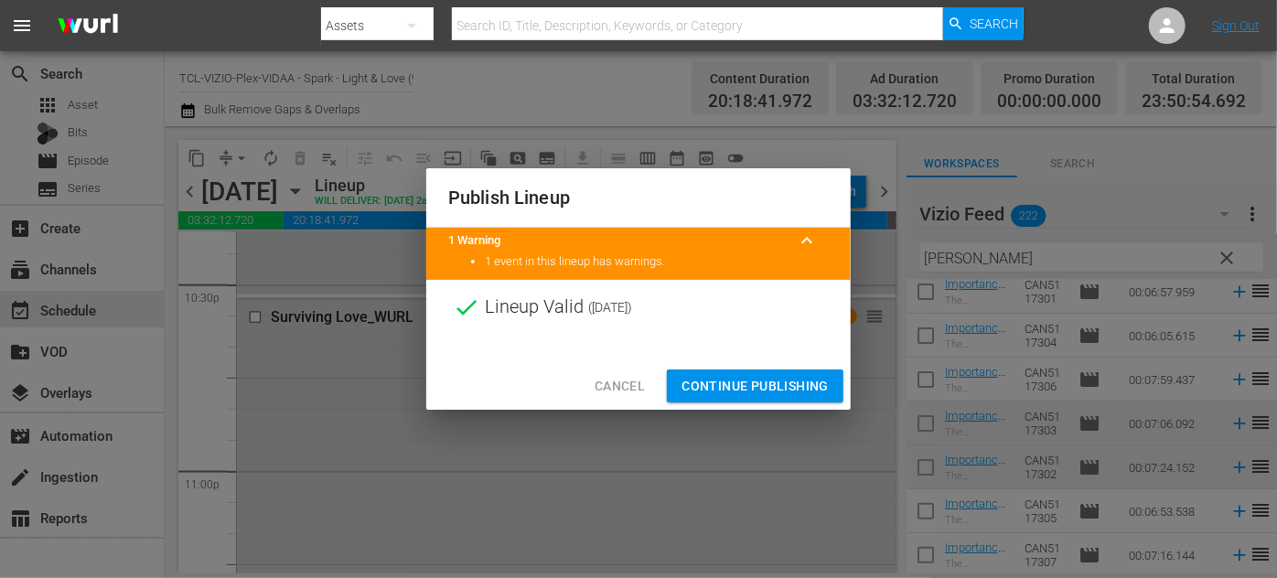
click at [767, 384] on span "Continue Publishing" at bounding box center [755, 386] width 147 height 23
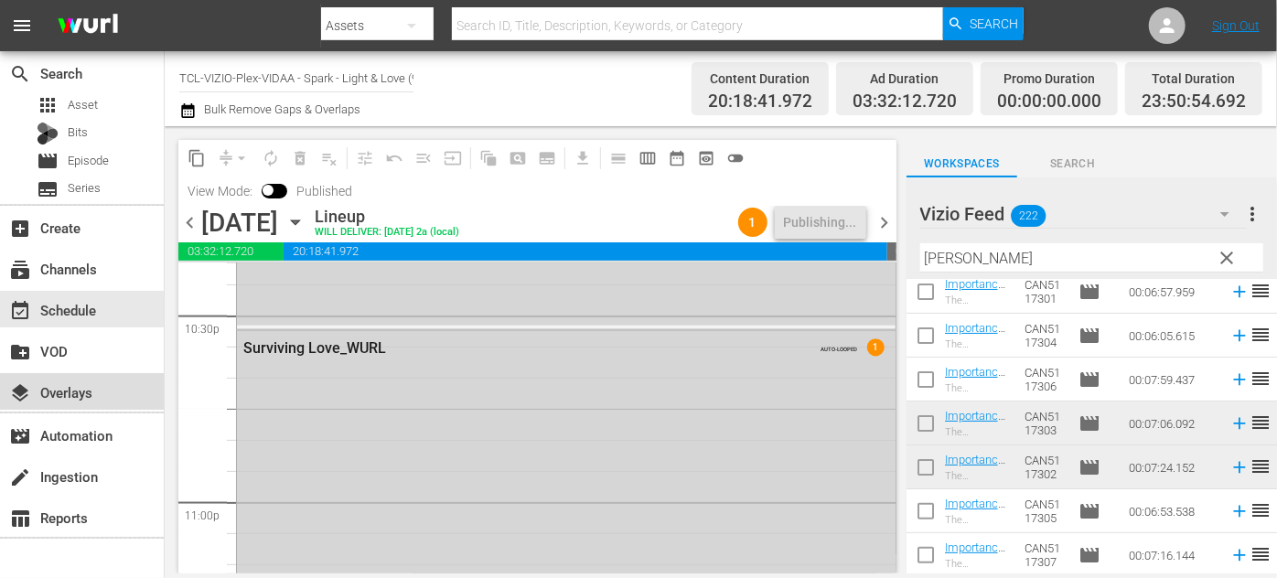
click at [57, 391] on div "layers Overlays" at bounding box center [51, 390] width 102 height 16
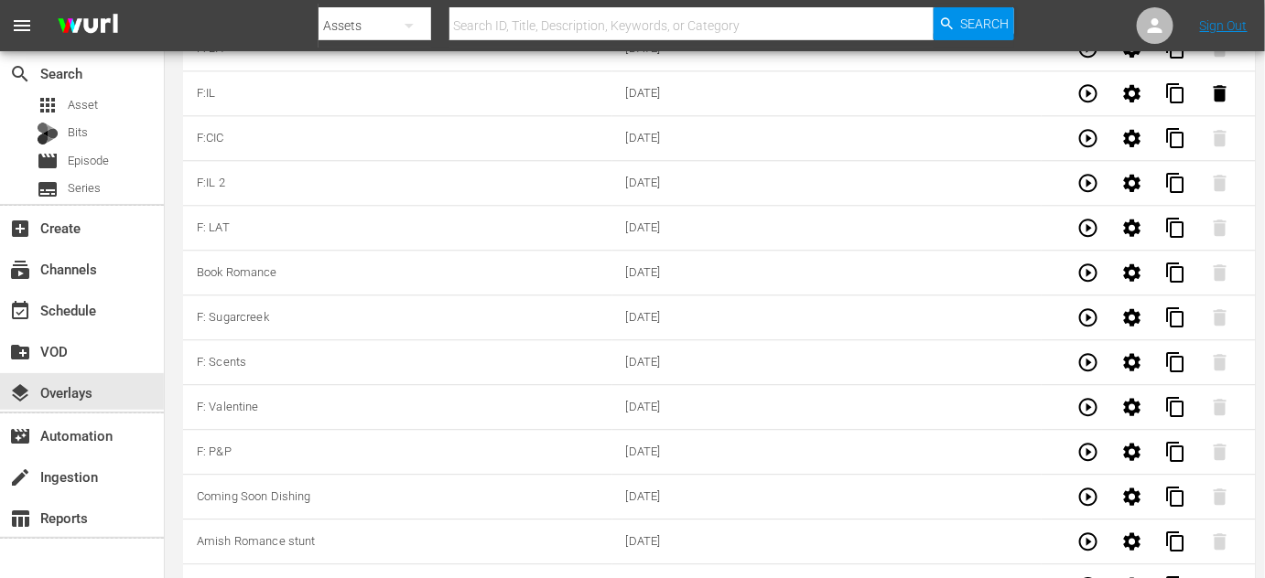
scroll to position [6099, 0]
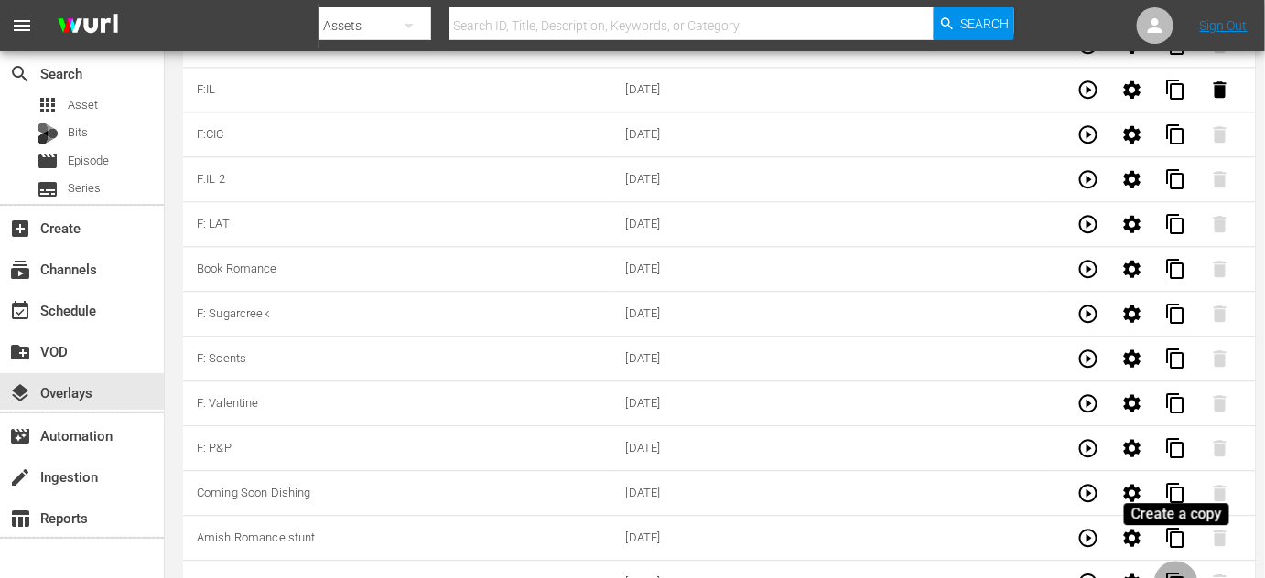
click at [1171, 572] on span "content_copy" at bounding box center [1176, 583] width 22 height 22
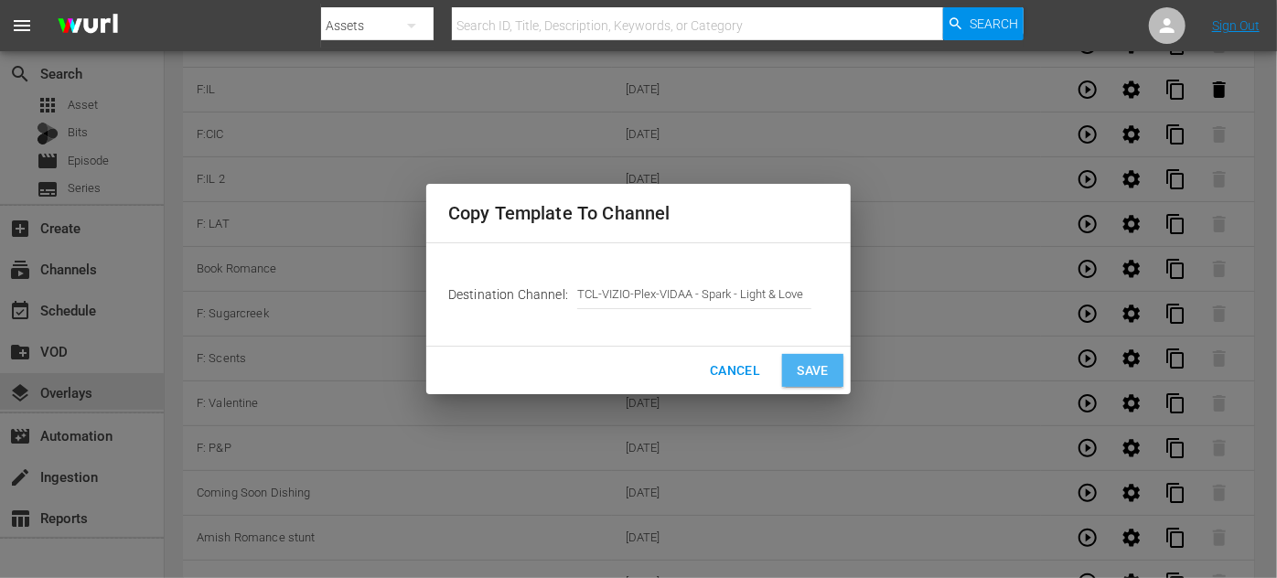
click at [821, 372] on span "Save" at bounding box center [813, 371] width 32 height 23
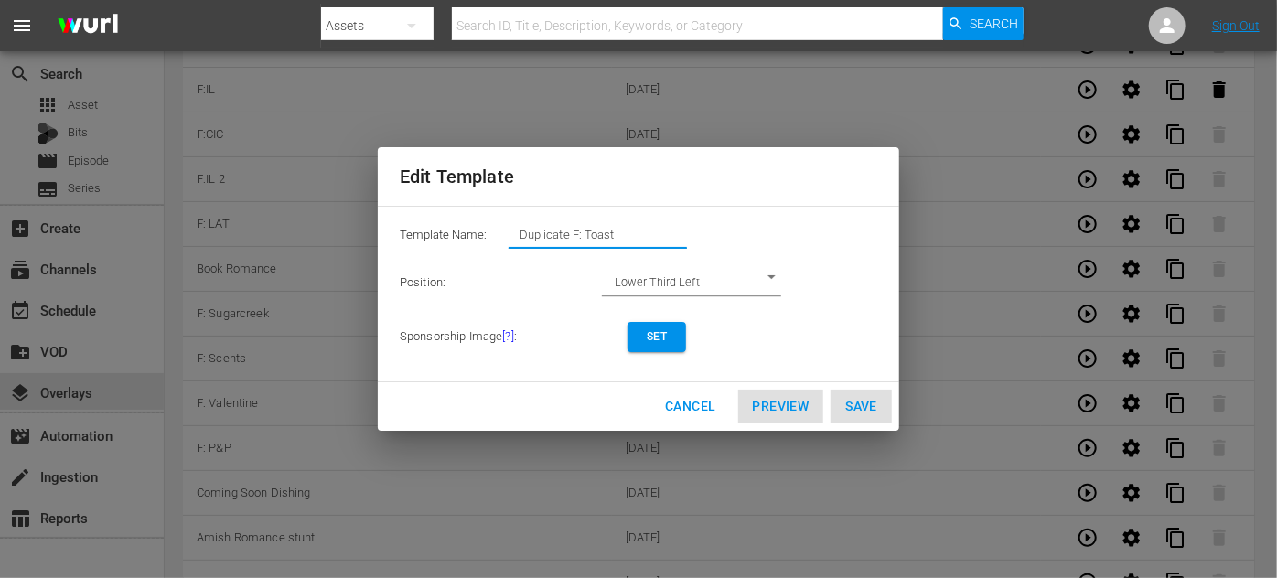
drag, startPoint x: 569, startPoint y: 233, endPoint x: 366, endPoint y: 223, distance: 203.4
click at [366, 223] on div "Edit Template Template Name: Duplicate F: Toast Position: Lower Third Left LOWE…" at bounding box center [638, 289] width 1255 height 556
drag, startPoint x: 576, startPoint y: 231, endPoint x: 539, endPoint y: 231, distance: 36.6
click at [539, 231] on input "F: Toast" at bounding box center [598, 235] width 178 height 26
type input "F: AHB"
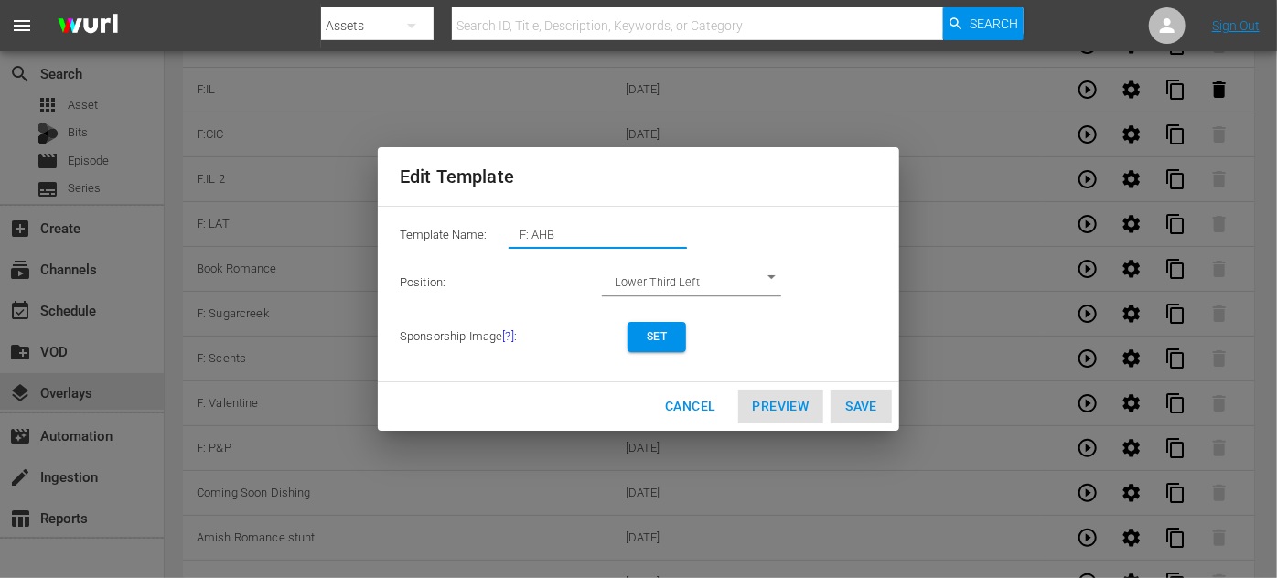
click at [663, 340] on span "Set" at bounding box center [656, 337] width 29 height 19
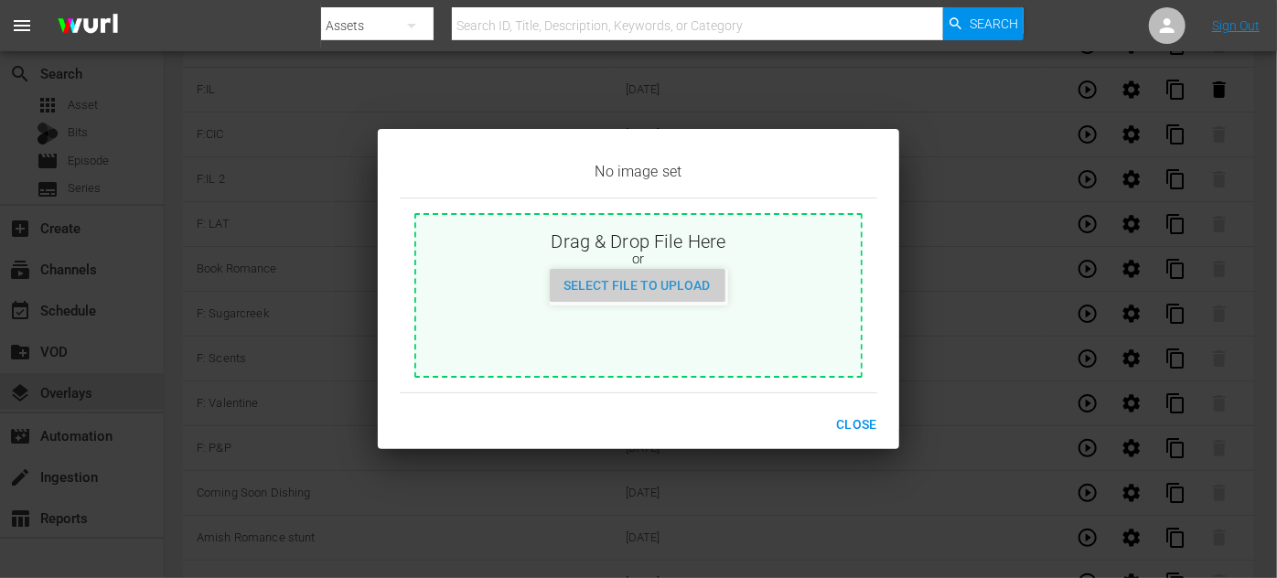
click at [651, 296] on div "Select File to Upload" at bounding box center [638, 286] width 176 height 34
type input "C:\fakepath\AnHourBehind_EN-Feature-Saturday.jpg"
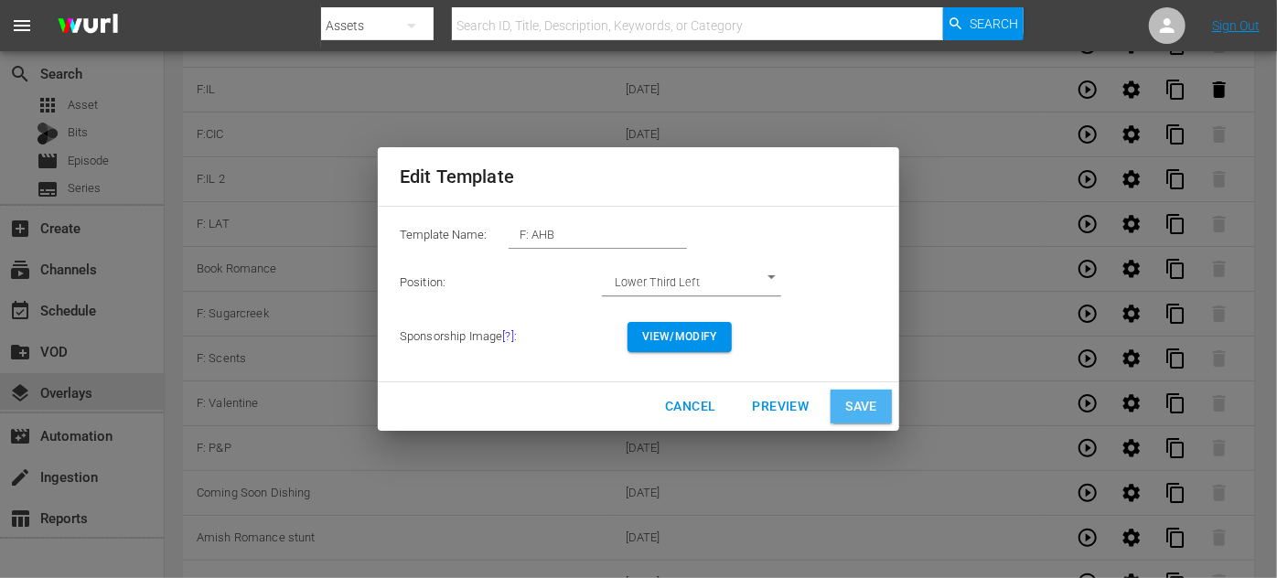
click at [853, 406] on span "Save" at bounding box center [861, 406] width 32 height 23
type input "Duplicate F: Toast"
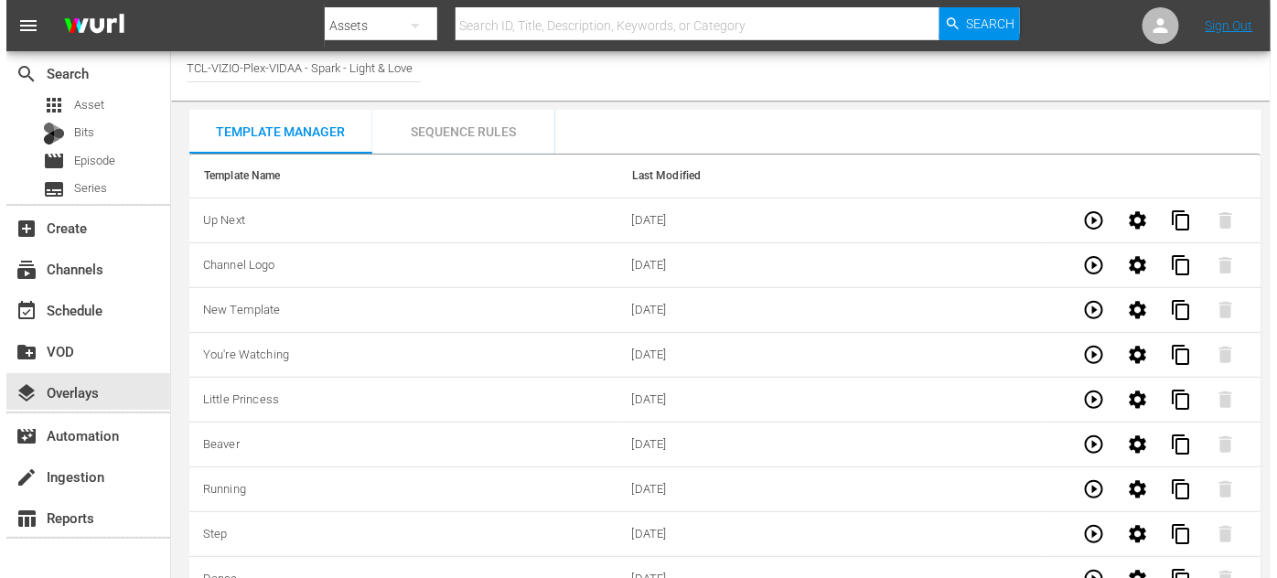
scroll to position [0, 0]
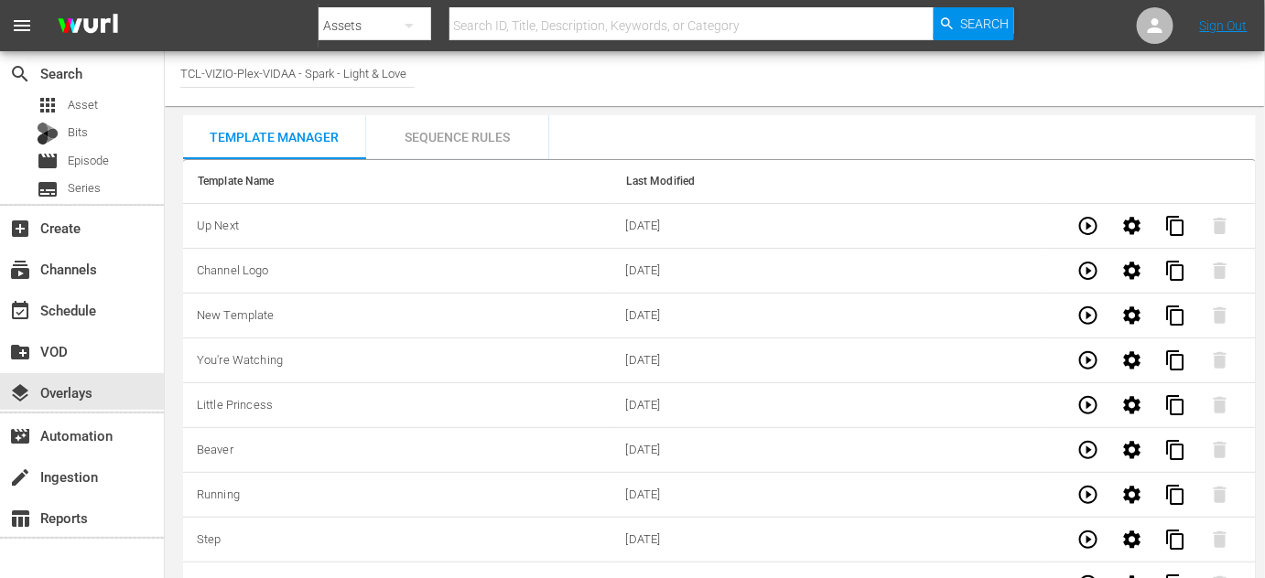
click at [457, 135] on div "Sequence Rules" at bounding box center [457, 137] width 183 height 44
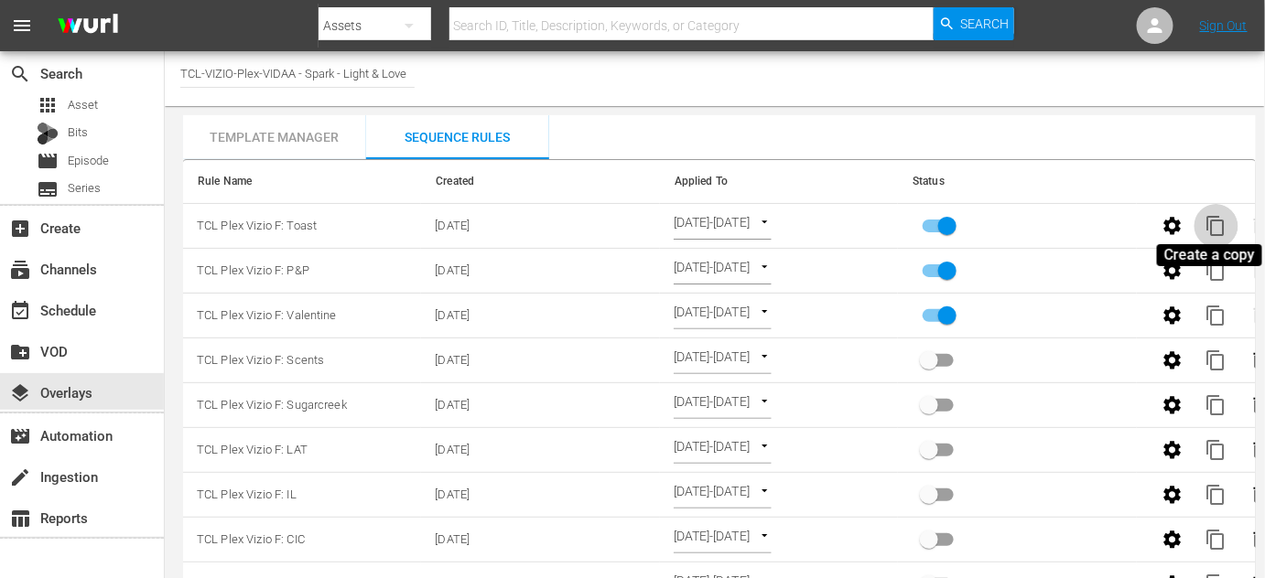
click at [1212, 222] on span "content_copy" at bounding box center [1216, 226] width 22 height 22
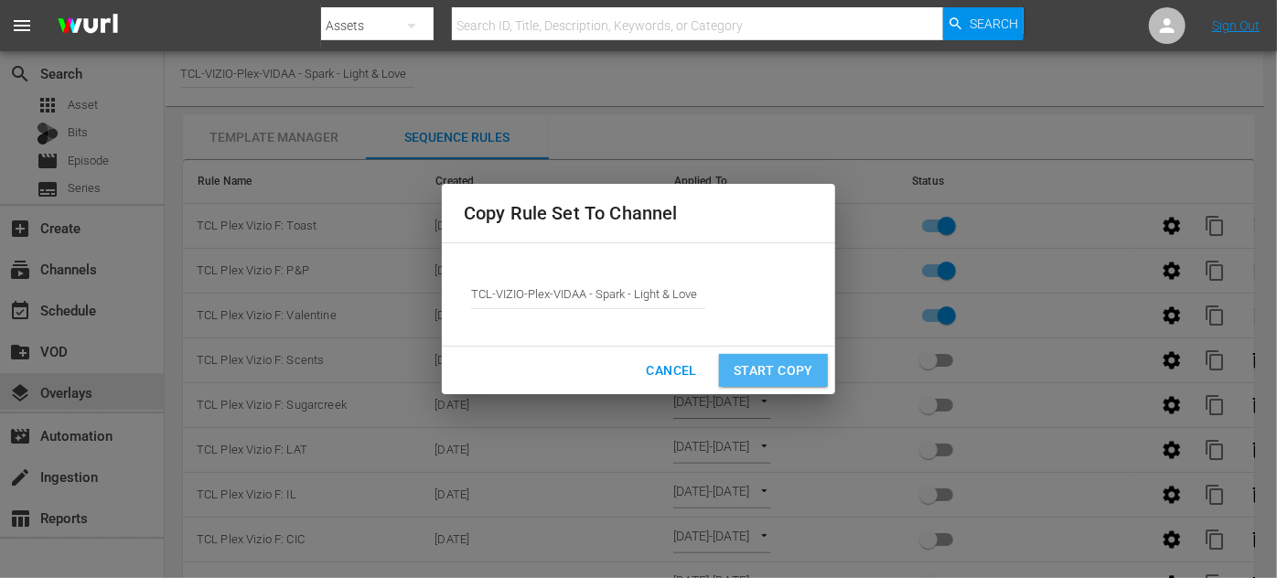
click at [761, 370] on span "Start Copy" at bounding box center [774, 371] width 80 height 23
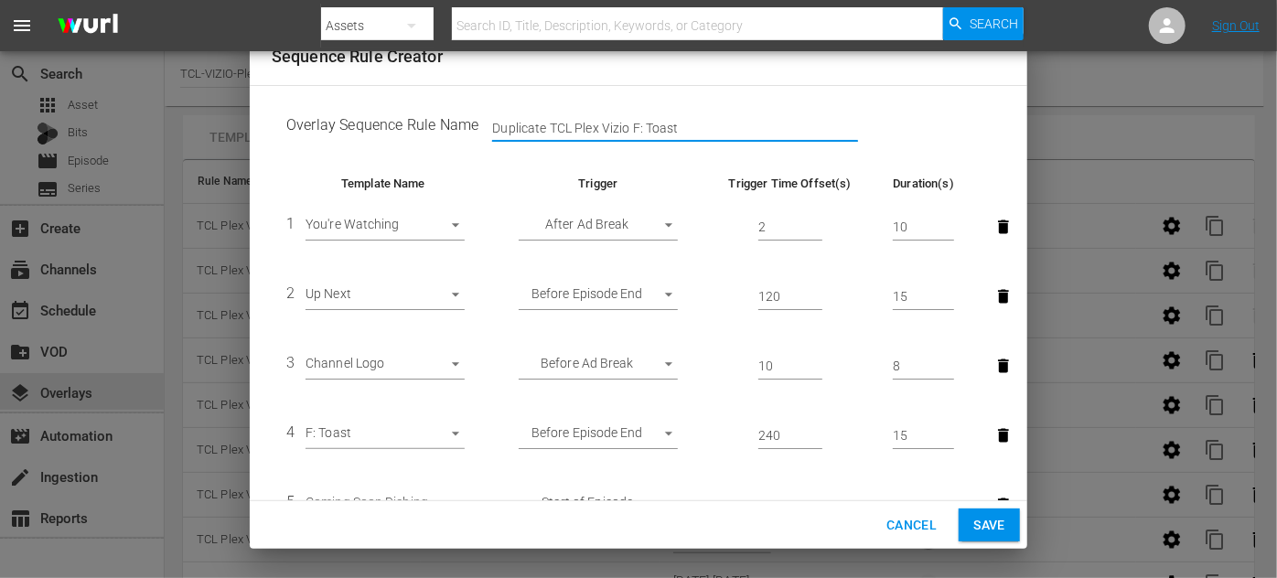
drag, startPoint x: 547, startPoint y: 126, endPoint x: 441, endPoint y: 128, distance: 106.2
click at [441, 128] on td "Overlay Sequence Rule Name Duplicate TCL Plex Vizio F: Toast" at bounding box center [639, 129] width 734 height 57
drag, startPoint x: 630, startPoint y: 125, endPoint x: 592, endPoint y: 125, distance: 38.4
click at [592, 125] on input "TCL Plex Vizio F: Toast" at bounding box center [675, 128] width 366 height 27
type input "TCL Plex Vizio F: AHB"
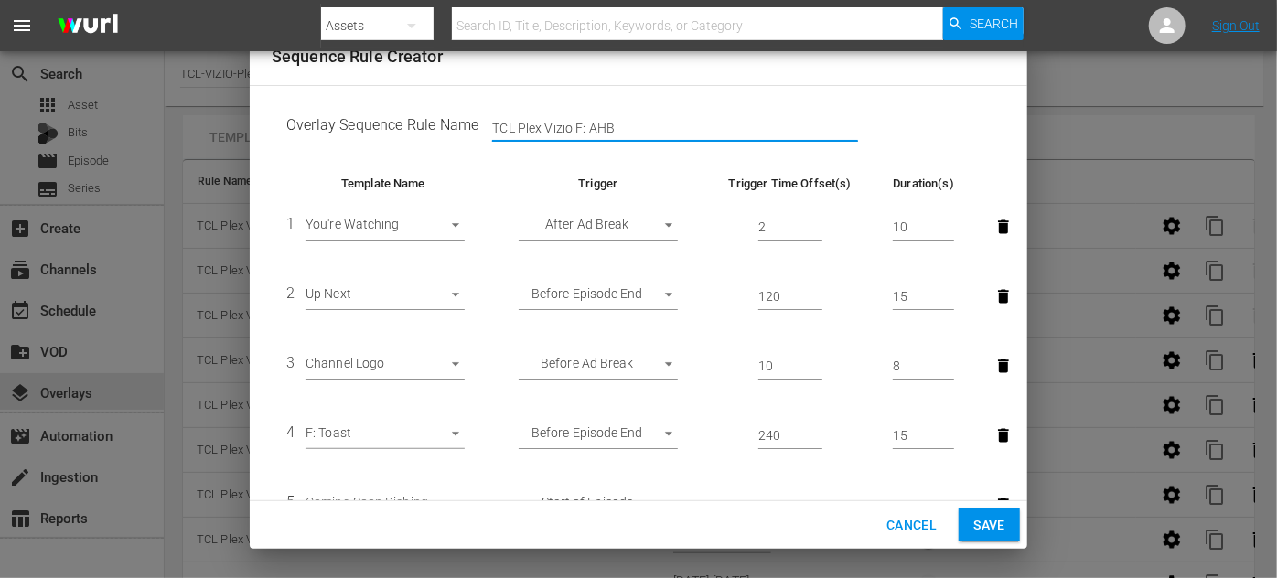
click at [451, 436] on body "menu Search By Assets Search ID, Title, Description, Keywords, or Category Sear…" at bounding box center [638, 289] width 1277 height 578
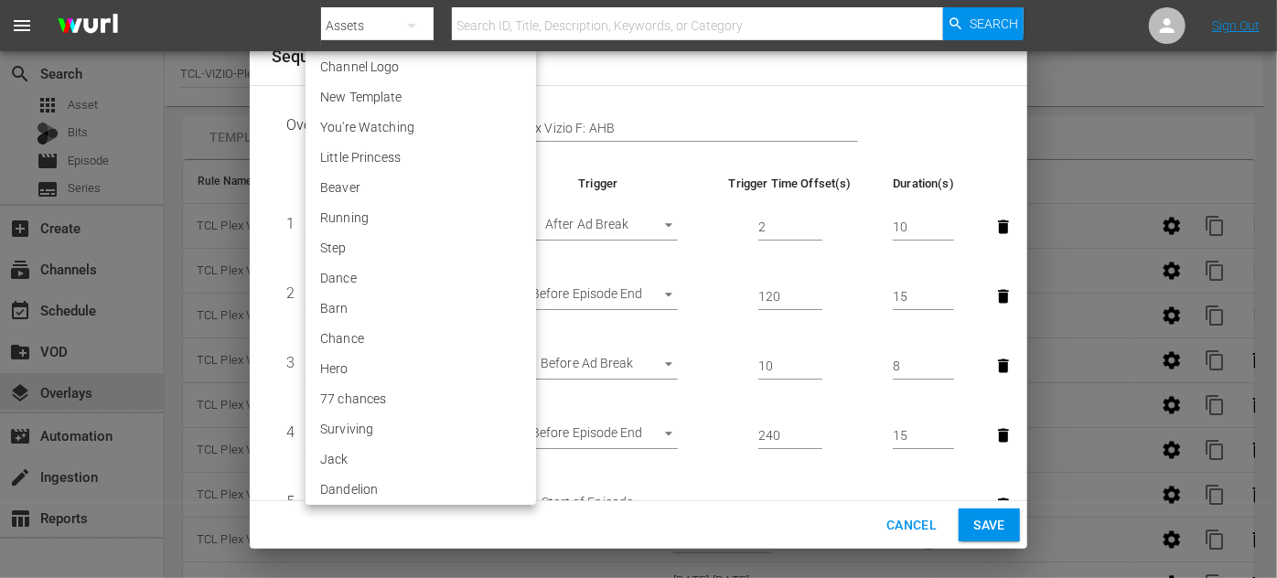
scroll to position [3842, 0]
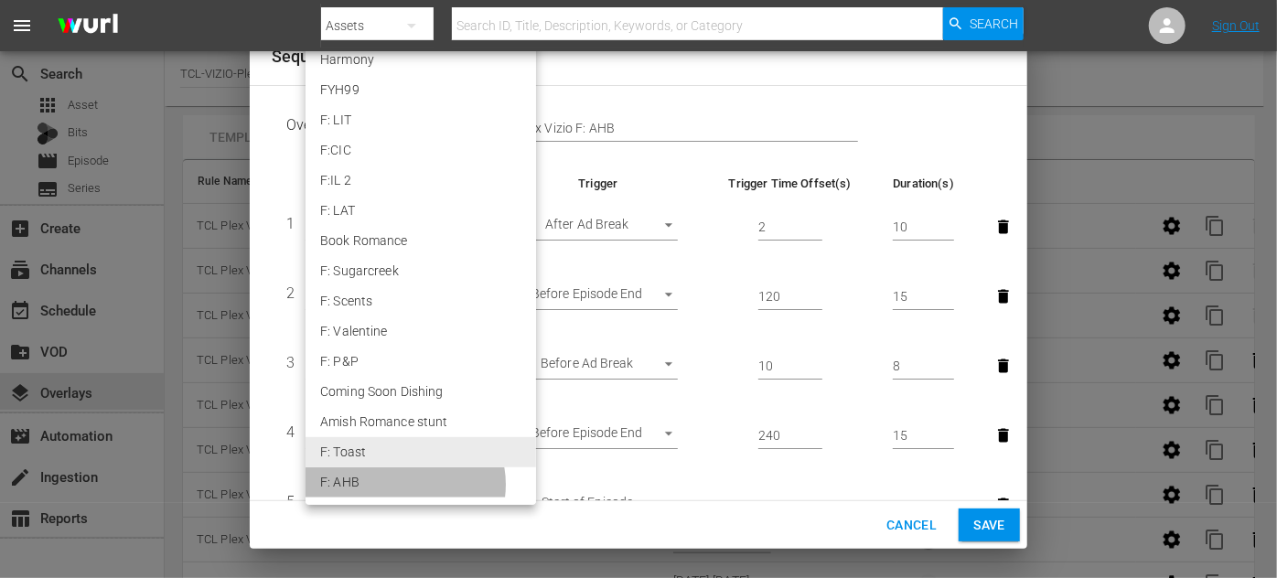
click at [404, 485] on li "F: AHB" at bounding box center [421, 483] width 231 height 30
type input "30593"
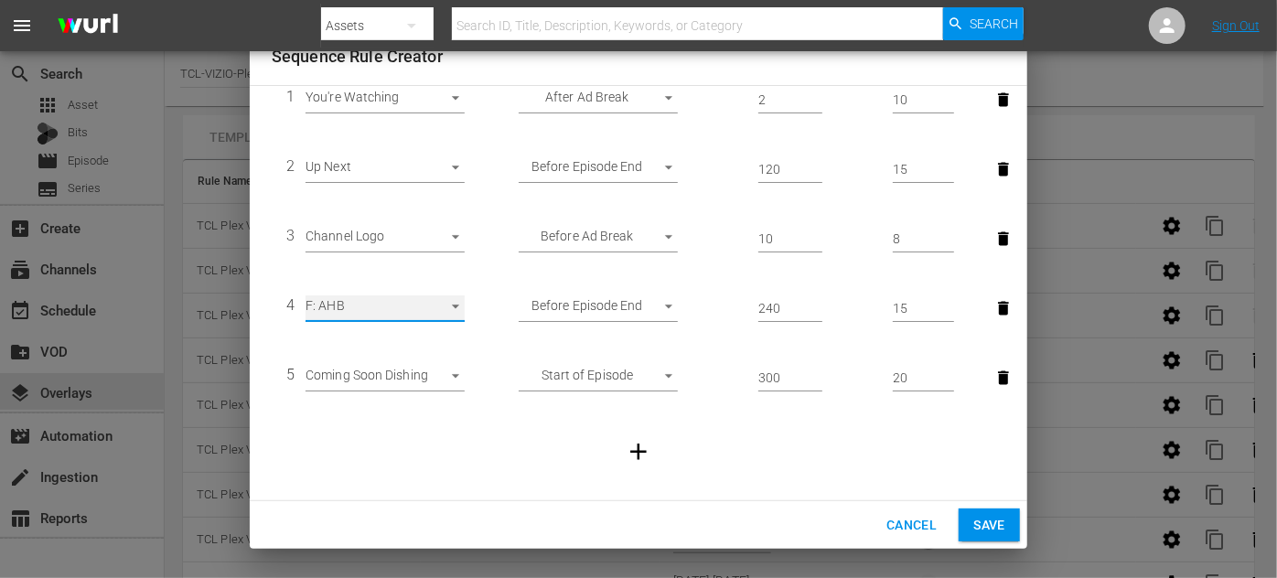
scroll to position [133, 0]
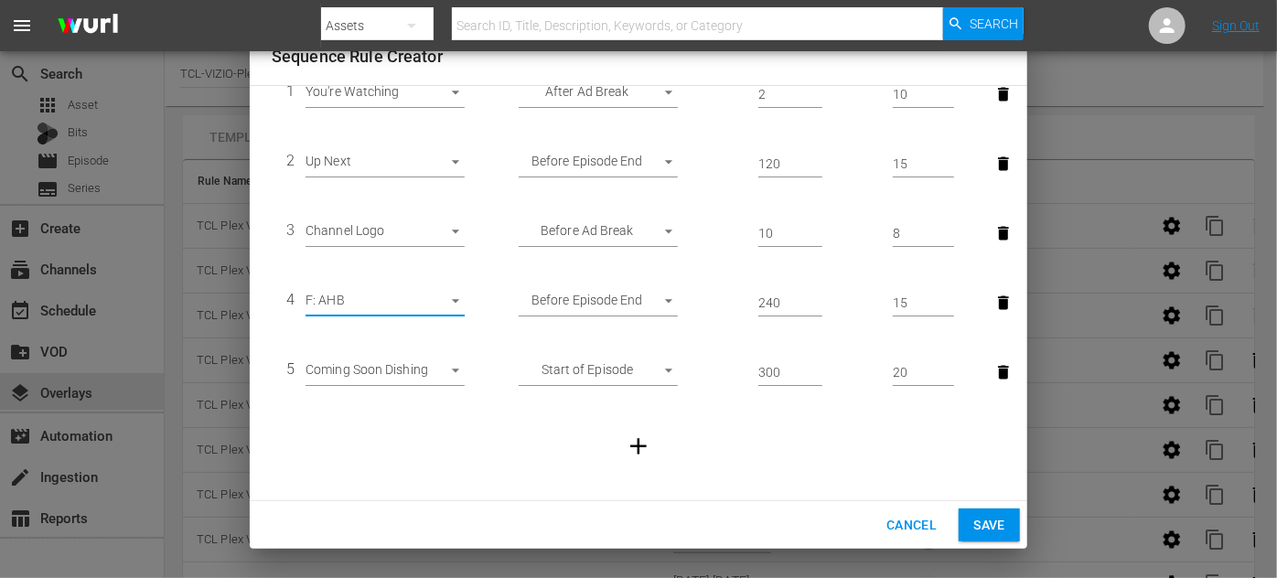
click at [982, 525] on span "Save" at bounding box center [990, 525] width 32 height 23
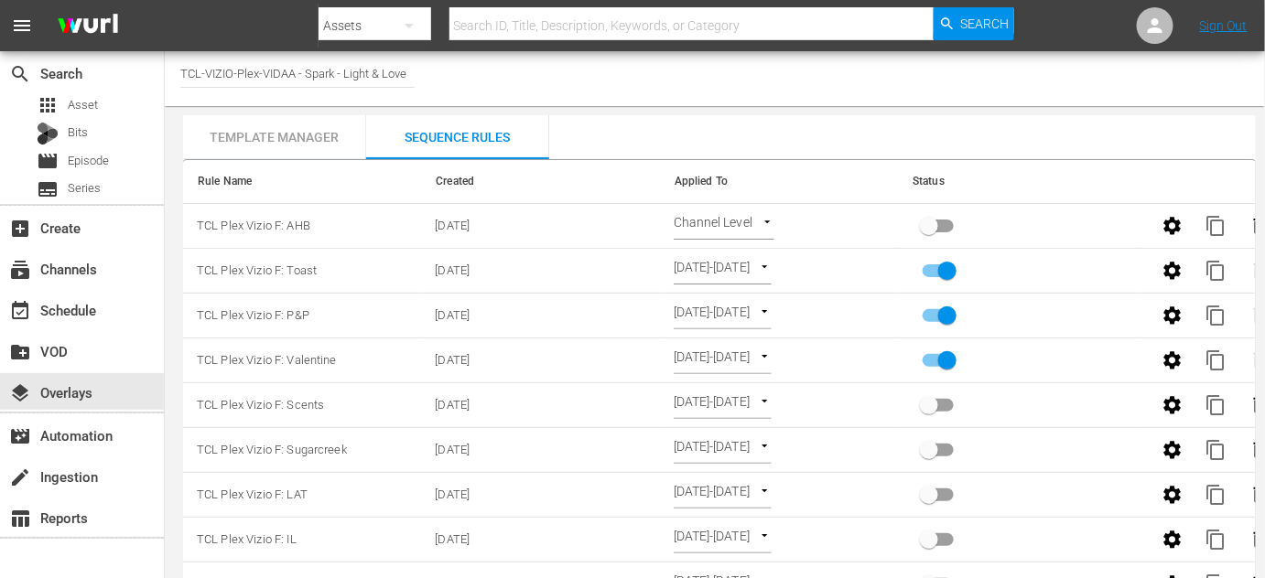
click at [755, 228] on body "menu Search By Assets Search ID, Title, Description, Keywords, or Category Sear…" at bounding box center [632, 289] width 1265 height 578
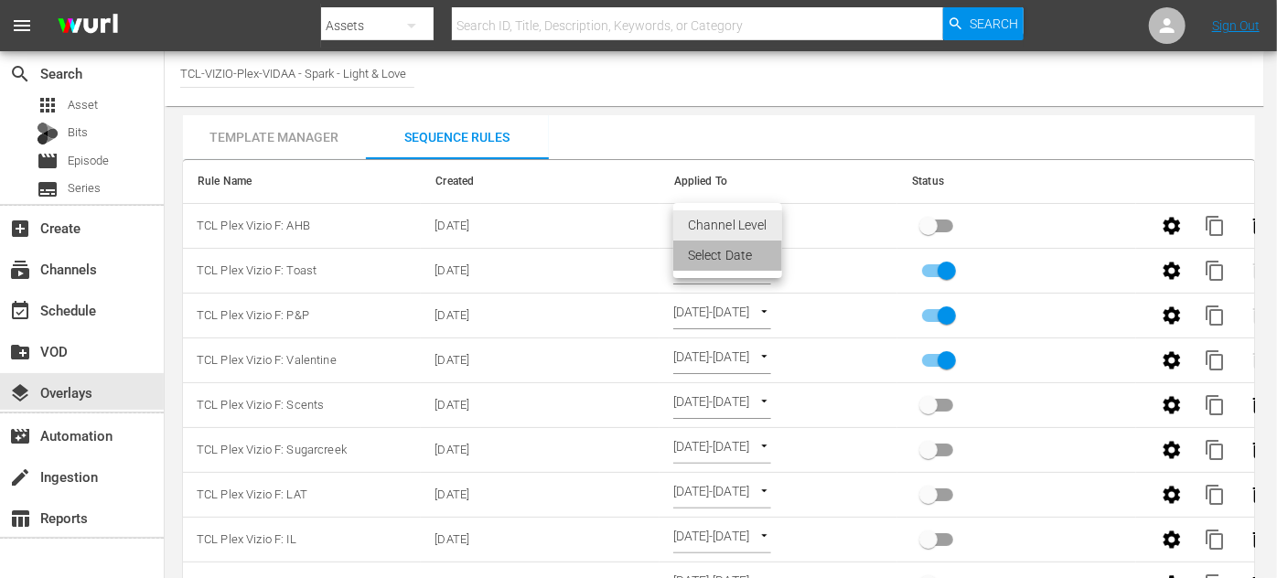
click at [717, 260] on li "Select Date" at bounding box center [727, 256] width 109 height 30
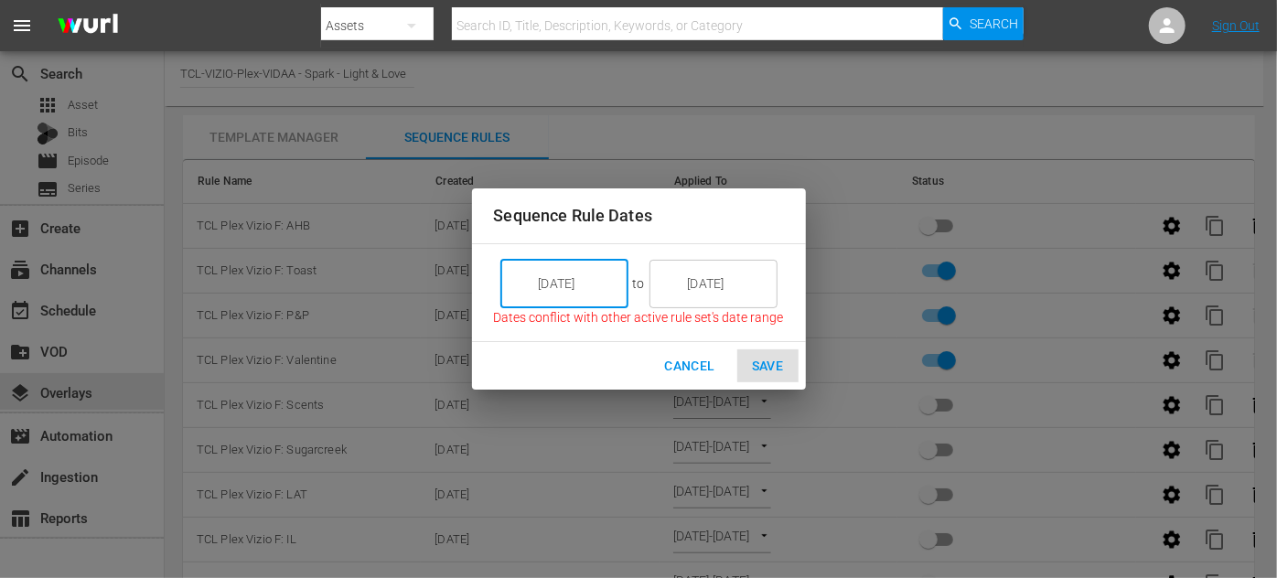
click at [613, 286] on input "9/19/25" at bounding box center [577, 283] width 102 height 49
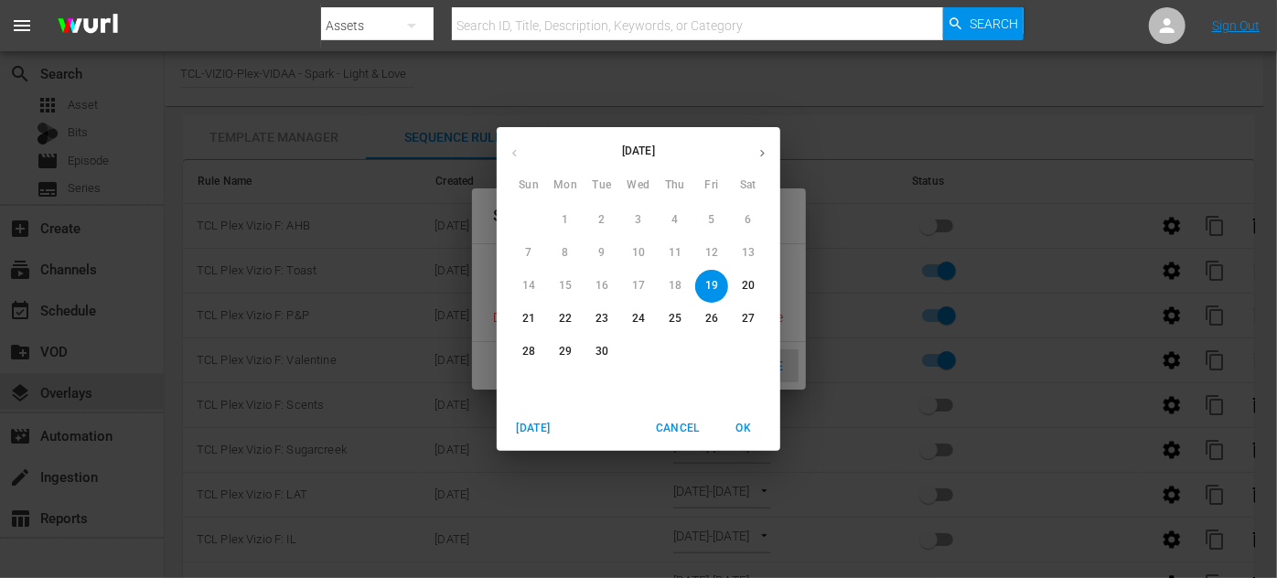
click at [761, 151] on icon "button" at bounding box center [763, 153] width 14 height 14
click at [533, 249] on span "5" at bounding box center [528, 253] width 33 height 16
type input "10/05/25"
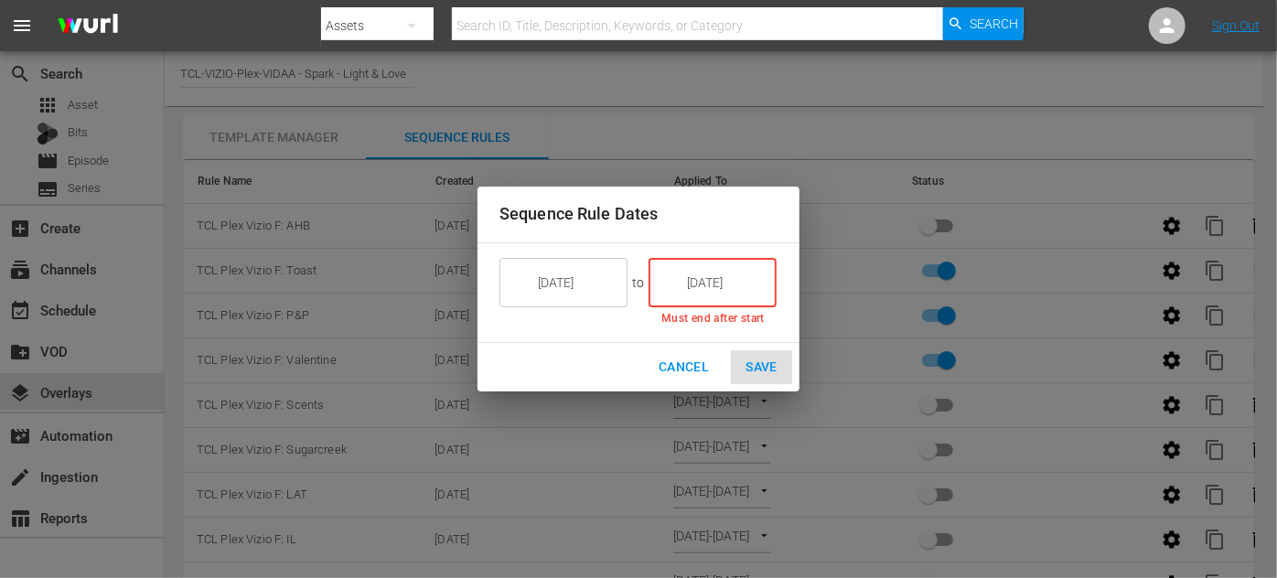
click at [733, 274] on input "9/19/25" at bounding box center [725, 282] width 102 height 49
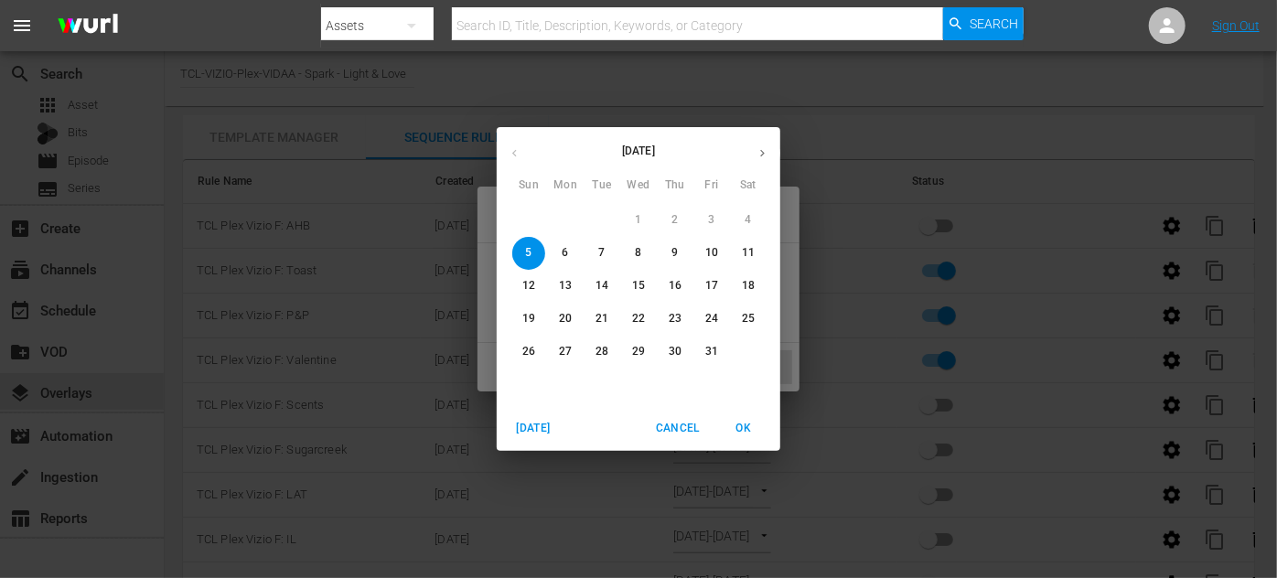
click at [744, 258] on p "11" at bounding box center [748, 253] width 13 height 16
type input "10/11/25"
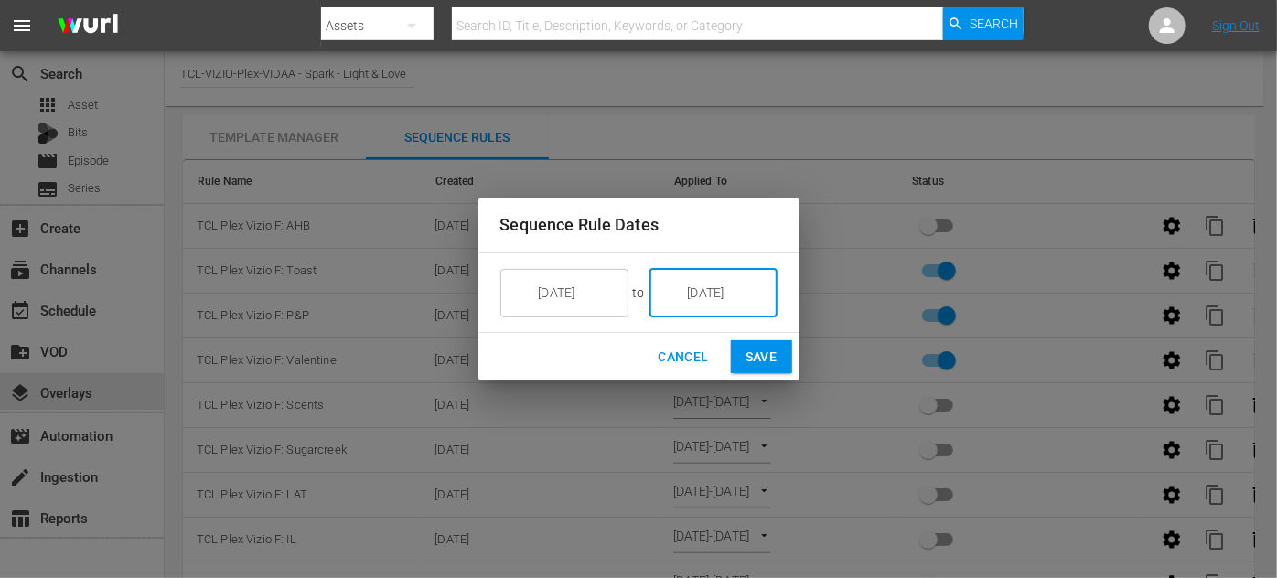
click at [773, 361] on span "Save" at bounding box center [762, 357] width 32 height 23
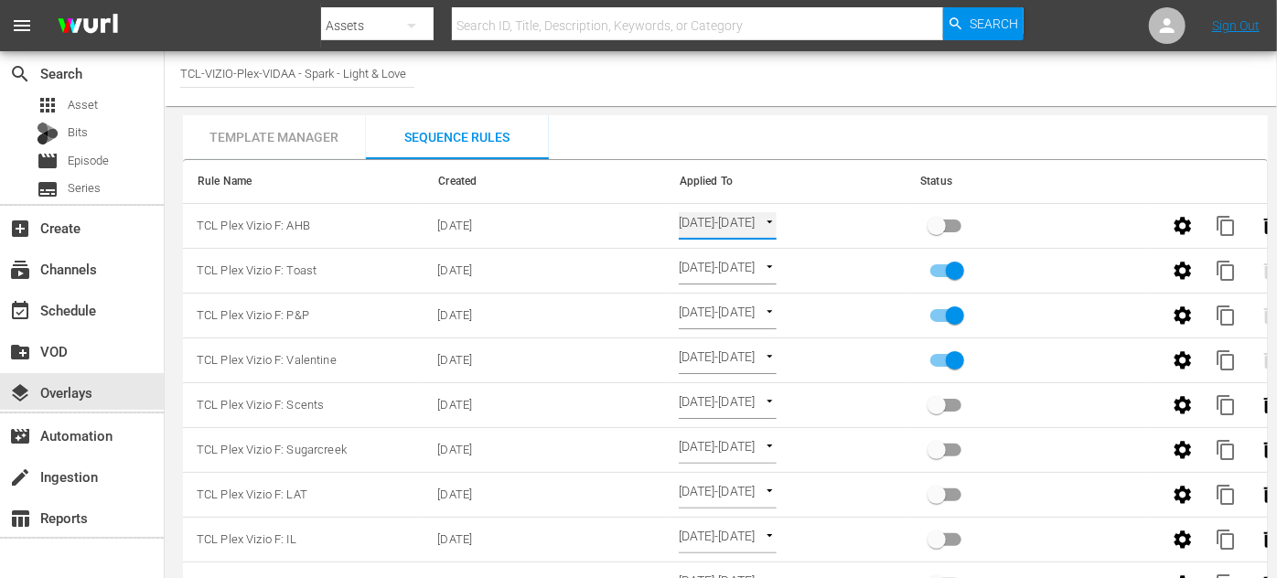
type input "SELECT_DATE"
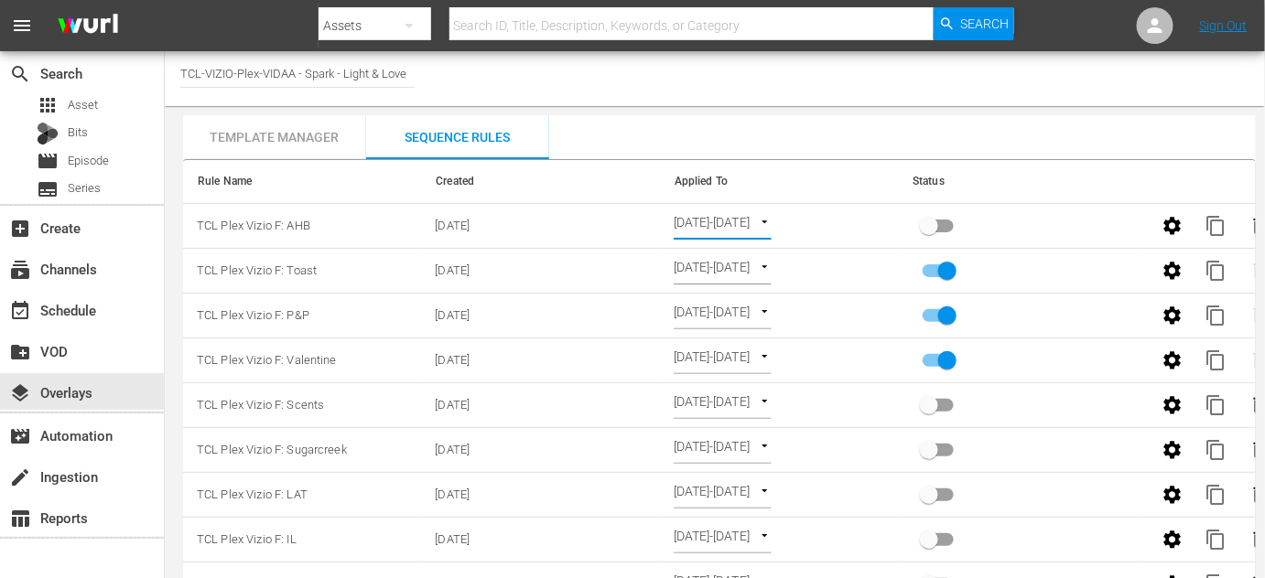
click at [934, 226] on input "primary checkbox" at bounding box center [929, 229] width 104 height 35
checkbox input "true"
click at [53, 304] on div "event_available Schedule" at bounding box center [51, 307] width 102 height 16
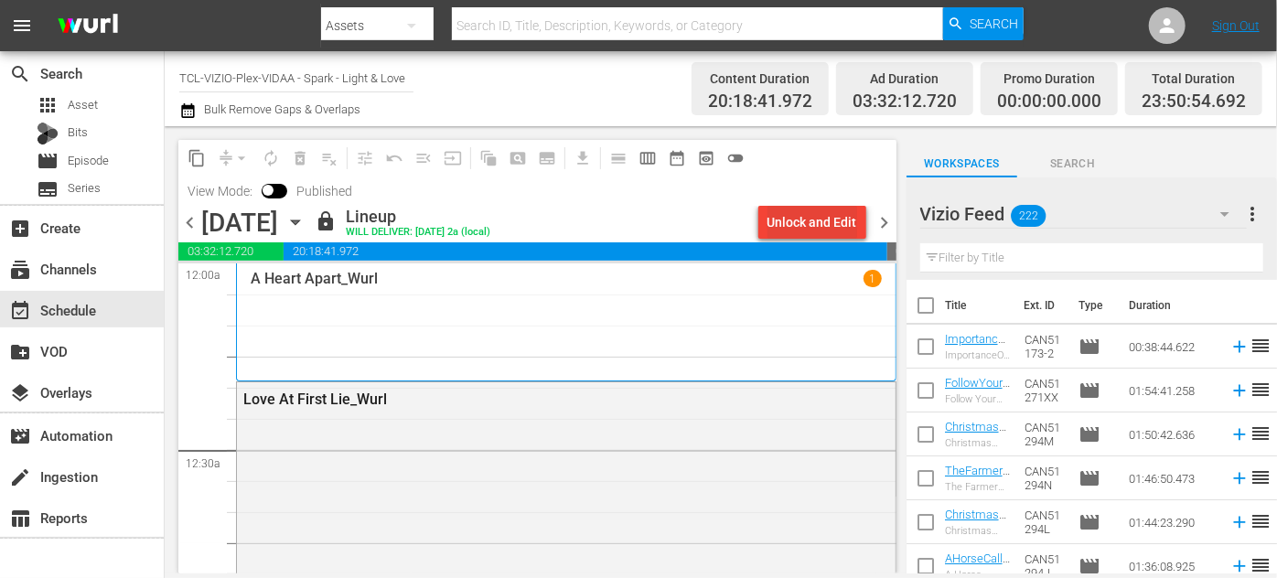
click at [801, 221] on div "Unlock and Edit" at bounding box center [813, 222] width 90 height 33
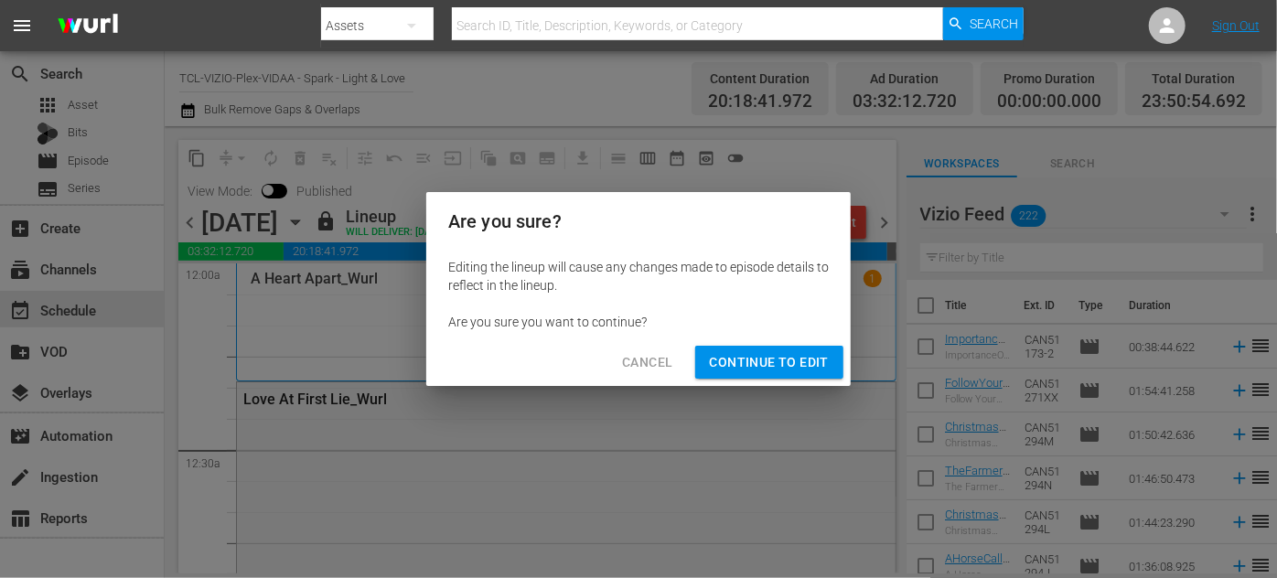
click at [798, 357] on span "Continue to Edit" at bounding box center [769, 362] width 119 height 23
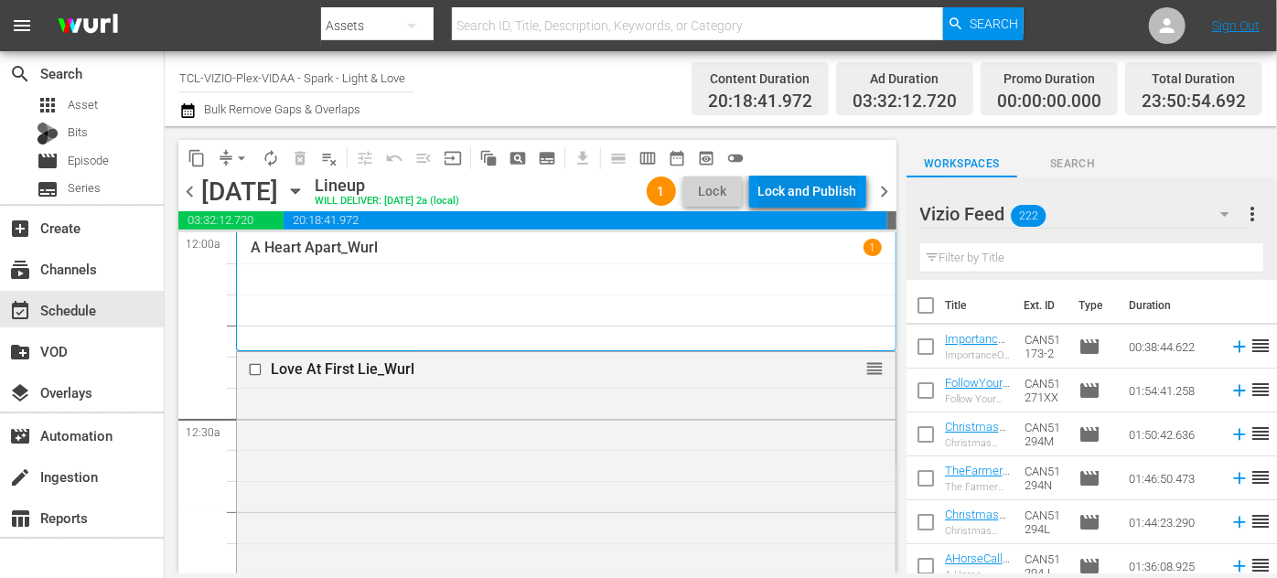
click at [796, 188] on div "Lock and Publish" at bounding box center [808, 191] width 99 height 33
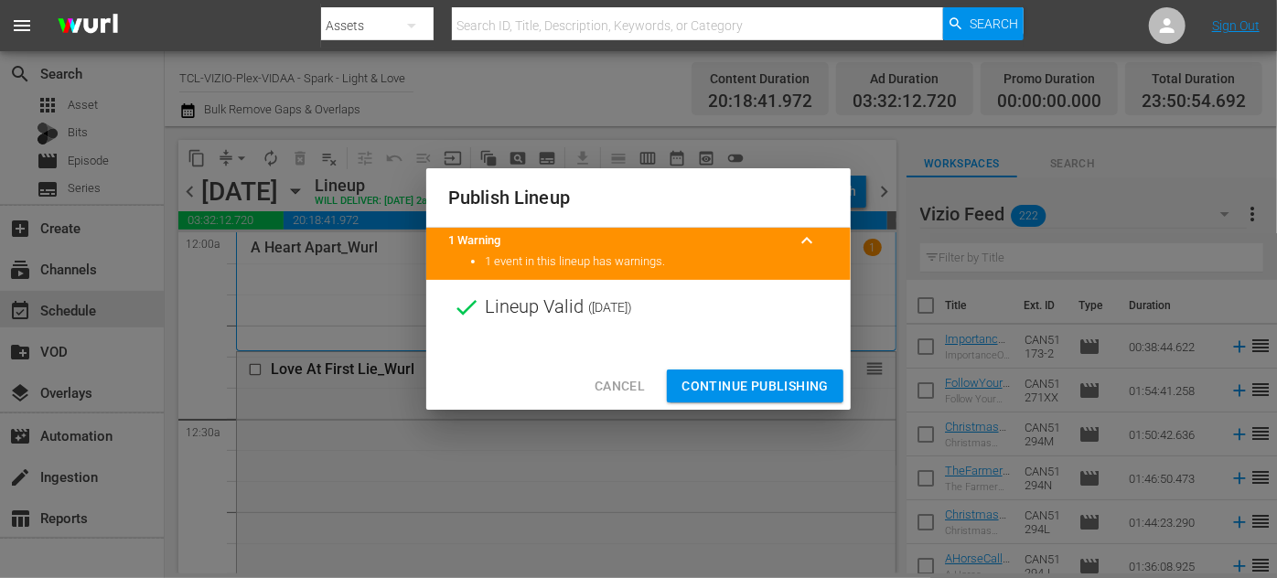
click at [775, 385] on span "Continue Publishing" at bounding box center [755, 386] width 147 height 23
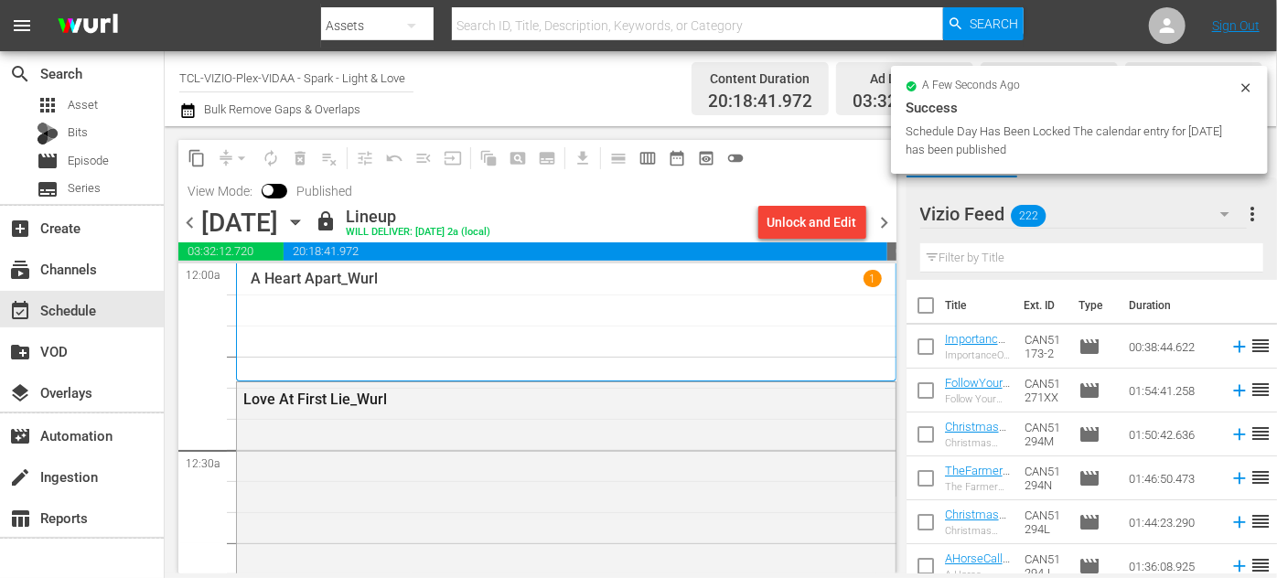
scroll to position [82, 0]
